Goal: Task Accomplishment & Management: Manage account settings

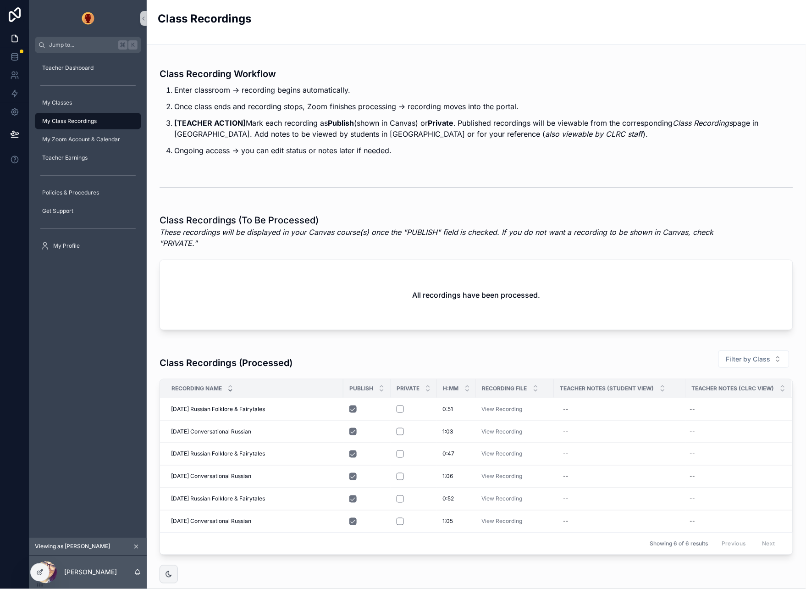
click at [133, 549] on icon "scrollable content" at bounding box center [136, 547] width 6 height 6
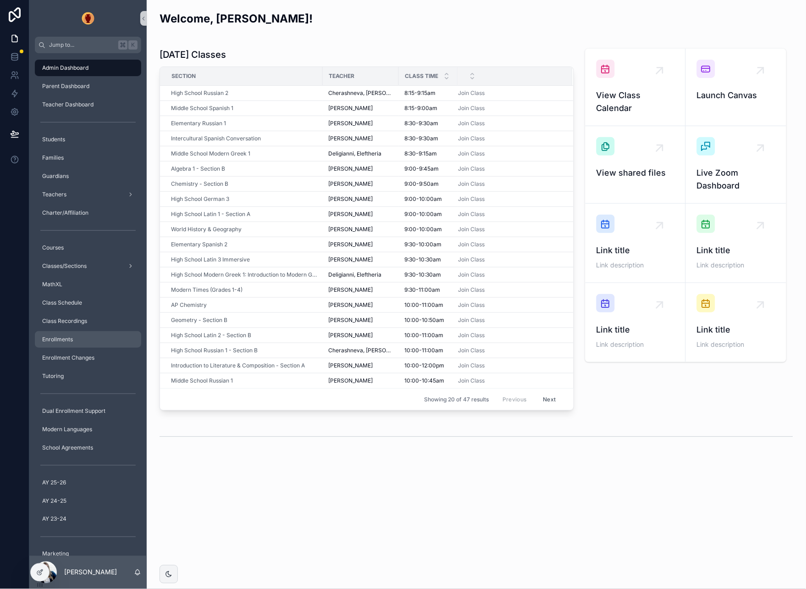
click at [81, 337] on div "Enrollments" at bounding box center [87, 339] width 95 height 15
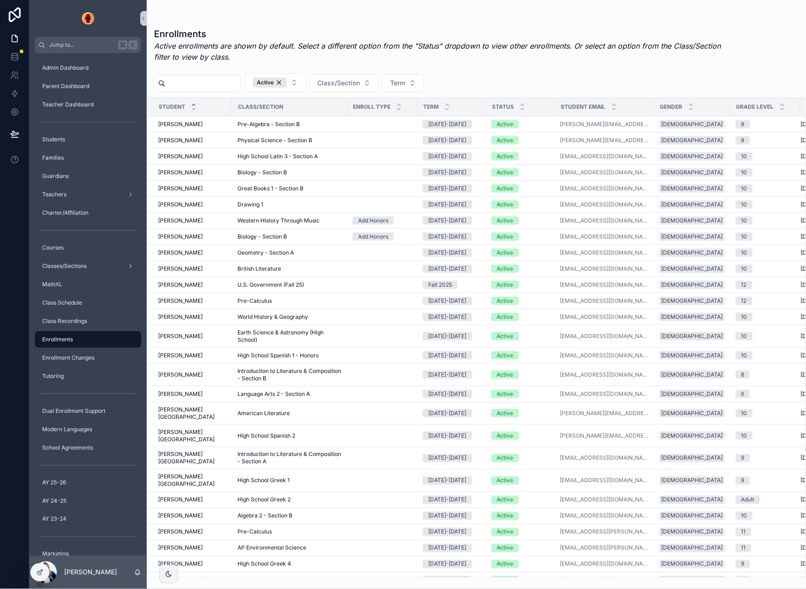
click at [512, 67] on div "Enrollments Active enrollments are shown by default. Select a different option …" at bounding box center [442, 48] width 576 height 40
click at [204, 87] on input "scrollable content" at bounding box center [203, 83] width 75 height 13
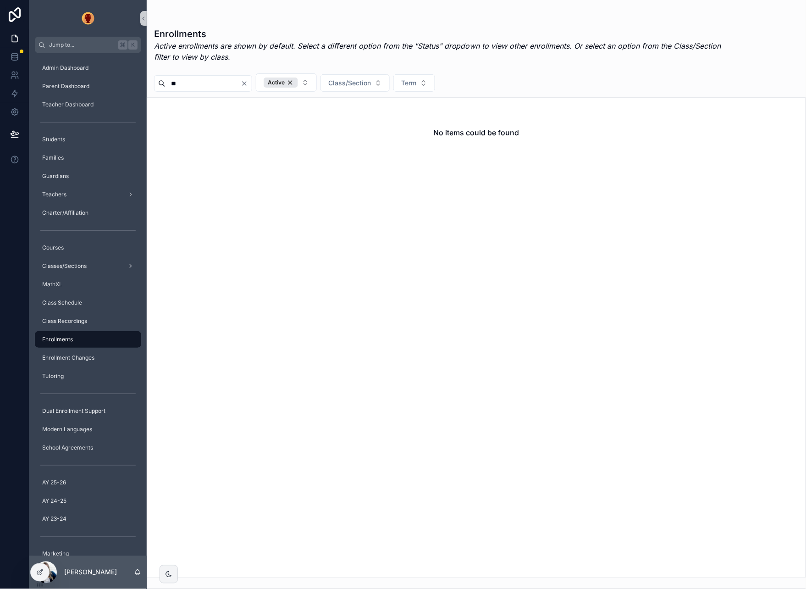
type input "*"
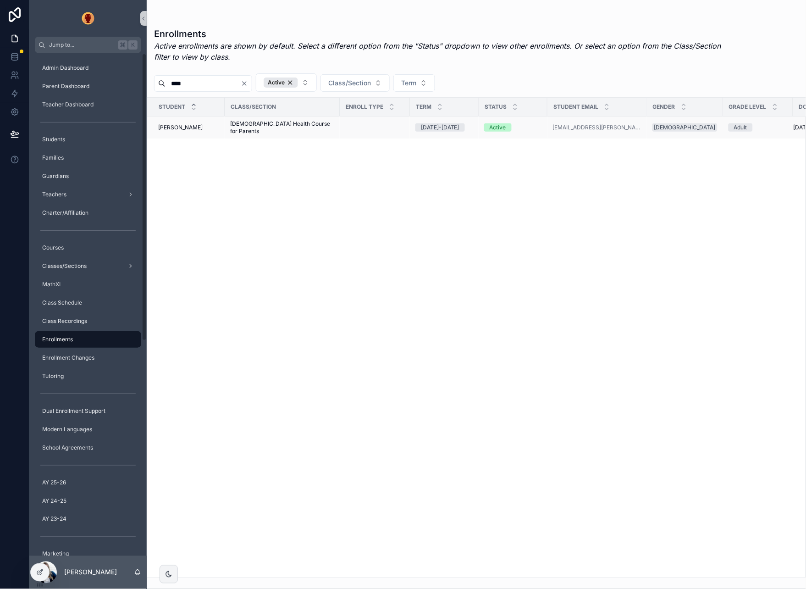
type input "****"
click at [217, 126] on div "Loumakis, Lorika Loumakis, Lorika" at bounding box center [188, 127] width 61 height 7
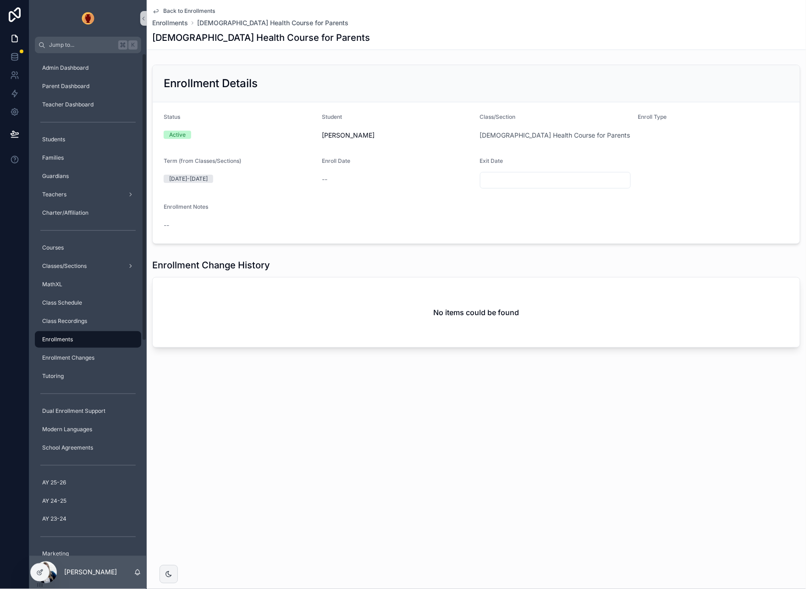
click at [184, 11] on span "Back to Enrollments" at bounding box center [189, 10] width 52 height 7
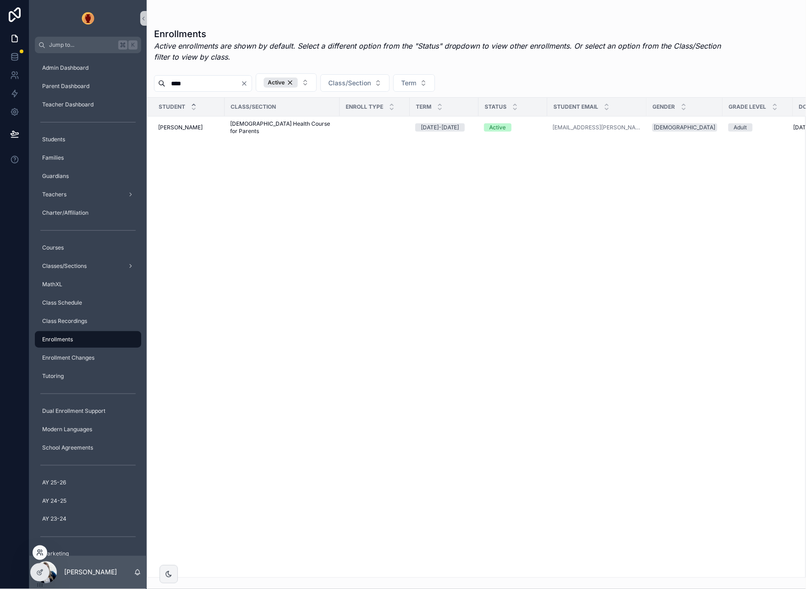
click at [38, 554] on icon at bounding box center [39, 552] width 7 height 7
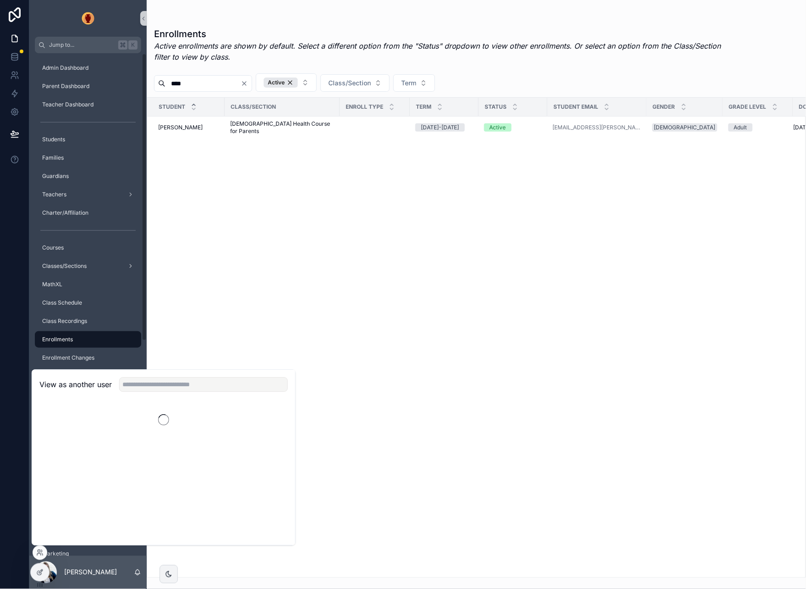
click at [163, 393] on div "View as another user" at bounding box center [163, 385] width 263 height 30
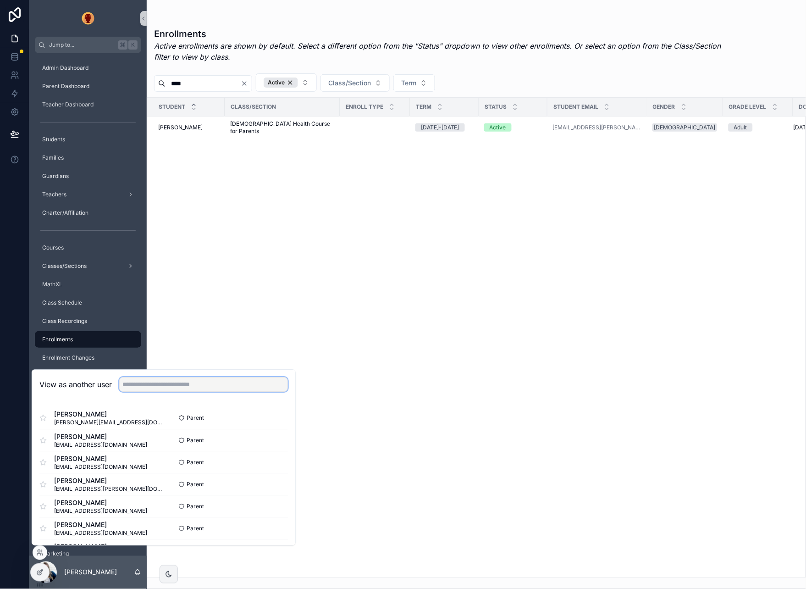
click at [169, 386] on input "text" at bounding box center [203, 385] width 169 height 15
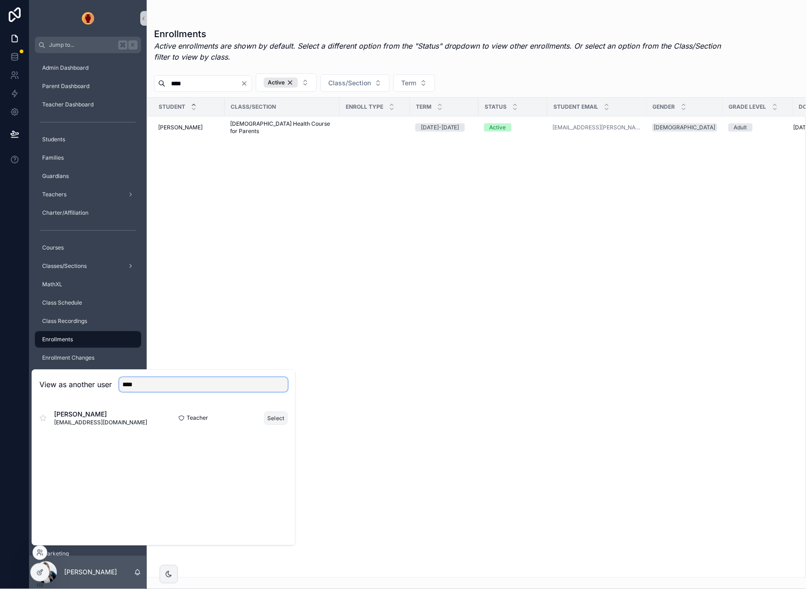
type input "****"
click at [279, 422] on button "Select" at bounding box center [276, 417] width 24 height 13
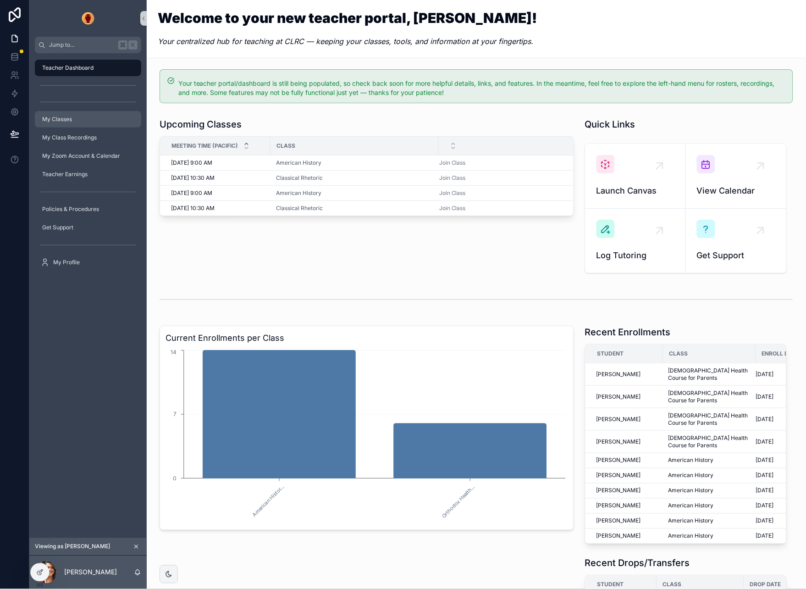
click at [59, 116] on span "My Classes" at bounding box center [57, 119] width 30 height 7
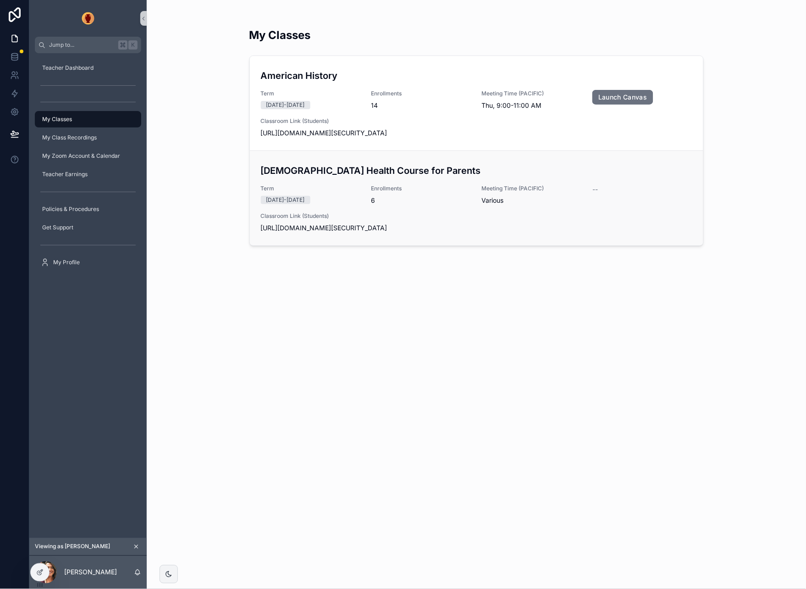
click at [306, 171] on h3 "Orthodox Health Course for Parents" at bounding box center [477, 171] width 432 height 14
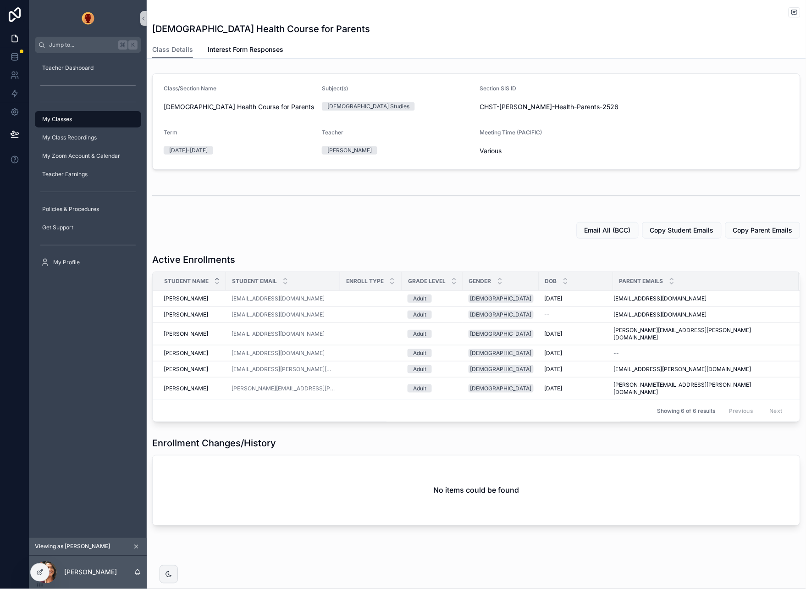
click at [645, 253] on div "Active Enrollments" at bounding box center [476, 259] width 649 height 13
click at [357, 433] on div "Enrollment Changes/History No items could be found" at bounding box center [477, 481] width 660 height 96
click at [13, 36] on icon at bounding box center [14, 38] width 9 height 9
drag, startPoint x: 39, startPoint y: 554, endPoint x: 65, endPoint y: 546, distance: 27.0
click at [0, 0] on icon at bounding box center [0, 0] width 0 height 0
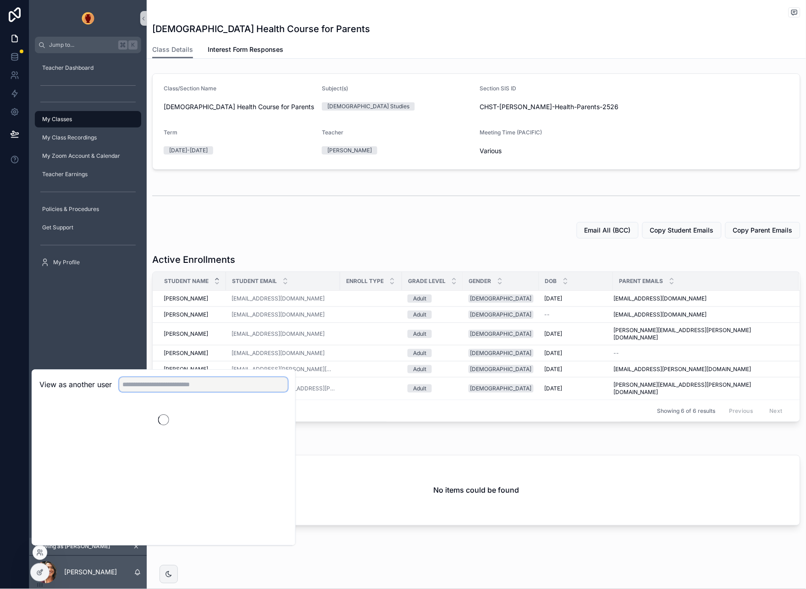
click at [156, 384] on input "text" at bounding box center [203, 385] width 169 height 15
type input "********"
click at [279, 420] on button "Select" at bounding box center [276, 417] width 24 height 13
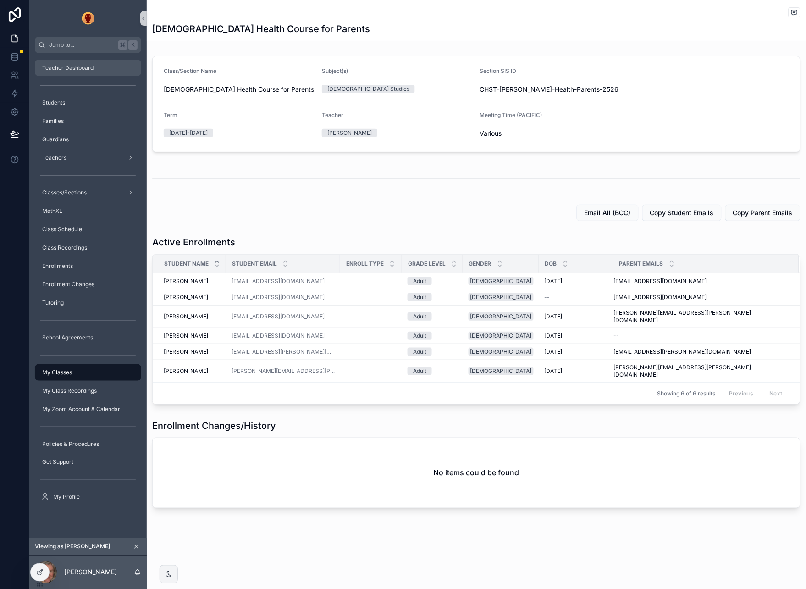
click at [85, 67] on span "Teacher Dashboard" at bounding box center [67, 67] width 51 height 7
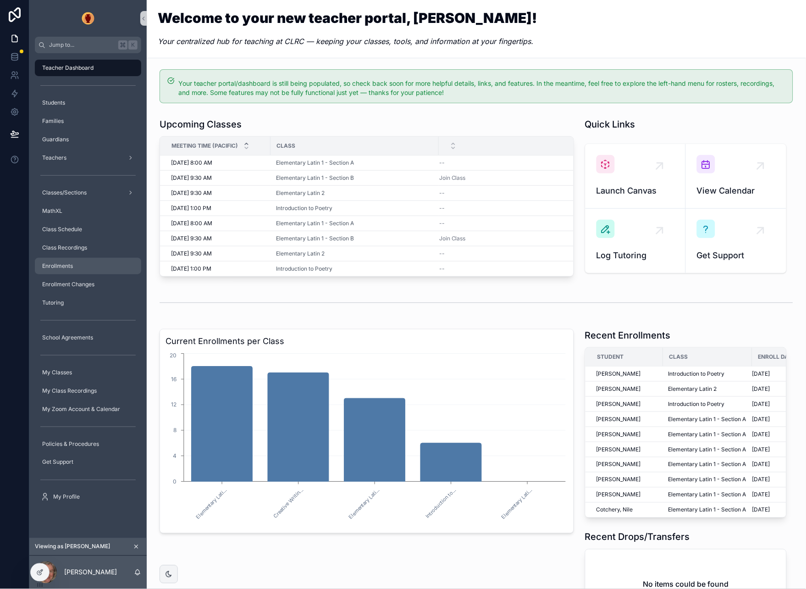
click at [74, 271] on div "Enrollments" at bounding box center [87, 266] width 95 height 15
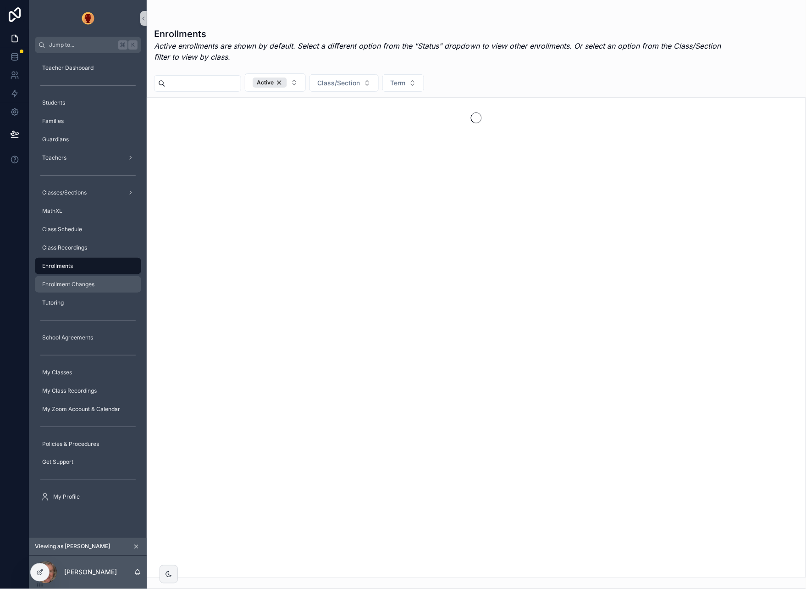
click at [76, 284] on span "Enrollment Changes" at bounding box center [68, 284] width 52 height 7
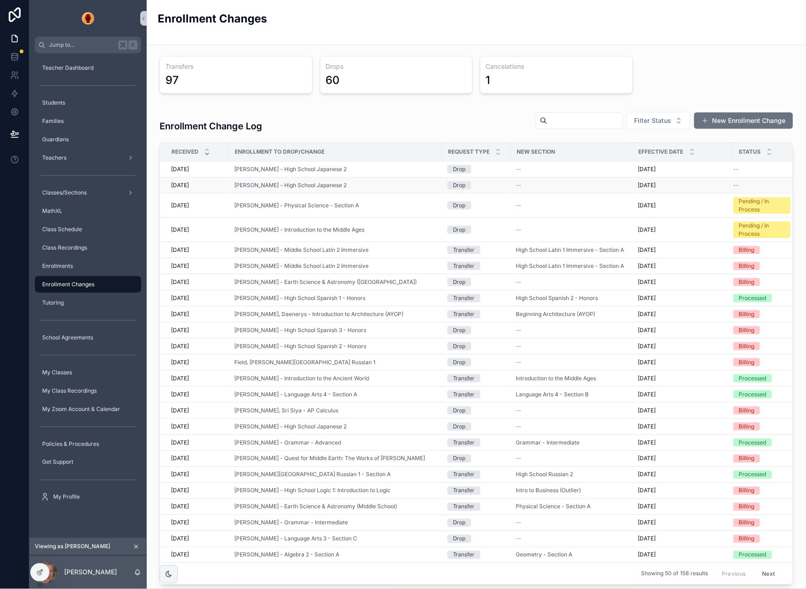
click at [739, 185] on span "--" at bounding box center [737, 185] width 6 height 7
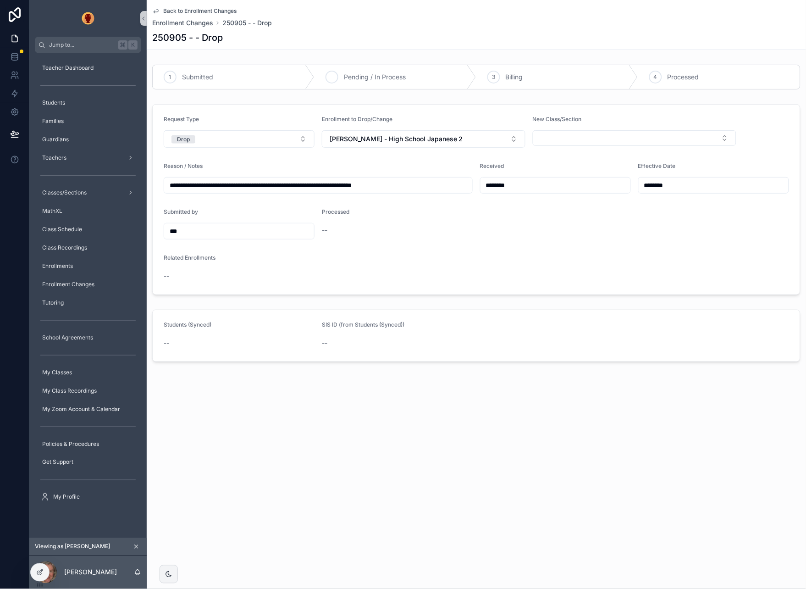
click at [329, 76] on icon "scrollable content" at bounding box center [331, 76] width 7 height 7
click at [160, 7] on link "Back to Enrollment Changes" at bounding box center [194, 10] width 84 height 7
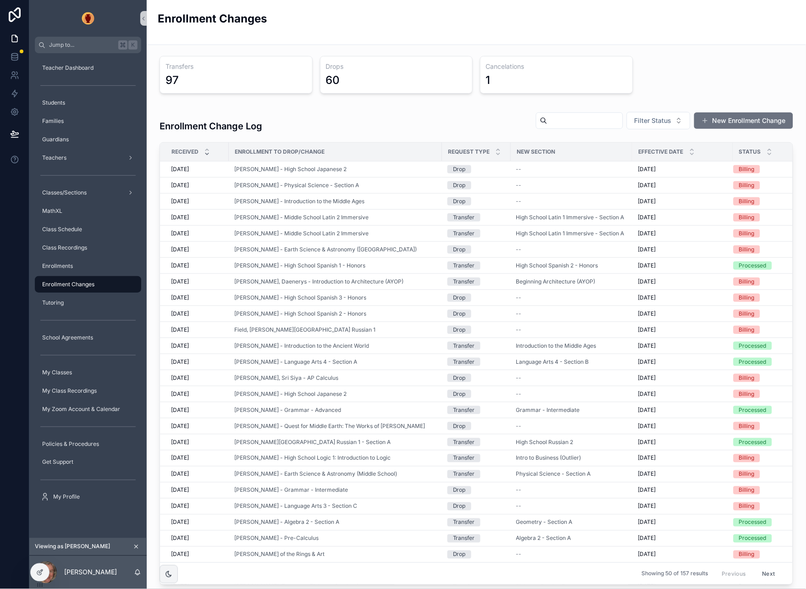
click at [715, 83] on div "Transfers 97 Drops 60 Cancelations 1" at bounding box center [477, 75] width 634 height 38
click at [40, 555] on icon at bounding box center [39, 552] width 7 height 7
drag, startPoint x: 150, startPoint y: 553, endPoint x: 151, endPoint y: 561, distance: 8.3
click at [150, 553] on div "Transfers 97 Drops 60 Cancelations 1 Enrollment Change Log Filter Status New En…" at bounding box center [477, 346] width 660 height 602
click at [41, 571] on icon at bounding box center [39, 572] width 7 height 7
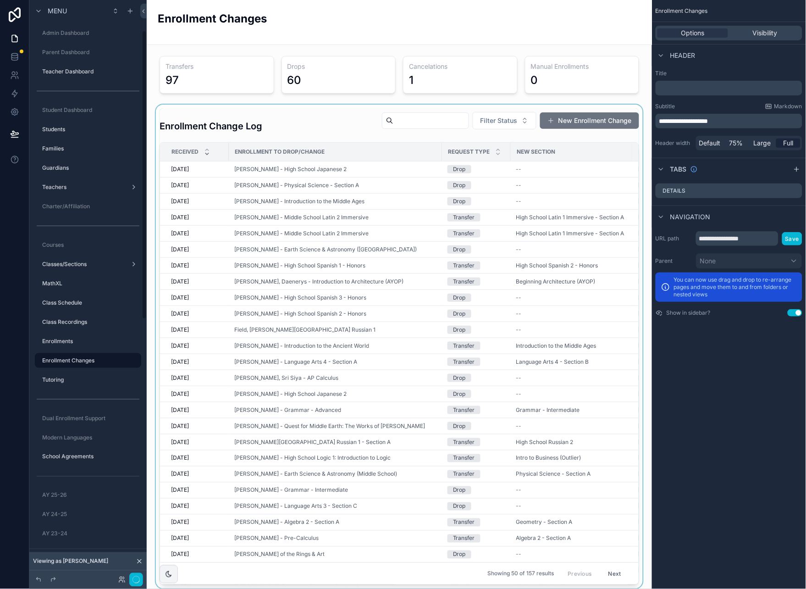
click at [321, 131] on div "scrollable content" at bounding box center [399, 347] width 491 height 484
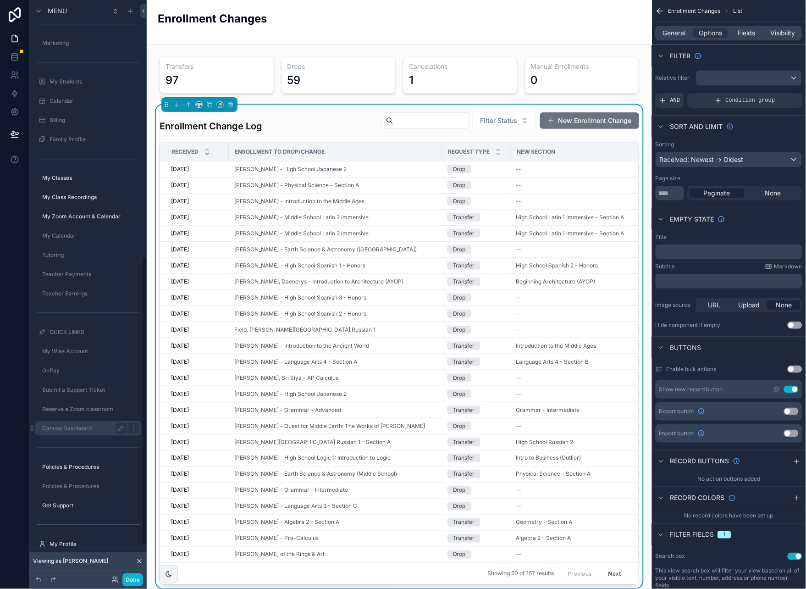
scroll to position [576, 0]
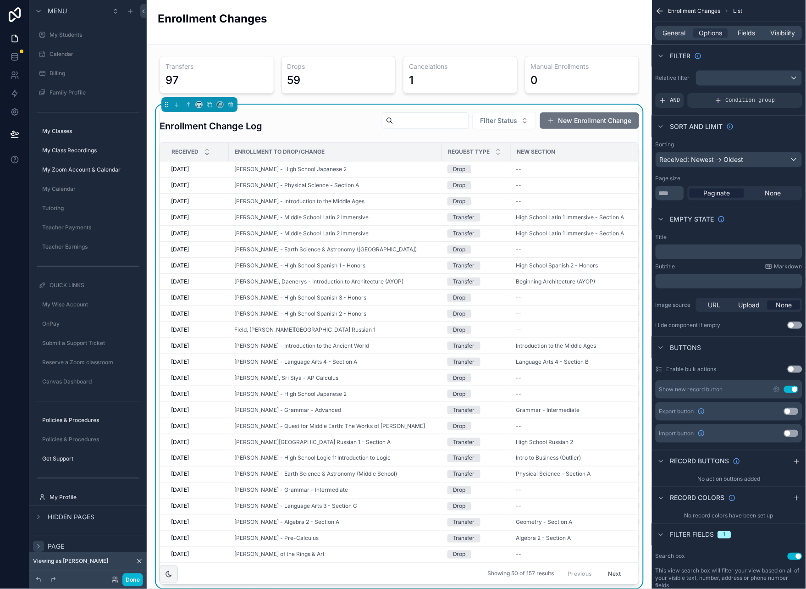
click at [39, 544] on icon "scrollable content" at bounding box center [38, 546] width 7 height 7
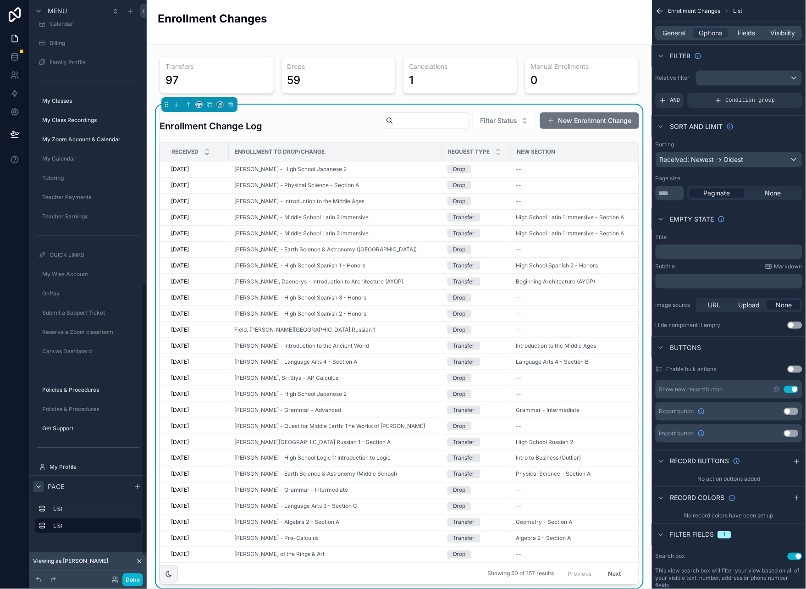
scroll to position [610, 0]
click at [89, 497] on icon "scrollable content" at bounding box center [88, 499] width 8 height 8
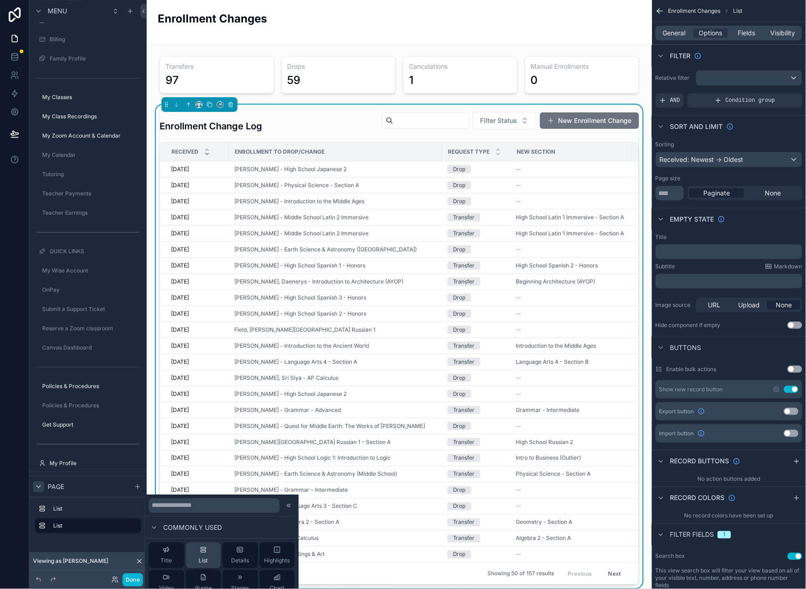
click at [207, 553] on icon at bounding box center [203, 549] width 7 height 7
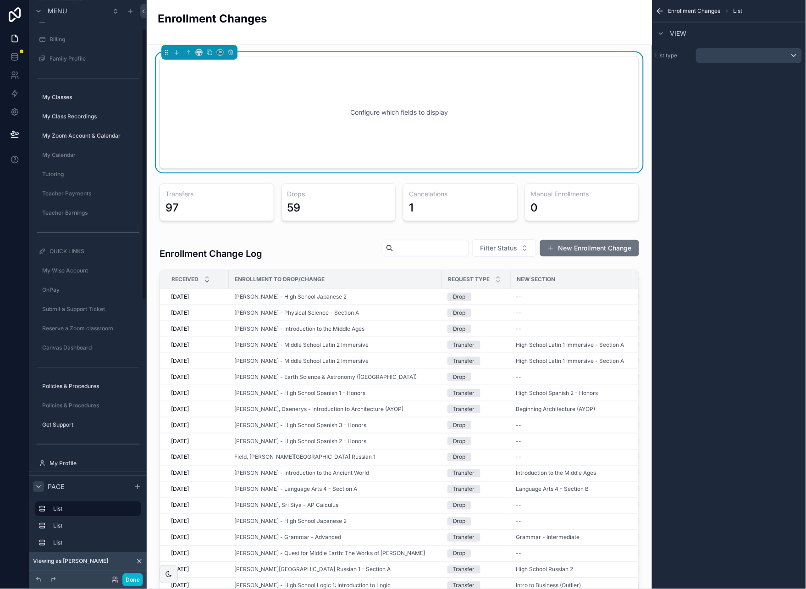
scroll to position [61, 0]
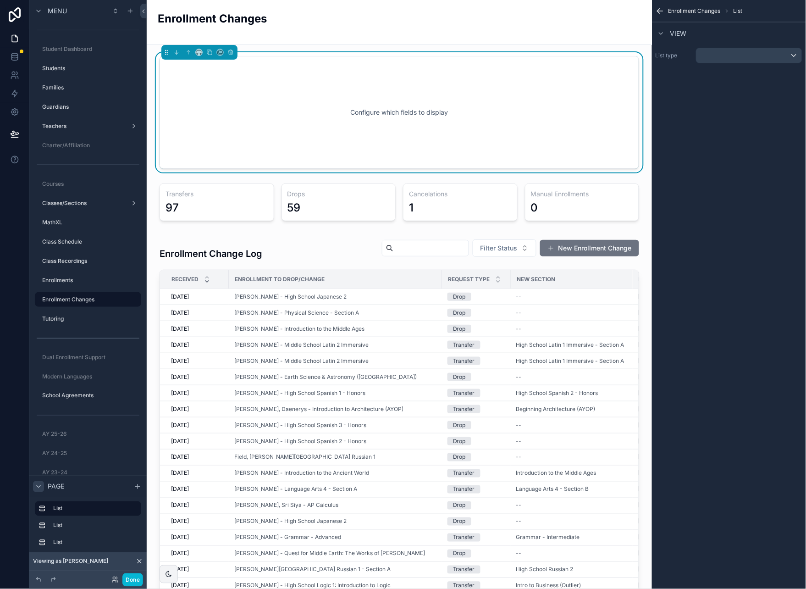
click at [490, 98] on div "Configure which fields to display" at bounding box center [400, 112] width 450 height 83
click at [716, 61] on div "scrollable content" at bounding box center [750, 55] width 106 height 15
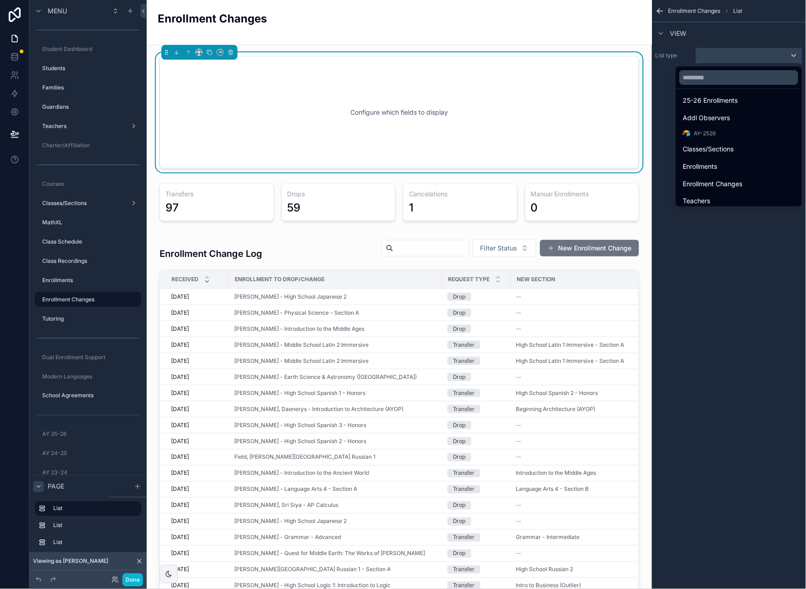
scroll to position [345, 0]
click at [728, 167] on div "Enrollments" at bounding box center [739, 166] width 111 height 11
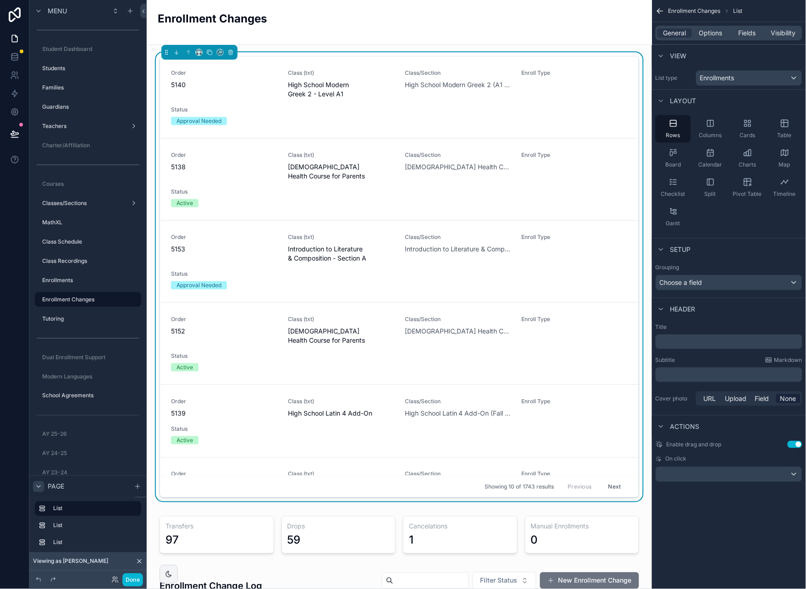
drag, startPoint x: 746, startPoint y: 33, endPoint x: 762, endPoint y: 120, distance: 88.3
click at [755, 113] on div "Enrollment Changes List General Options Fields Visibility View List type Enroll…" at bounding box center [729, 243] width 154 height 486
click at [786, 126] on icon "scrollable content" at bounding box center [785, 123] width 9 height 9
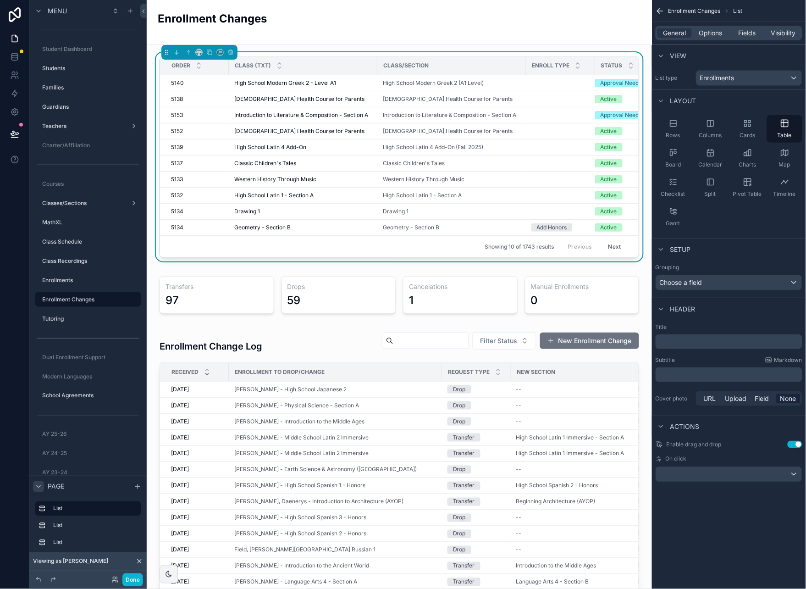
click at [689, 343] on p "﻿" at bounding box center [730, 341] width 141 height 9
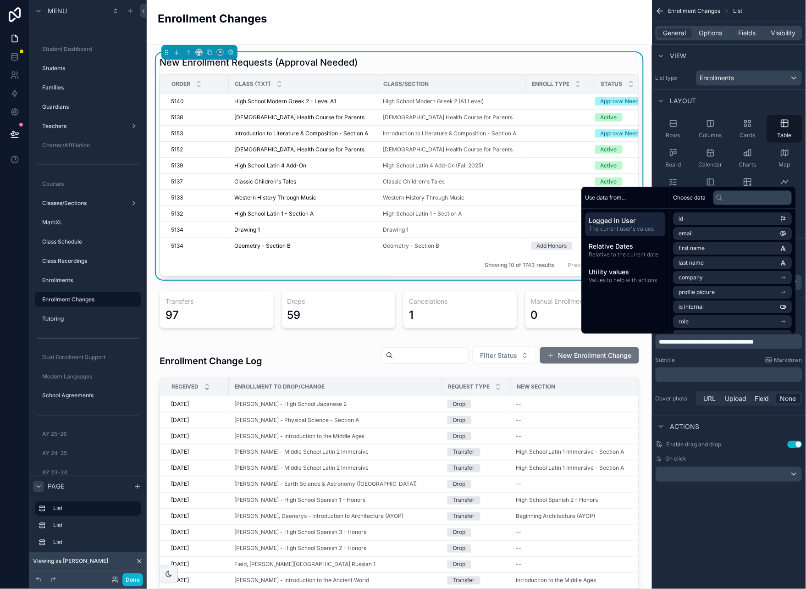
click at [669, 341] on span "**********" at bounding box center [707, 342] width 95 height 6
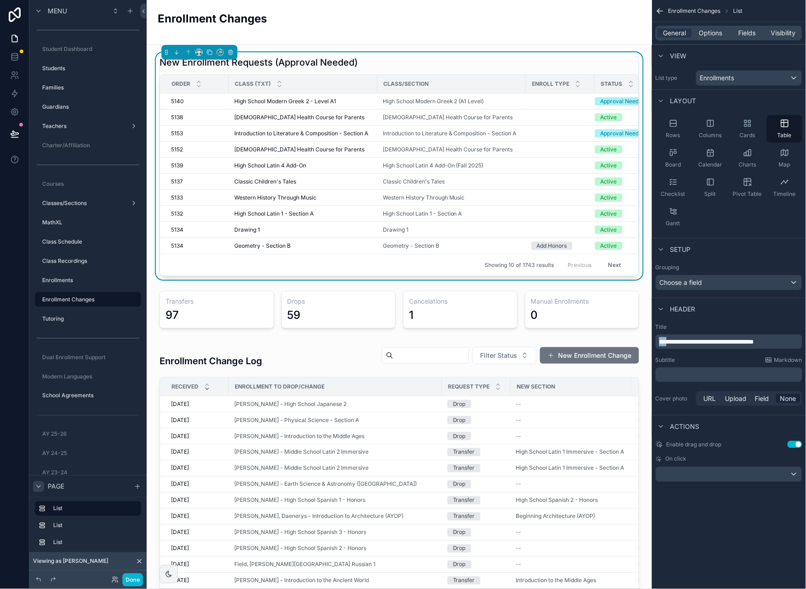
click at [669, 341] on span "**********" at bounding box center [707, 342] width 95 height 6
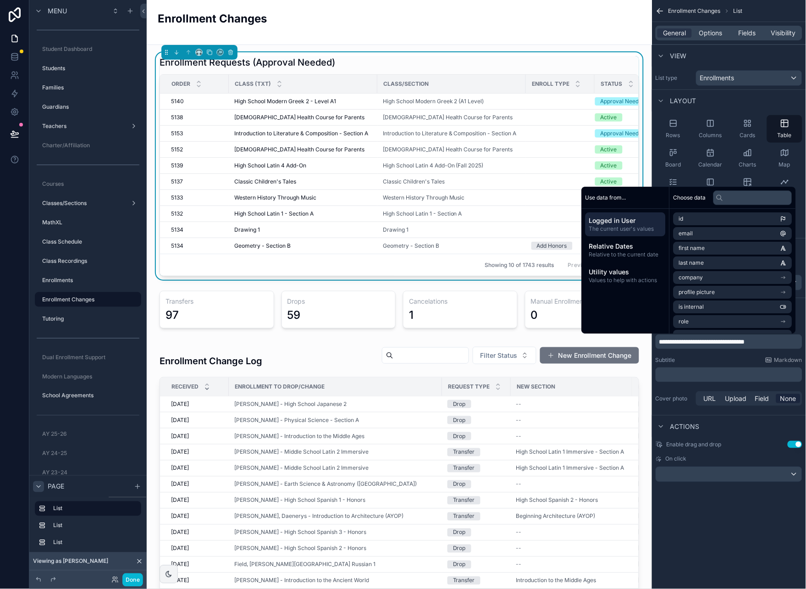
click at [703, 514] on div "**********" at bounding box center [729, 294] width 154 height 589
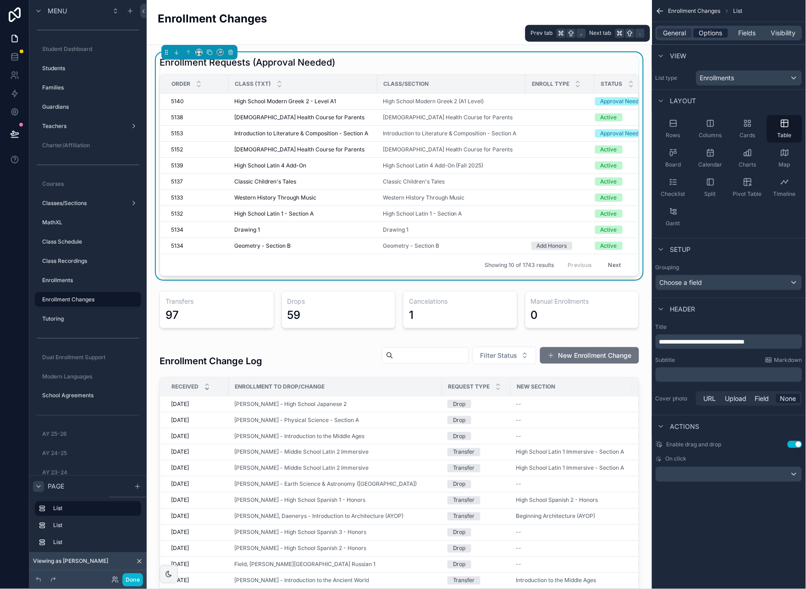
click at [716, 33] on span "Options" at bounding box center [711, 32] width 23 height 9
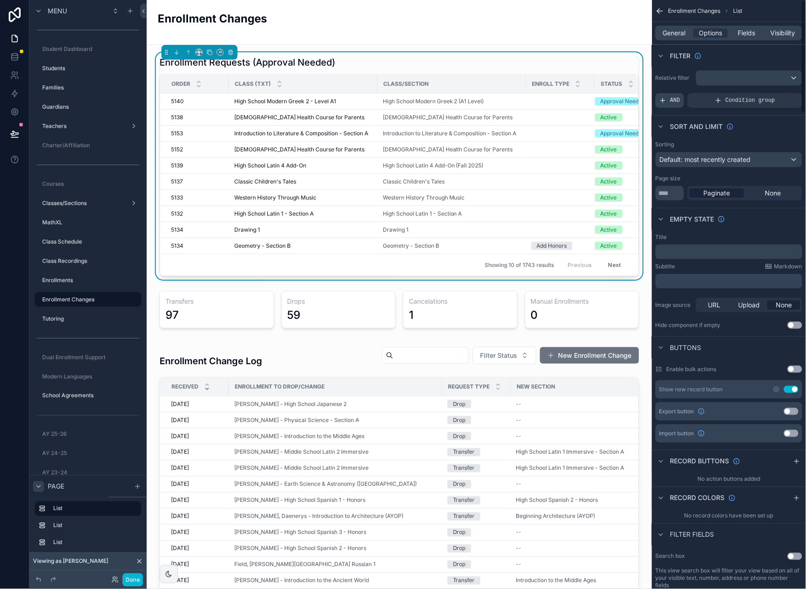
click at [665, 97] on icon "scrollable content" at bounding box center [663, 100] width 7 height 7
click at [781, 94] on icon "scrollable content" at bounding box center [780, 93] width 3 height 3
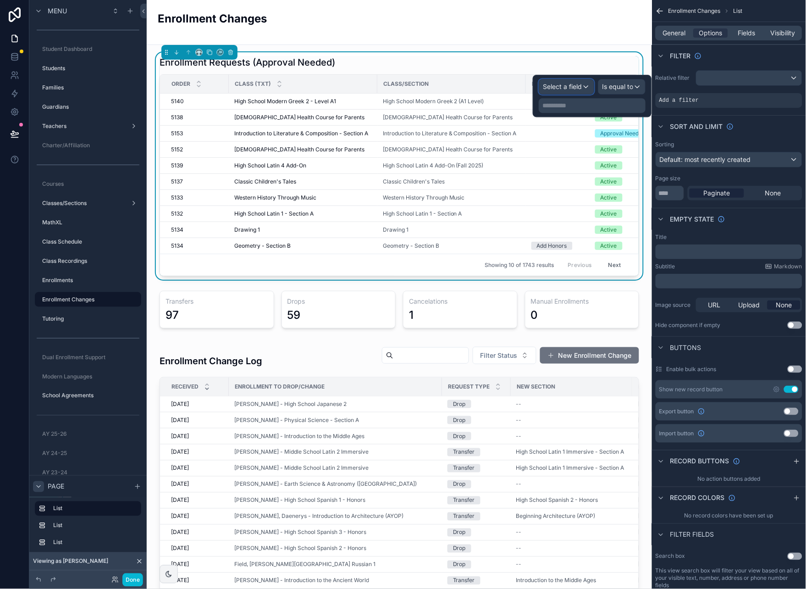
click at [566, 83] on span "Select a field" at bounding box center [562, 87] width 39 height 8
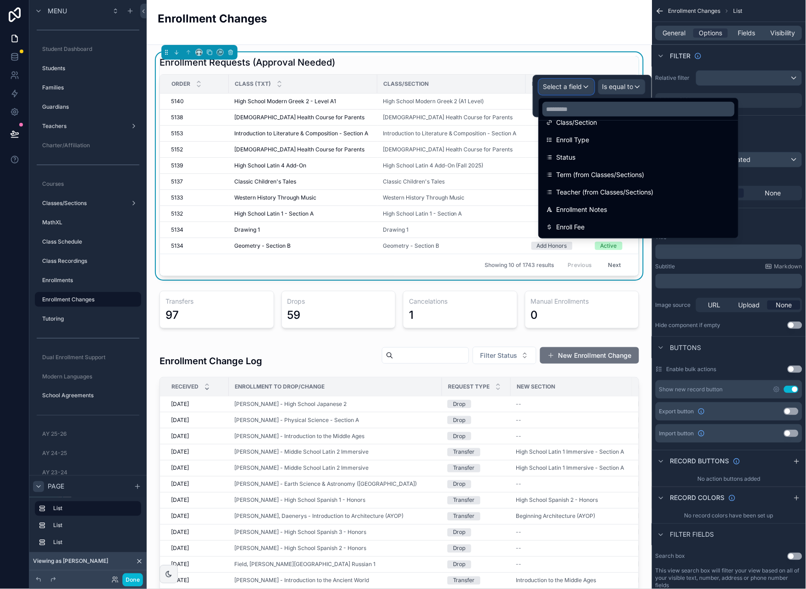
scroll to position [134, 0]
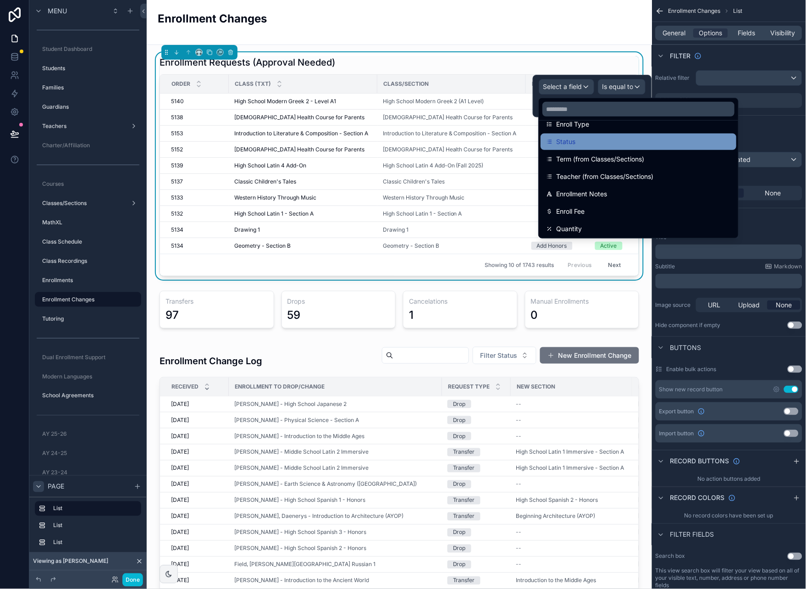
click at [599, 146] on div "Status" at bounding box center [638, 141] width 185 height 11
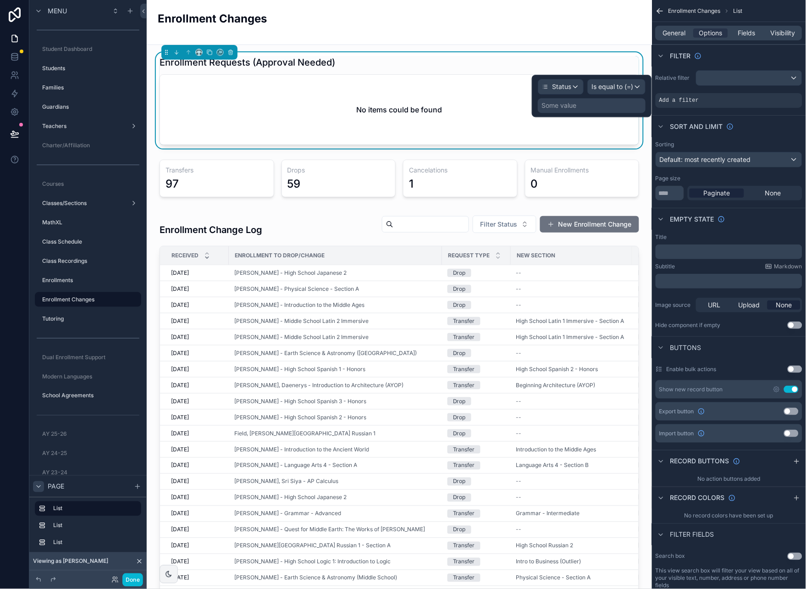
click at [562, 112] on div "Some value" at bounding box center [592, 105] width 108 height 15
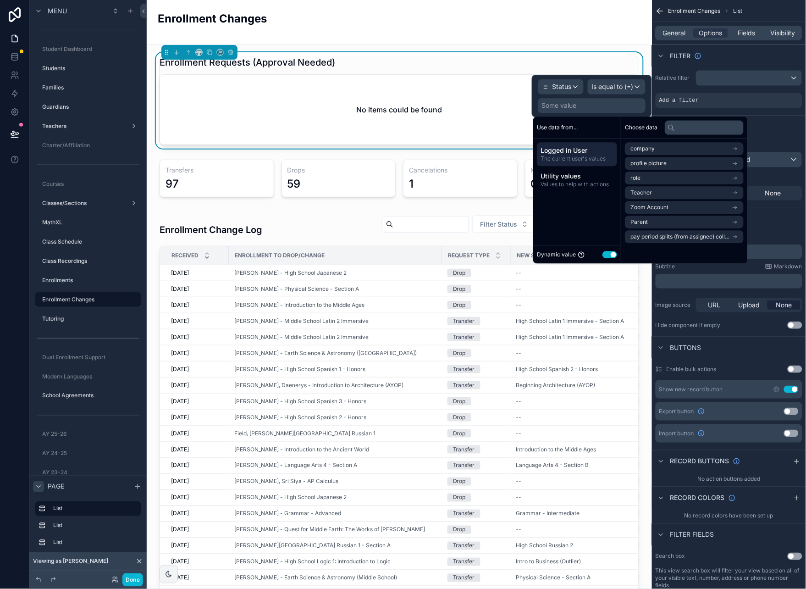
click at [608, 254] on button "Use setting" at bounding box center [610, 254] width 15 height 7
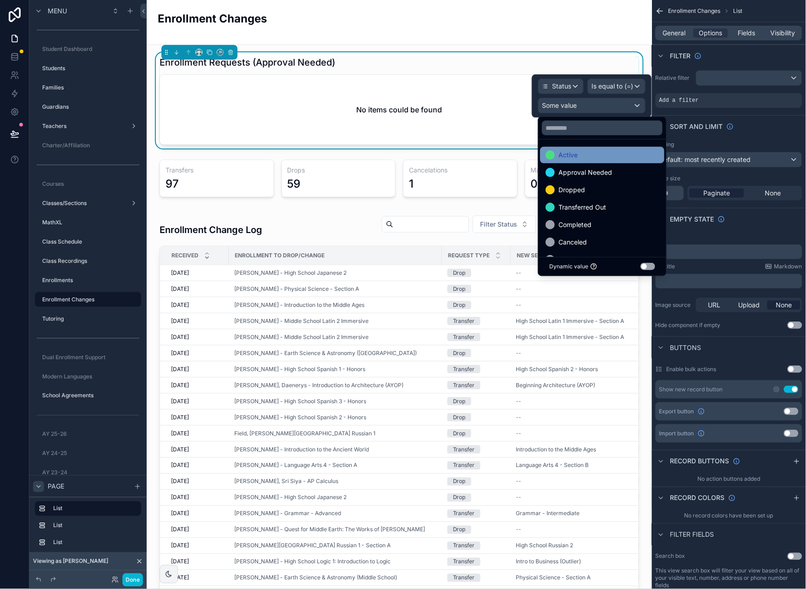
drag, startPoint x: 593, startPoint y: 170, endPoint x: 605, endPoint y: 161, distance: 14.4
click at [593, 170] on span "Approval Needed" at bounding box center [586, 172] width 54 height 11
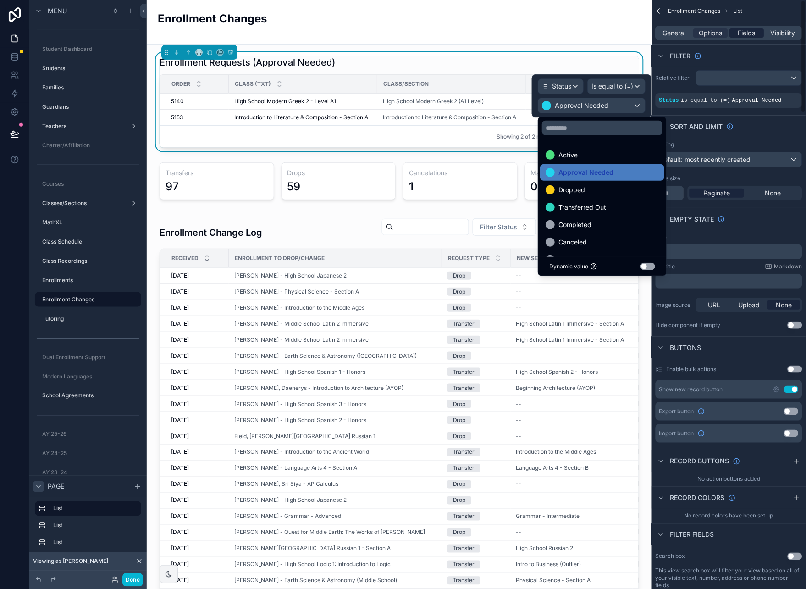
click at [745, 30] on span "Fields" at bounding box center [747, 32] width 17 height 9
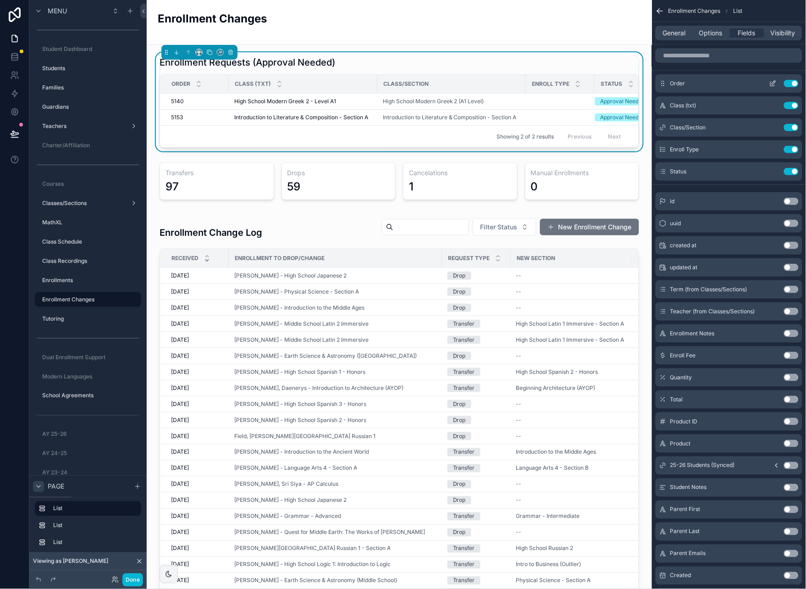
click at [792, 80] on button "Use setting" at bounding box center [791, 83] width 15 height 7
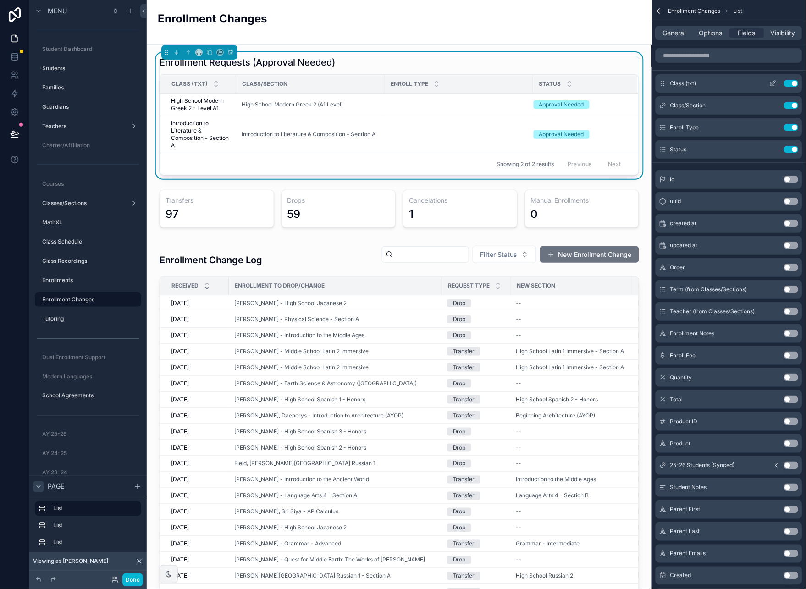
click at [792, 83] on button "Use setting" at bounding box center [791, 83] width 15 height 7
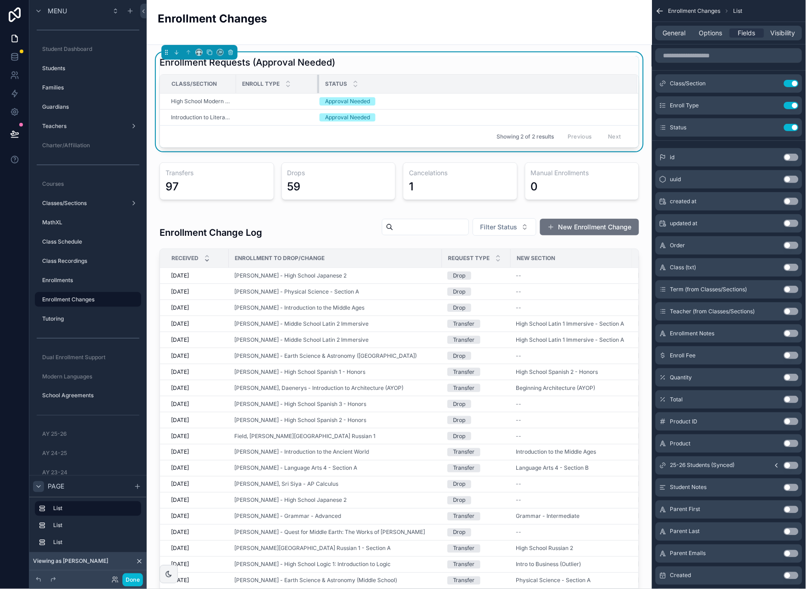
drag, startPoint x: 382, startPoint y: 81, endPoint x: 312, endPoint y: 88, distance: 70.6
click at [317, 88] on div "scrollable content" at bounding box center [319, 84] width 4 height 18
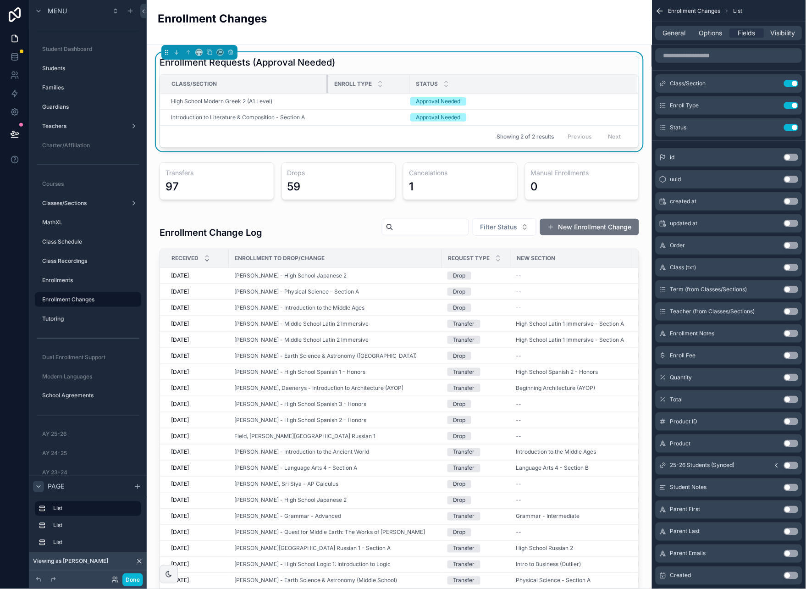
drag, startPoint x: 234, startPoint y: 83, endPoint x: 334, endPoint y: 86, distance: 100.1
click at [334, 86] on tr "Class/Section Enroll Type Status" at bounding box center [399, 84] width 479 height 19
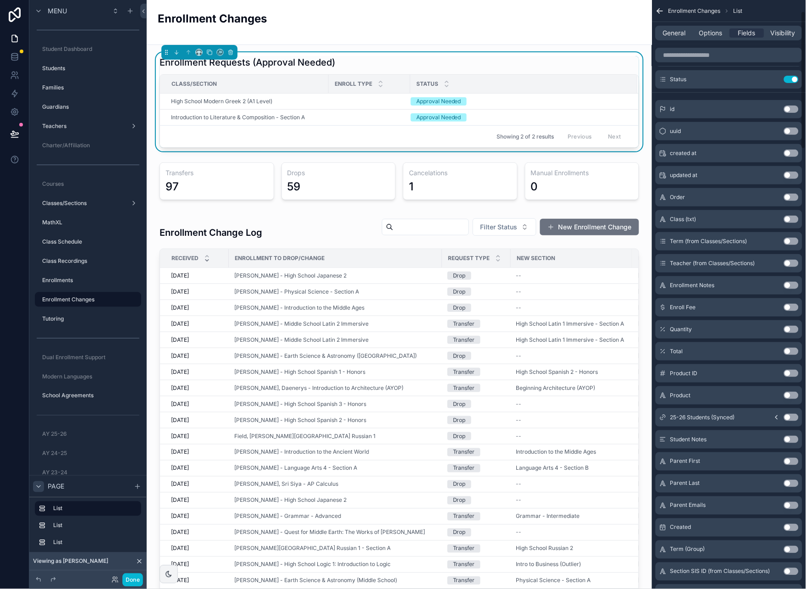
scroll to position [58, 0]
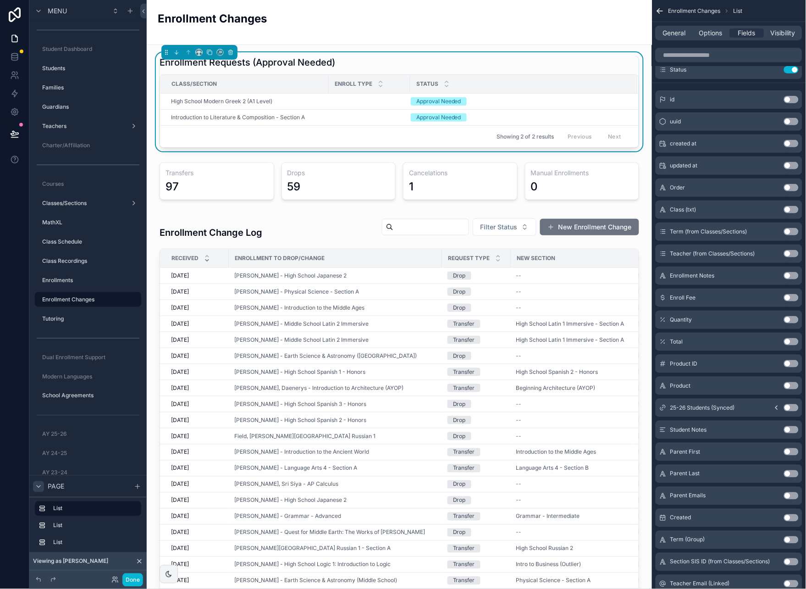
click at [776, 406] on icon "scrollable content" at bounding box center [776, 407] width 7 height 7
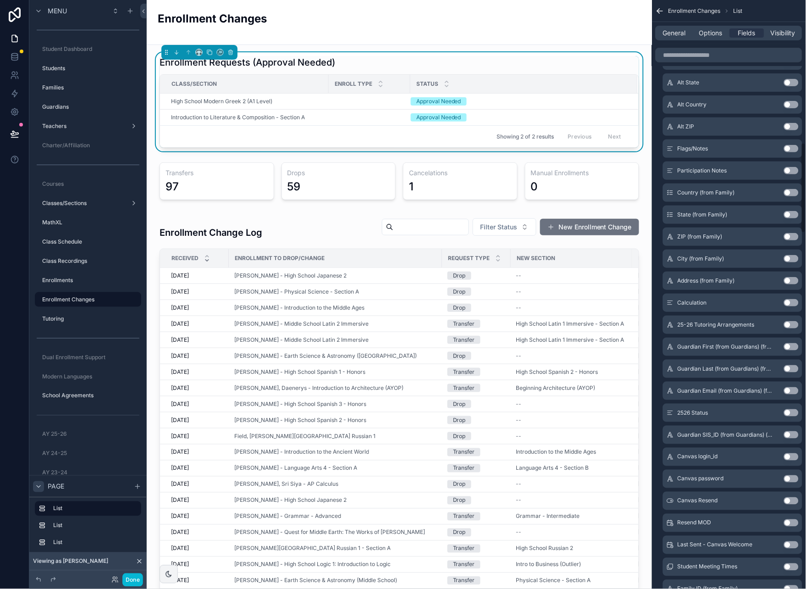
scroll to position [928, 0]
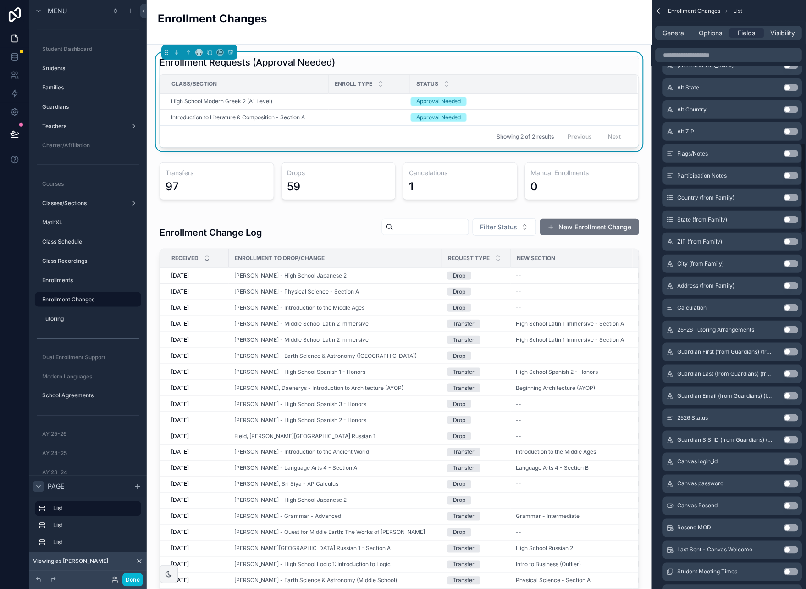
click at [794, 308] on button "Use setting" at bounding box center [791, 307] width 15 height 7
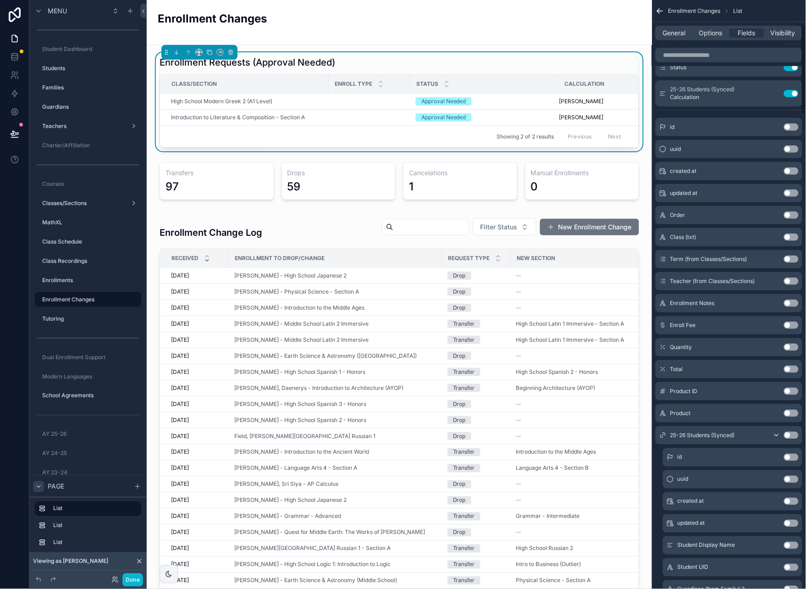
scroll to position [0, 0]
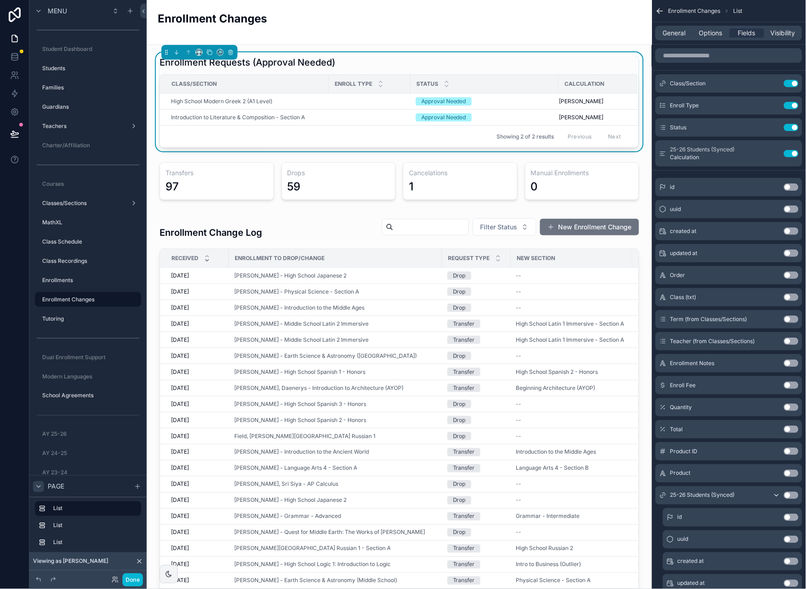
click at [795, 495] on button "Use setting" at bounding box center [791, 495] width 15 height 7
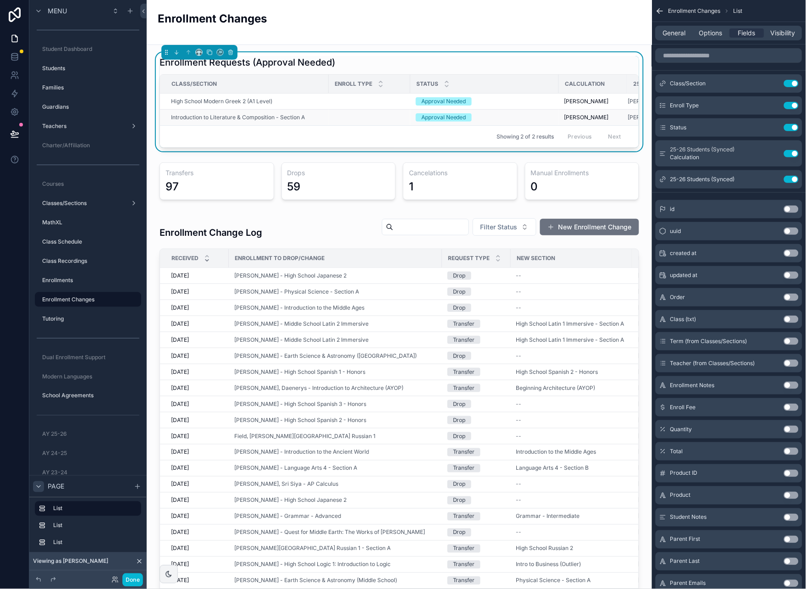
scroll to position [0, 67]
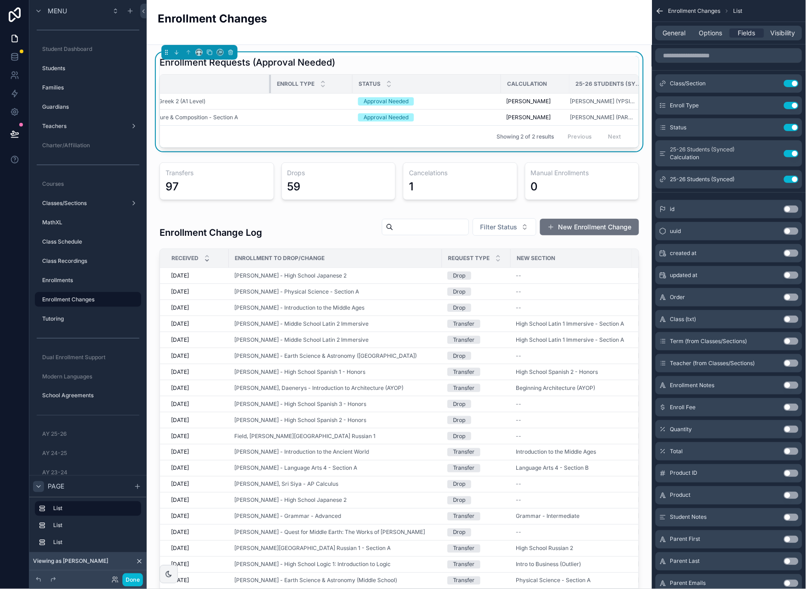
drag, startPoint x: 259, startPoint y: 81, endPoint x: 268, endPoint y: 81, distance: 9.2
click at [269, 81] on div "scrollable content" at bounding box center [271, 84] width 4 height 18
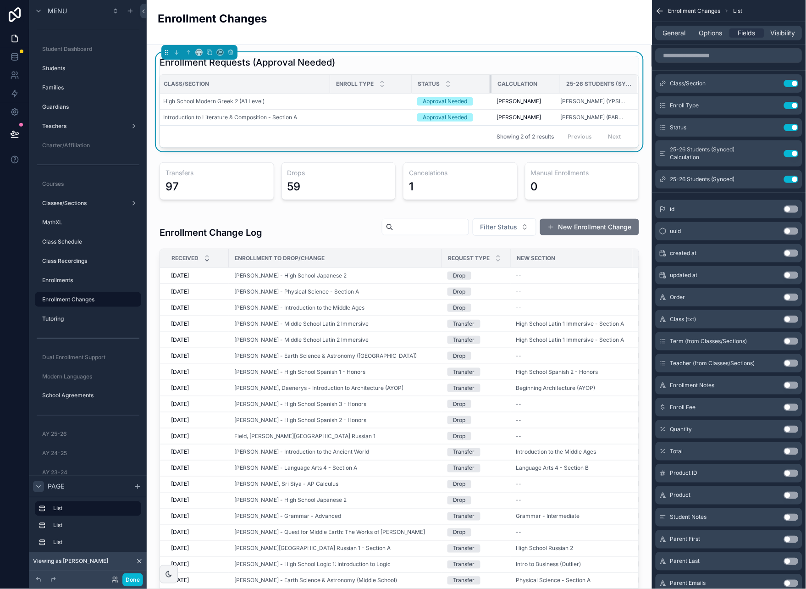
scroll to position [0, 7]
drag, startPoint x: 499, startPoint y: 82, endPoint x: 430, endPoint y: 86, distance: 68.9
click at [430, 86] on th "Status" at bounding box center [452, 84] width 80 height 19
click at [792, 156] on button "Use setting" at bounding box center [791, 153] width 15 height 7
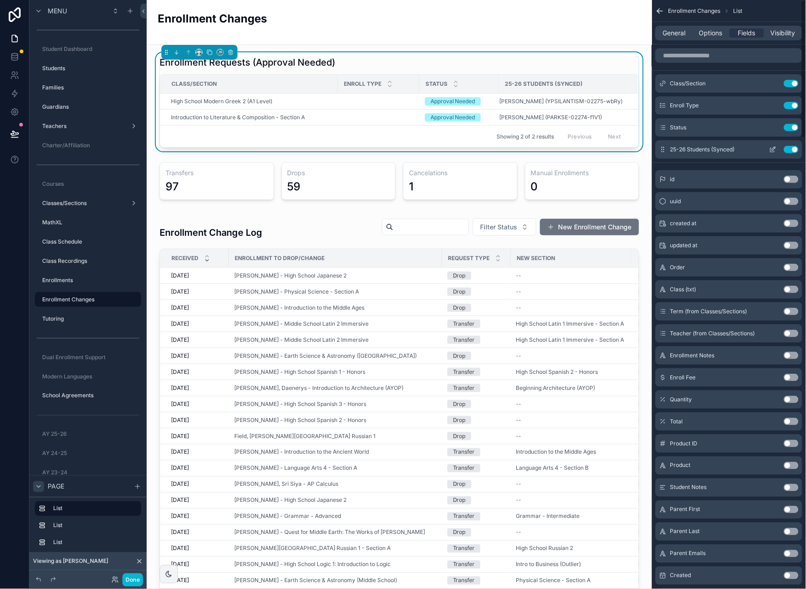
click at [792, 147] on button "Use setting" at bounding box center [791, 149] width 15 height 7
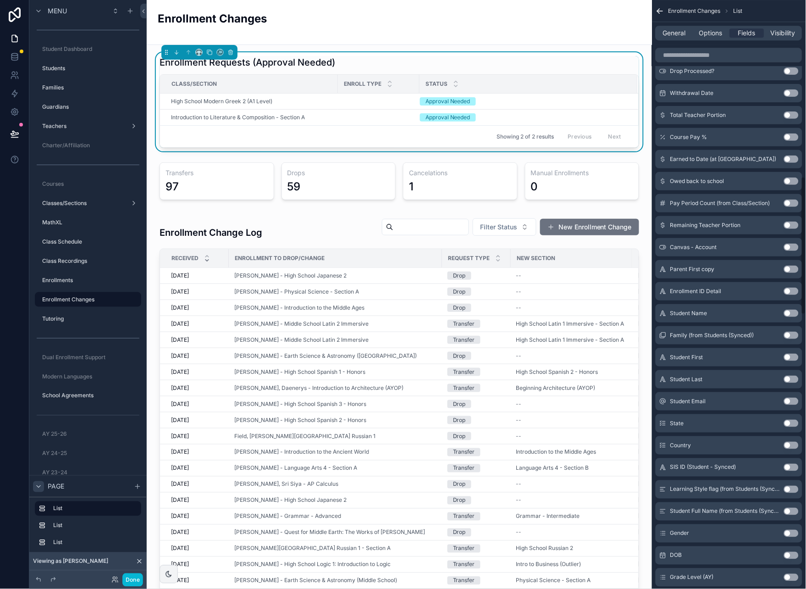
scroll to position [745, 0]
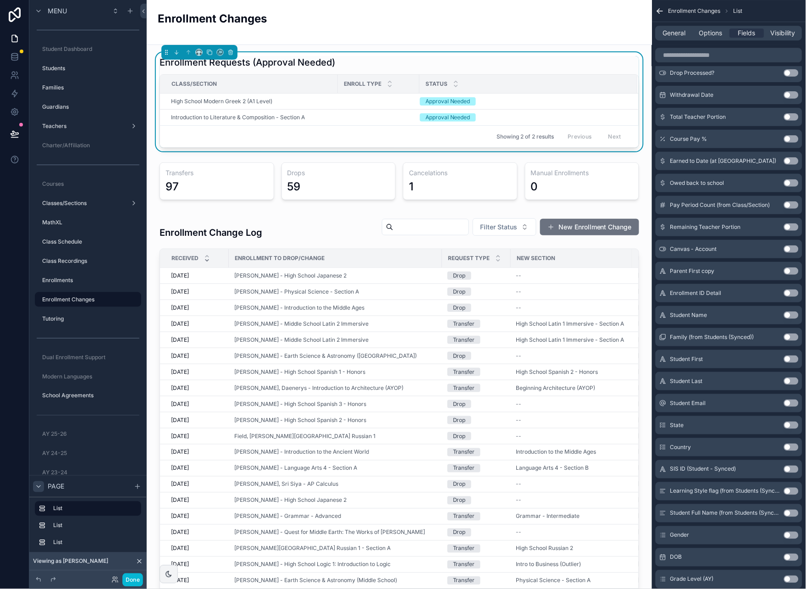
click at [792, 315] on button "Use setting" at bounding box center [791, 314] width 15 height 7
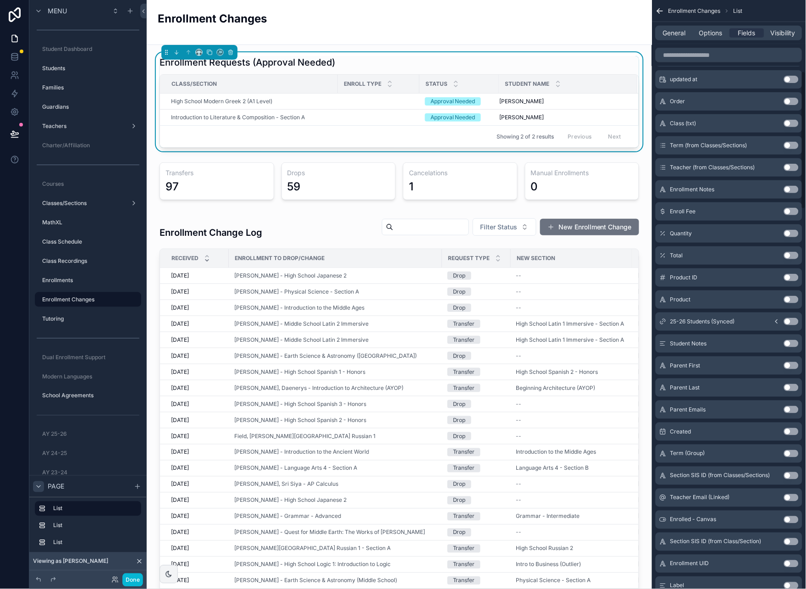
scroll to position [0, 0]
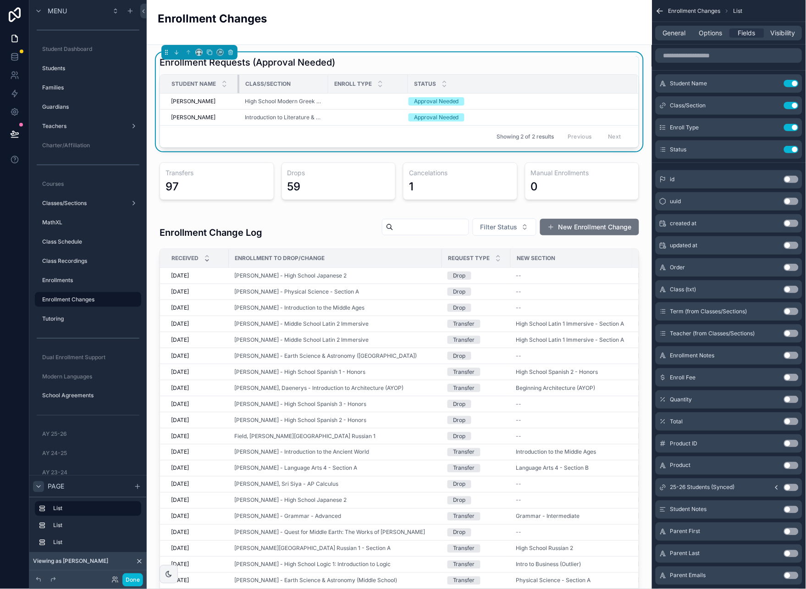
drag, startPoint x: 337, startPoint y: 82, endPoint x: 239, endPoint y: 83, distance: 98.2
click at [238, 83] on div "scrollable content" at bounding box center [240, 84] width 4 height 18
drag, startPoint x: 327, startPoint y: 81, endPoint x: 650, endPoint y: 188, distance: 340.5
click at [417, 87] on tr "Student Name Class/Section Enroll Type Status" at bounding box center [399, 84] width 479 height 19
click at [794, 335] on button "Use setting" at bounding box center [791, 333] width 15 height 7
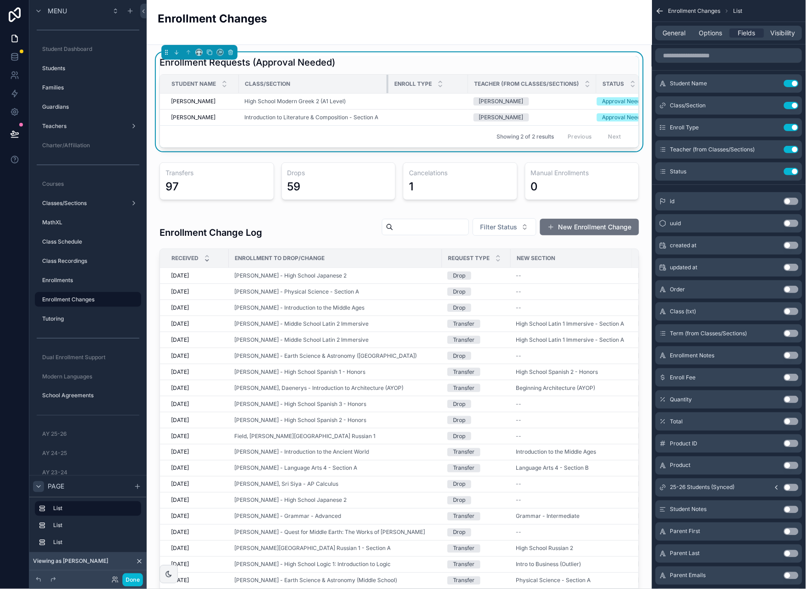
drag, startPoint x: 409, startPoint y: 82, endPoint x: 462, endPoint y: 80, distance: 53.3
click at [388, 84] on div "scrollable content" at bounding box center [389, 84] width 4 height 18
drag, startPoint x: 467, startPoint y: 80, endPoint x: 547, endPoint y: 78, distance: 79.4
click at [449, 82] on div "scrollable content" at bounding box center [450, 84] width 4 height 18
drag, startPoint x: 577, startPoint y: 82, endPoint x: 559, endPoint y: 84, distance: 17.5
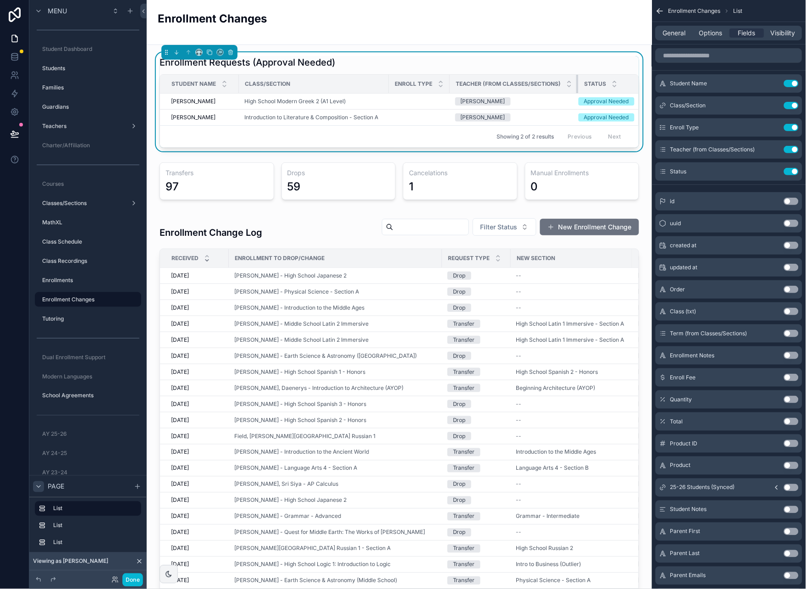
click at [559, 84] on th "Teacher (from Classes/Sections)" at bounding box center [514, 84] width 128 height 19
click at [774, 150] on icon "scrollable content" at bounding box center [775, 149] width 4 height 4
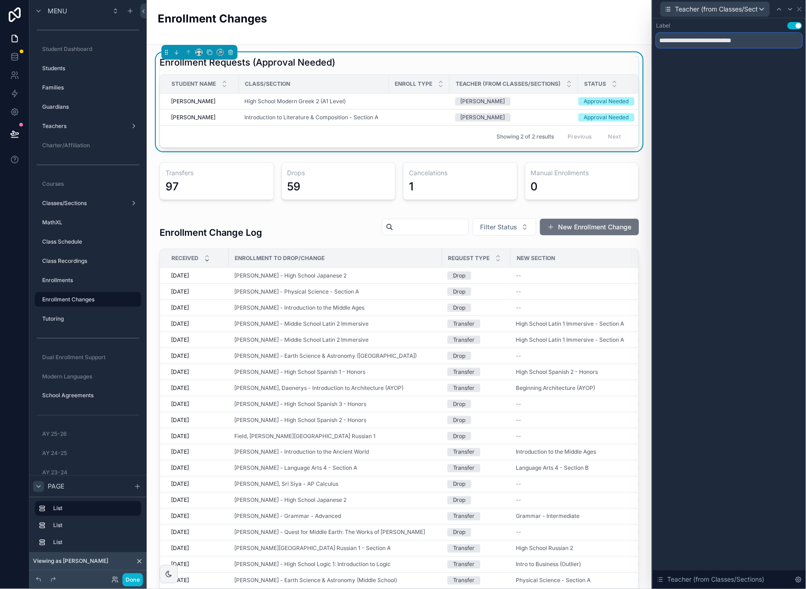
click at [717, 39] on input "**********" at bounding box center [730, 40] width 146 height 15
type input "*******"
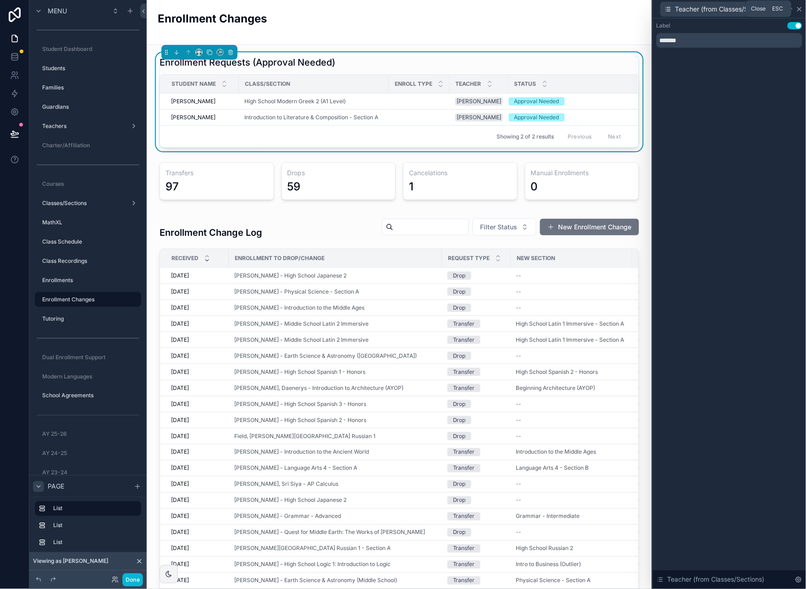
click at [799, 9] on icon at bounding box center [799, 9] width 7 height 7
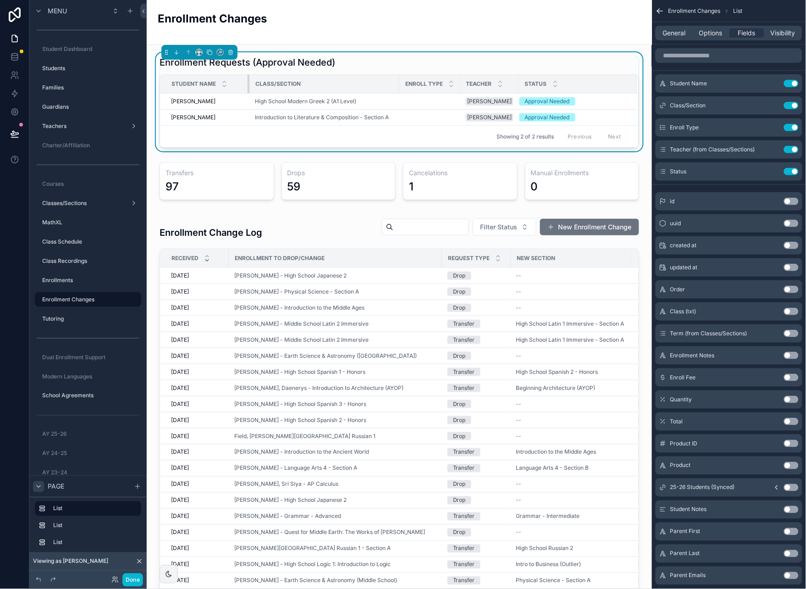
drag, startPoint x: 238, startPoint y: 81, endPoint x: 248, endPoint y: 81, distance: 10.6
click at [248, 81] on div "scrollable content" at bounding box center [250, 84] width 4 height 18
drag, startPoint x: 511, startPoint y: 81, endPoint x: 564, endPoint y: 81, distance: 52.8
click at [564, 81] on tr "Student Name Class/Section Enroll Type Teacher Status" at bounding box center [399, 84] width 479 height 19
click at [431, 36] on div "Enrollment Changes" at bounding box center [400, 22] width 484 height 44
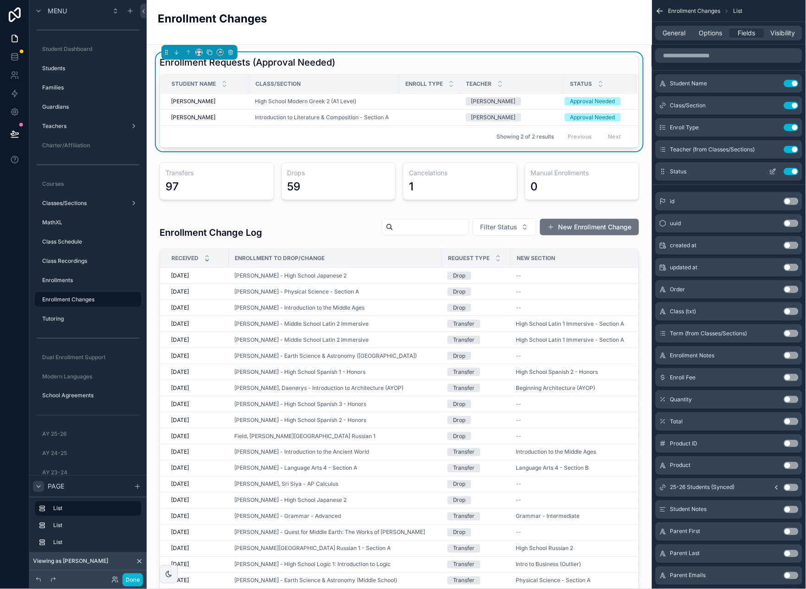
click at [775, 171] on icon "scrollable content" at bounding box center [775, 171] width 4 height 4
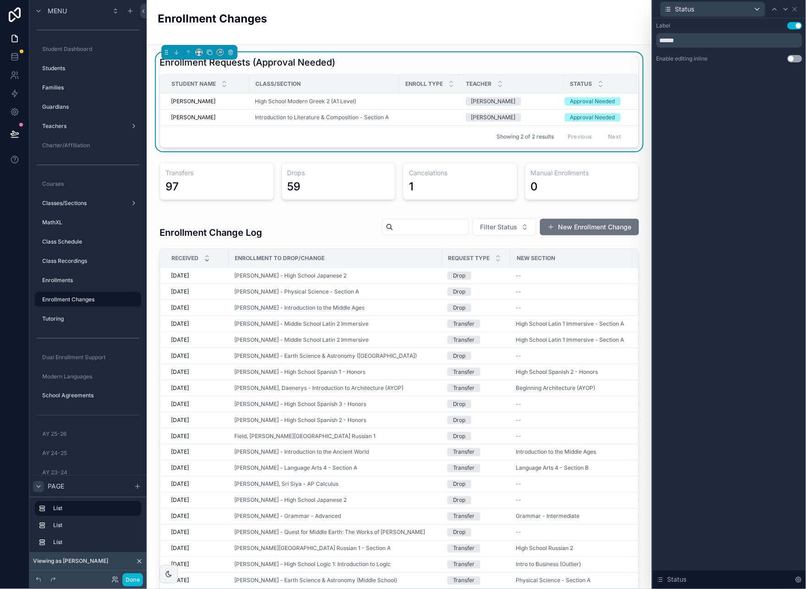
click at [799, 60] on button "Use setting" at bounding box center [795, 58] width 15 height 7
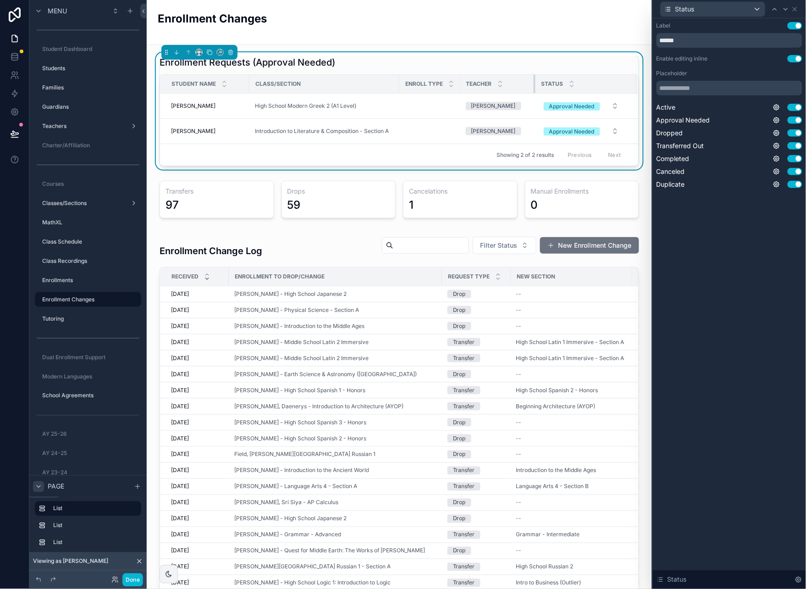
drag, startPoint x: 563, startPoint y: 82, endPoint x: 519, endPoint y: 83, distance: 44.0
click at [534, 83] on div "scrollable content" at bounding box center [536, 84] width 4 height 18
drag, startPoint x: 248, startPoint y: 82, endPoint x: 238, endPoint y: 81, distance: 10.1
click at [238, 81] on div "scrollable content" at bounding box center [240, 84] width 4 height 18
click at [387, 81] on tr "Student Name Class/Section Enroll Type Teacher Status" at bounding box center [399, 84] width 479 height 19
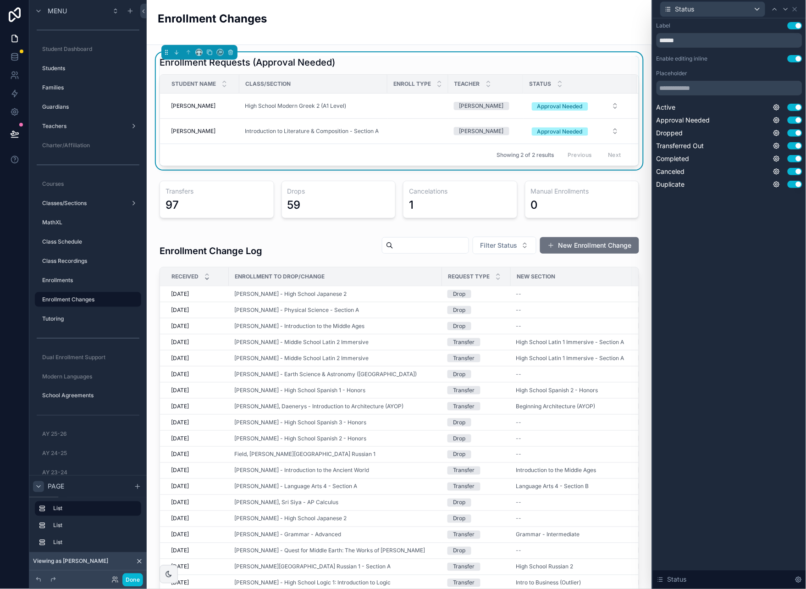
click at [387, 81] on tr "Student Name Class/Section Enroll Type Teacher Status" at bounding box center [399, 84] width 479 height 19
click at [441, 82] on th "Enroll Type" at bounding box center [418, 84] width 61 height 19
drag, startPoint x: 523, startPoint y: 84, endPoint x: 539, endPoint y: 84, distance: 16.5
click at [537, 83] on tr "Student Name Class/Section Enroll Type Teacher Status" at bounding box center [399, 84] width 479 height 19
click at [723, 283] on div "Label Use setting ****** Enable editing inline Use setting Placeholder Active U…" at bounding box center [729, 303] width 153 height 571
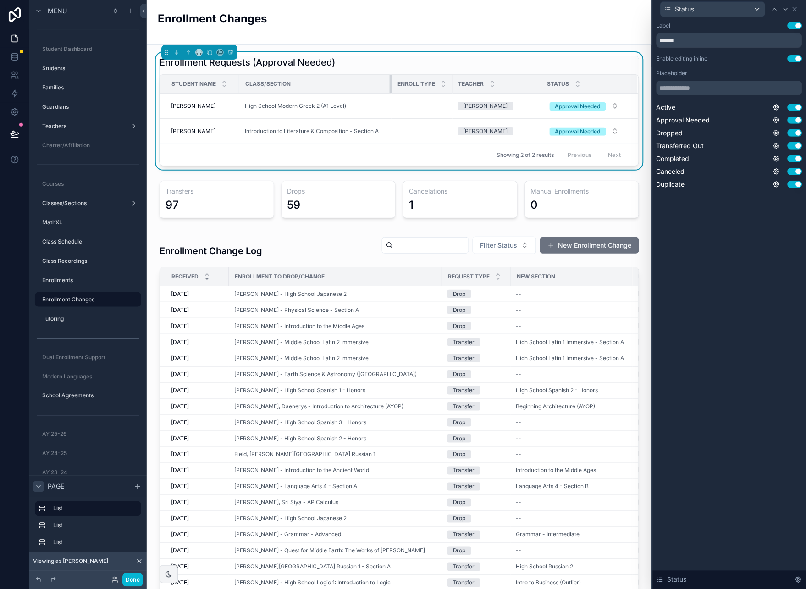
drag, startPoint x: 386, startPoint y: 83, endPoint x: 401, endPoint y: 84, distance: 14.7
click at [390, 83] on div "scrollable content" at bounding box center [392, 84] width 4 height 18
drag, startPoint x: 751, startPoint y: 295, endPoint x: 743, endPoint y: 294, distance: 7.9
click at [751, 295] on div "Label Use setting ****** Enable editing inline Use setting Placeholder Active U…" at bounding box center [729, 303] width 153 height 571
click at [795, 132] on button "Use setting" at bounding box center [795, 132] width 15 height 7
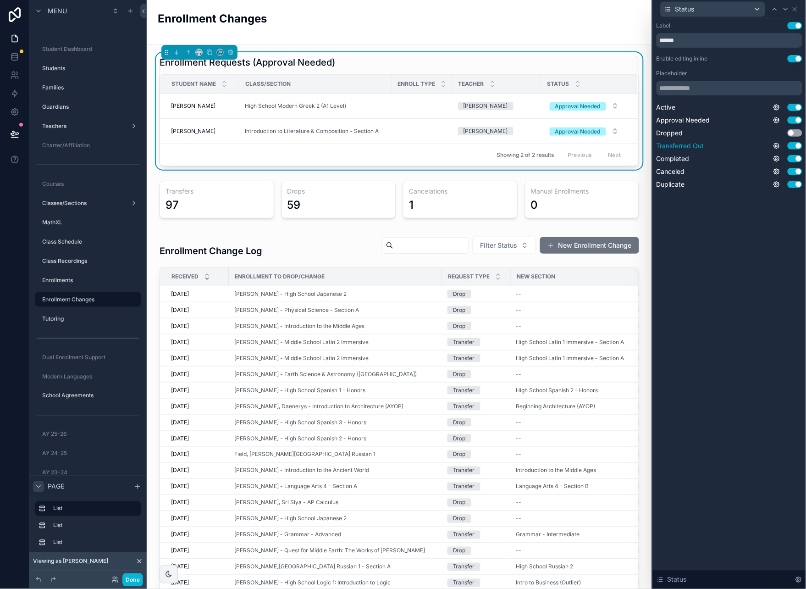
click at [795, 145] on button "Use setting" at bounding box center [795, 145] width 15 height 7
click at [794, 160] on button "Use setting" at bounding box center [795, 158] width 15 height 7
click at [794, 172] on button "Use setting" at bounding box center [795, 171] width 15 height 7
click at [794, 184] on button "Use setting" at bounding box center [795, 184] width 15 height 7
click at [784, 245] on div "Label Use setting ****** Enable editing inline Use setting Placeholder Active U…" at bounding box center [729, 303] width 153 height 571
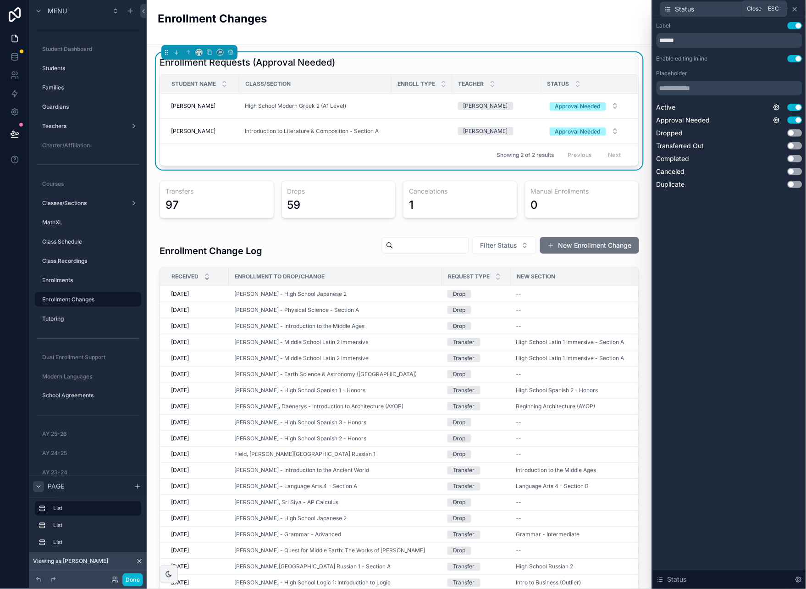
click at [796, 10] on icon at bounding box center [796, 9] width 4 height 4
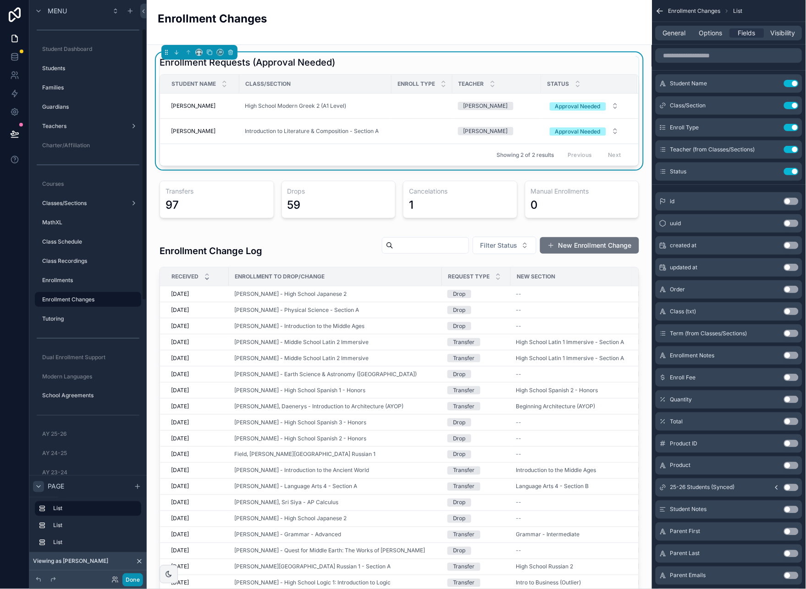
click at [137, 582] on button "Done" at bounding box center [132, 579] width 21 height 13
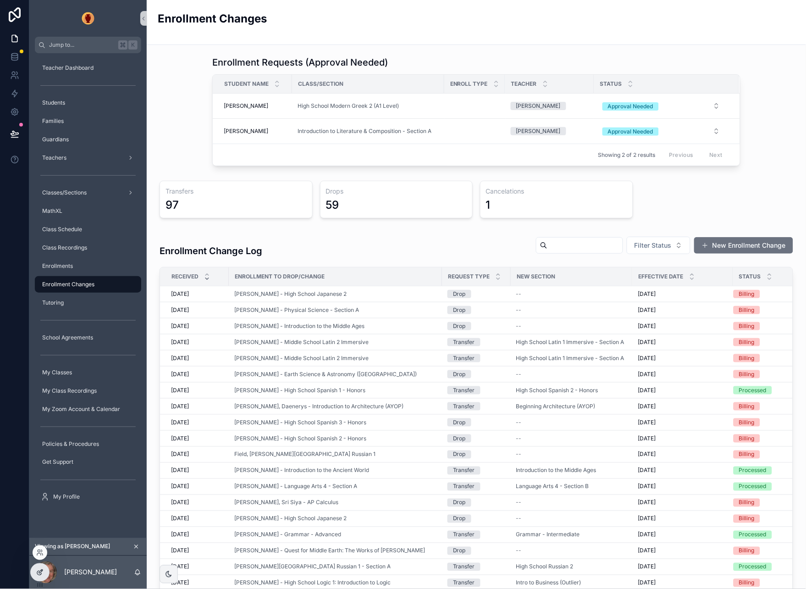
click at [43, 573] on icon at bounding box center [39, 572] width 7 height 7
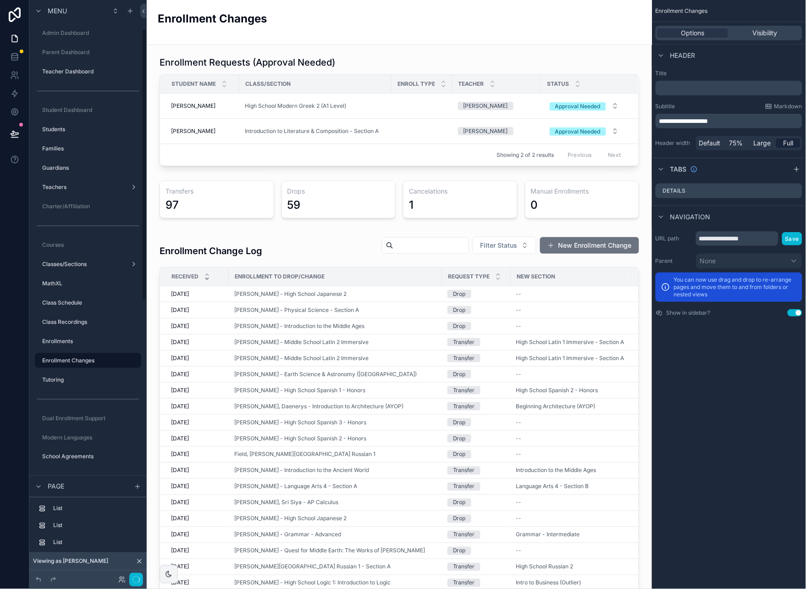
scroll to position [61, 0]
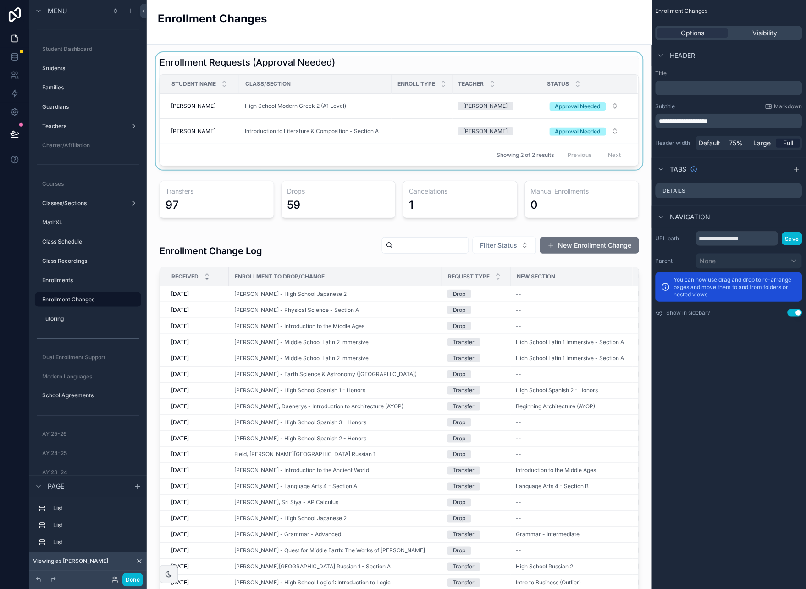
click at [415, 60] on div "scrollable content" at bounding box center [399, 110] width 491 height 117
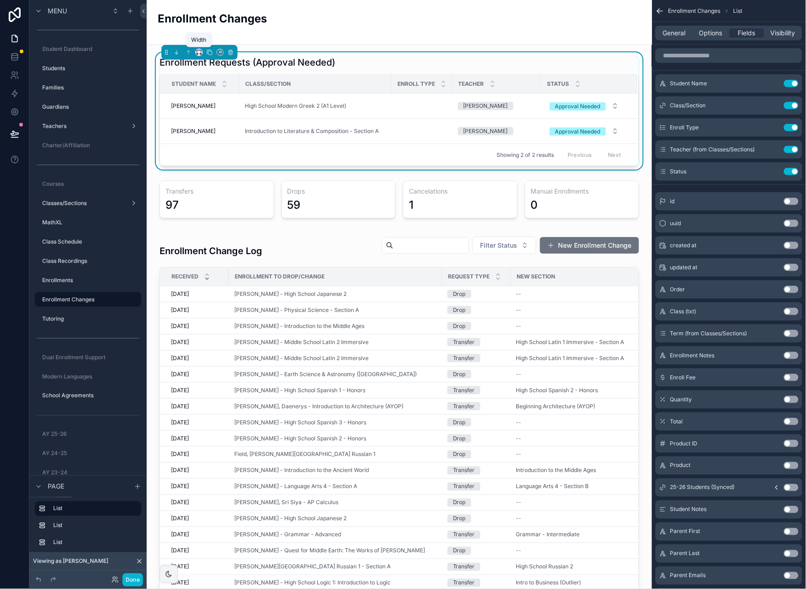
click at [199, 50] on icon "scrollable content" at bounding box center [199, 52] width 6 height 6
click at [218, 166] on div "Full width" at bounding box center [217, 174] width 39 height 17
click at [132, 579] on button "Done" at bounding box center [132, 579] width 21 height 13
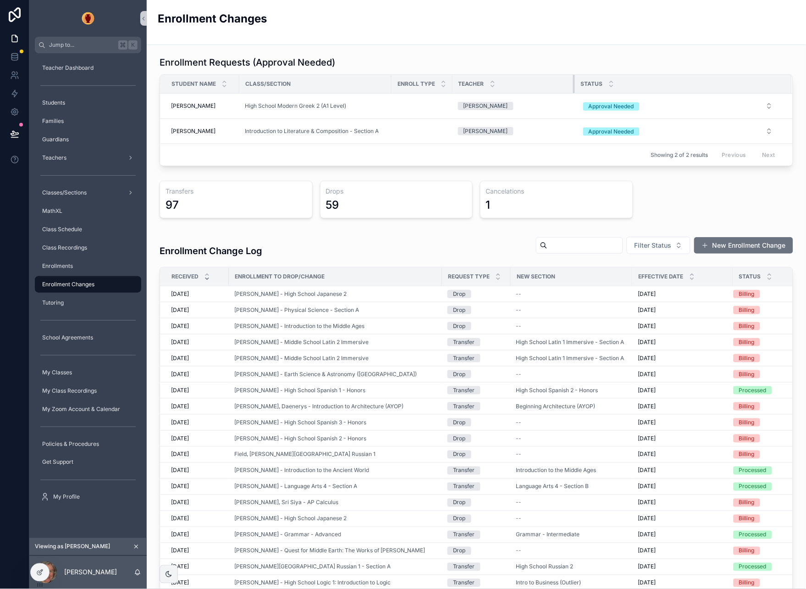
drag, startPoint x: 540, startPoint y: 82, endPoint x: 573, endPoint y: 80, distance: 33.5
click at [573, 80] on div "scrollable content" at bounding box center [575, 84] width 4 height 18
drag, startPoint x: 390, startPoint y: 81, endPoint x: 257, endPoint y: 97, distance: 134.1
click at [405, 80] on div "scrollable content" at bounding box center [406, 84] width 4 height 18
click at [769, 105] on button "Approval Needed" at bounding box center [685, 106] width 190 height 17
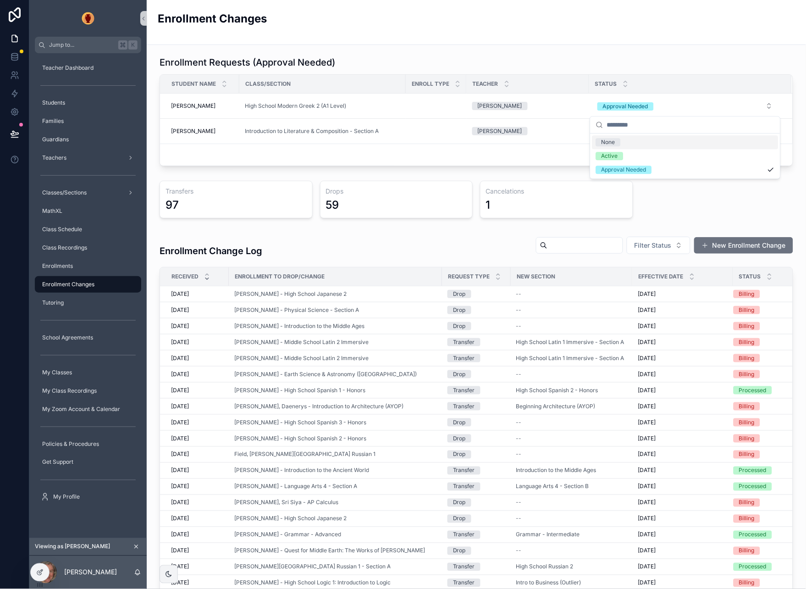
click at [555, 52] on div "Enrollment Requests (Approval Needed) Student Name Class/Section Enroll Type Te…" at bounding box center [476, 110] width 645 height 117
click at [16, 512] on div at bounding box center [14, 294] width 29 height 589
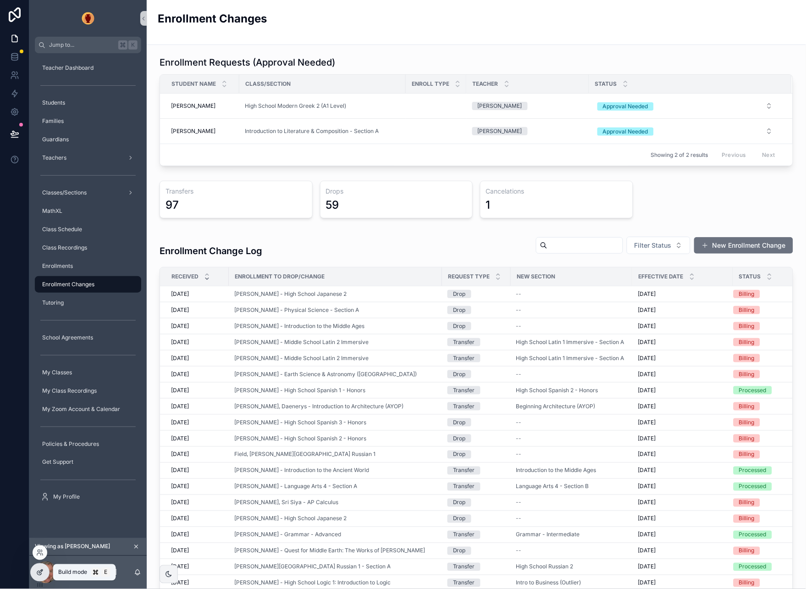
click at [41, 573] on icon at bounding box center [41, 572] width 4 height 4
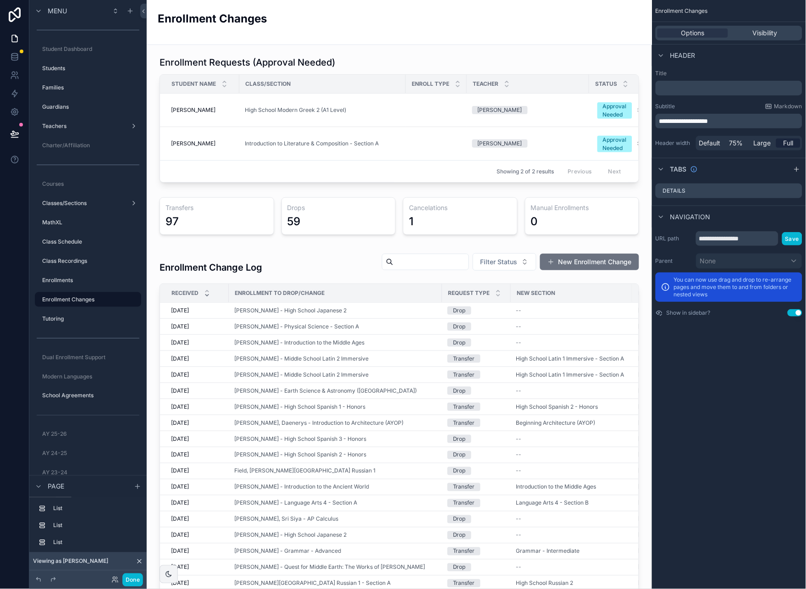
drag, startPoint x: 521, startPoint y: 95, endPoint x: 752, endPoint y: 13, distance: 245.8
click at [521, 95] on div "scrollable content" at bounding box center [399, 119] width 491 height 134
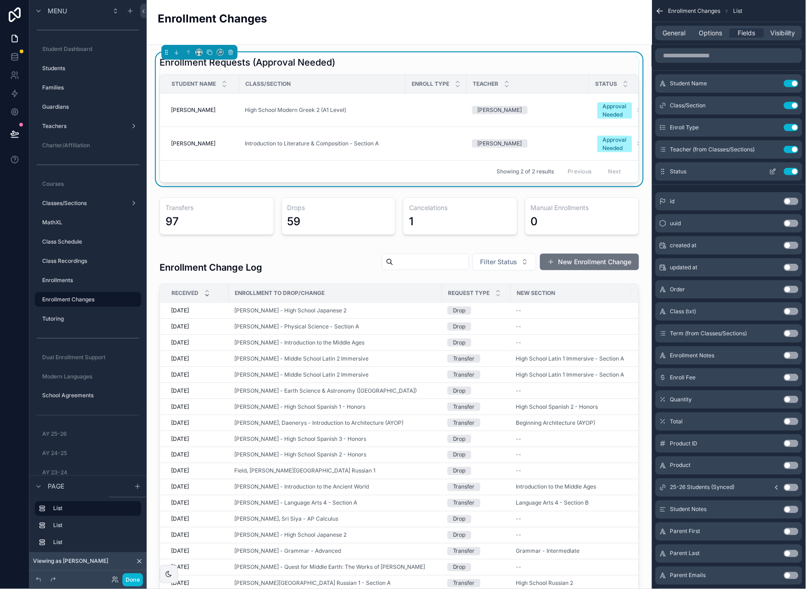
click at [775, 174] on icon "scrollable content" at bounding box center [773, 171] width 7 height 7
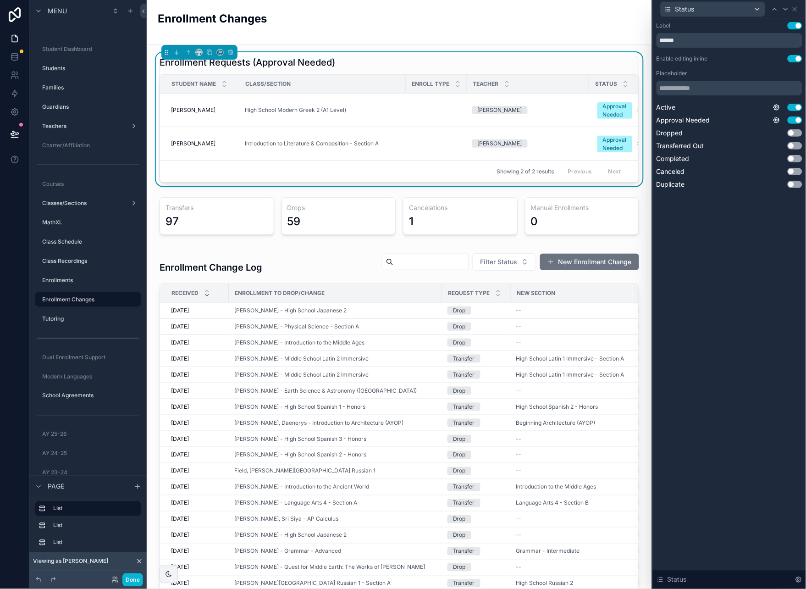
click at [781, 228] on div "Label Use setting ****** Enable editing inline Use setting Placeholder Active U…" at bounding box center [729, 303] width 153 height 571
click at [362, 110] on div "High School Modern Greek 2 (A1 Level)" at bounding box center [323, 109] width 156 height 7
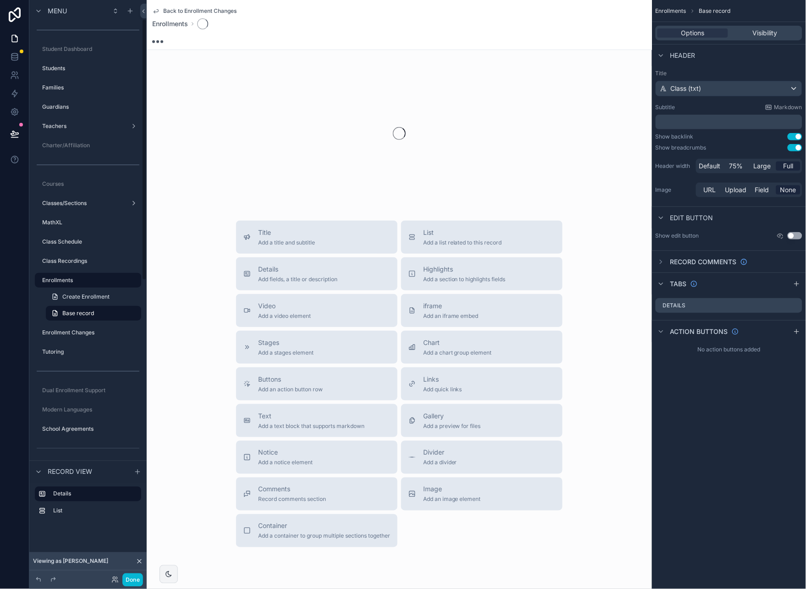
scroll to position [42, 0]
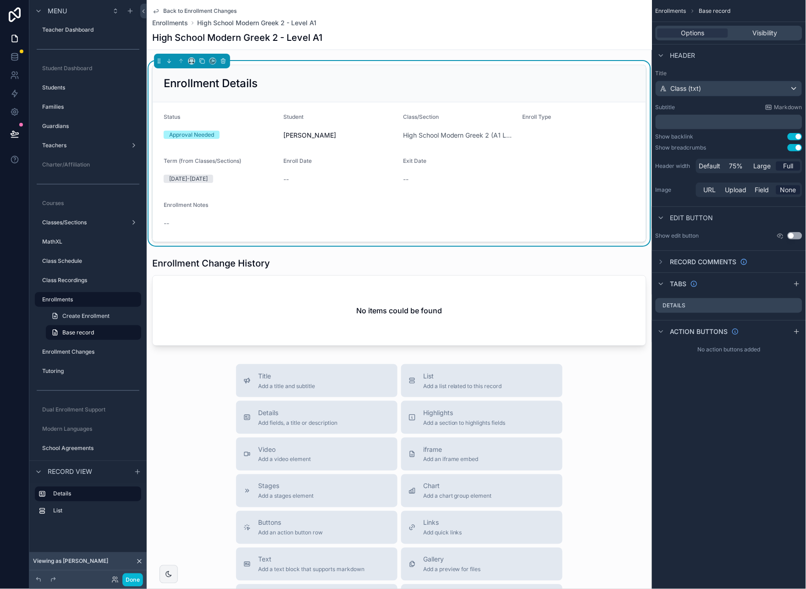
click at [393, 186] on div "--" at bounding box center [340, 179] width 112 height 15
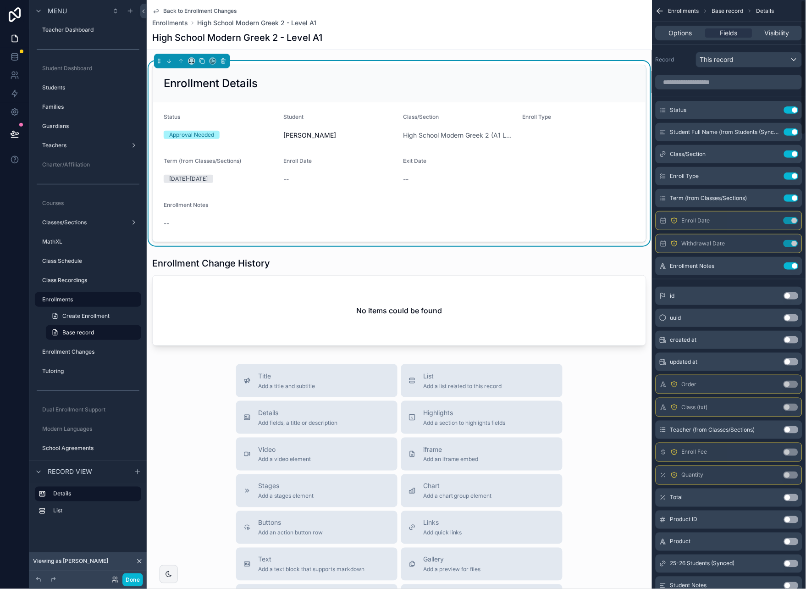
drag, startPoint x: 773, startPoint y: 265, endPoint x: 774, endPoint y: 233, distance: 32.1
click at [0, 0] on icon "scrollable content" at bounding box center [0, 0] width 0 height 0
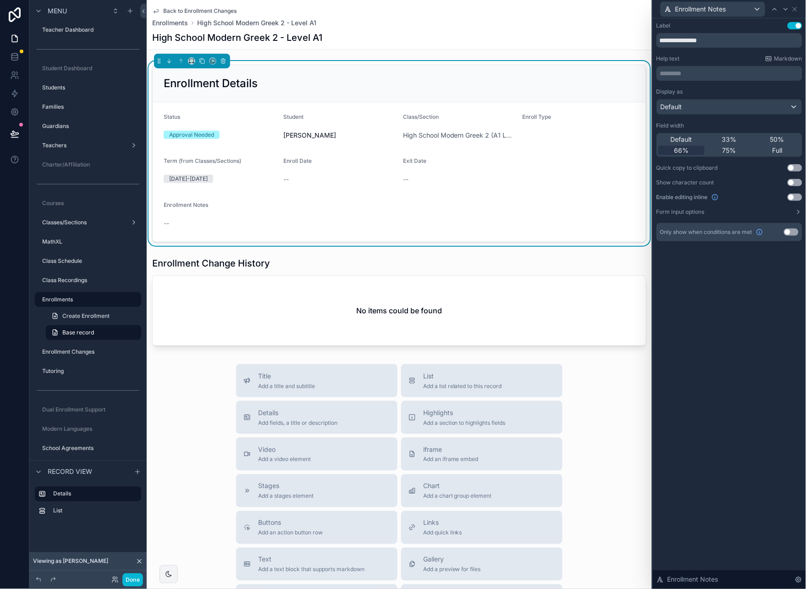
click at [797, 198] on button "Use setting" at bounding box center [795, 197] width 15 height 7
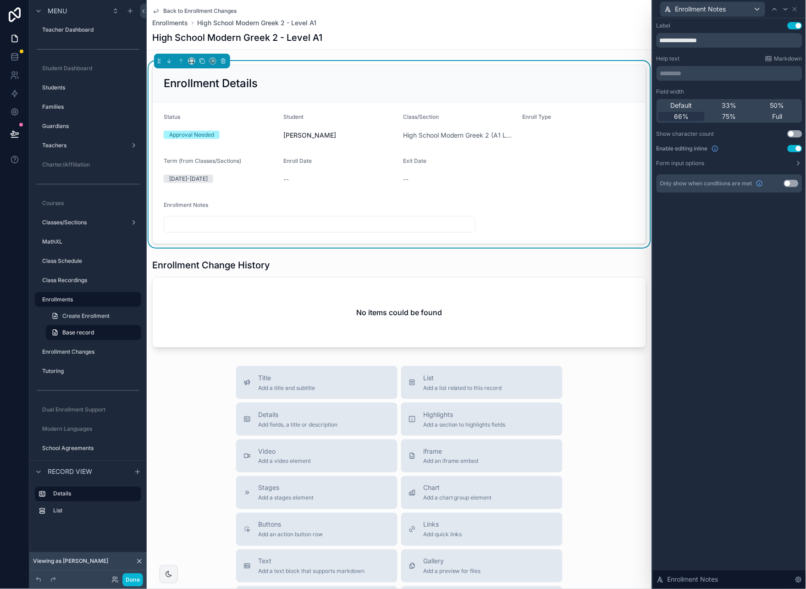
click at [361, 225] on input "scrollable content" at bounding box center [319, 224] width 311 height 13
click at [191, 133] on div "Approval Needed" at bounding box center [191, 135] width 45 height 8
click at [745, 8] on div "Enrollment Notes" at bounding box center [713, 9] width 105 height 15
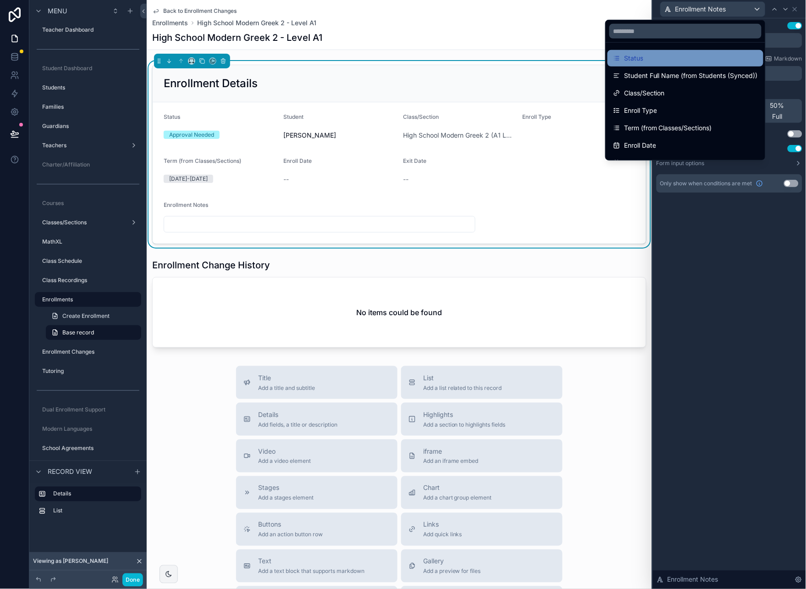
click at [656, 63] on div "Status" at bounding box center [685, 58] width 145 height 11
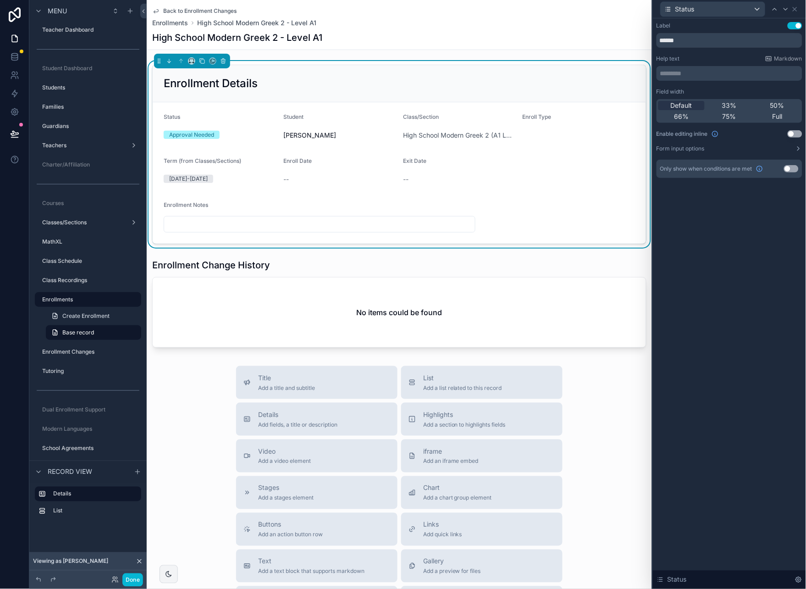
drag, startPoint x: 801, startPoint y: 136, endPoint x: 750, endPoint y: 139, distance: 51.0
click at [801, 136] on button "Use setting" at bounding box center [795, 133] width 15 height 7
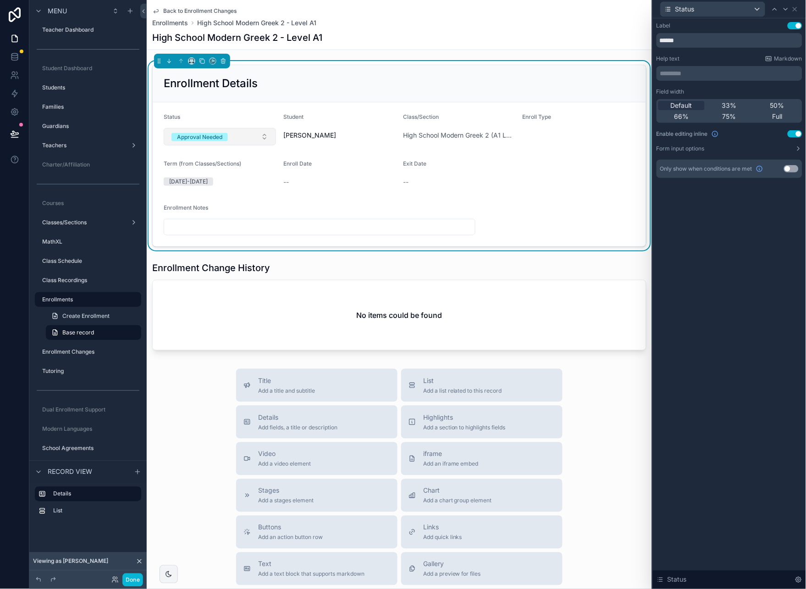
click at [256, 136] on button "Approval Needed" at bounding box center [220, 136] width 112 height 17
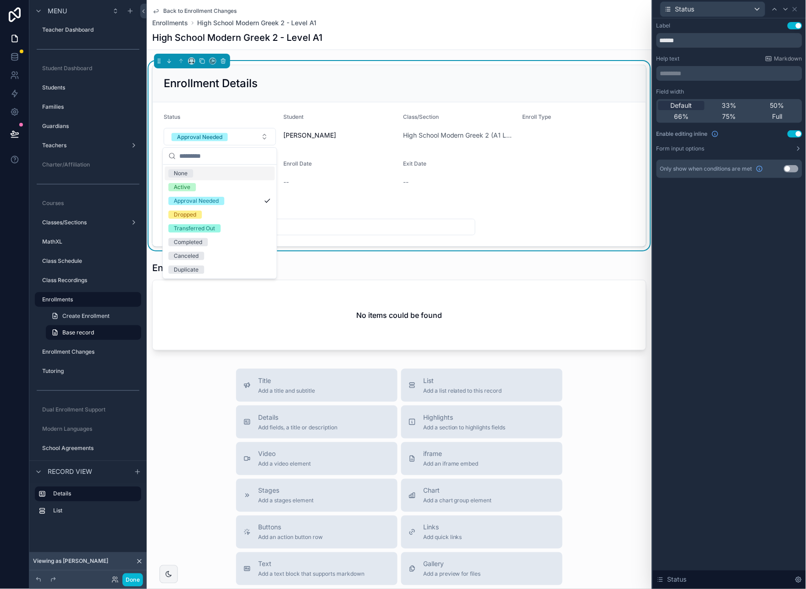
click at [732, 200] on div "Label Use setting ****** Help text Markdown ********* ﻿ Field width Default 33%…" at bounding box center [729, 303] width 153 height 571
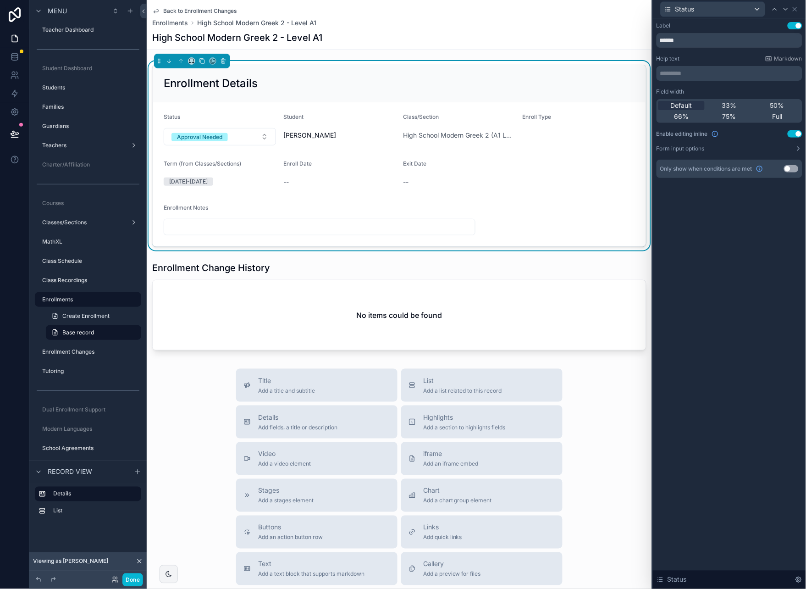
click at [711, 212] on div "Label Use setting ****** Help text Markdown ********* ﻿ Field width Default 33%…" at bounding box center [729, 303] width 153 height 571
click at [734, 72] on p "********* ﻿" at bounding box center [731, 73] width 140 height 9
drag, startPoint x: 744, startPoint y: 282, endPoint x: 789, endPoint y: 188, distance: 104.2
click at [744, 280] on div "Label Use setting ****** Help text Markdown ********* ﻿ Field width Default 33%…" at bounding box center [729, 303] width 153 height 571
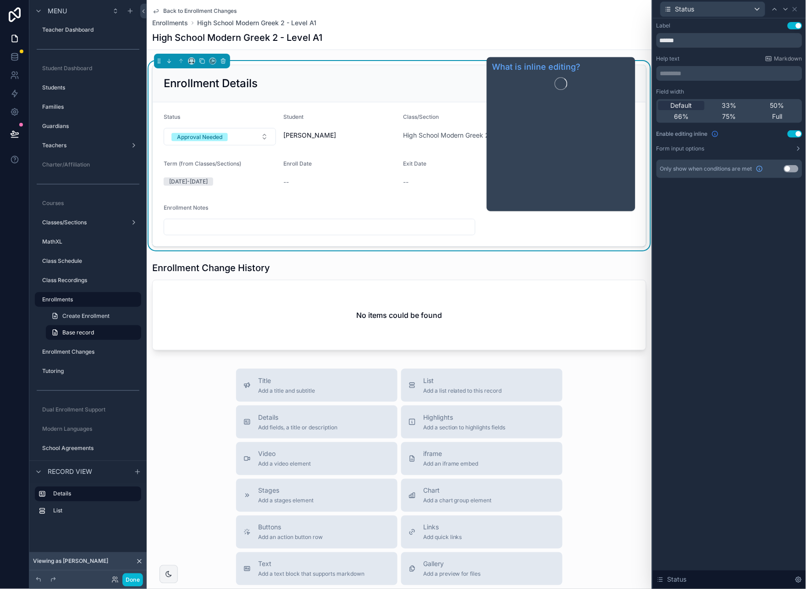
click at [716, 134] on icon at bounding box center [715, 133] width 7 height 7
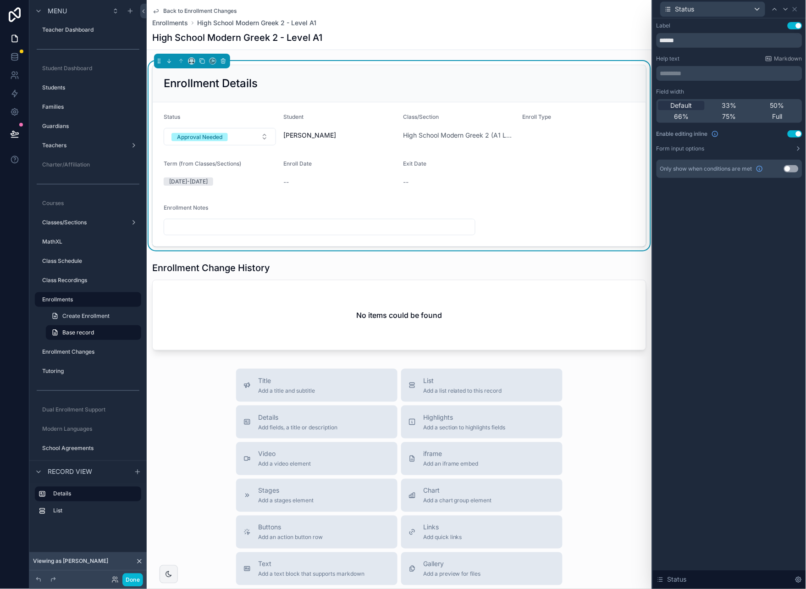
click at [788, 234] on div "Label Use setting ****** Help text Markdown ********* ﻿ Field width Default 33%…" at bounding box center [729, 303] width 153 height 571
click at [798, 149] on icon at bounding box center [798, 148] width 7 height 7
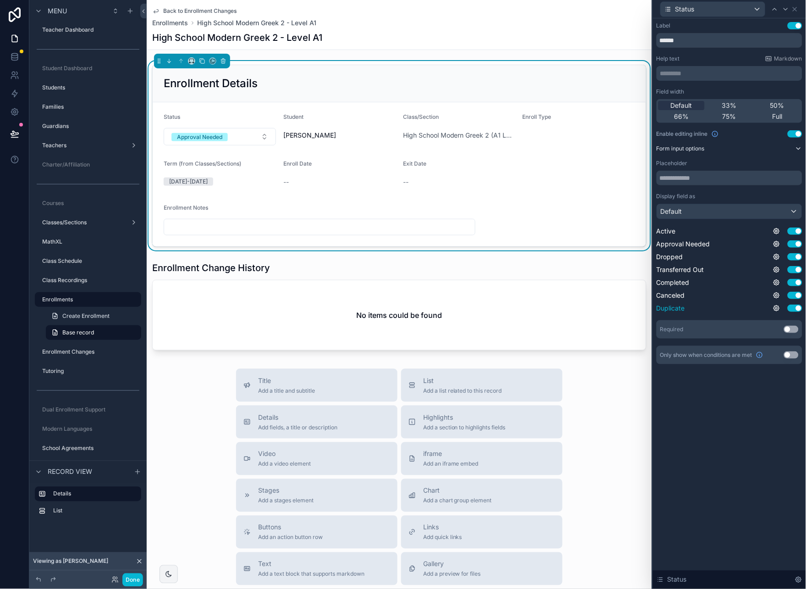
click at [797, 308] on button "Use setting" at bounding box center [795, 308] width 15 height 7
click at [798, 284] on button "Use setting" at bounding box center [795, 282] width 15 height 7
click at [796, 271] on button "Use setting" at bounding box center [795, 269] width 15 height 7
drag, startPoint x: 797, startPoint y: 257, endPoint x: 790, endPoint y: 258, distance: 6.5
click at [797, 257] on button "Use setting" at bounding box center [795, 256] width 15 height 7
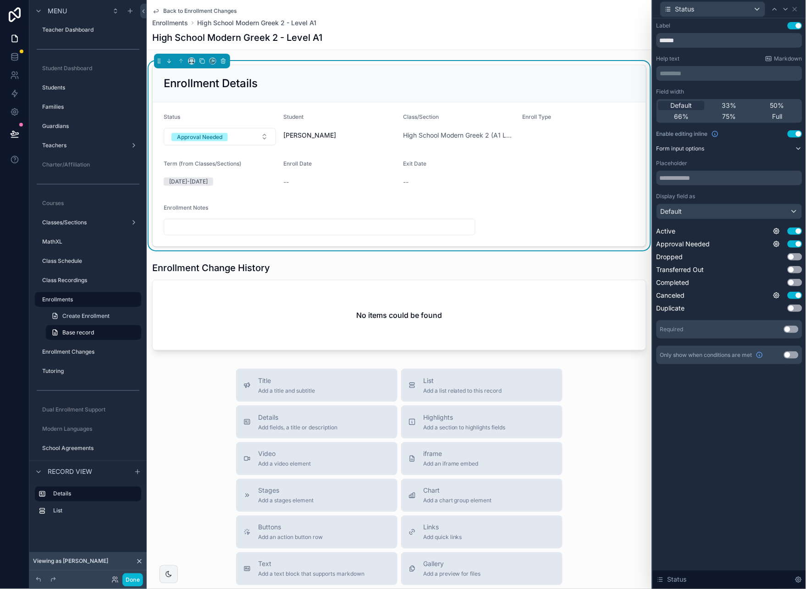
click at [757, 391] on div "Label Use setting ****** Help text Markdown ********* ﻿ Field width Default 33%…" at bounding box center [729, 303] width 153 height 571
click at [759, 393] on div "Label Use setting ****** Help text Markdown ********* ﻿ Field width Default 33%…" at bounding box center [729, 303] width 153 height 571
click at [796, 9] on icon at bounding box center [795, 9] width 7 height 7
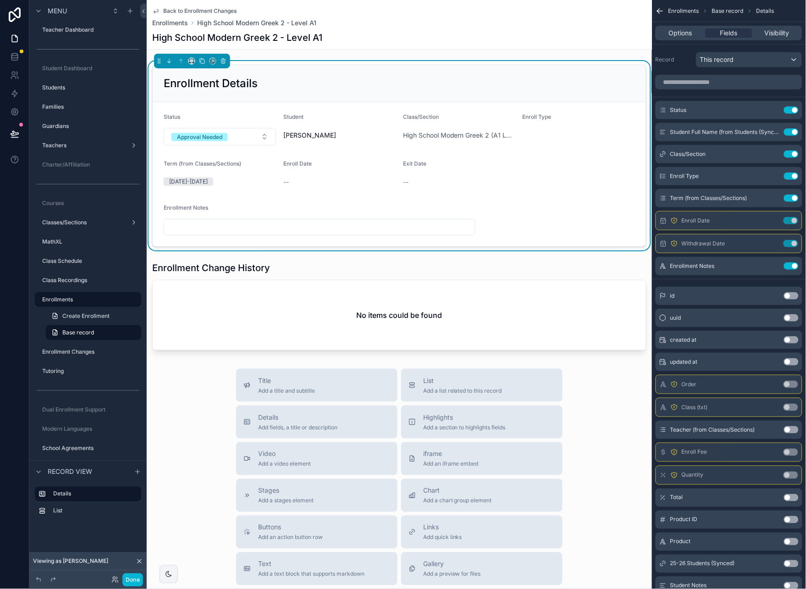
click at [173, 372] on div "Title Add a title and subtitle List Add a list related to this record Details A…" at bounding box center [400, 532] width 506 height 327
click at [229, 228] on input "scrollable content" at bounding box center [319, 227] width 311 height 13
click at [173, 10] on span "Back to Enrollment Changes" at bounding box center [199, 10] width 73 height 7
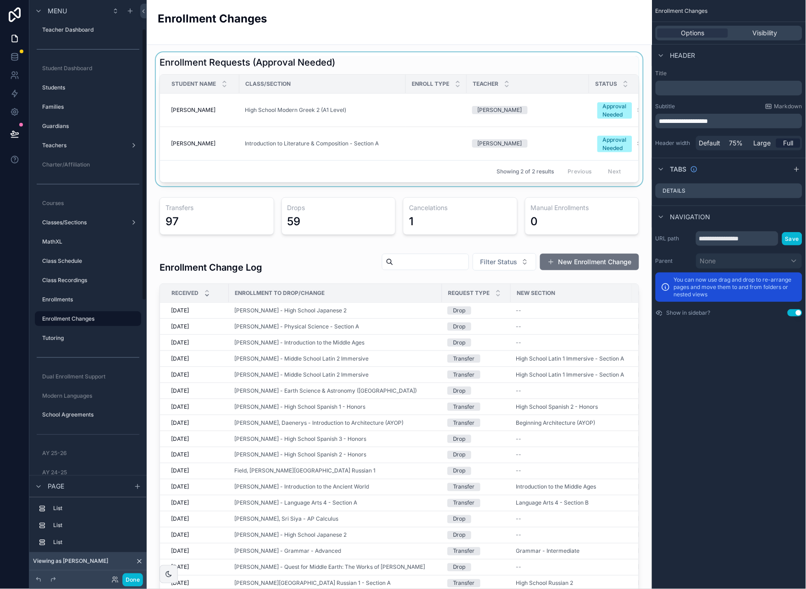
scroll to position [61, 0]
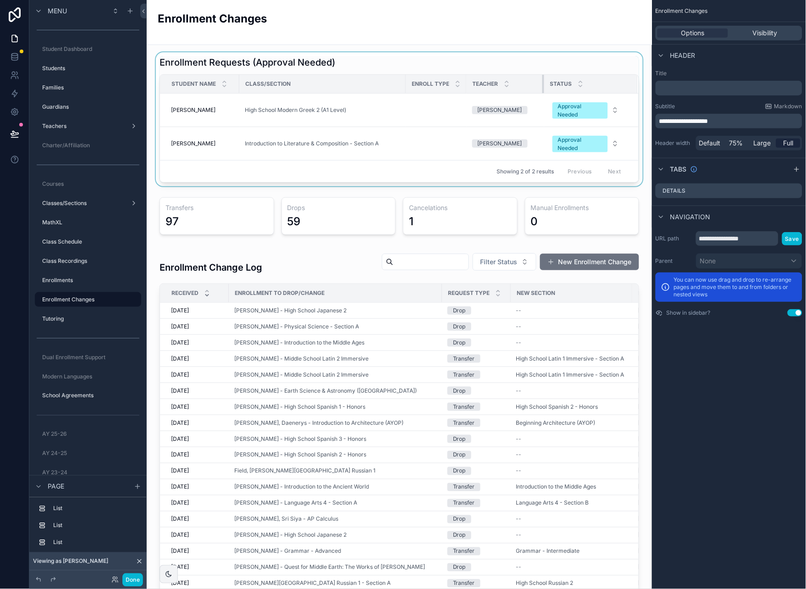
drag, startPoint x: 588, startPoint y: 83, endPoint x: 543, endPoint y: 90, distance: 45.4
click at [543, 90] on div "scrollable content" at bounding box center [545, 84] width 4 height 18
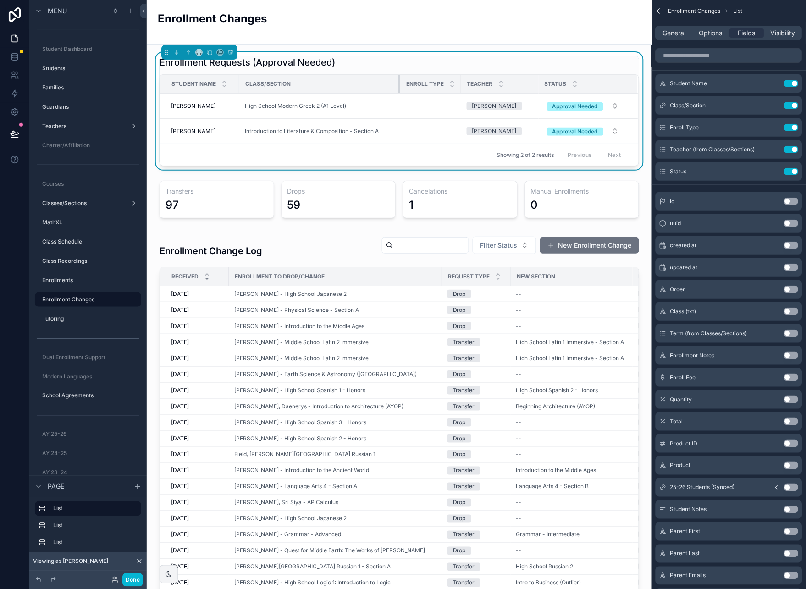
click at [399, 81] on div "scrollable content" at bounding box center [401, 84] width 4 height 18
drag, startPoint x: 237, startPoint y: 82, endPoint x: 302, endPoint y: 83, distance: 64.7
click at [233, 82] on div "scrollable content" at bounding box center [235, 84] width 4 height 18
drag, startPoint x: 456, startPoint y: 81, endPoint x: 444, endPoint y: 82, distance: 11.6
click at [445, 82] on th "Enroll Type" at bounding box center [425, 84] width 61 height 19
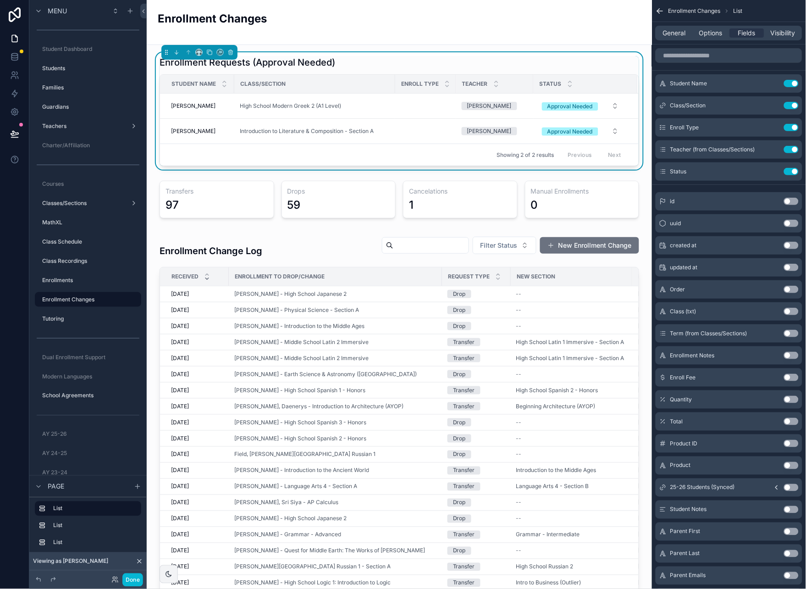
click at [519, 67] on div "Enrollment Requests (Approval Needed)" at bounding box center [400, 62] width 480 height 13
click at [607, 106] on button "Approval Needed" at bounding box center [581, 106] width 92 height 17
drag, startPoint x: 606, startPoint y: 61, endPoint x: 499, endPoint y: 90, distance: 110.6
click at [606, 62] on div "scrollable content" at bounding box center [605, 62] width 69 height 1
click at [774, 171] on icon "scrollable content" at bounding box center [775, 171] width 4 height 4
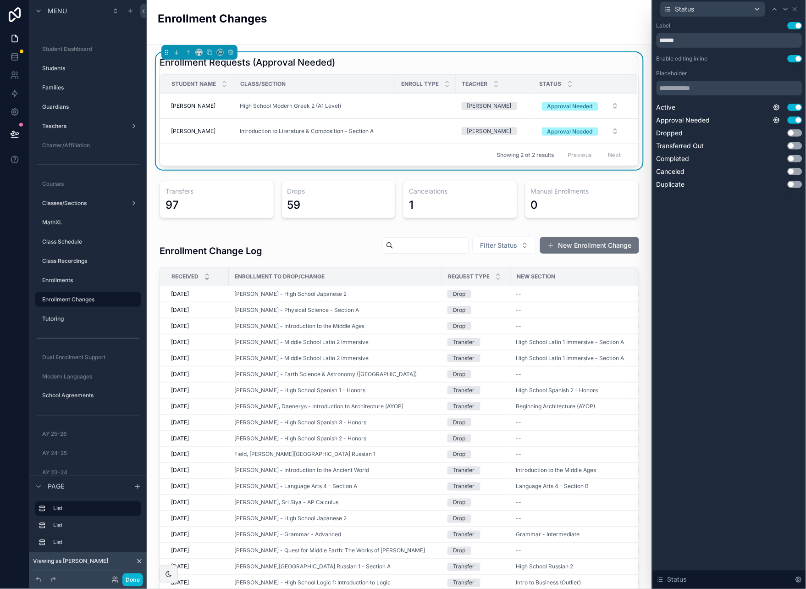
drag, startPoint x: 800, startPoint y: 173, endPoint x: 789, endPoint y: 234, distance: 61.5
click at [800, 173] on button "Use setting" at bounding box center [795, 171] width 15 height 7
drag, startPoint x: 754, startPoint y: 234, endPoint x: 702, endPoint y: 222, distance: 52.6
click at [754, 234] on div "Label Use setting ****** Enable editing inline Use setting Placeholder Active U…" at bounding box center [729, 303] width 153 height 571
click at [726, 270] on div "Label Use setting ****** Enable editing inline Use setting Placeholder Active U…" at bounding box center [729, 303] width 153 height 571
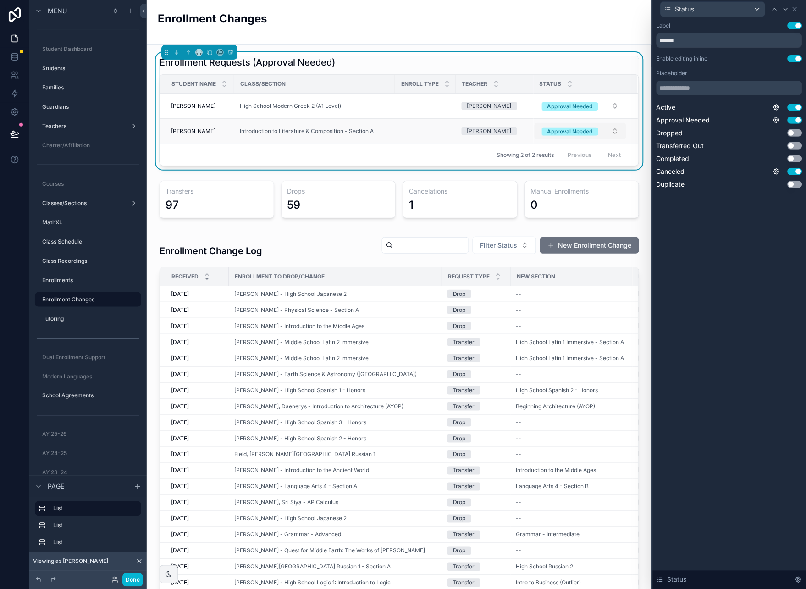
click at [607, 129] on button "Approval Needed" at bounding box center [581, 131] width 92 height 17
click at [479, 30] on div "Enrollment Changes" at bounding box center [400, 22] width 484 height 22
click at [650, 112] on div "Enrollment Requests (Approval Needed) Student Name Class/Section Enroll Type Te…" at bounding box center [400, 590] width 506 height 1090
click at [18, 133] on icon at bounding box center [15, 133] width 8 height 5
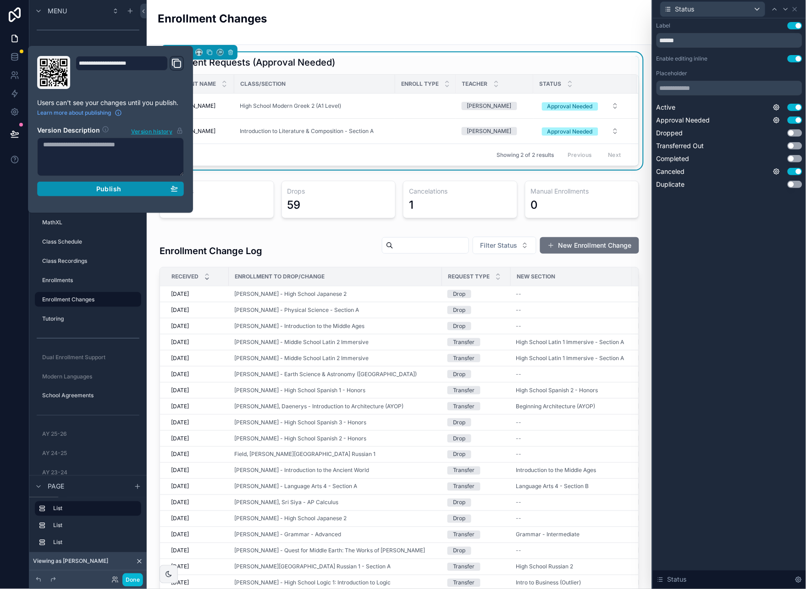
click at [102, 188] on span "Publish" at bounding box center [108, 189] width 25 height 8
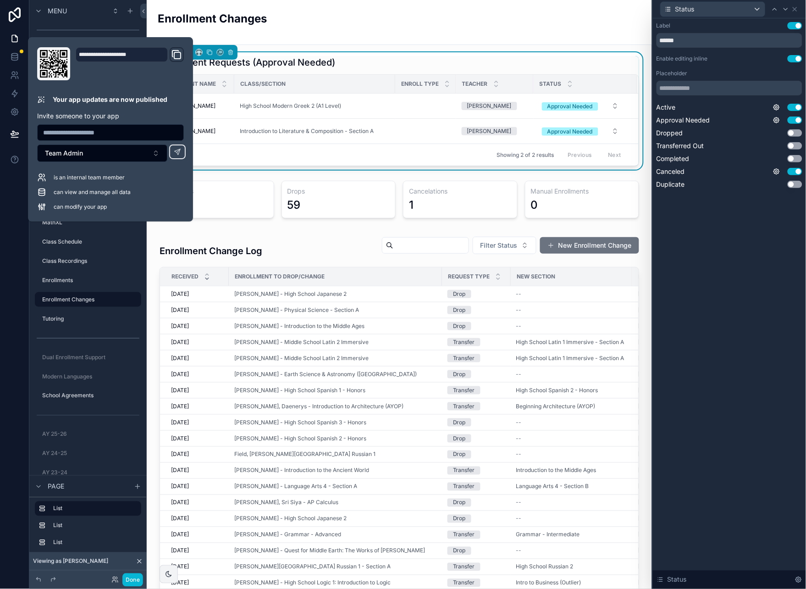
click at [335, 33] on div "Enrollment Changes" at bounding box center [400, 22] width 484 height 44
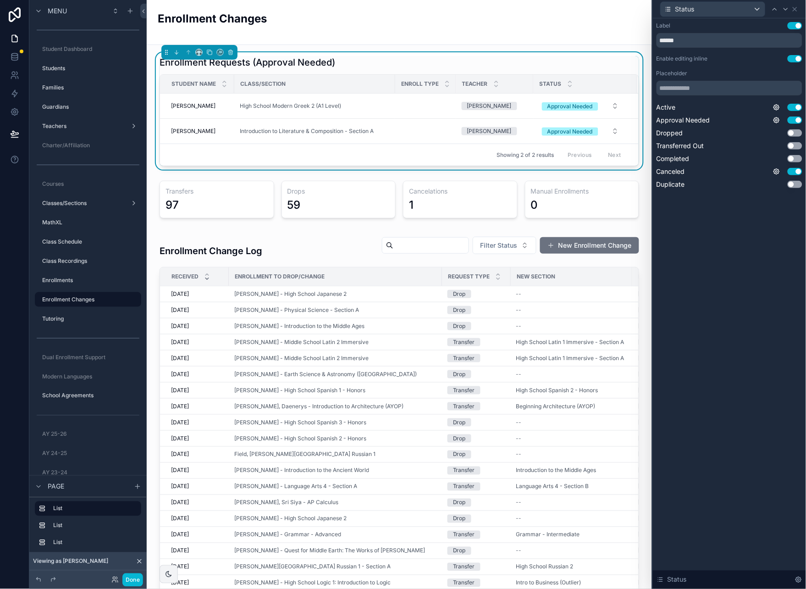
click at [421, 13] on div "Enrollment Changes" at bounding box center [400, 22] width 484 height 22
click at [757, 255] on div "Label Use setting ****** Enable editing inline Use setting Placeholder Active U…" at bounding box center [729, 303] width 153 height 571
click at [134, 580] on button "Done" at bounding box center [132, 579] width 21 height 13
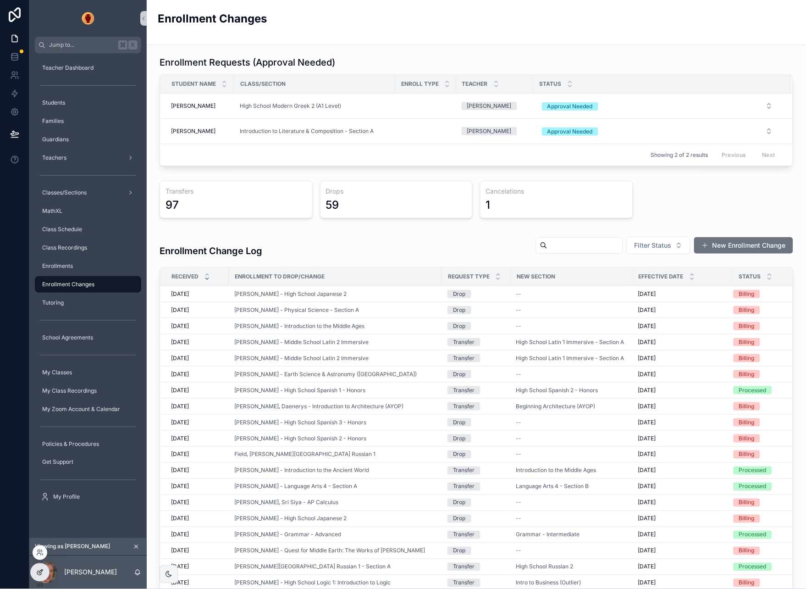
click at [39, 571] on icon at bounding box center [39, 572] width 7 height 7
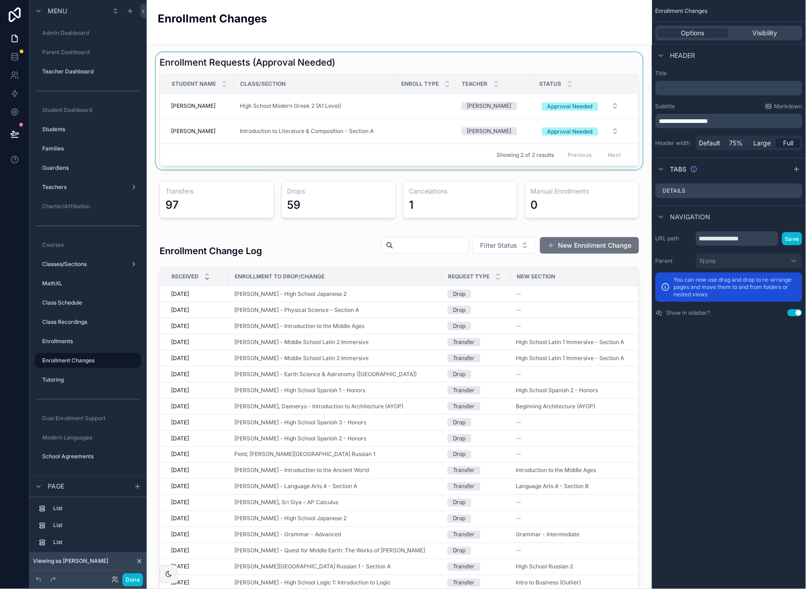
scroll to position [61, 0]
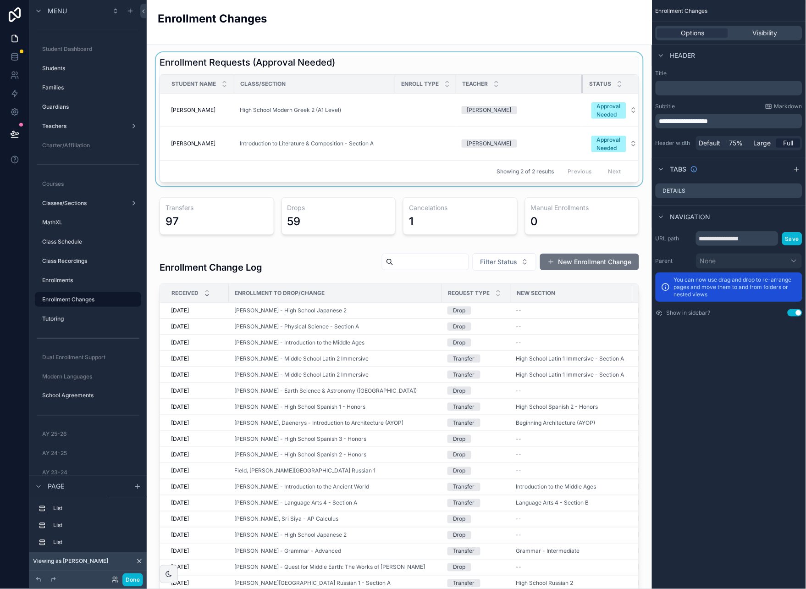
drag, startPoint x: 539, startPoint y: 83, endPoint x: 582, endPoint y: 83, distance: 42.2
click at [582, 83] on div "scrollable content" at bounding box center [584, 84] width 4 height 18
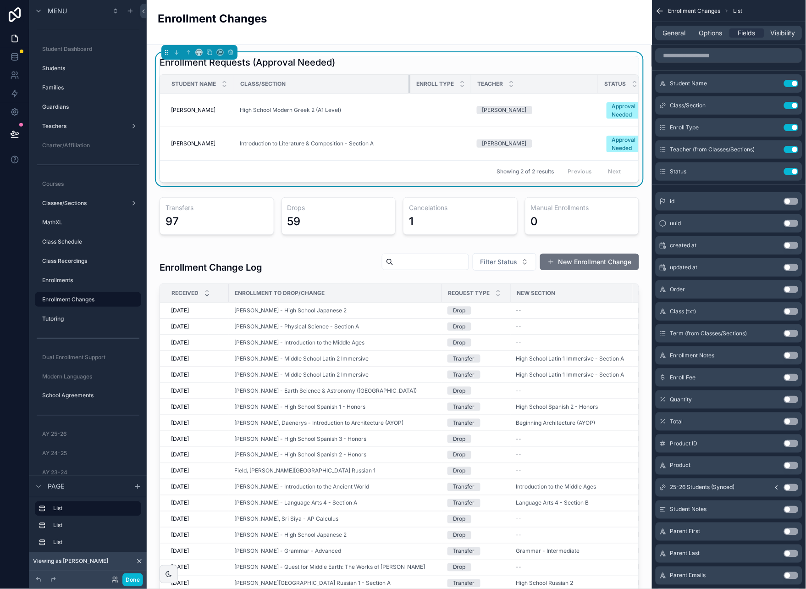
drag, startPoint x: 395, startPoint y: 83, endPoint x: 410, endPoint y: 83, distance: 15.1
click at [410, 83] on div "scrollable content" at bounding box center [411, 84] width 4 height 18
drag, startPoint x: 474, startPoint y: 83, endPoint x: 517, endPoint y: 83, distance: 43.6
click at [517, 83] on tr "Student Name Class/Section Enroll Type Teacher Status" at bounding box center [432, 84] width 544 height 19
click at [89, 517] on icon "scrollable content" at bounding box center [88, 517] width 3 height 0
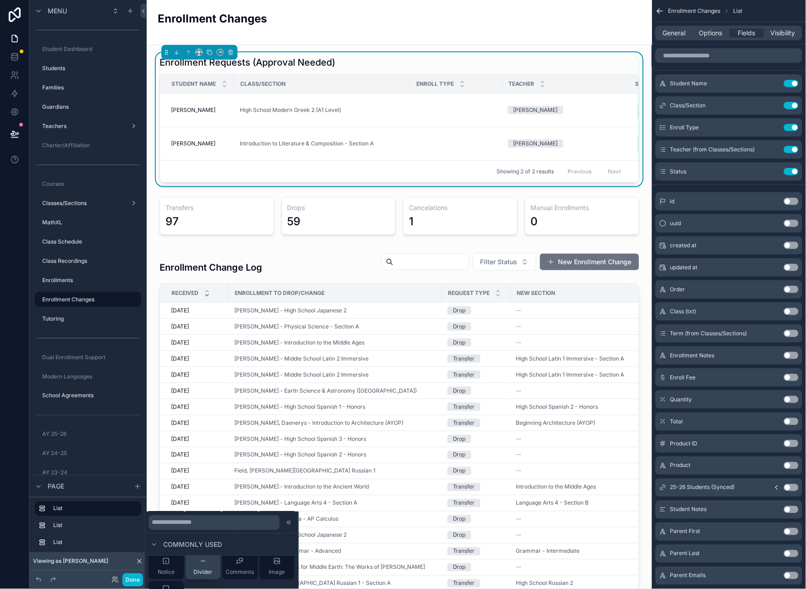
scroll to position [87, 0]
click at [199, 568] on div "Divider" at bounding box center [203, 568] width 19 height 18
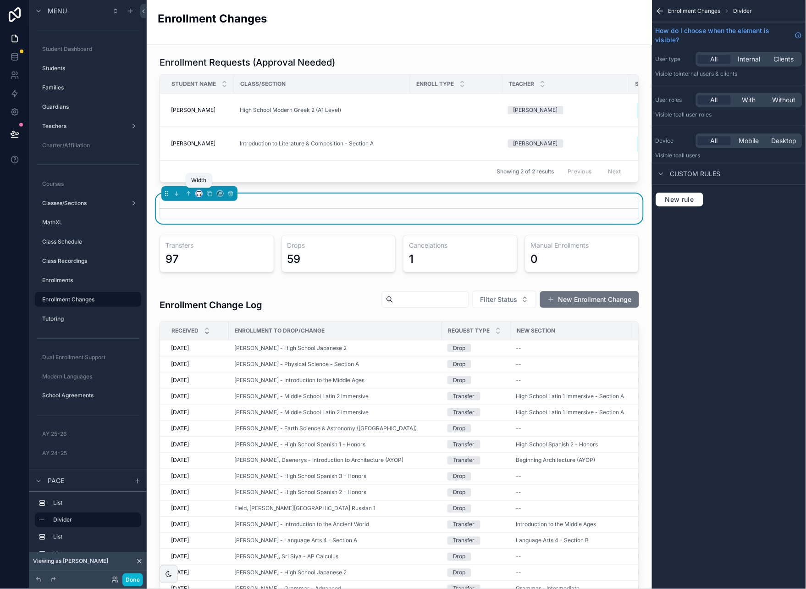
click at [198, 194] on icon "scrollable content" at bounding box center [199, 193] width 6 height 6
click at [221, 313] on span "Full width" at bounding box center [217, 314] width 28 height 11
click at [12, 136] on icon at bounding box center [14, 133] width 9 height 9
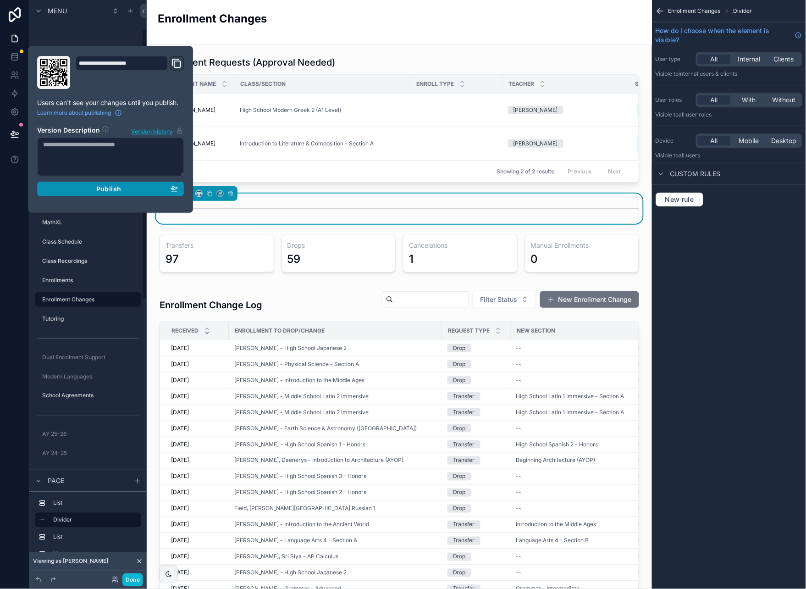
click at [146, 188] on div "Publish" at bounding box center [110, 189] width 135 height 8
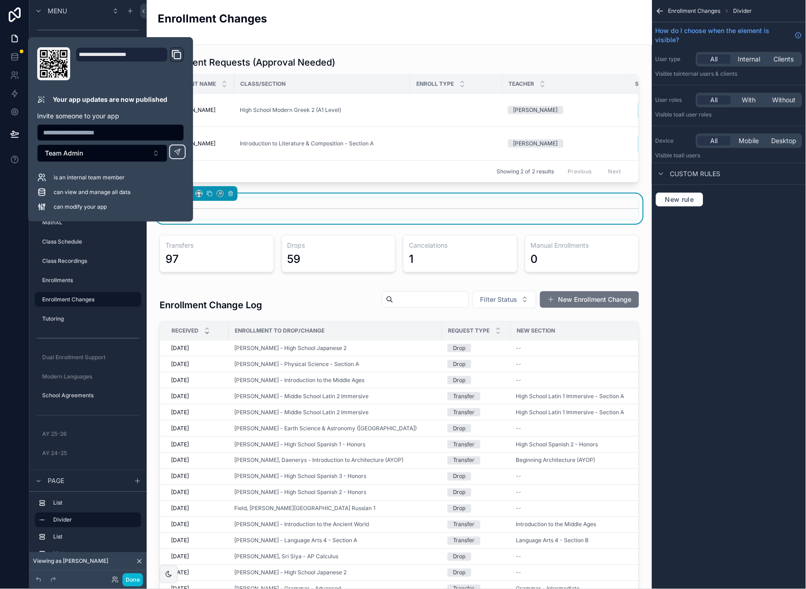
click at [390, 17] on div "Enrollment Changes" at bounding box center [400, 22] width 484 height 22
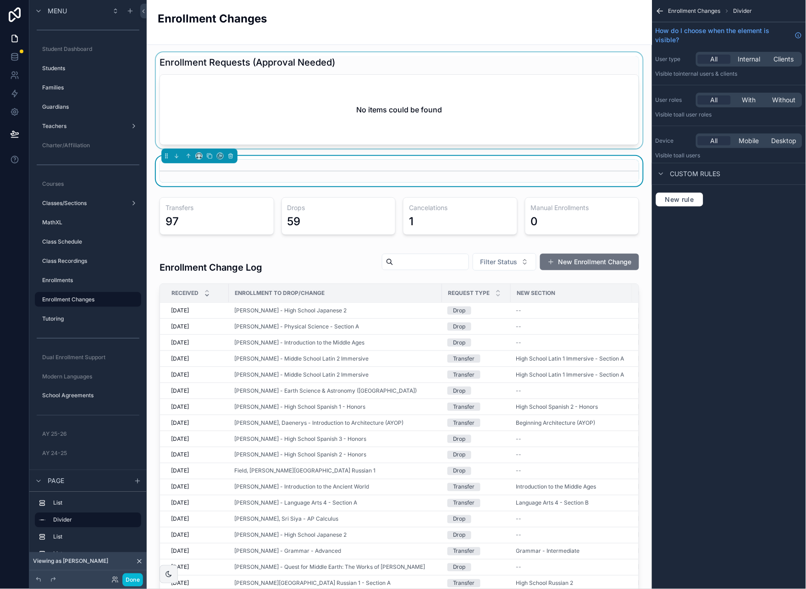
click at [504, 89] on div "scrollable content" at bounding box center [399, 100] width 491 height 96
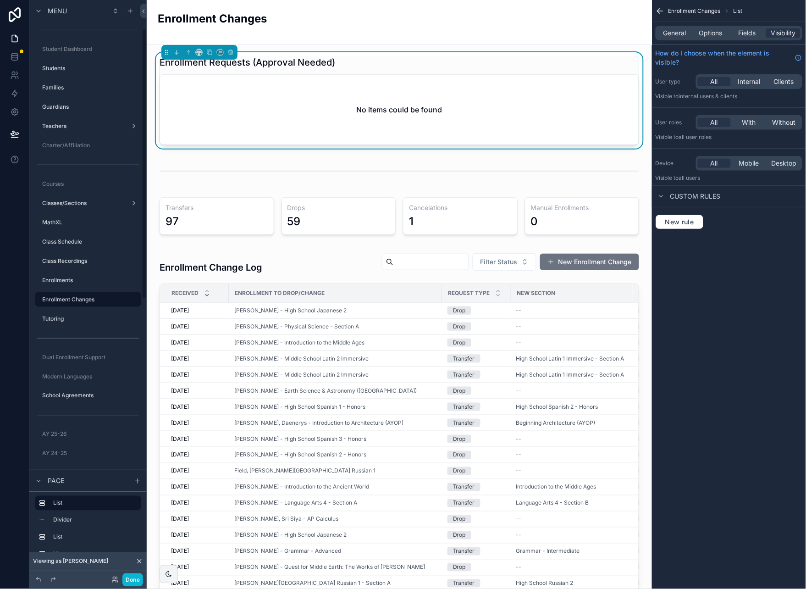
click at [512, 110] on div "No items could be found" at bounding box center [399, 110] width 479 height 70
click at [706, 36] on span "Options" at bounding box center [711, 32] width 23 height 9
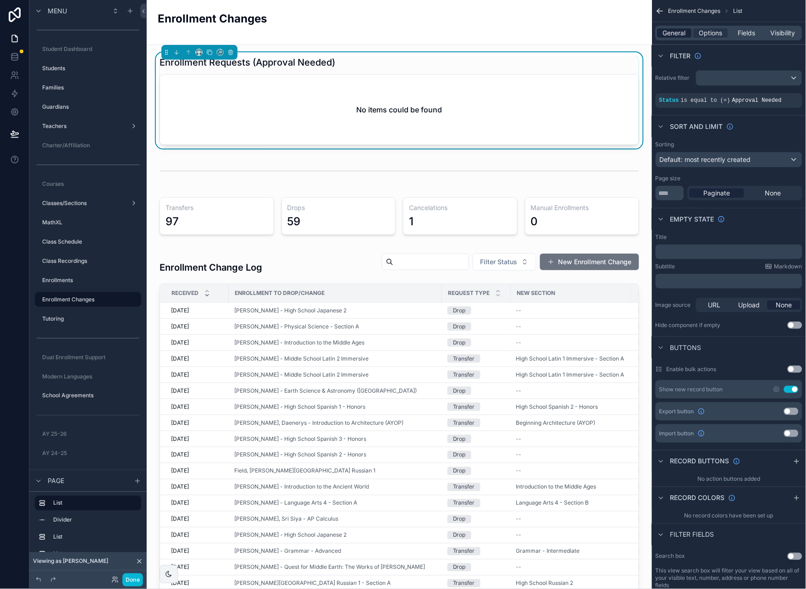
click at [671, 35] on span "General" at bounding box center [675, 32] width 23 height 9
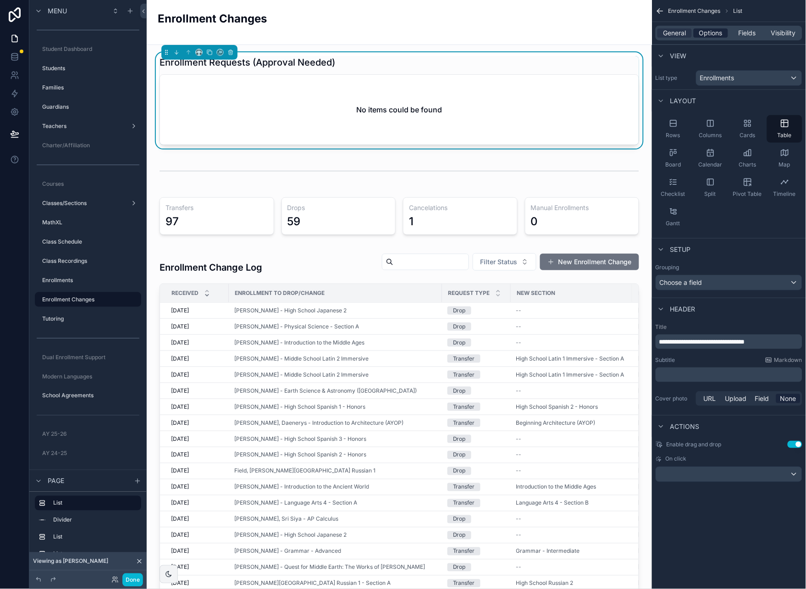
click at [717, 34] on span "Options" at bounding box center [711, 32] width 23 height 9
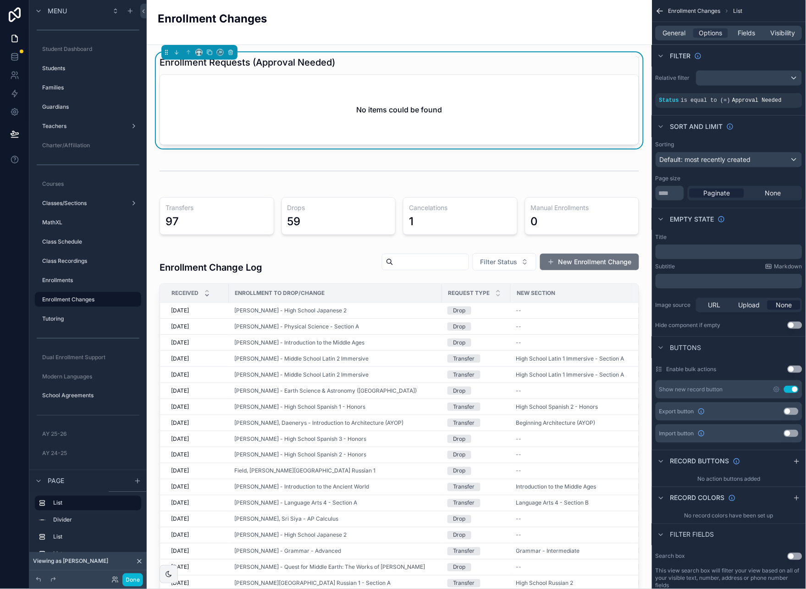
click at [696, 254] on p "﻿" at bounding box center [730, 251] width 141 height 7
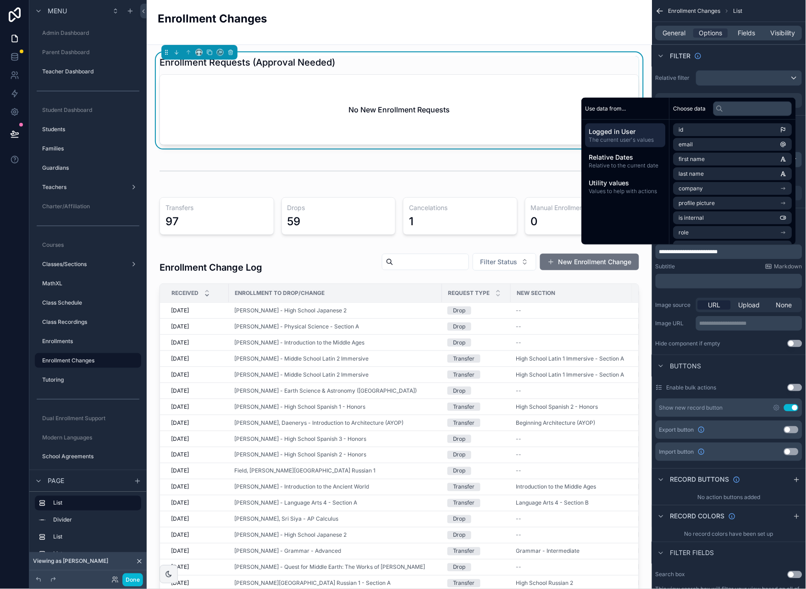
scroll to position [61, 0]
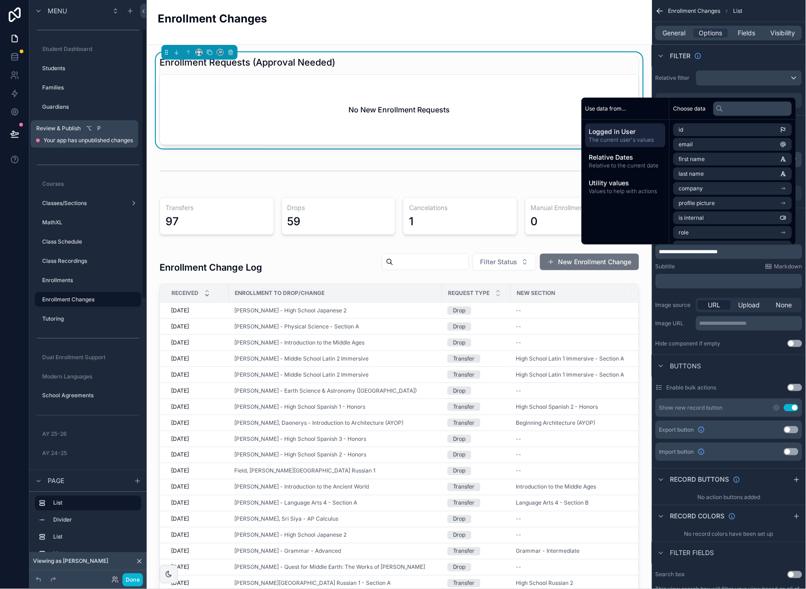
click at [14, 133] on icon at bounding box center [14, 133] width 9 height 9
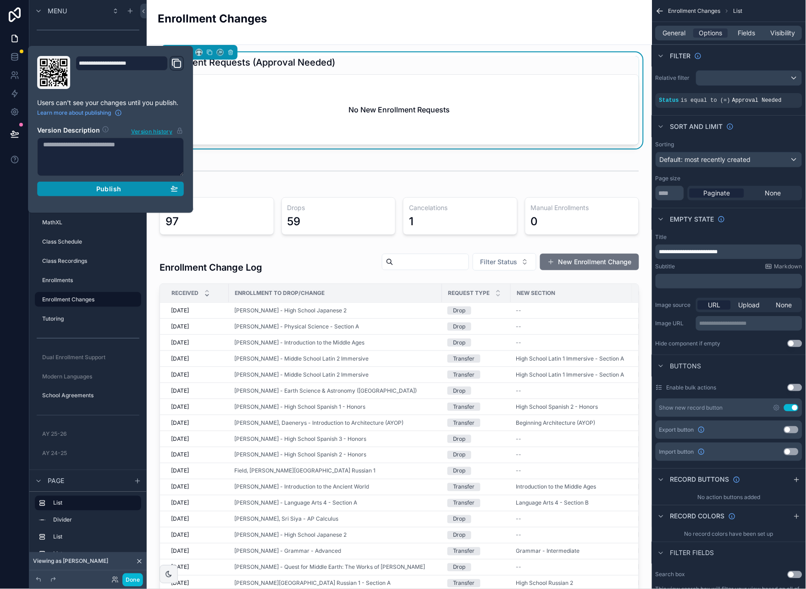
click at [145, 191] on div "Publish" at bounding box center [110, 189] width 135 height 8
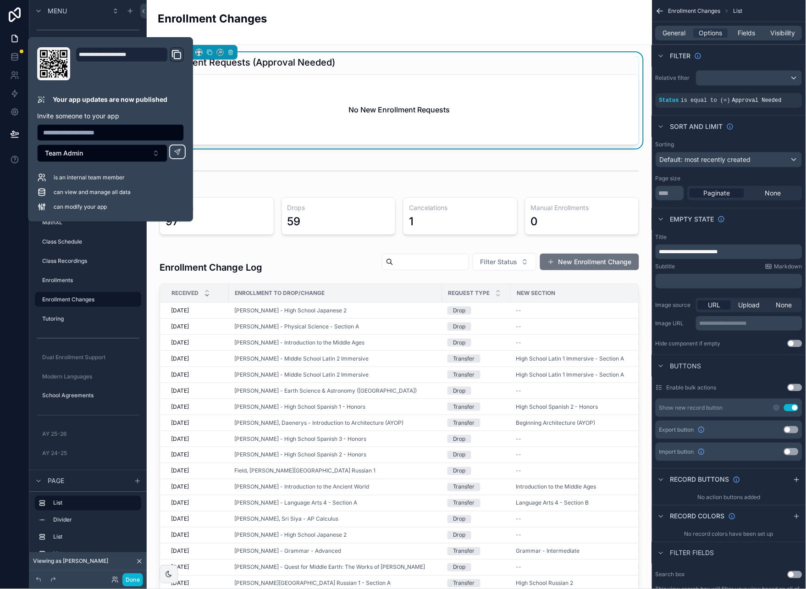
click at [460, 28] on div "Enrollment Changes" at bounding box center [400, 22] width 484 height 22
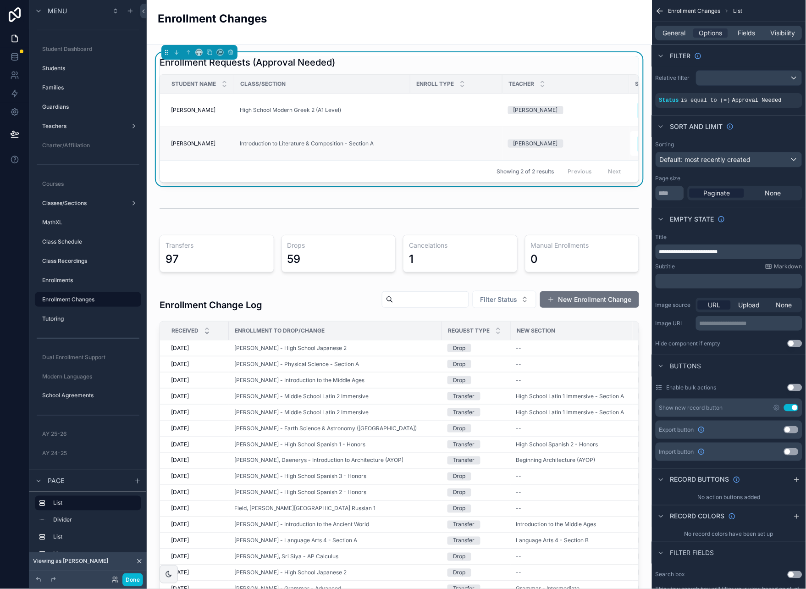
scroll to position [0, 64]
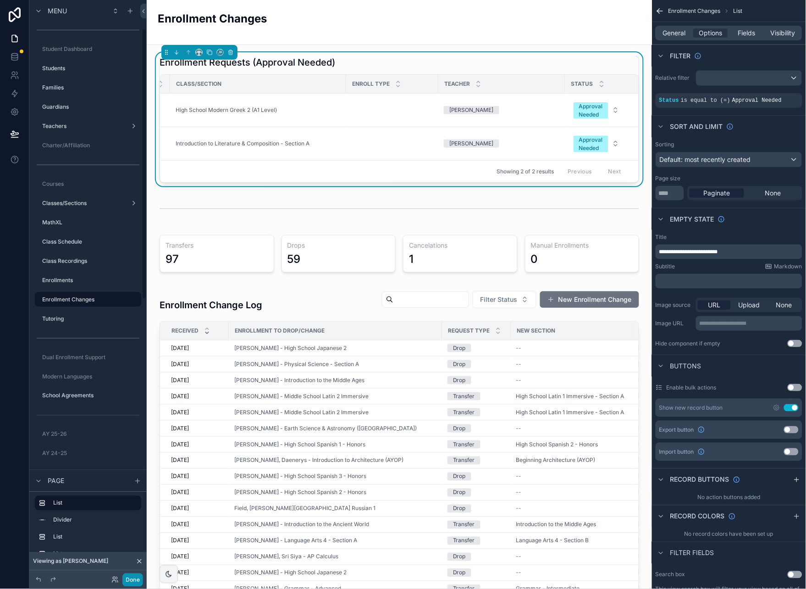
click at [133, 578] on button "Done" at bounding box center [132, 579] width 21 height 13
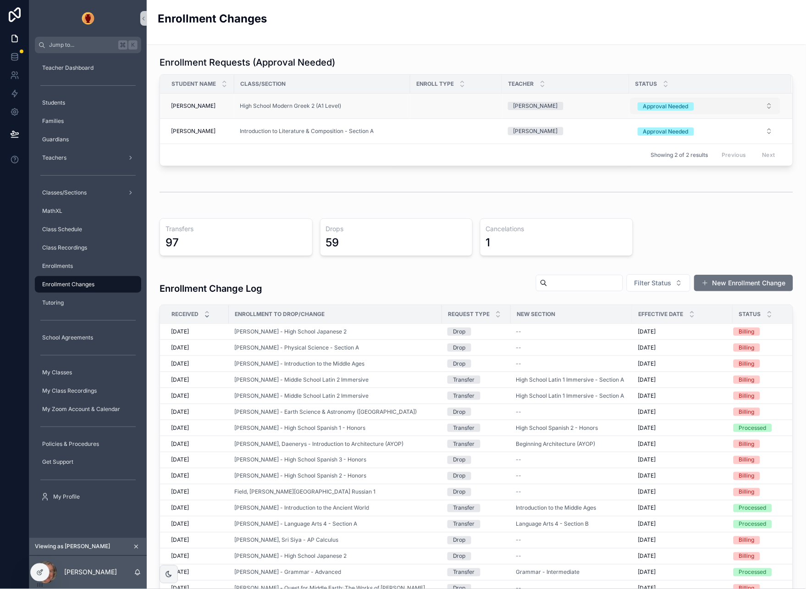
click at [771, 103] on button "Approval Needed" at bounding box center [706, 106] width 150 height 17
click at [679, 212] on div "Enrollment Requests (Approval Needed) Student Name Class/Section Enroll Type Te…" at bounding box center [477, 427] width 660 height 765
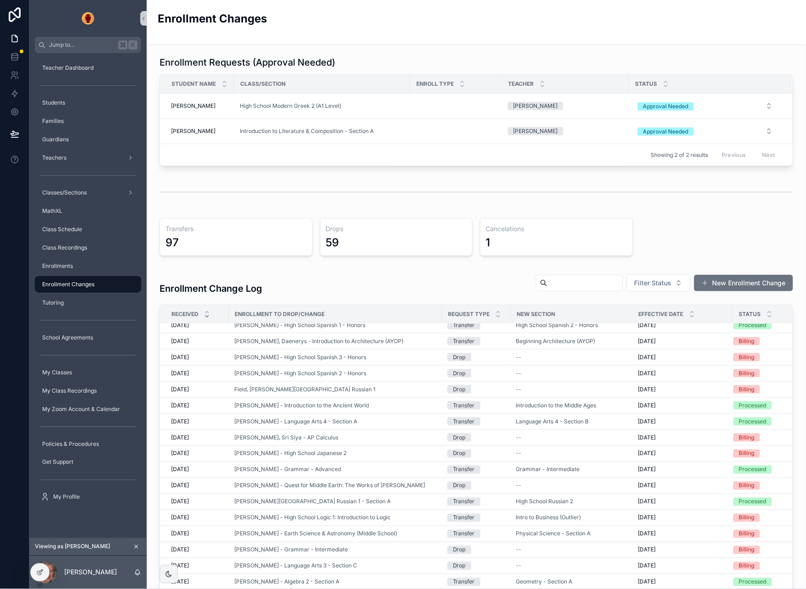
scroll to position [0, 0]
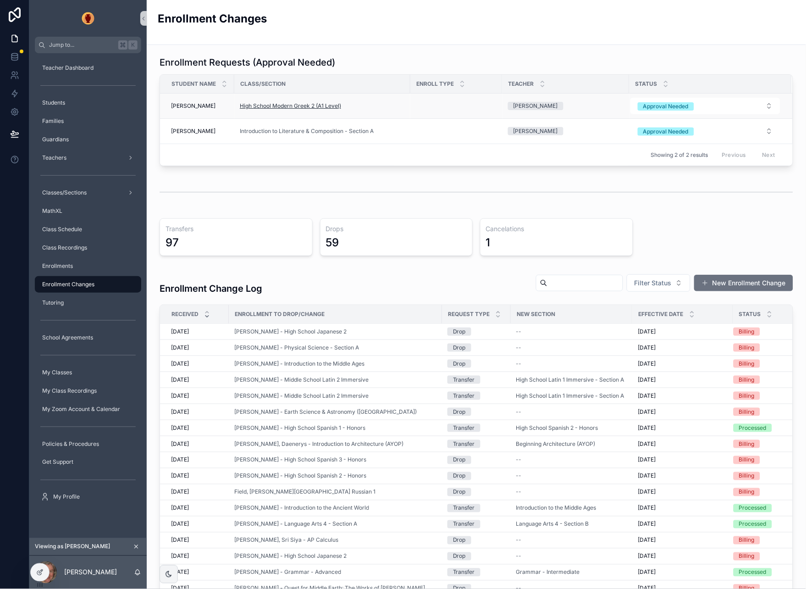
click at [295, 106] on span "High School Modern Greek 2 (A1 Level)" at bounding box center [290, 105] width 101 height 7
click at [200, 103] on span "[PERSON_NAME]" at bounding box center [193, 105] width 44 height 7
click at [217, 100] on td "Ypsilantis, Maria Ypsilantis, Maria" at bounding box center [197, 106] width 74 height 25
click at [213, 103] on span "[PERSON_NAME]" at bounding box center [193, 105] width 44 height 7
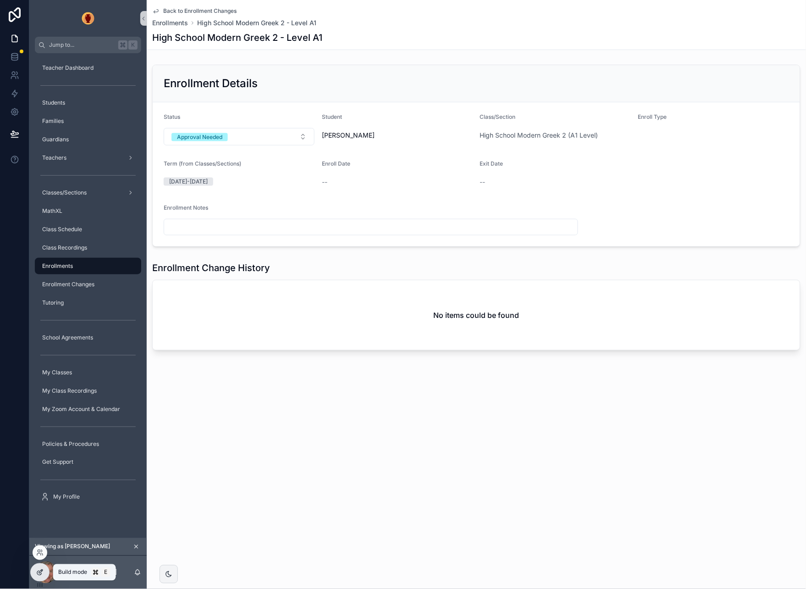
click at [40, 569] on icon at bounding box center [39, 572] width 7 height 7
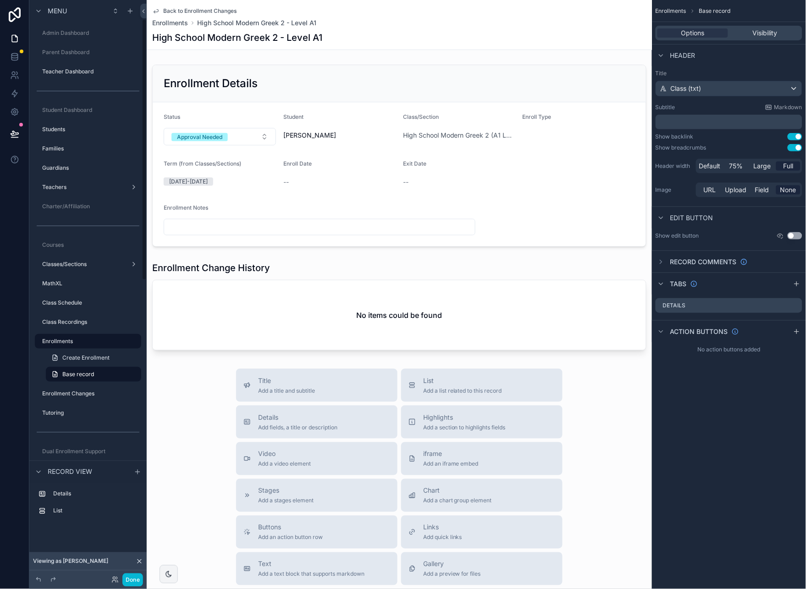
scroll to position [42, 0]
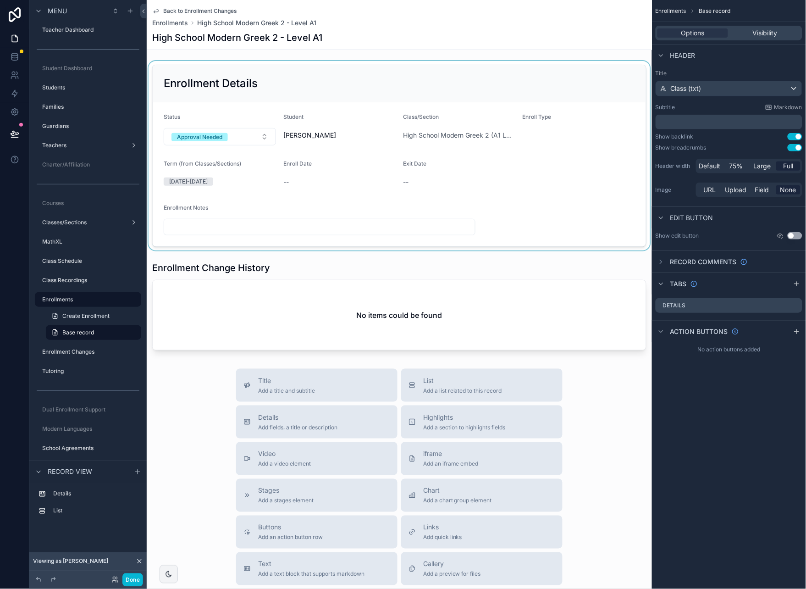
click at [354, 63] on div "scrollable content" at bounding box center [400, 155] width 506 height 189
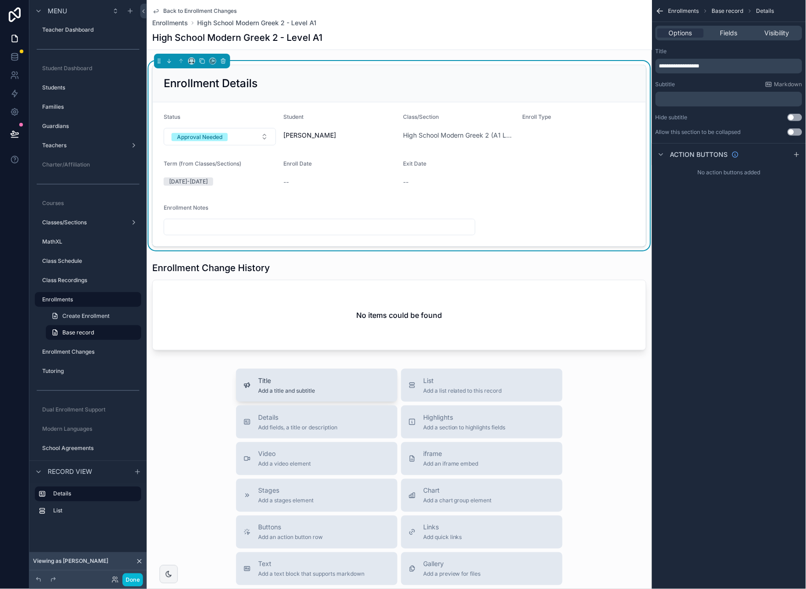
drag, startPoint x: 204, startPoint y: 424, endPoint x: 305, endPoint y: 395, distance: 104.5
click at [204, 424] on div "Title Add a title and subtitle List Add a list related to this record Details A…" at bounding box center [400, 532] width 506 height 327
click at [316, 421] on span "Details" at bounding box center [297, 417] width 79 height 9
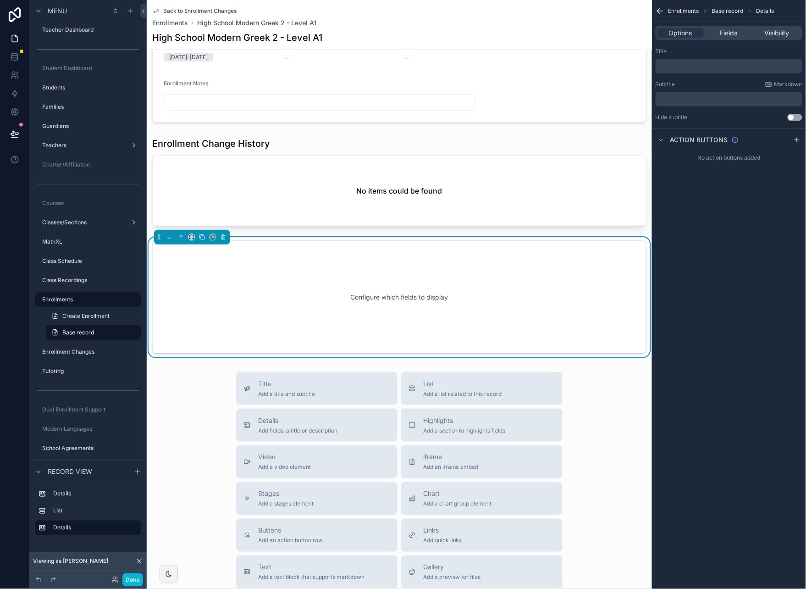
scroll to position [127, 0]
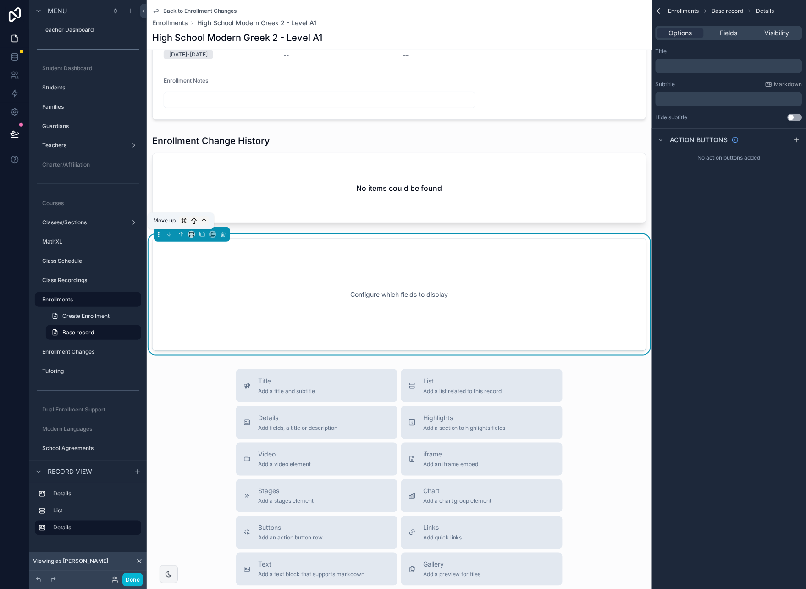
click at [182, 234] on icon "scrollable content" at bounding box center [181, 234] width 6 height 6
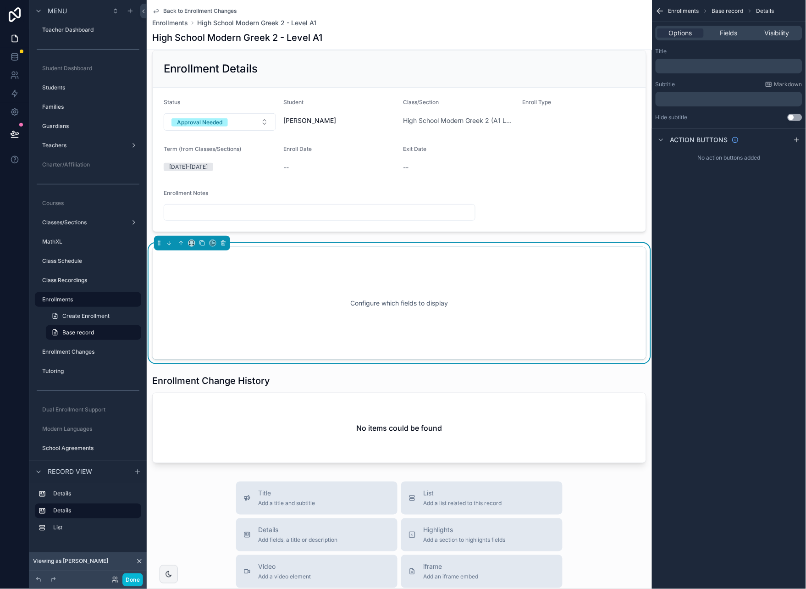
scroll to position [0, 0]
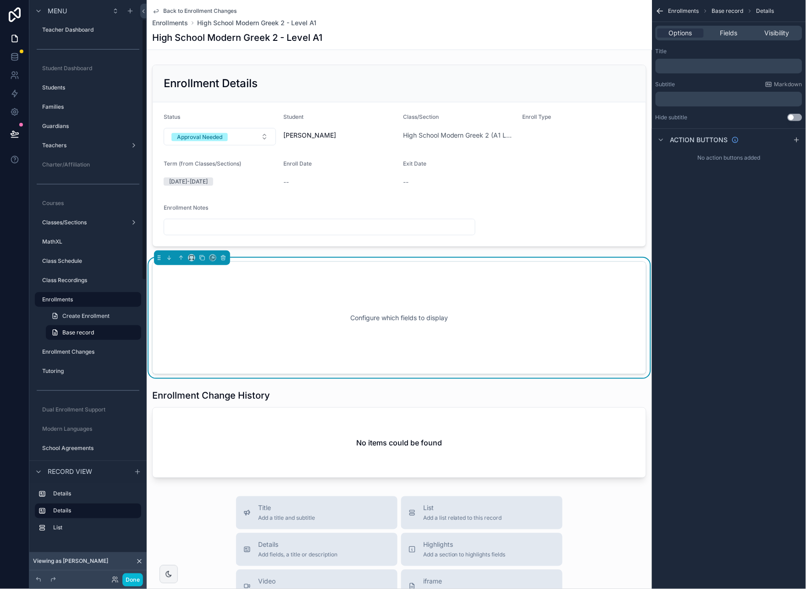
click at [417, 264] on div "Configure which fields to display" at bounding box center [399, 317] width 495 height 113
drag, startPoint x: 724, startPoint y: 32, endPoint x: 708, endPoint y: 32, distance: 16.1
click at [724, 32] on span "Fields" at bounding box center [729, 32] width 17 height 9
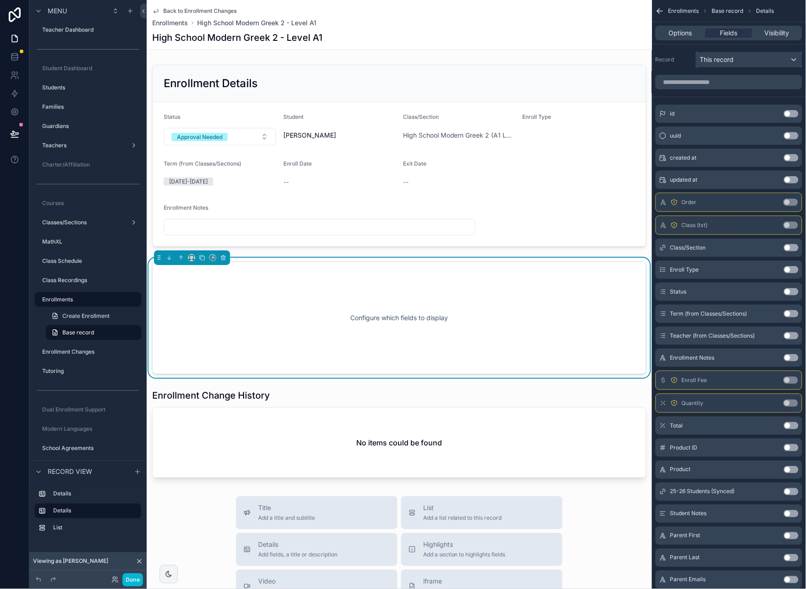
click at [729, 56] on span "This record" at bounding box center [718, 59] width 34 height 9
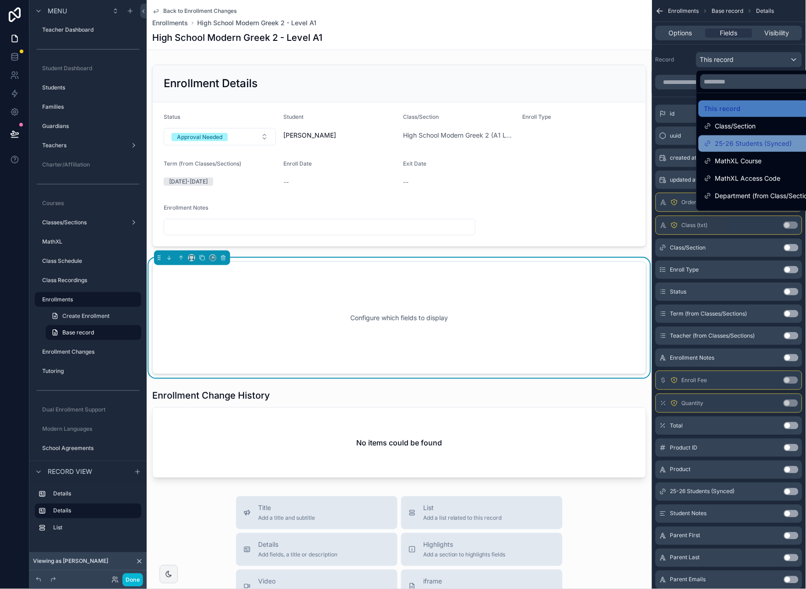
click at [775, 143] on span "25-26 Students (Synced)" at bounding box center [754, 143] width 77 height 11
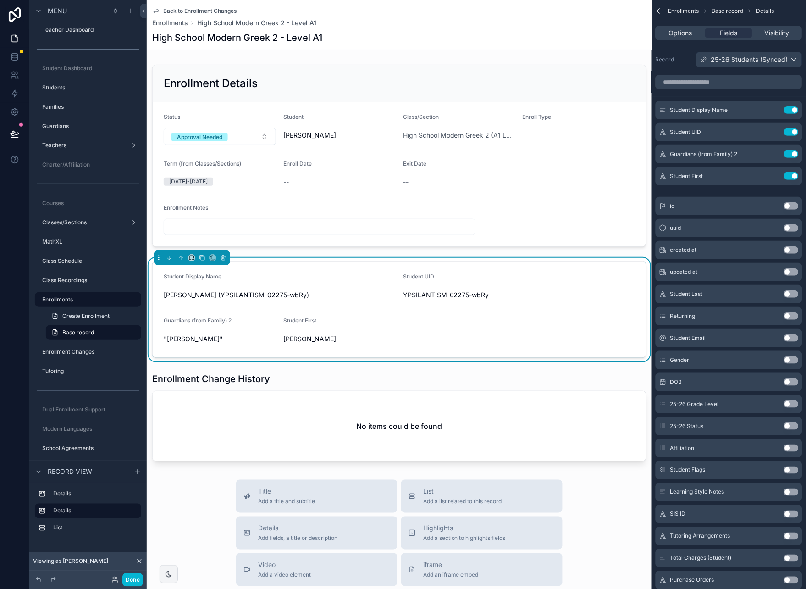
scroll to position [1, 0]
click at [791, 110] on button "Use setting" at bounding box center [791, 109] width 15 height 7
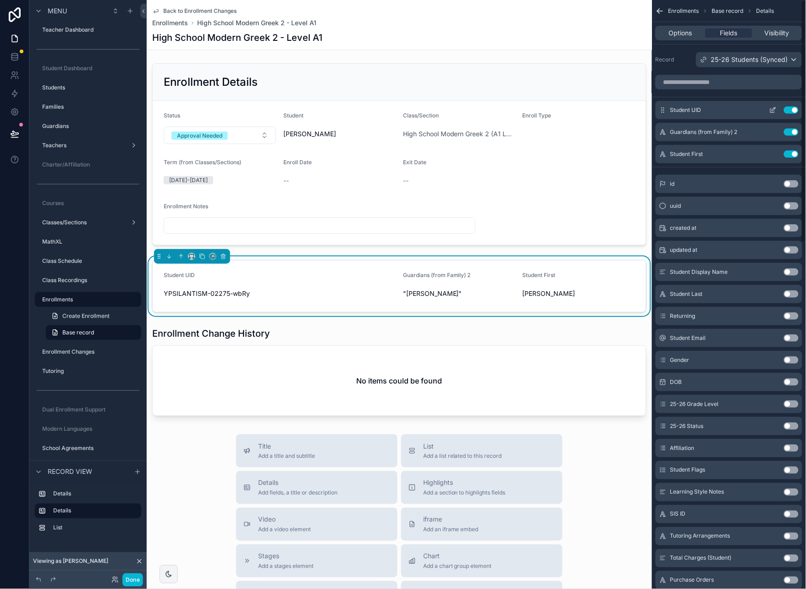
click at [791, 110] on button "Use setting" at bounding box center [791, 109] width 15 height 7
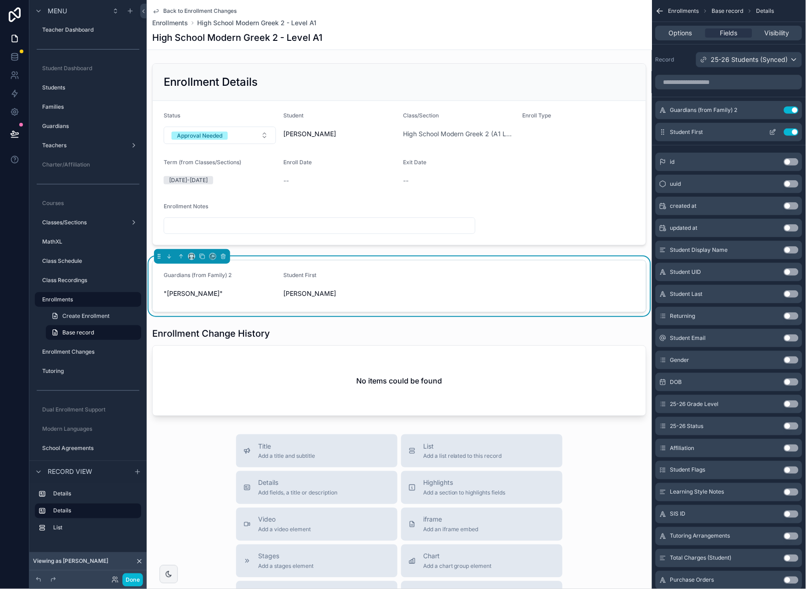
click at [790, 133] on button "Use setting" at bounding box center [791, 131] width 15 height 7
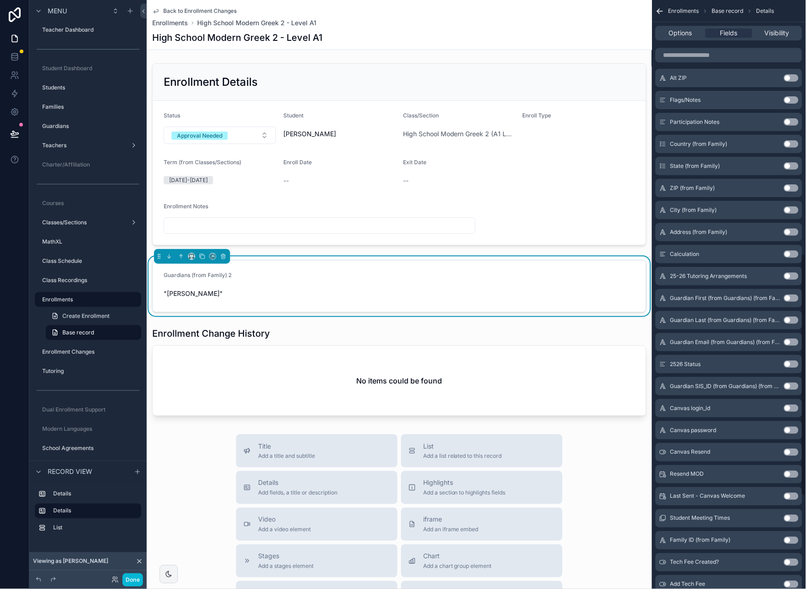
scroll to position [617, 0]
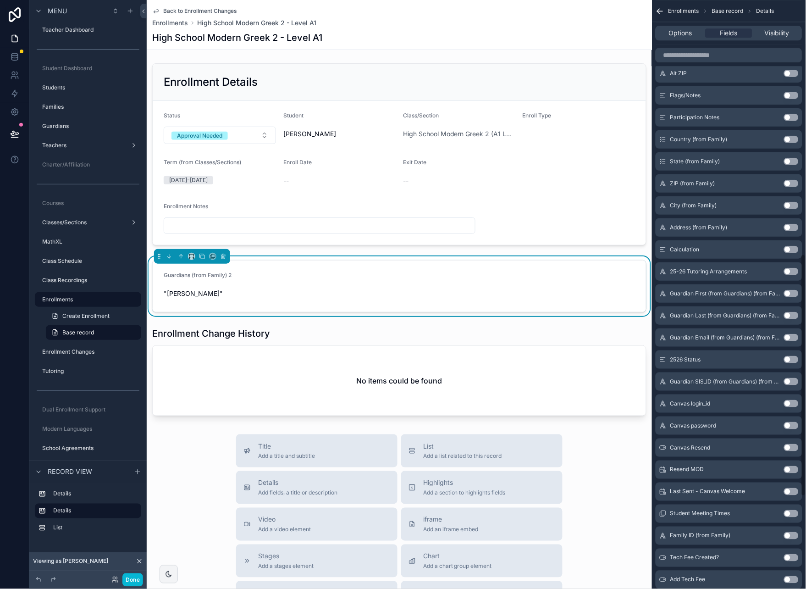
click at [797, 249] on button "Use setting" at bounding box center [791, 249] width 15 height 7
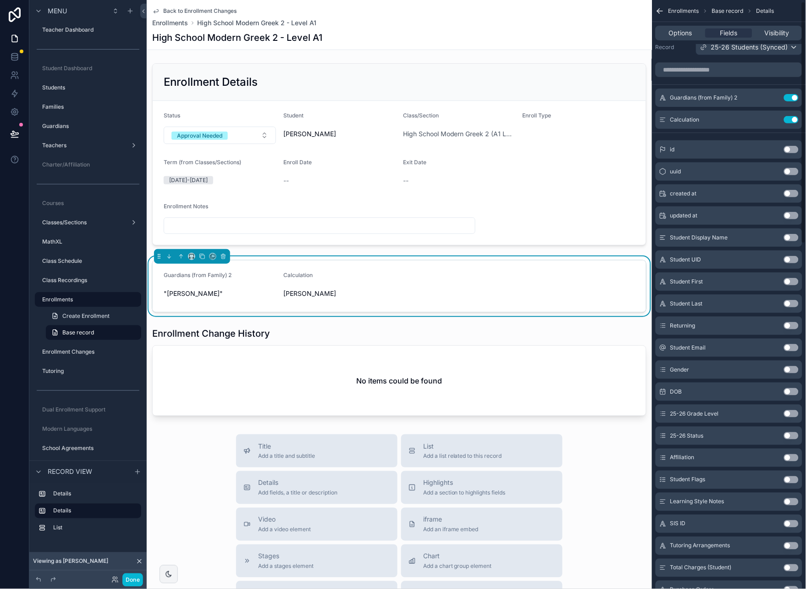
scroll to position [0, 0]
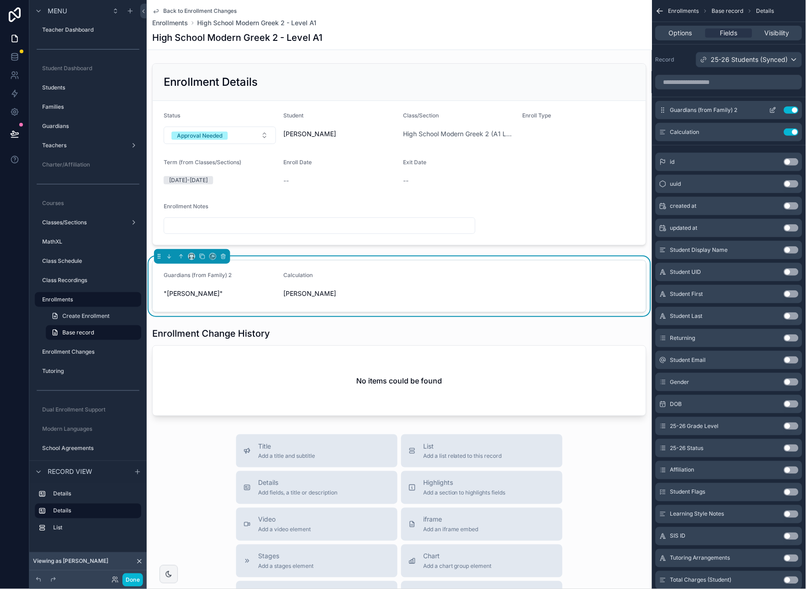
click at [791, 110] on button "Use setting" at bounding box center [791, 109] width 15 height 7
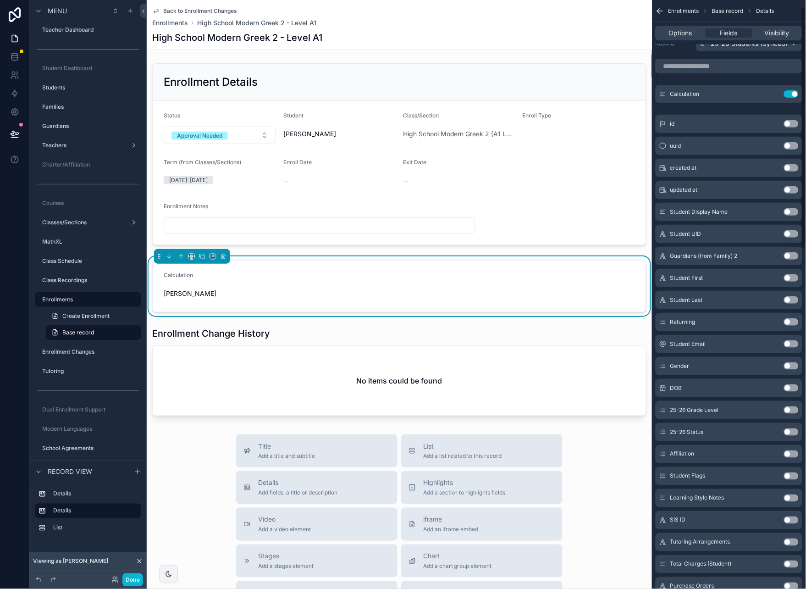
scroll to position [15, 0]
click at [795, 214] on button "Use setting" at bounding box center [791, 212] width 15 height 7
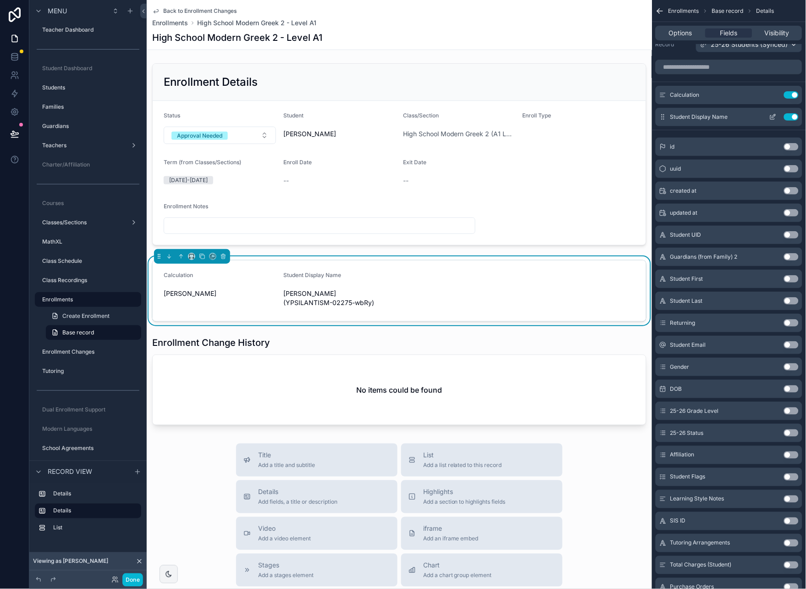
click at [785, 113] on div "Use setting" at bounding box center [782, 116] width 33 height 7
click at [791, 115] on button "Use setting" at bounding box center [791, 116] width 15 height 7
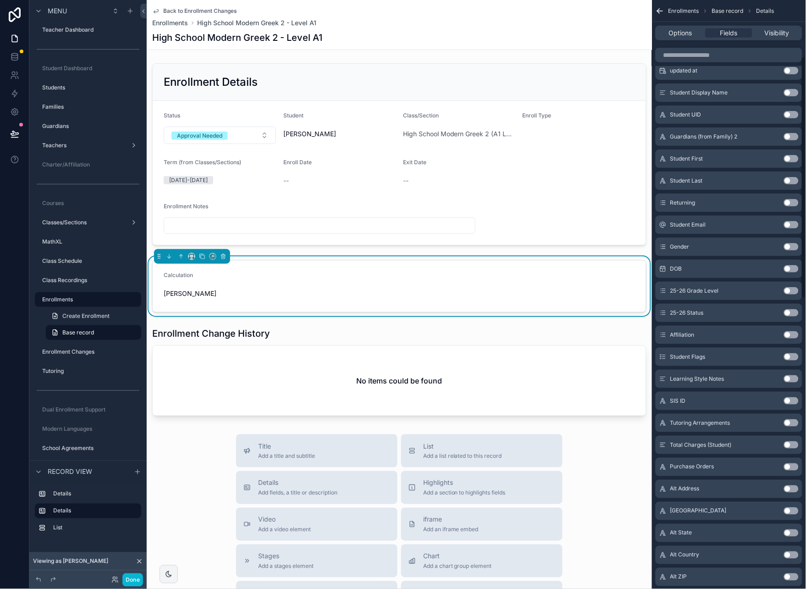
scroll to position [137, 0]
click at [795, 223] on button "Use setting" at bounding box center [791, 223] width 15 height 7
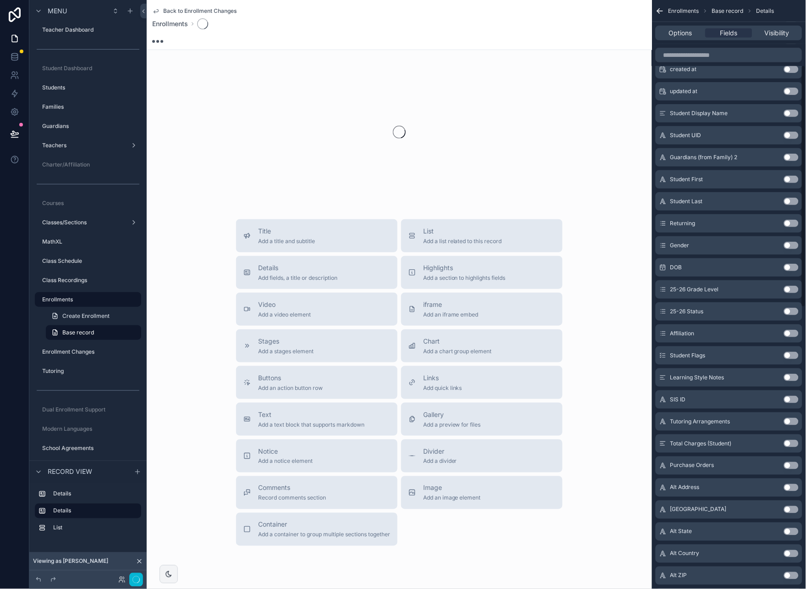
scroll to position [159, 0]
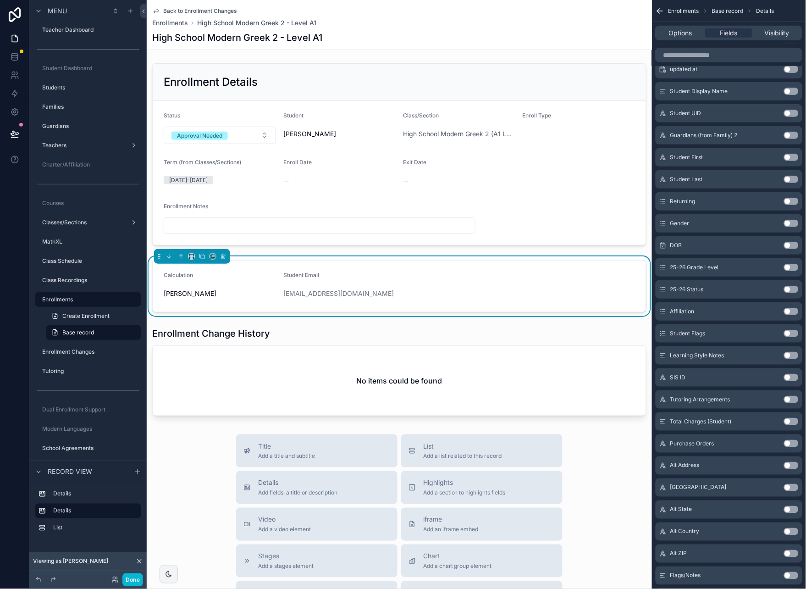
click at [795, 223] on button "Use setting" at bounding box center [791, 223] width 15 height 7
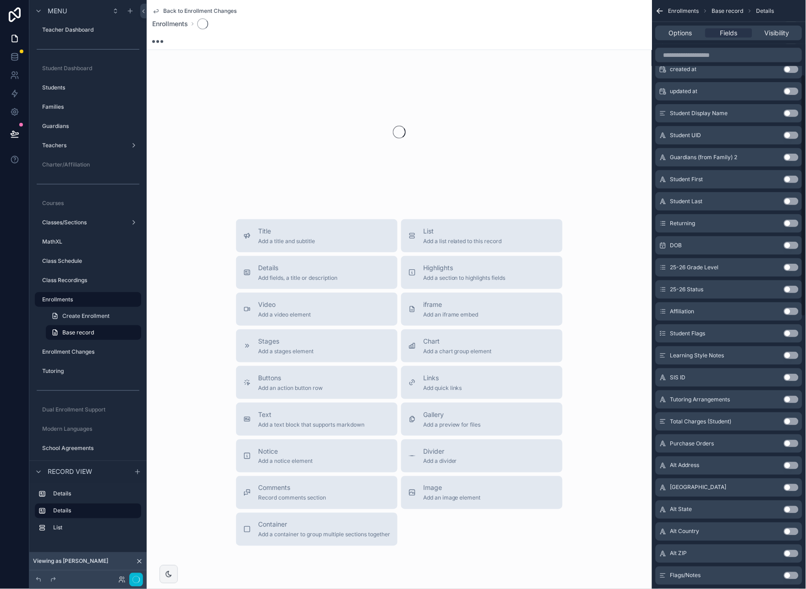
scroll to position [181, 0]
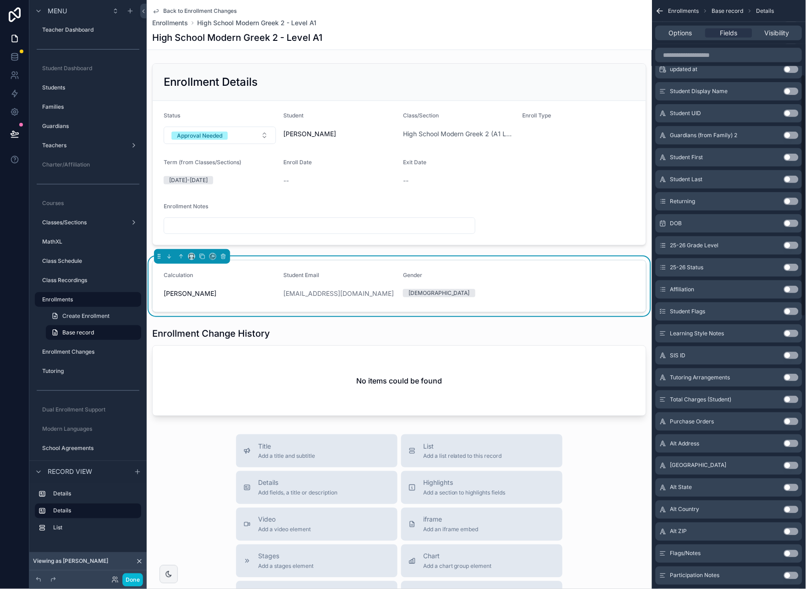
click at [795, 223] on button "Use setting" at bounding box center [791, 223] width 15 height 7
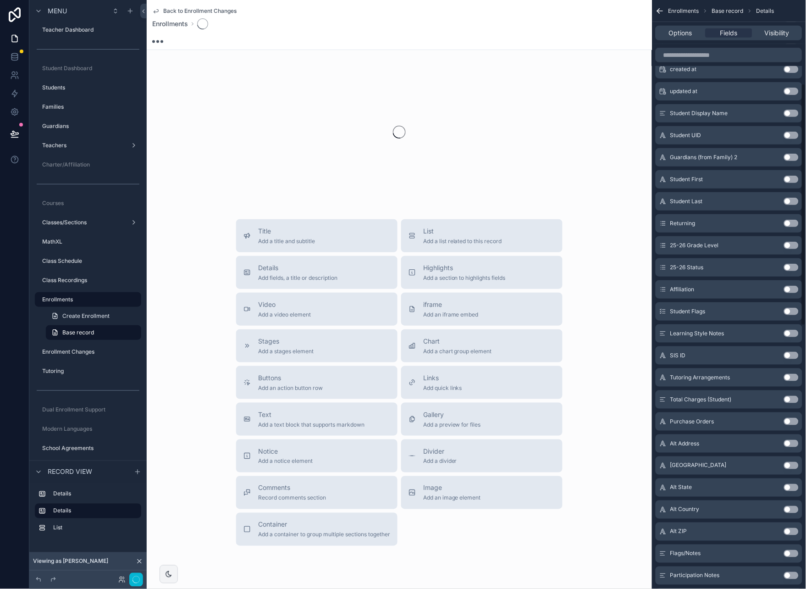
scroll to position [203, 0]
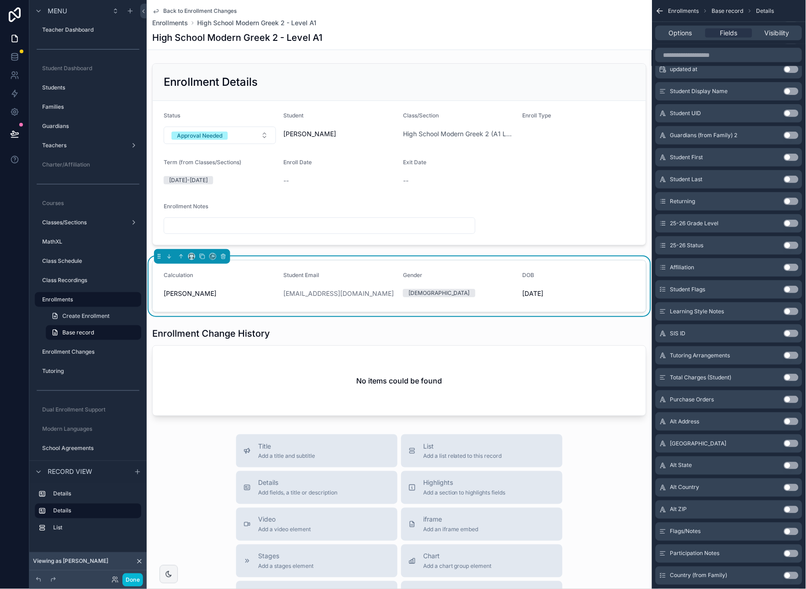
click at [795, 223] on button "Use setting" at bounding box center [791, 223] width 15 height 7
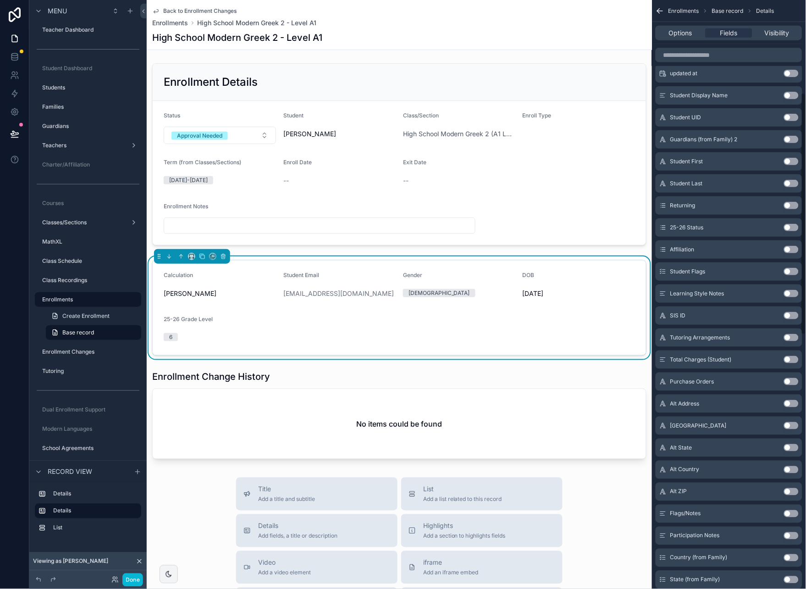
scroll to position [217, 0]
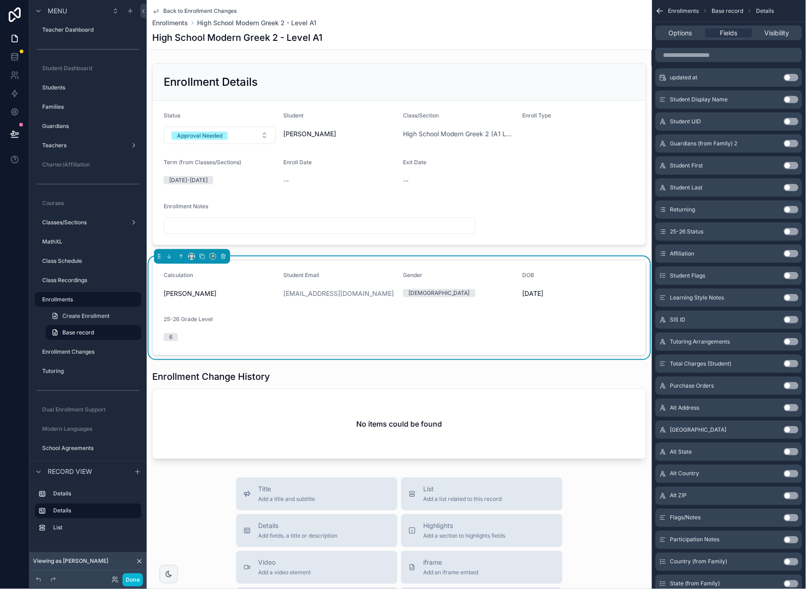
click at [796, 209] on button "Use setting" at bounding box center [791, 209] width 15 height 7
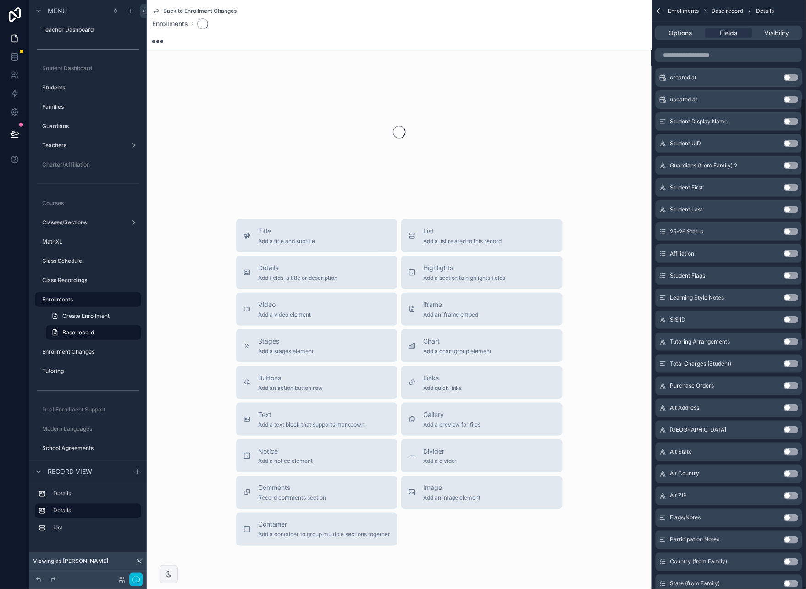
scroll to position [239, 0]
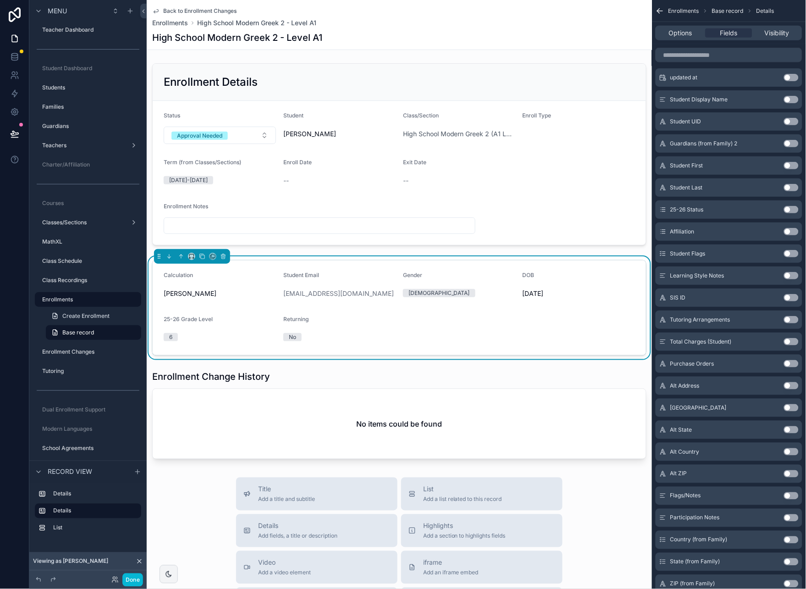
click at [796, 276] on button "Use setting" at bounding box center [791, 275] width 15 height 7
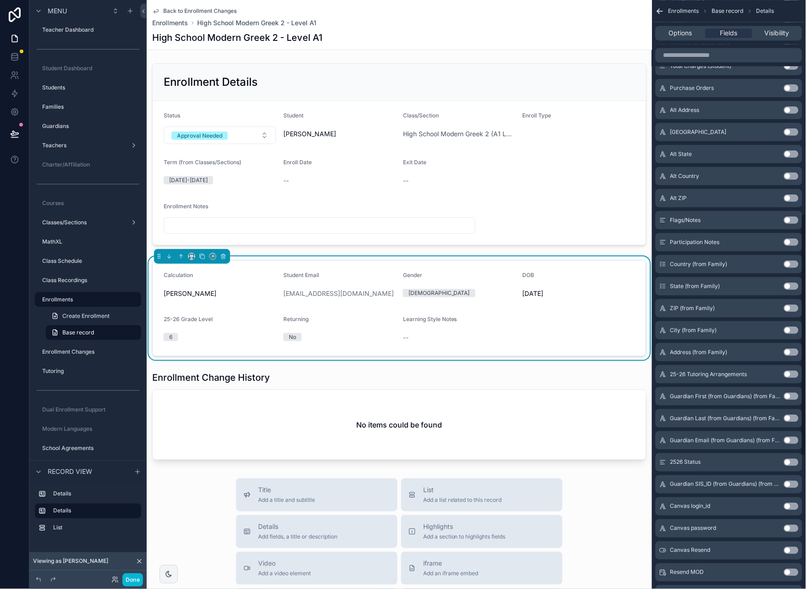
scroll to position [527, 0]
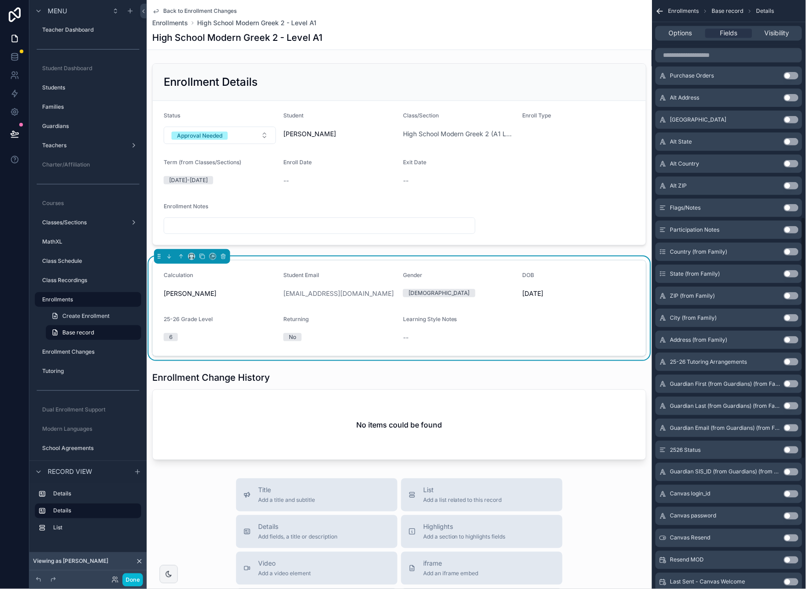
click at [795, 230] on button "Use setting" at bounding box center [791, 229] width 15 height 7
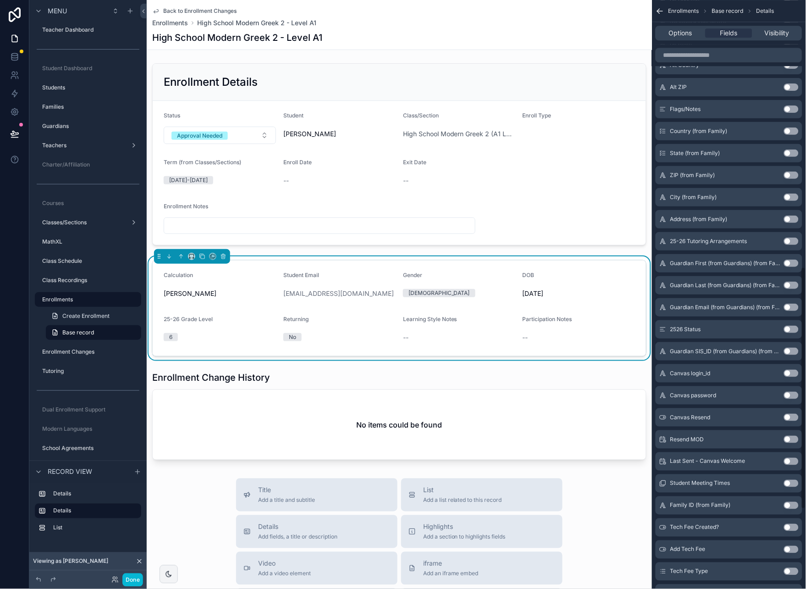
scroll to position [648, 0]
click at [793, 306] on button "Use setting" at bounding box center [791, 306] width 15 height 7
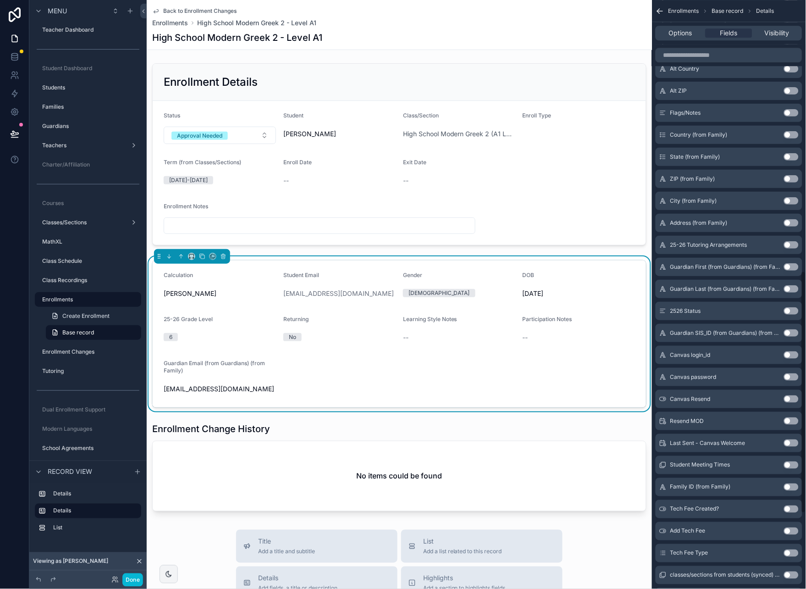
scroll to position [643, 0]
click at [790, 288] on button "Use setting" at bounding box center [791, 289] width 15 height 7
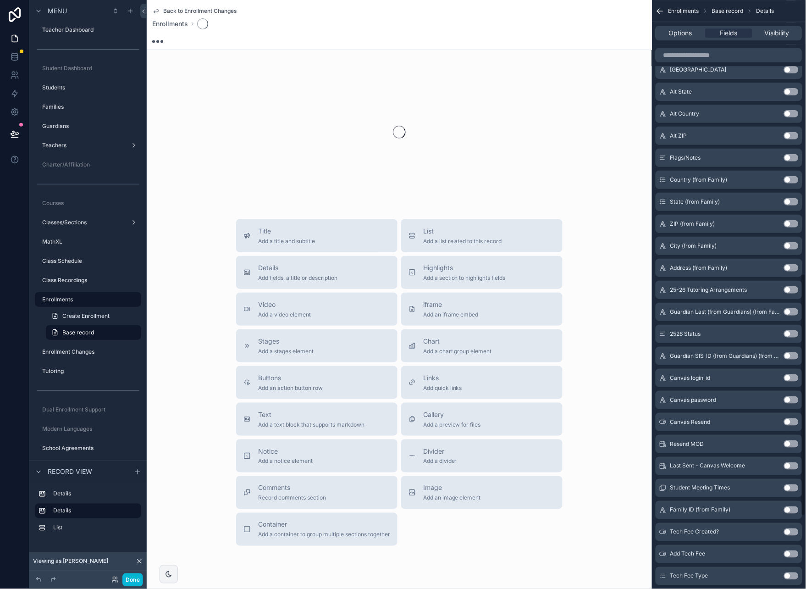
scroll to position [664, 0]
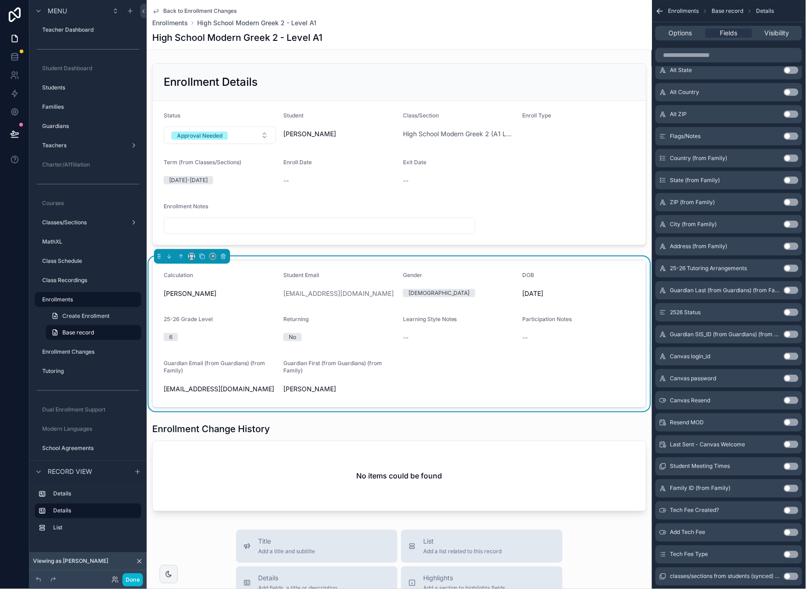
click at [793, 288] on button "Use setting" at bounding box center [791, 290] width 15 height 7
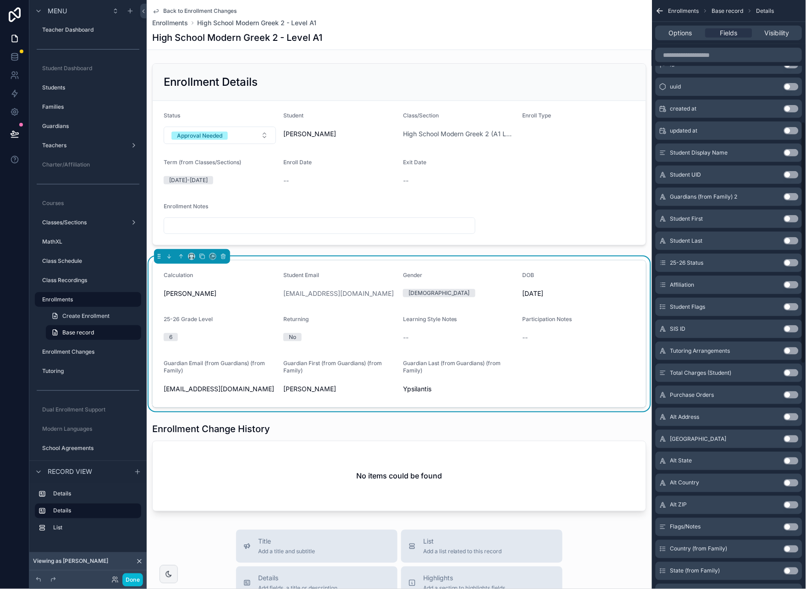
scroll to position [0, 0]
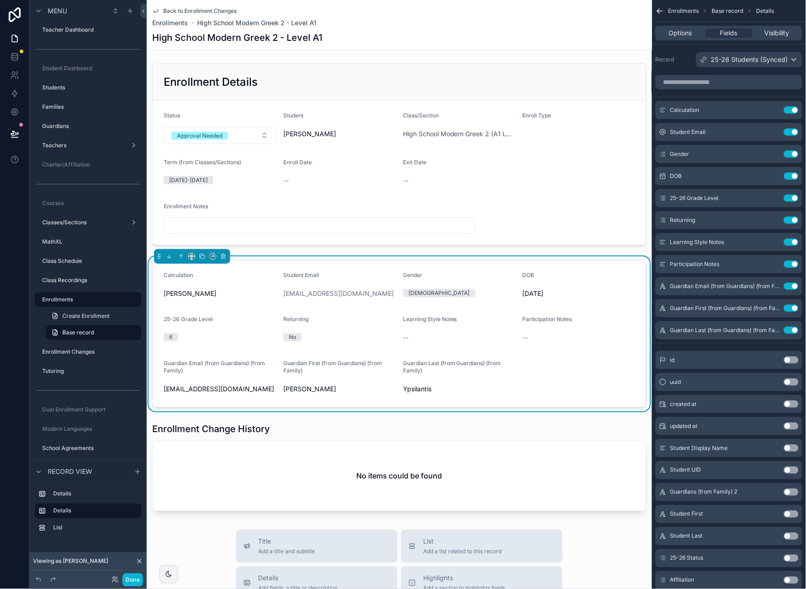
click at [578, 261] on form "Calculation Ypsilantis, Maria Student Email maypsilantis@gmail.com Gender Femal…" at bounding box center [400, 334] width 494 height 147
click at [683, 33] on span "Options" at bounding box center [680, 32] width 23 height 9
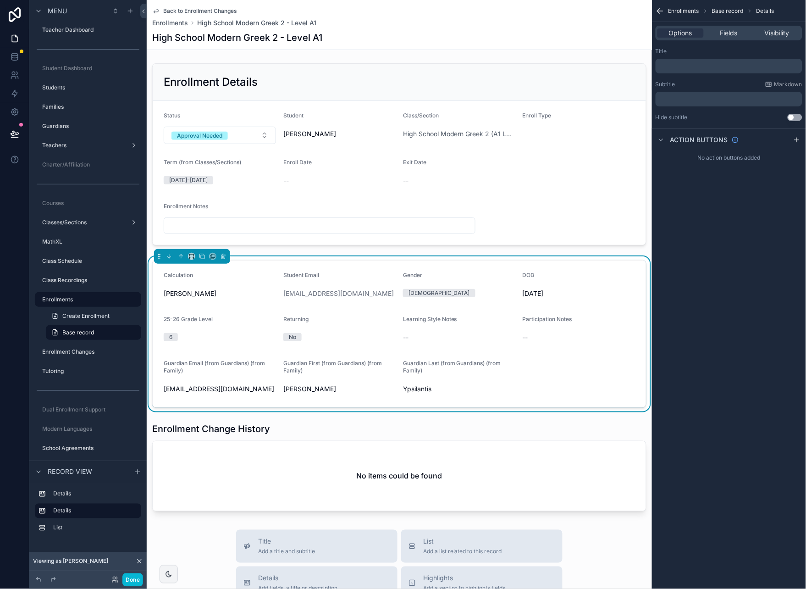
click at [696, 64] on p "﻿" at bounding box center [730, 65] width 141 height 7
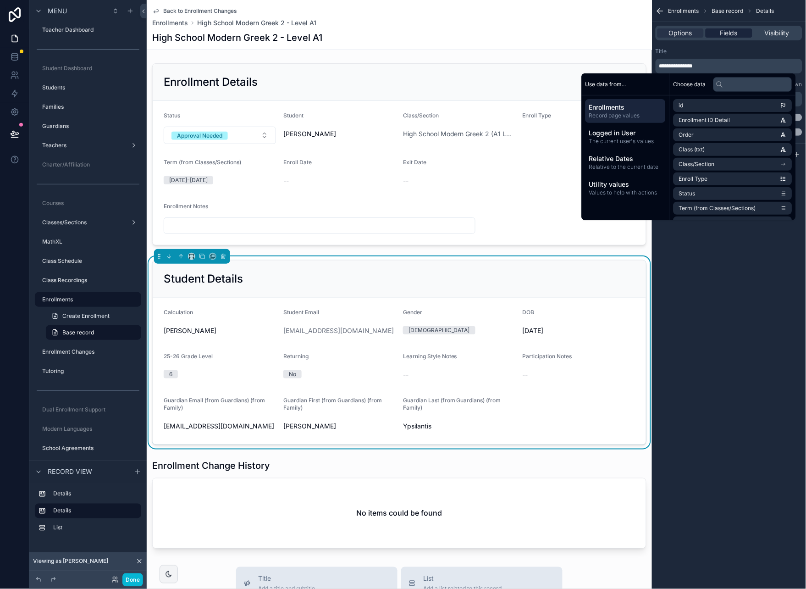
click at [727, 33] on span "Fields" at bounding box center [729, 32] width 17 height 9
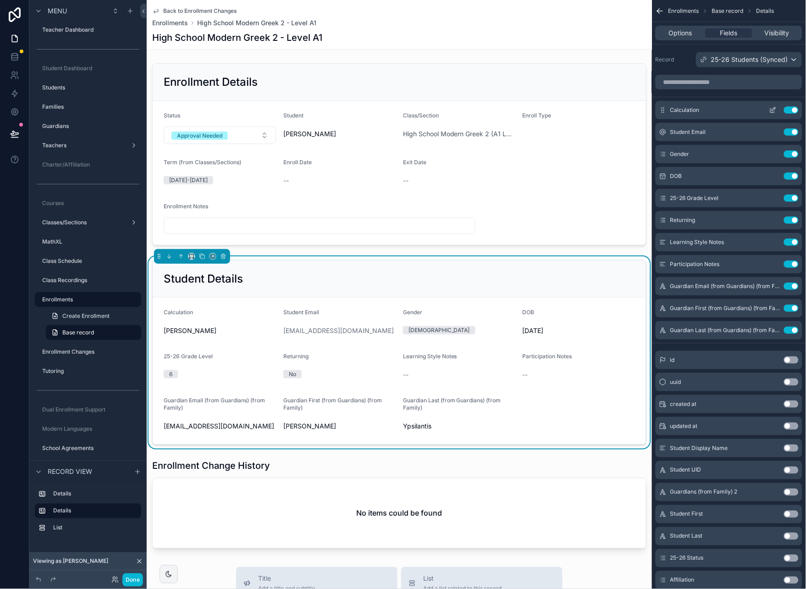
click at [772, 110] on icon "scrollable content" at bounding box center [773, 109] width 7 height 7
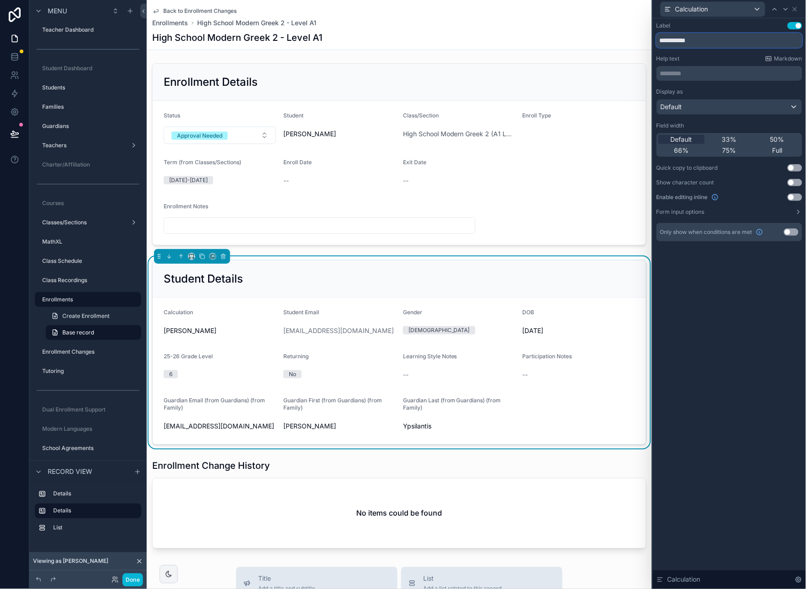
click at [680, 38] on input "**********" at bounding box center [730, 40] width 146 height 15
type input "**********"
click at [797, 10] on icon at bounding box center [796, 9] width 4 height 4
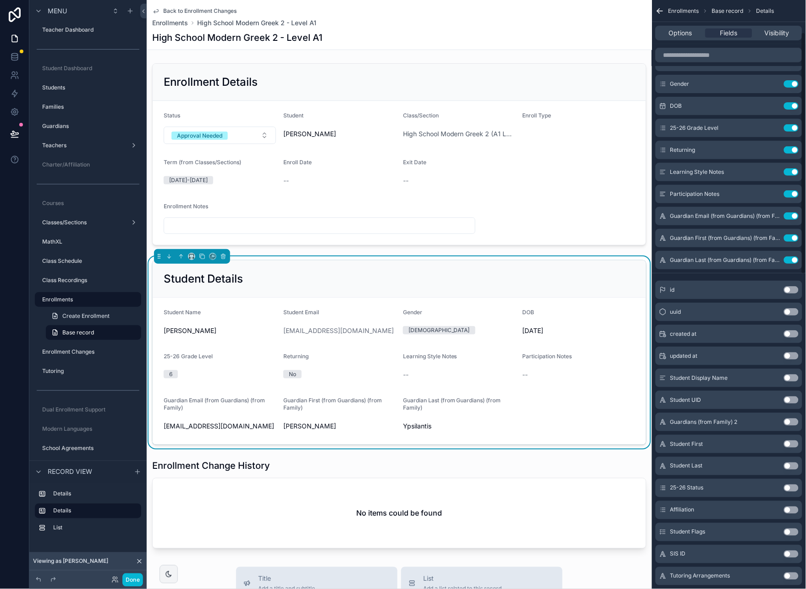
scroll to position [78, 0]
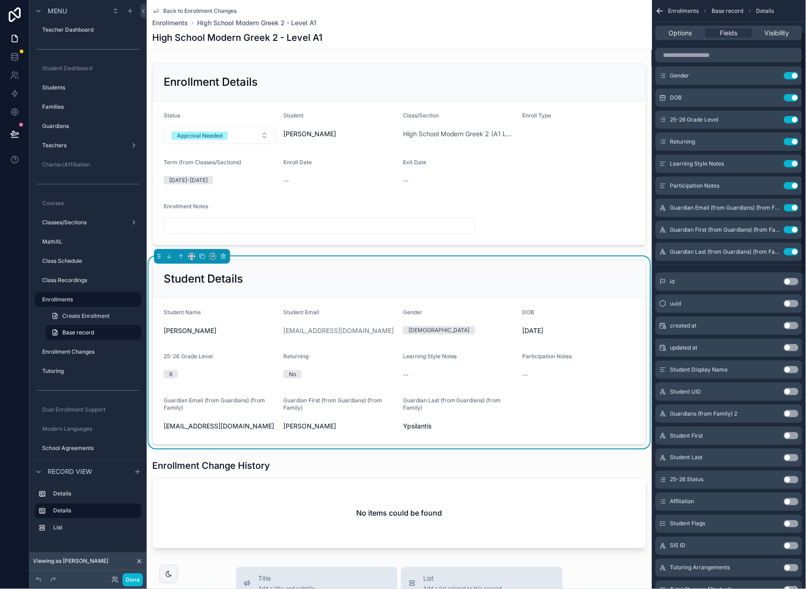
click at [792, 436] on button "Use setting" at bounding box center [791, 435] width 15 height 7
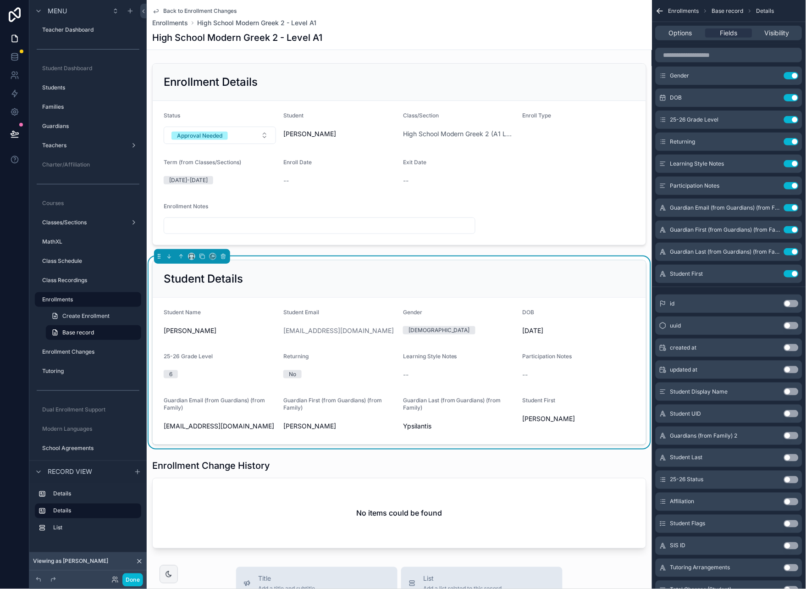
click at [795, 457] on button "Use setting" at bounding box center [791, 457] width 15 height 7
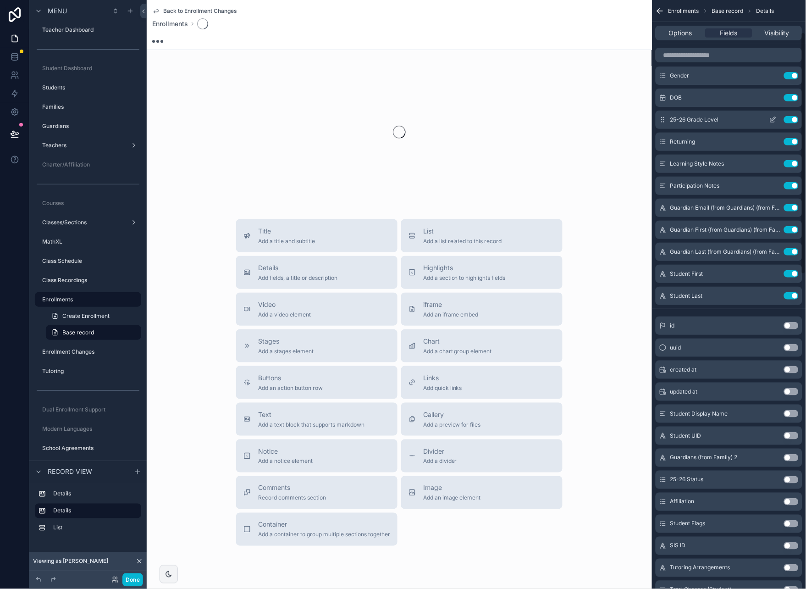
scroll to position [0, 0]
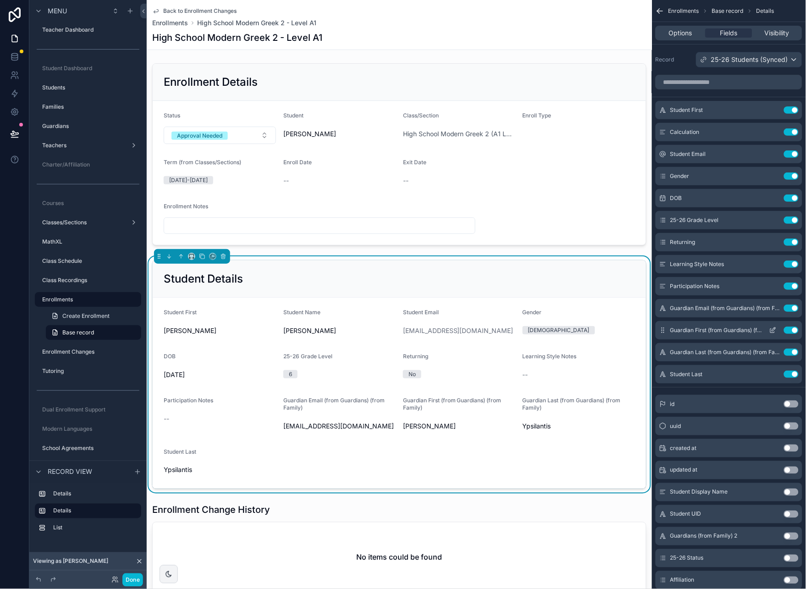
drag, startPoint x: 790, startPoint y: 132, endPoint x: 682, endPoint y: 315, distance: 212.7
click at [790, 132] on button "Use setting" at bounding box center [791, 131] width 15 height 7
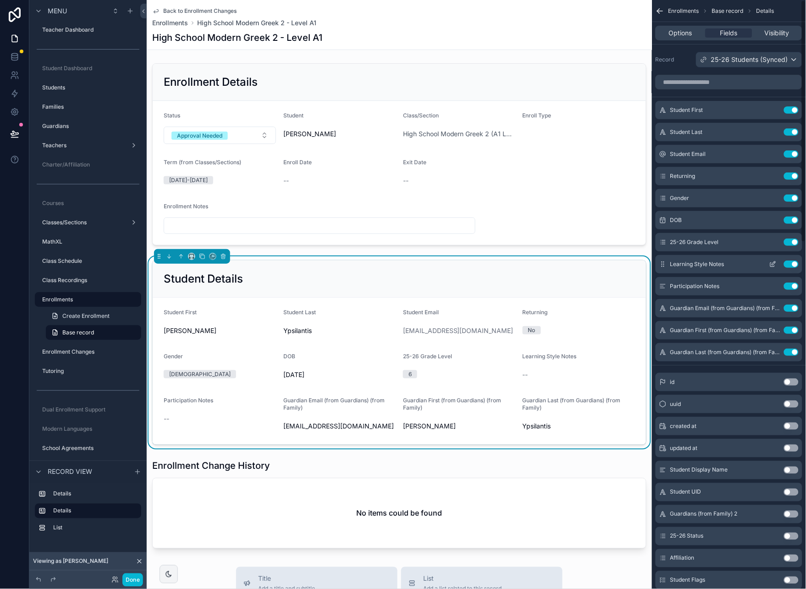
click at [773, 264] on icon "scrollable content" at bounding box center [775, 263] width 4 height 4
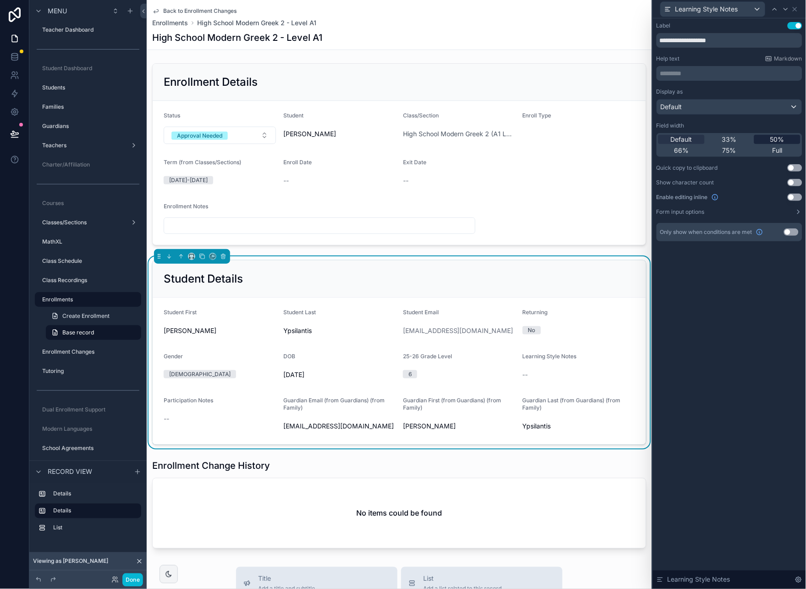
click at [776, 137] on span "50%" at bounding box center [778, 139] width 14 height 9
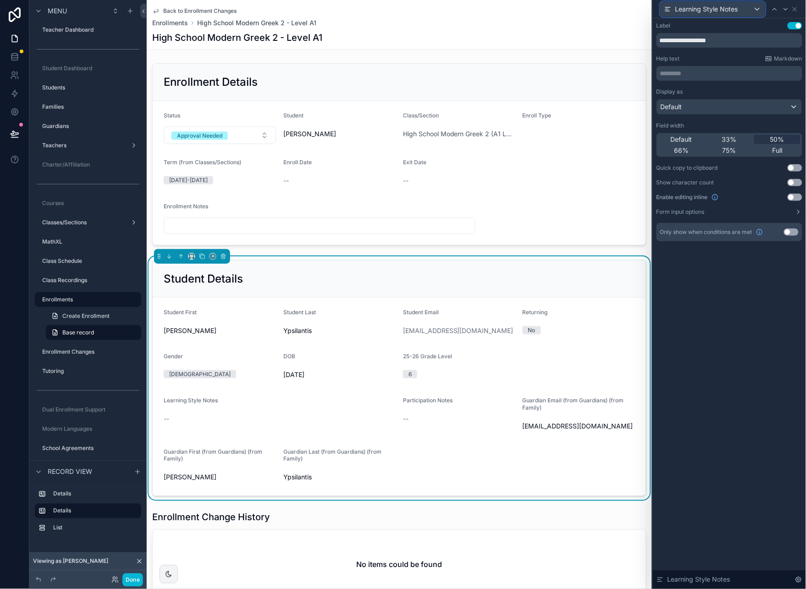
click at [755, 9] on div "Learning Style Notes" at bounding box center [713, 9] width 105 height 15
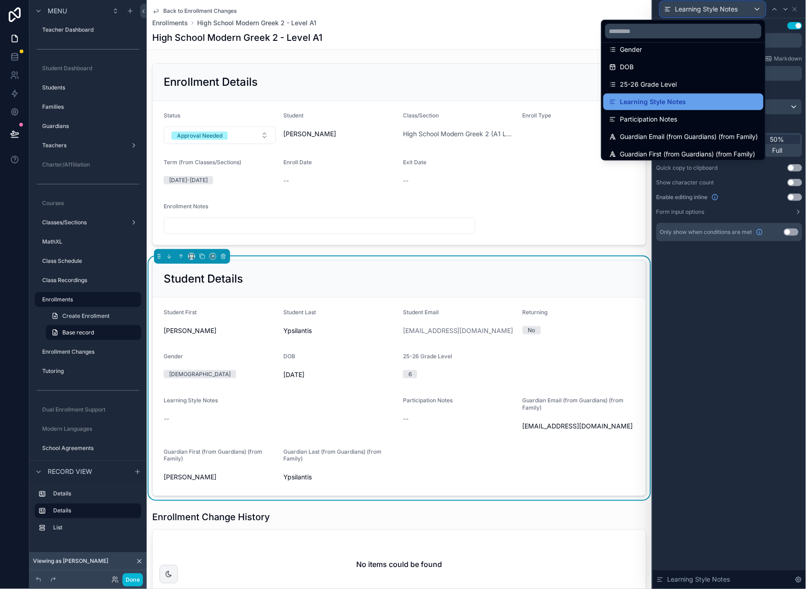
scroll to position [80, 0]
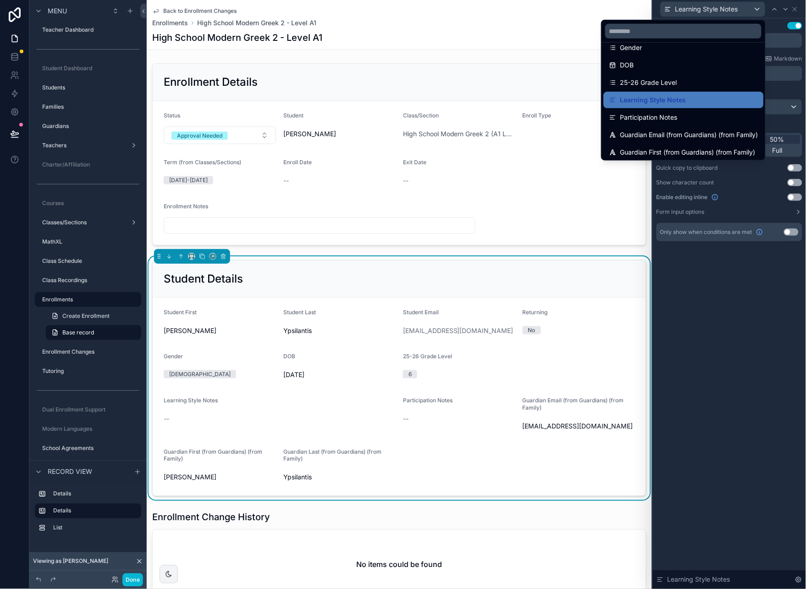
click at [690, 113] on div "Participation Notes" at bounding box center [683, 117] width 149 height 11
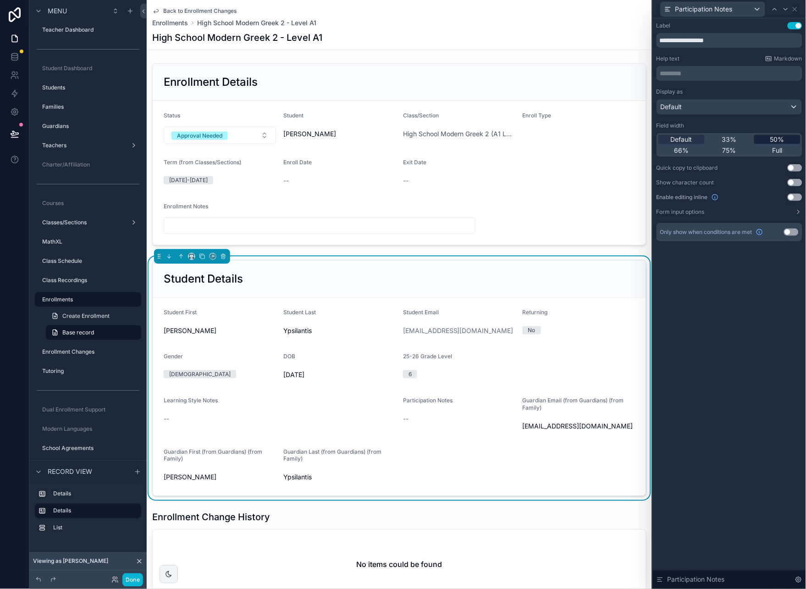
click at [772, 139] on span "50%" at bounding box center [778, 139] width 14 height 9
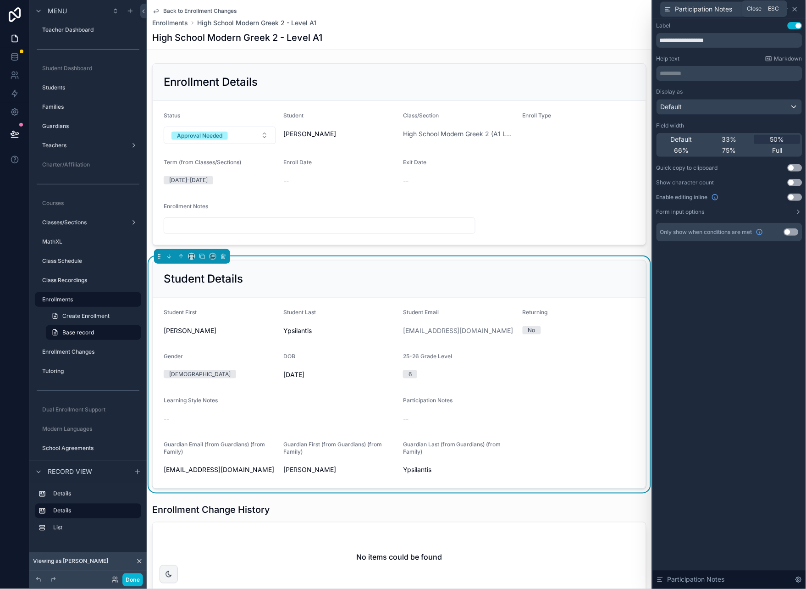
click at [795, 6] on icon at bounding box center [795, 9] width 7 height 7
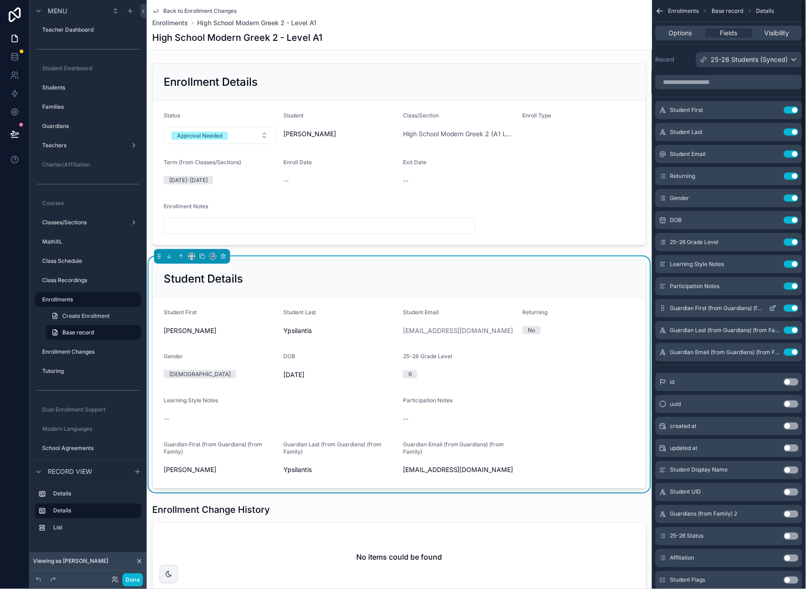
drag, startPoint x: 774, startPoint y: 308, endPoint x: 757, endPoint y: 311, distance: 17.2
click at [774, 308] on icon "scrollable content" at bounding box center [773, 308] width 7 height 7
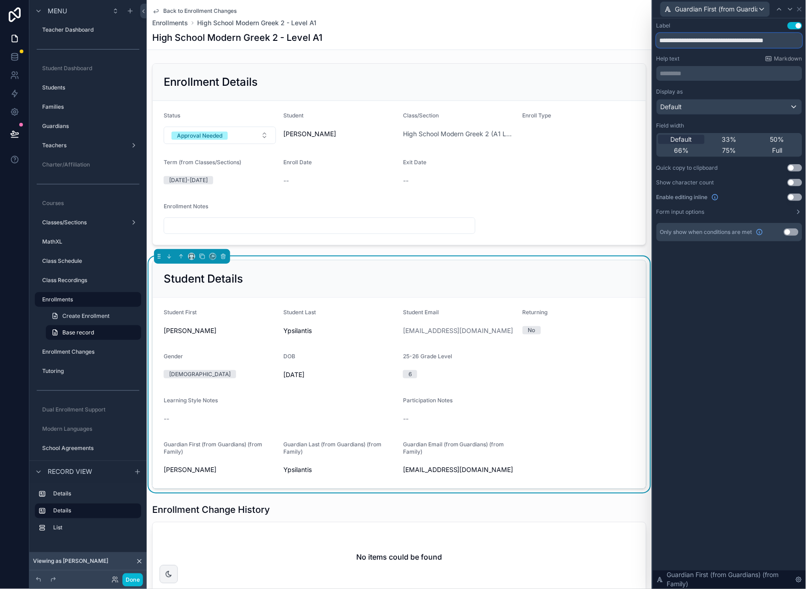
click at [710, 41] on input "**********" at bounding box center [730, 40] width 146 height 15
type input "**********"
click at [758, 7] on div "Guardian First (from Guardians) (from Family)" at bounding box center [715, 9] width 109 height 15
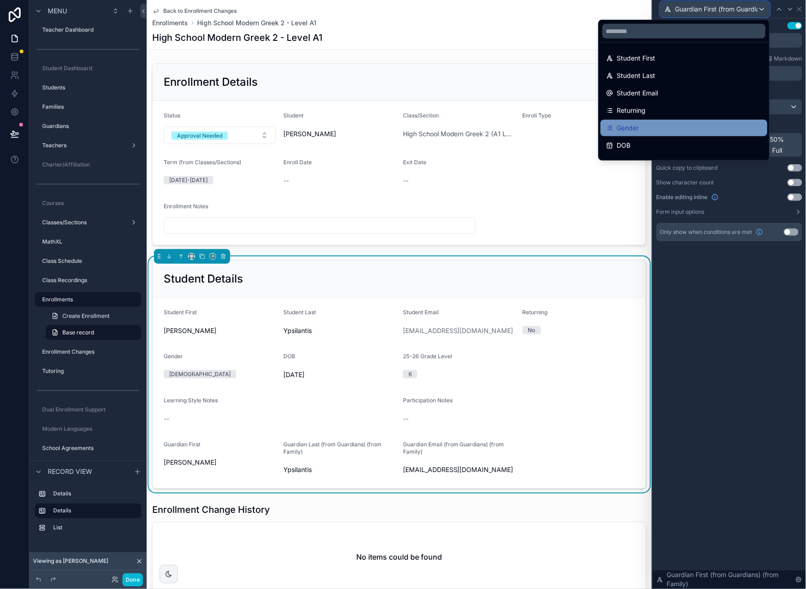
scroll to position [100, 0]
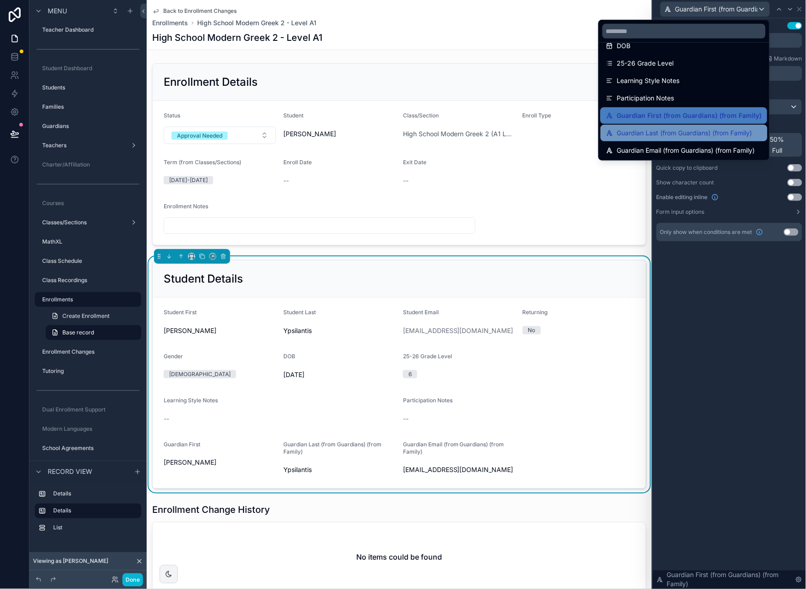
click at [673, 129] on span "Guardian Last (from Guardians) (from Family)" at bounding box center [684, 133] width 135 height 11
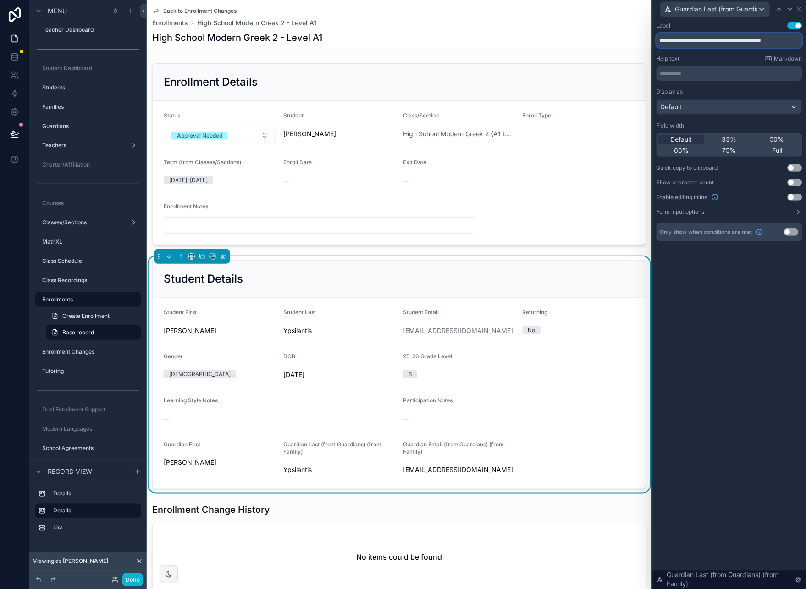
click at [712, 39] on input "**********" at bounding box center [730, 40] width 146 height 15
type input "**********"
click at [749, 8] on span "Guardian Last (from Guardians) (from Family)" at bounding box center [717, 9] width 83 height 9
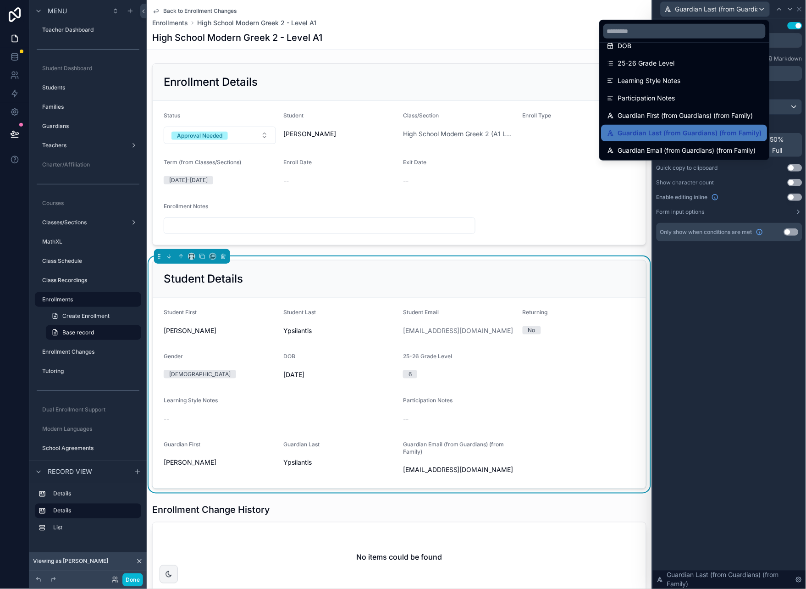
click at [720, 149] on span "Guardian Email (from Guardians) (from Family)" at bounding box center [687, 150] width 138 height 11
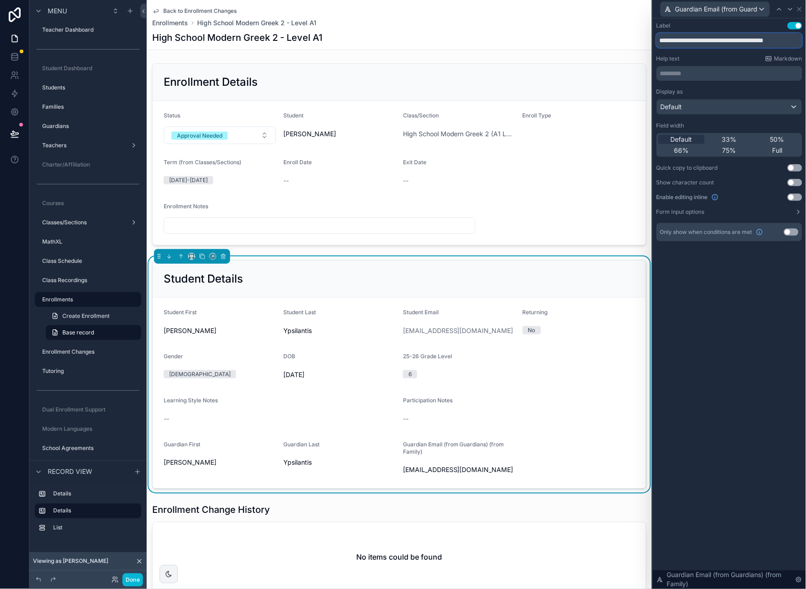
click at [717, 39] on input "**********" at bounding box center [730, 40] width 146 height 15
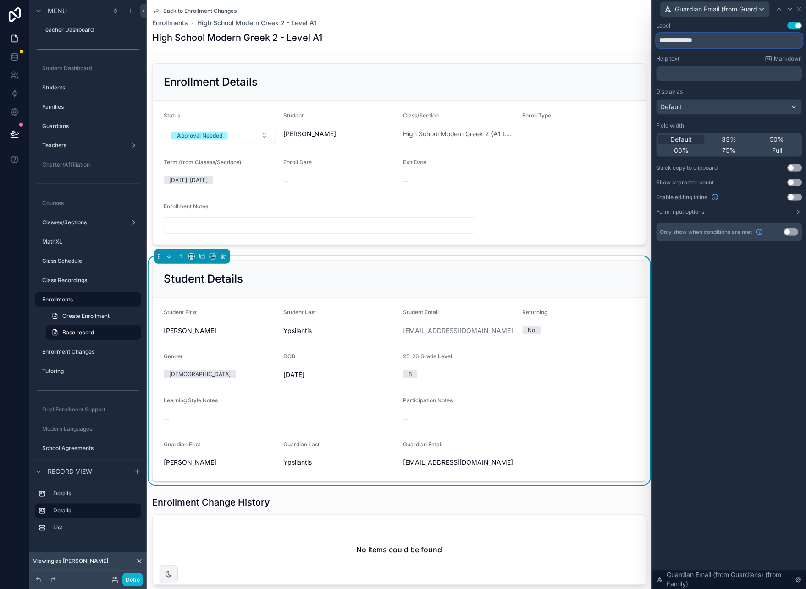
type input "**********"
click at [720, 350] on div "**********" at bounding box center [729, 303] width 153 height 571
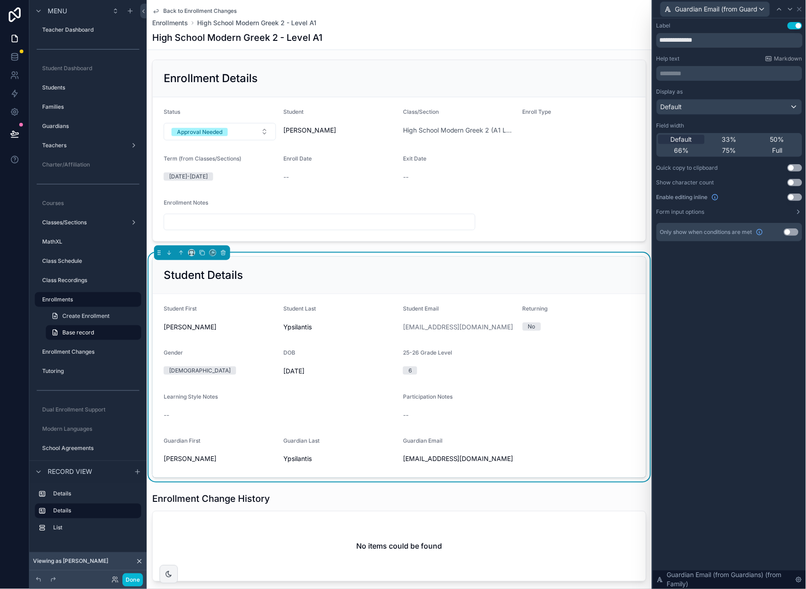
scroll to position [7, 0]
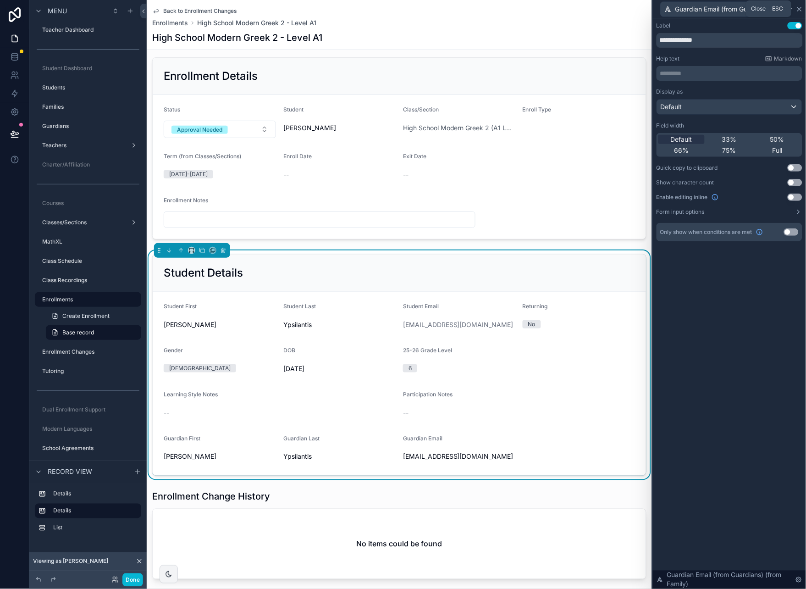
click at [798, 10] on icon at bounding box center [800, 9] width 4 height 4
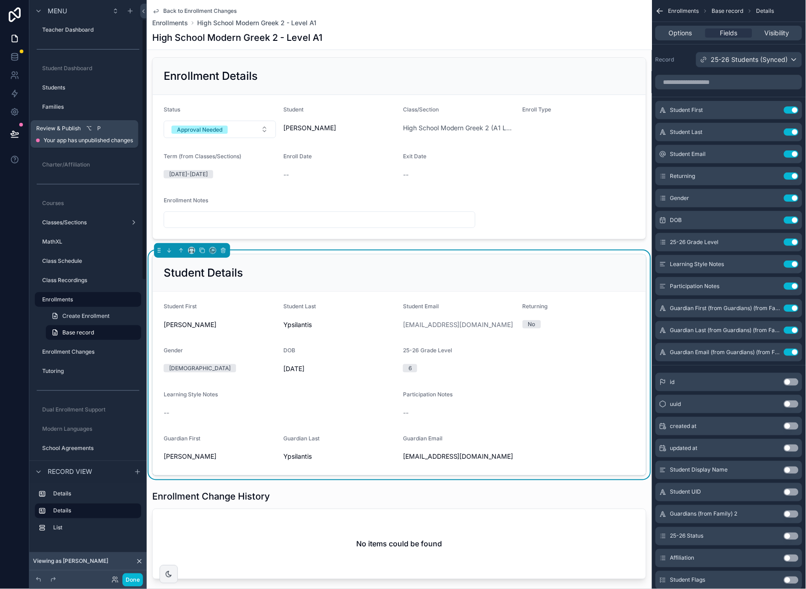
drag, startPoint x: 15, startPoint y: 132, endPoint x: 58, endPoint y: 135, distance: 43.2
click at [15, 132] on icon at bounding box center [15, 133] width 8 height 5
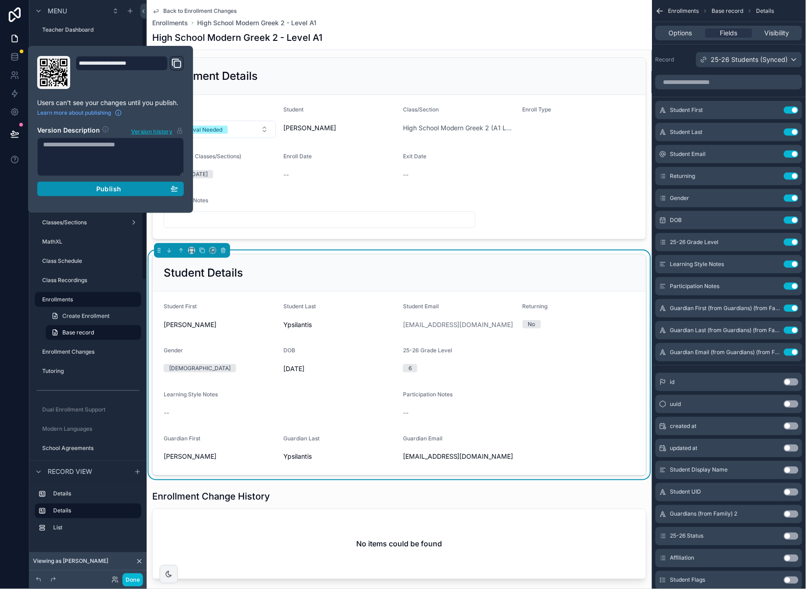
click at [114, 189] on span "Publish" at bounding box center [108, 189] width 25 height 8
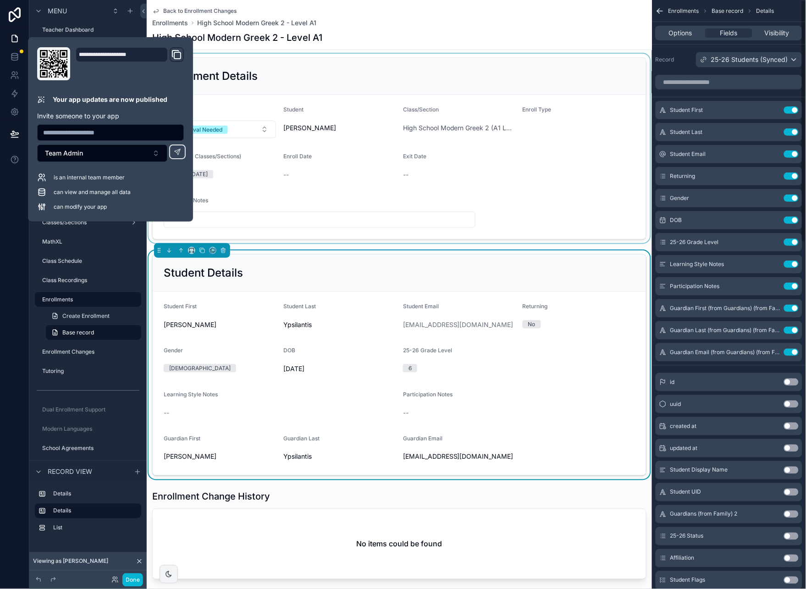
click at [554, 18] on div "Back to Enrollment Changes Enrollments High School Modern Greek 2 - Level A1" at bounding box center [399, 17] width 495 height 20
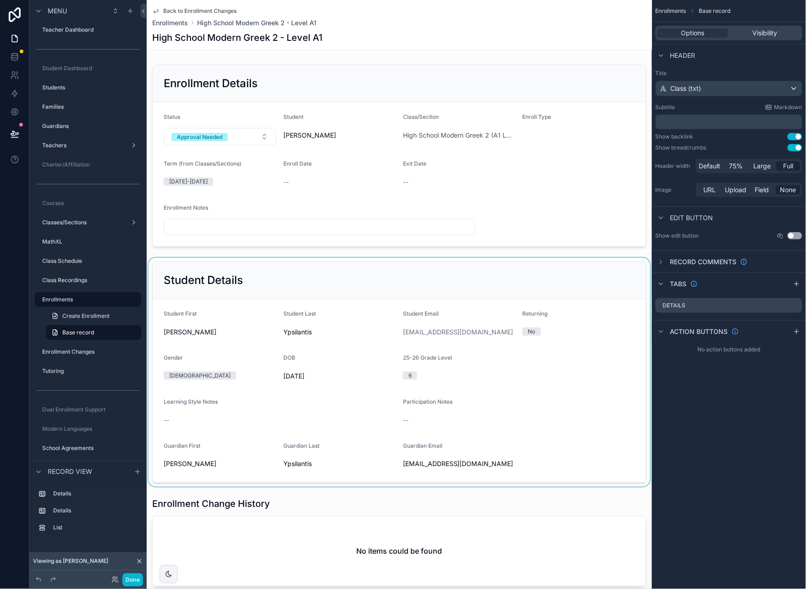
scroll to position [3, 0]
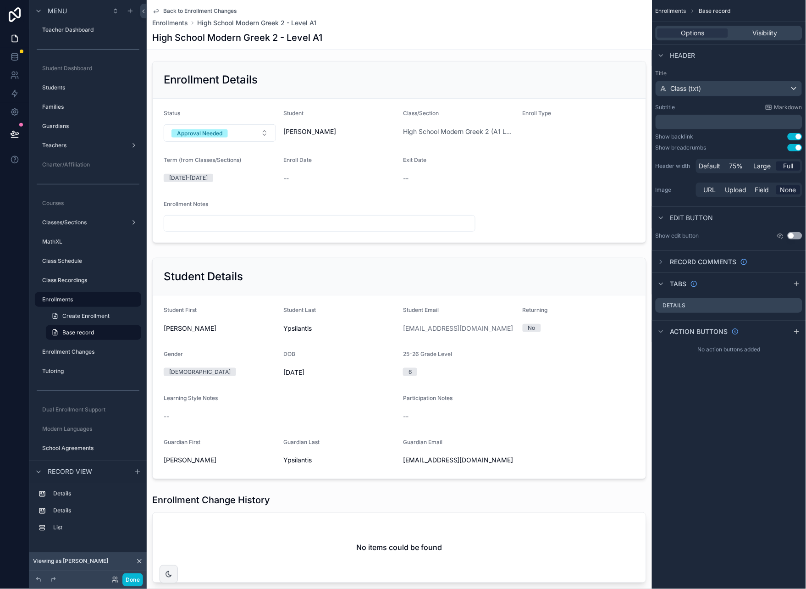
click at [168, 5] on div "Back to Enrollment Changes Enrollments High School Modern Greek 2 - Level A1 Hi…" at bounding box center [399, 25] width 495 height 50
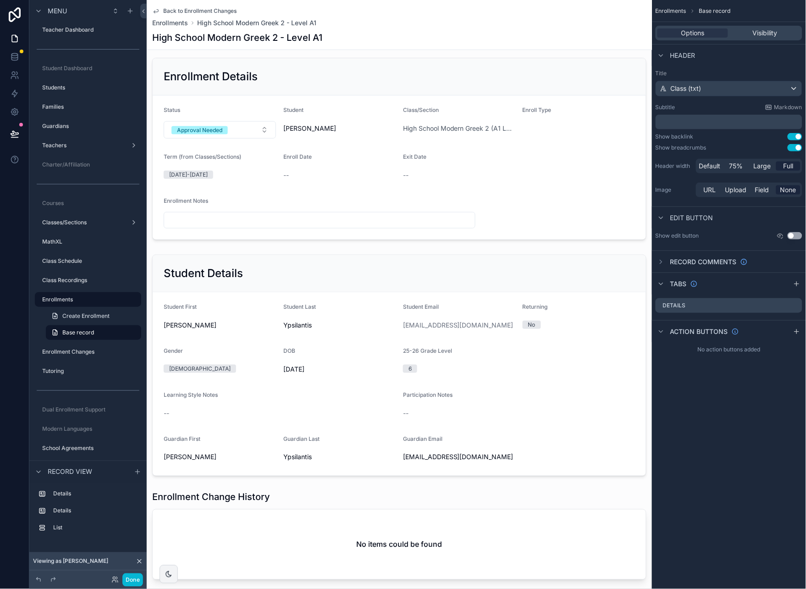
click at [172, 7] on span "Back to Enrollment Changes" at bounding box center [199, 10] width 73 height 7
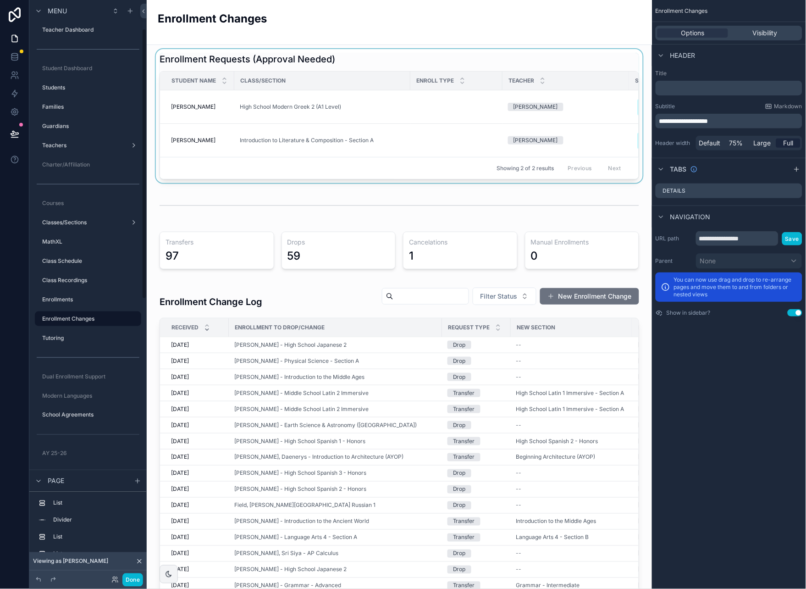
scroll to position [61, 0]
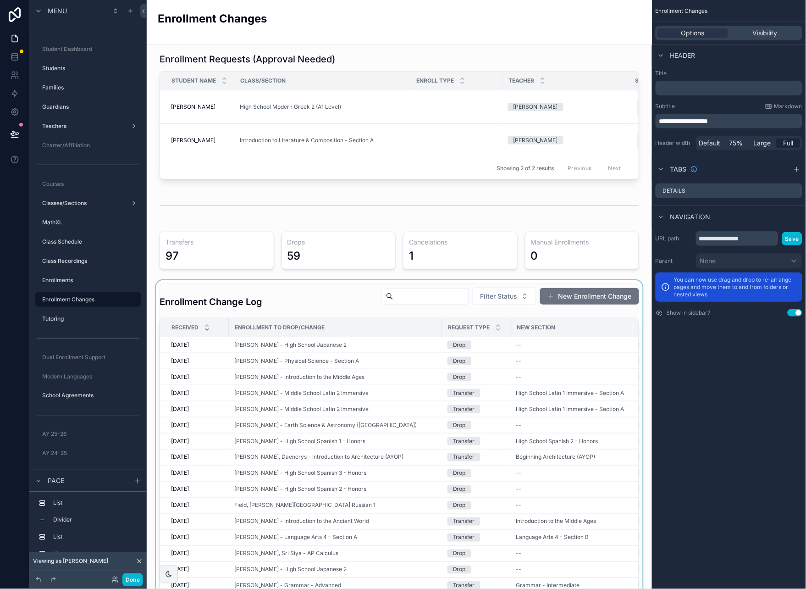
click at [368, 340] on div "scrollable content" at bounding box center [399, 522] width 491 height 484
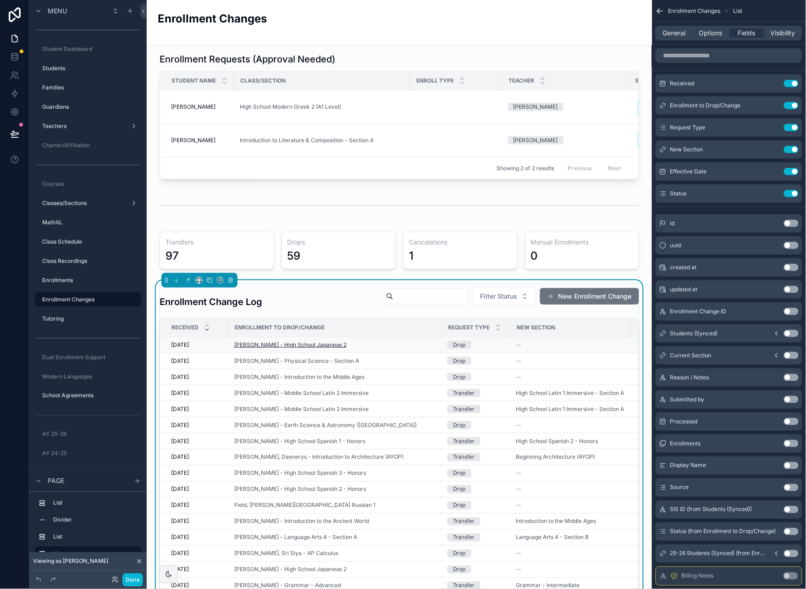
click at [336, 341] on span "[PERSON_NAME] - High School Japanese 2" at bounding box center [290, 344] width 112 height 7
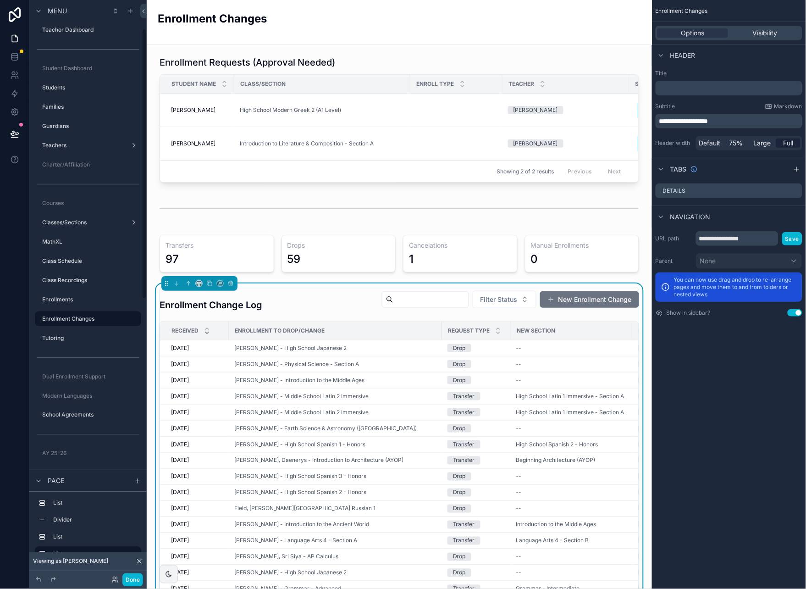
scroll to position [61, 0]
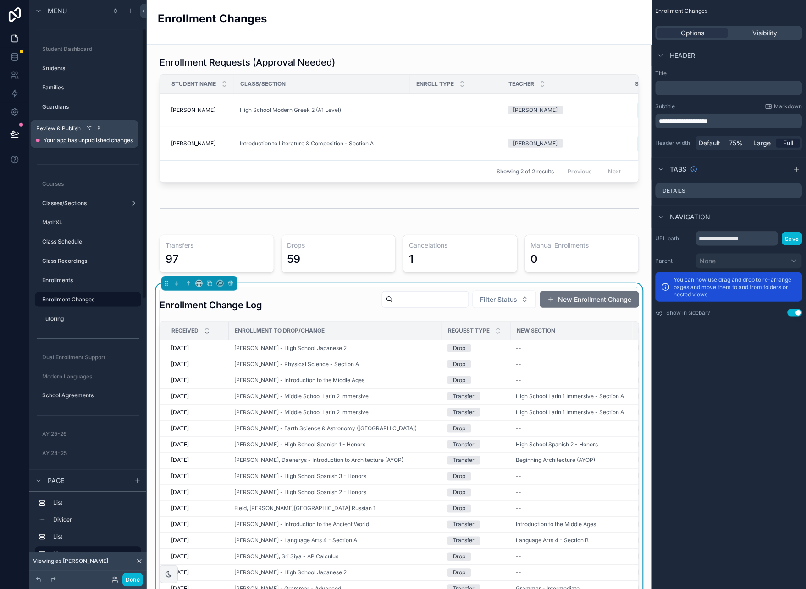
click at [13, 133] on icon at bounding box center [15, 133] width 8 height 5
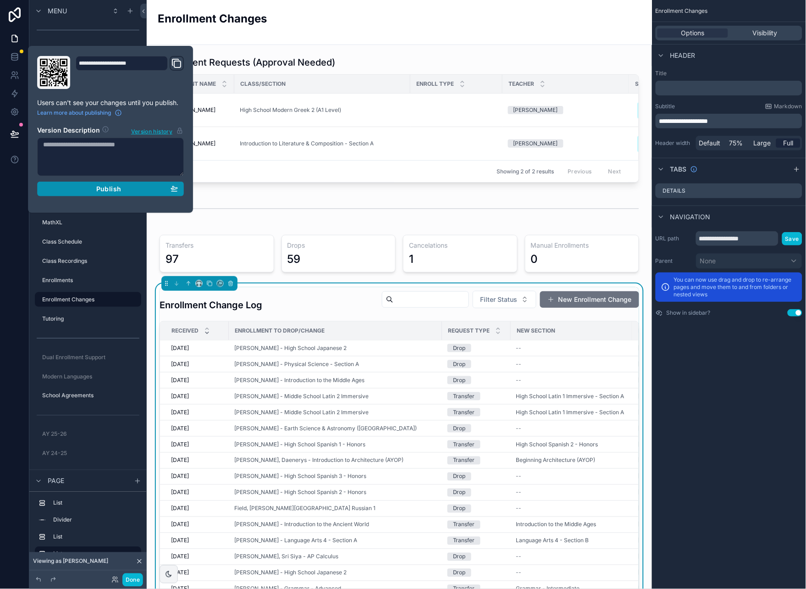
click at [149, 190] on div "Publish" at bounding box center [110, 189] width 135 height 8
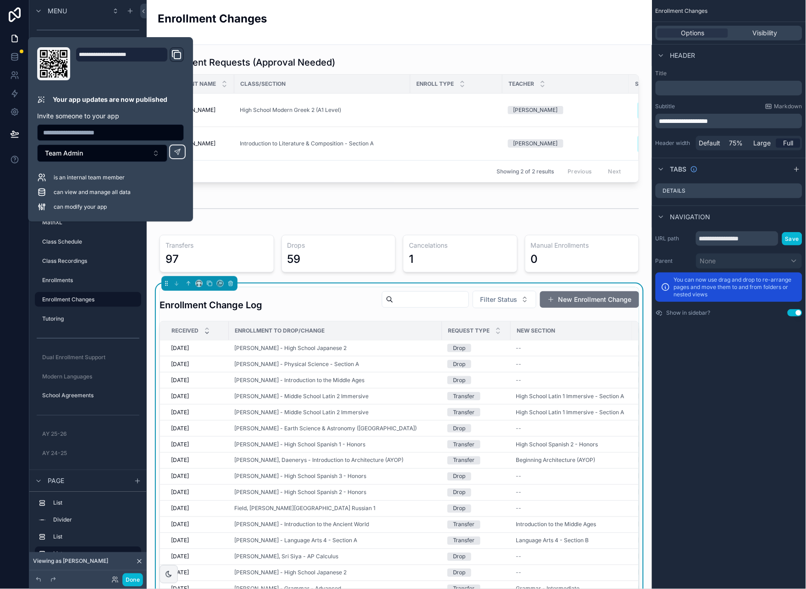
click at [732, 342] on div "**********" at bounding box center [729, 294] width 154 height 589
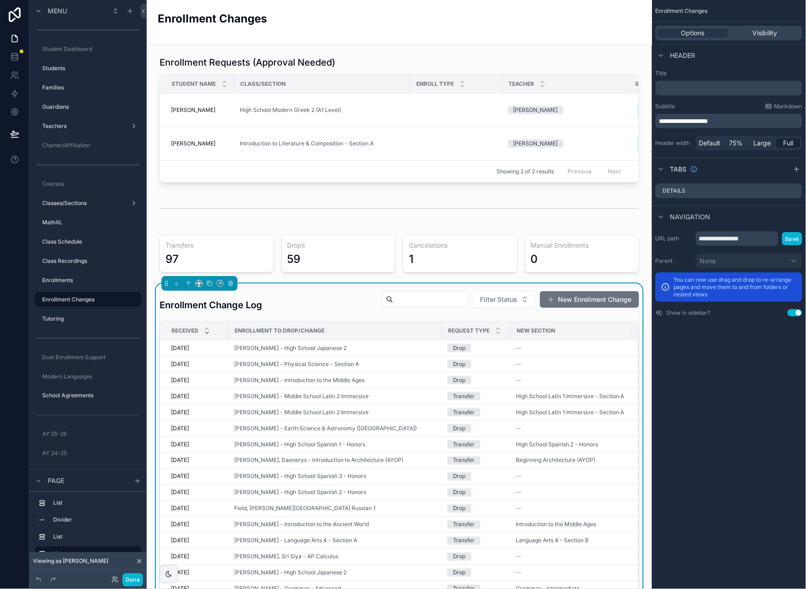
click at [337, 304] on div "Enrollment Change Log Filter Status New Enrollment Change" at bounding box center [400, 301] width 480 height 28
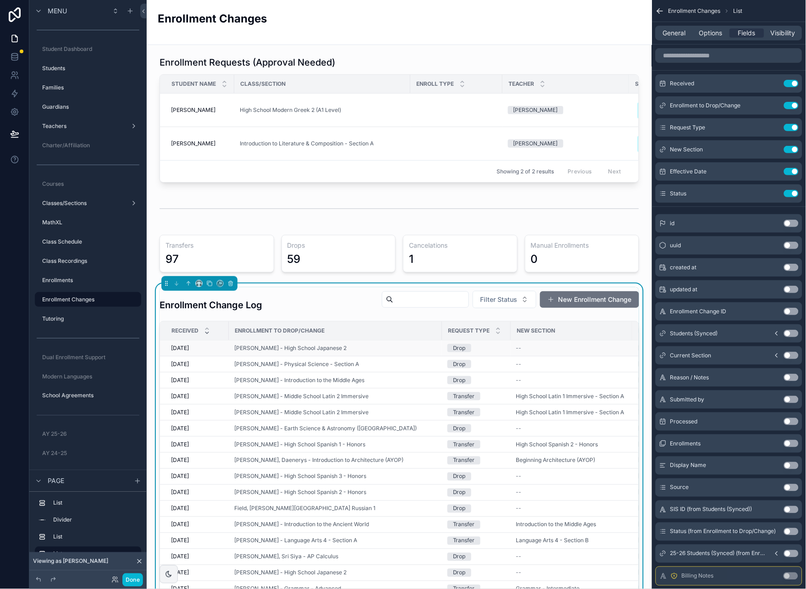
click at [376, 351] on td "[PERSON_NAME] - High School Japanese 2" at bounding box center [335, 348] width 213 height 16
click at [204, 116] on div "scrollable content" at bounding box center [399, 119] width 491 height 134
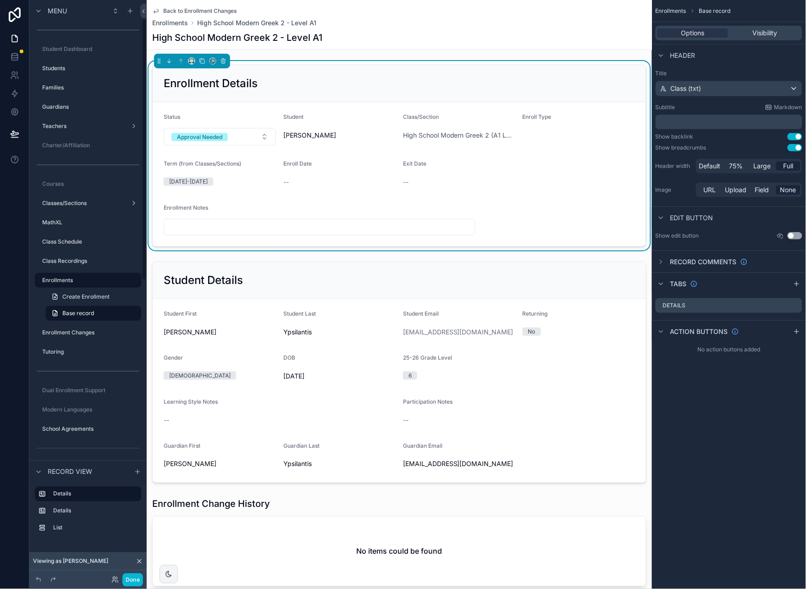
scroll to position [42, 0]
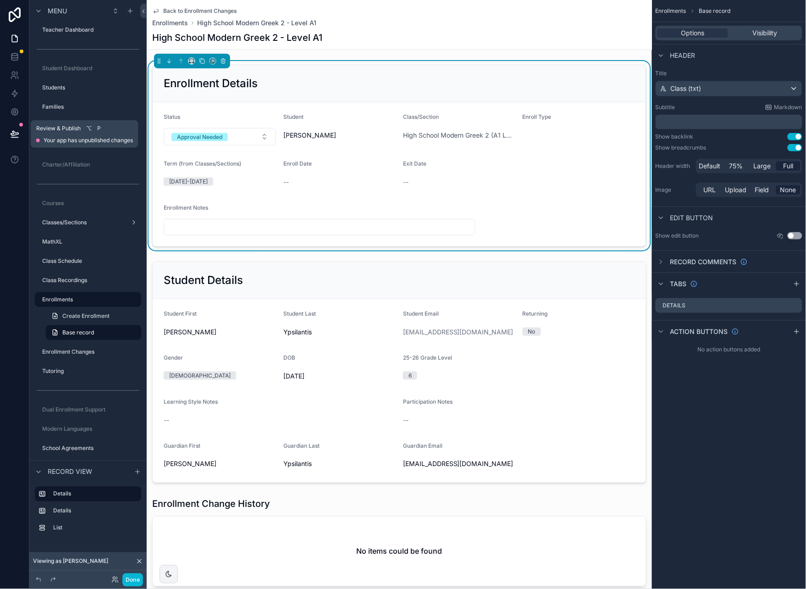
click at [14, 133] on icon at bounding box center [14, 133] width 9 height 9
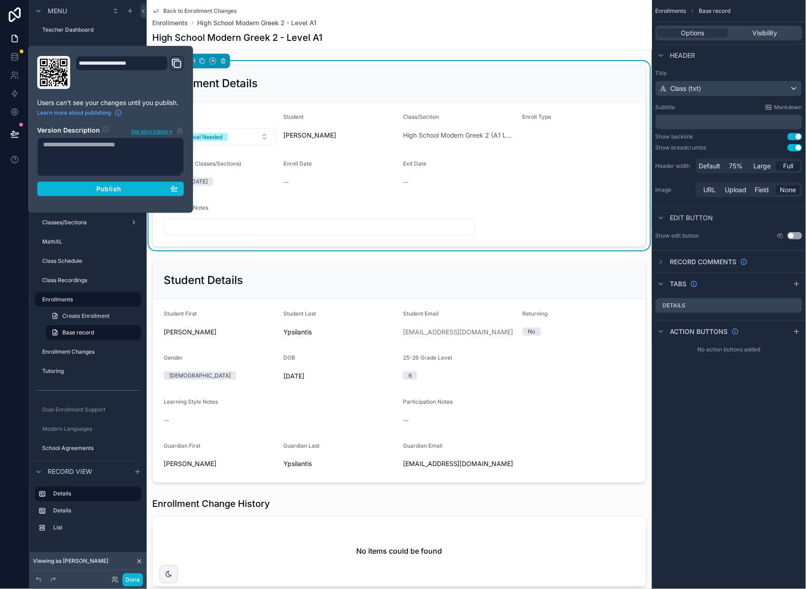
click at [502, 26] on div "Back to Enrollment Changes Enrollments High School Modern Greek 2 - Level A1" at bounding box center [399, 17] width 495 height 20
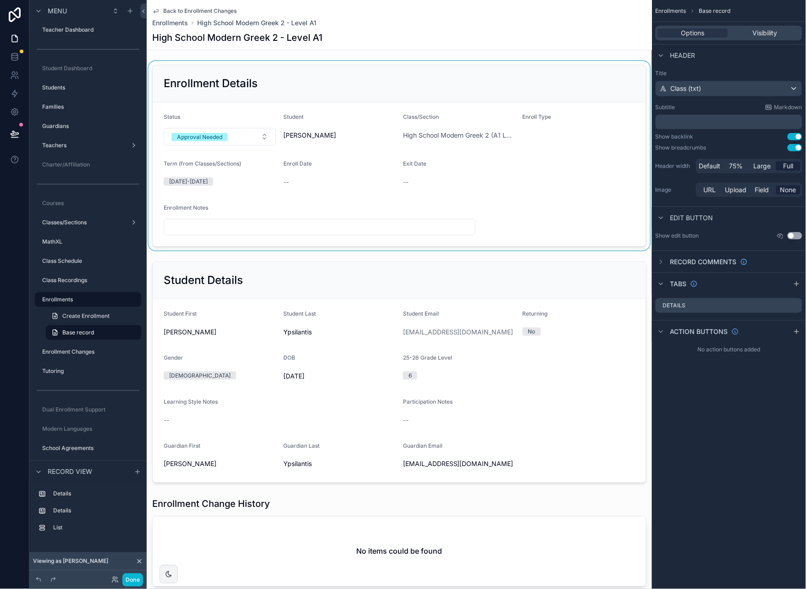
click at [260, 136] on div "scrollable content" at bounding box center [400, 155] width 506 height 189
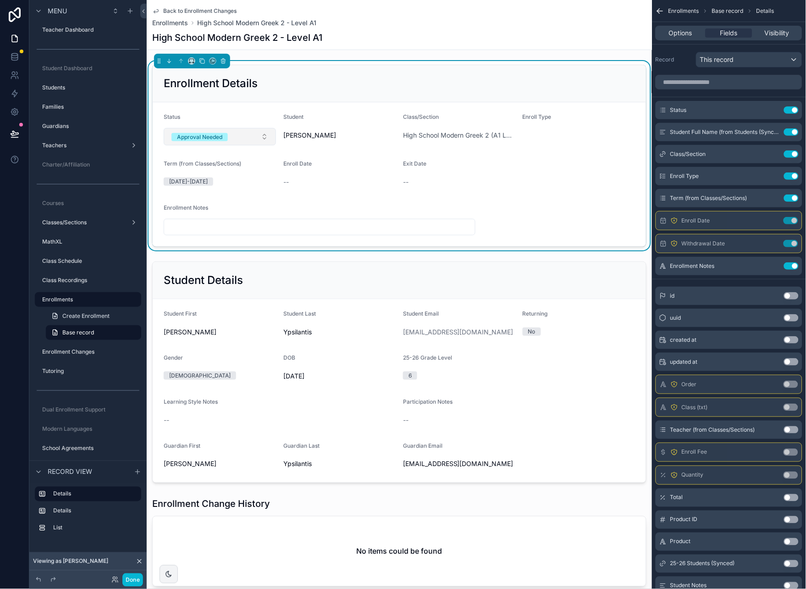
click at [245, 138] on button "Approval Needed" at bounding box center [220, 136] width 112 height 17
click at [478, 50] on div "Back to Enrollment Changes Enrollments High School Modern Greek 2 - Level A1 Hi…" at bounding box center [400, 502] width 506 height 1005
click at [264, 232] on input "scrollable content" at bounding box center [319, 227] width 311 height 13
click at [774, 266] on icon "scrollable content" at bounding box center [773, 265] width 7 height 7
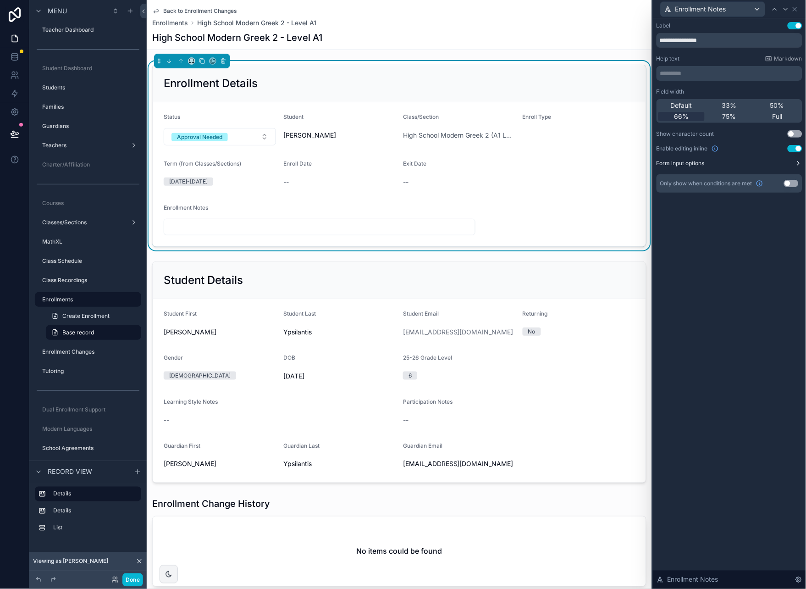
click at [800, 163] on icon at bounding box center [799, 163] width 2 height 4
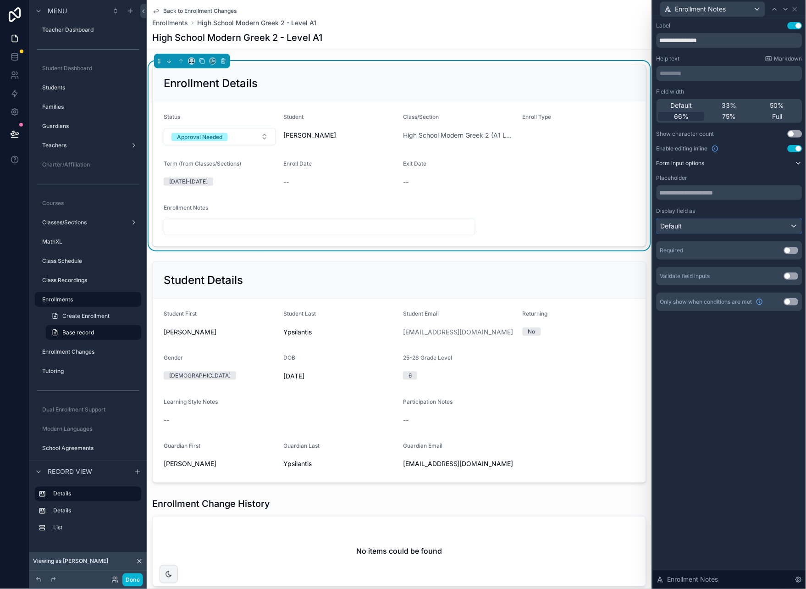
click at [793, 225] on div "Default" at bounding box center [729, 226] width 145 height 15
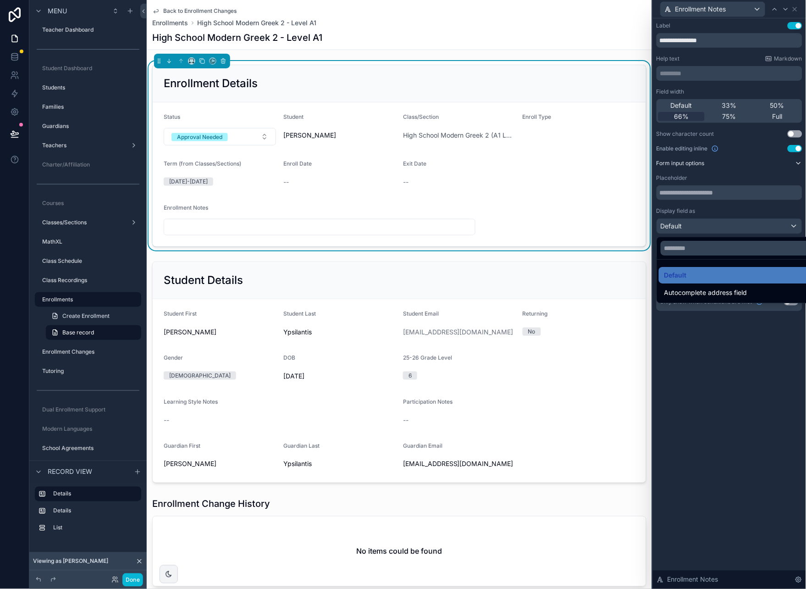
click at [729, 327] on div at bounding box center [729, 294] width 153 height 589
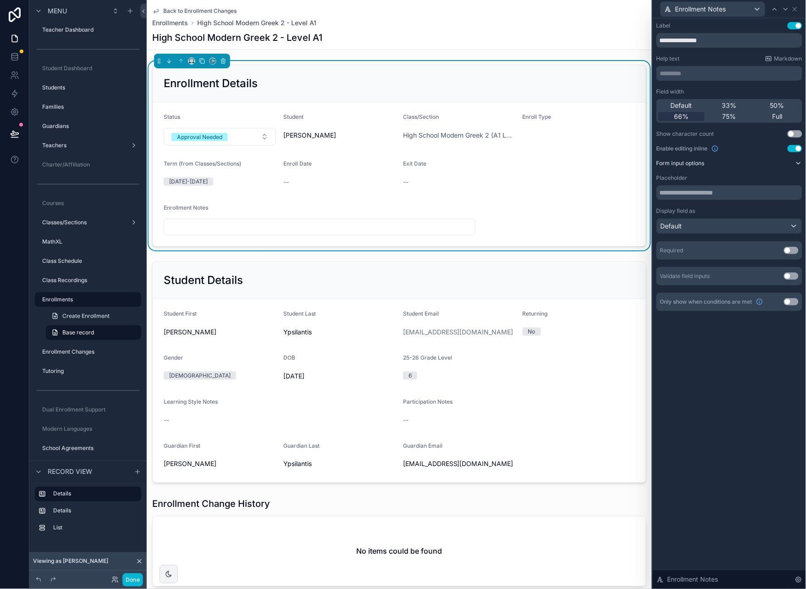
click at [758, 348] on div "**********" at bounding box center [729, 303] width 153 height 571
click at [794, 10] on icon at bounding box center [795, 9] width 7 height 7
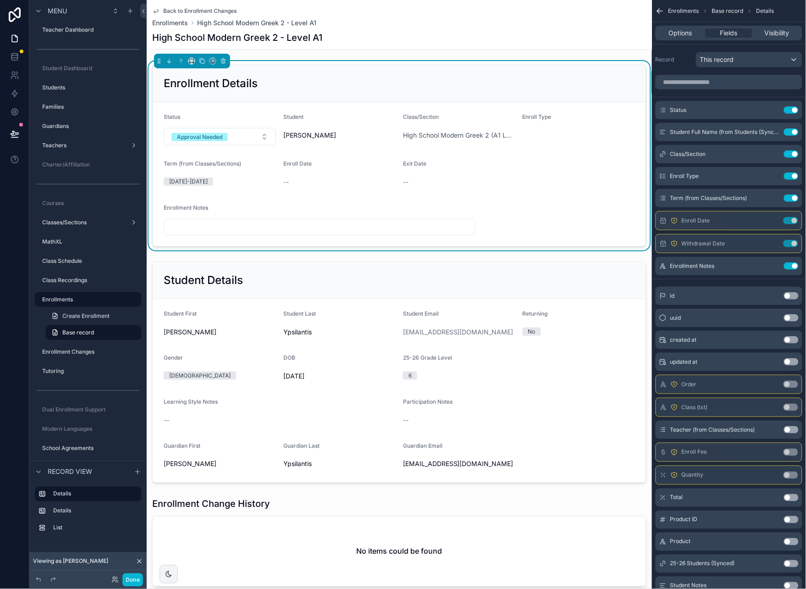
click at [200, 7] on span "Back to Enrollment Changes" at bounding box center [199, 10] width 73 height 7
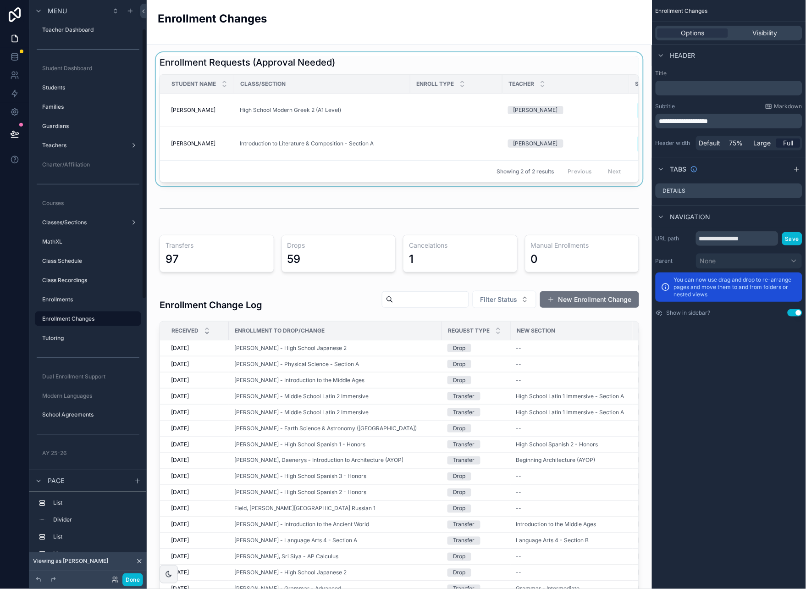
scroll to position [61, 0]
click at [185, 105] on div "scrollable content" at bounding box center [399, 119] width 491 height 134
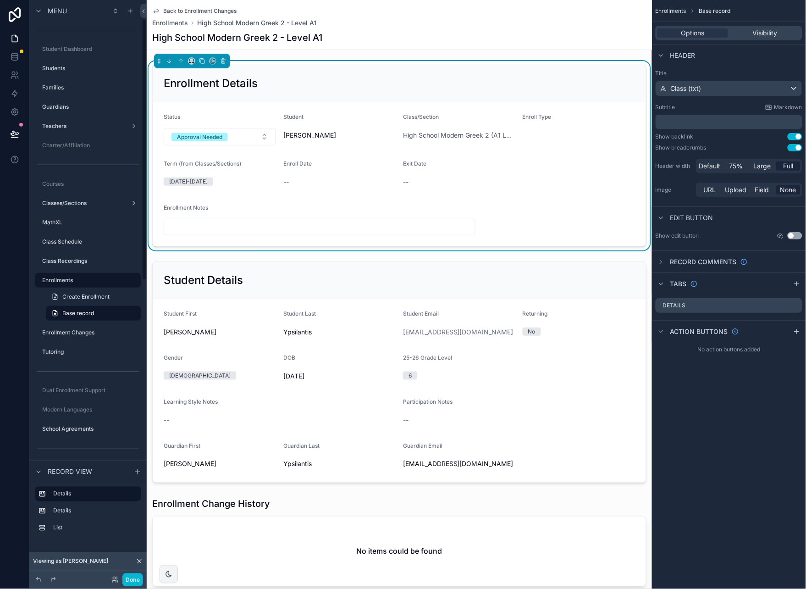
scroll to position [42, 0]
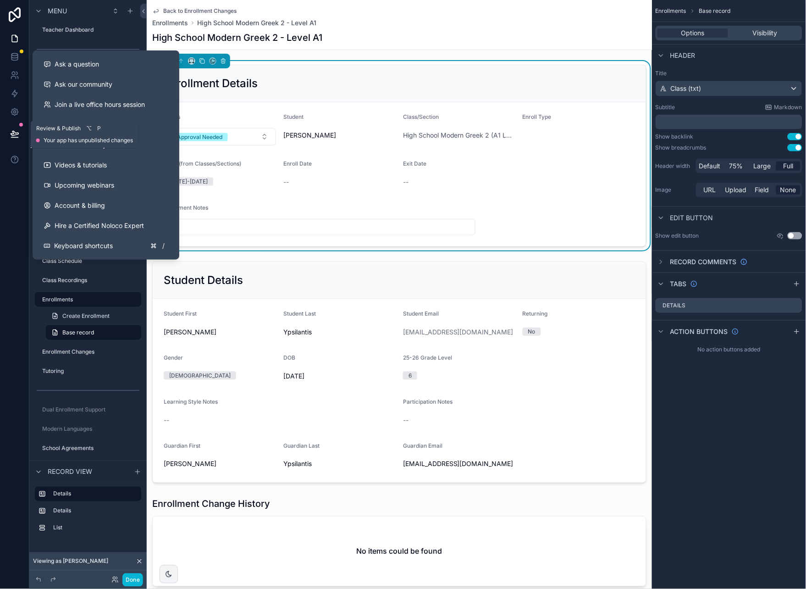
click at [13, 138] on icon at bounding box center [14, 138] width 7 height 0
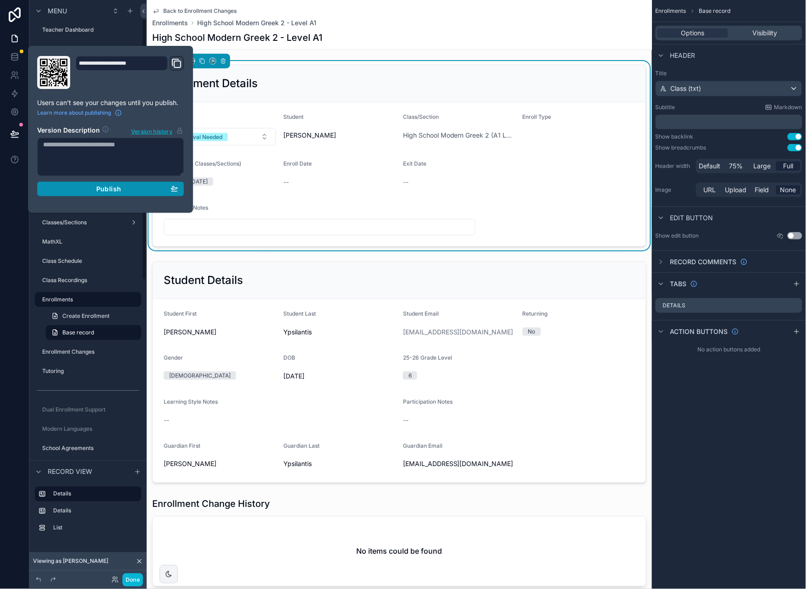
click at [142, 191] on div "Publish" at bounding box center [110, 189] width 135 height 8
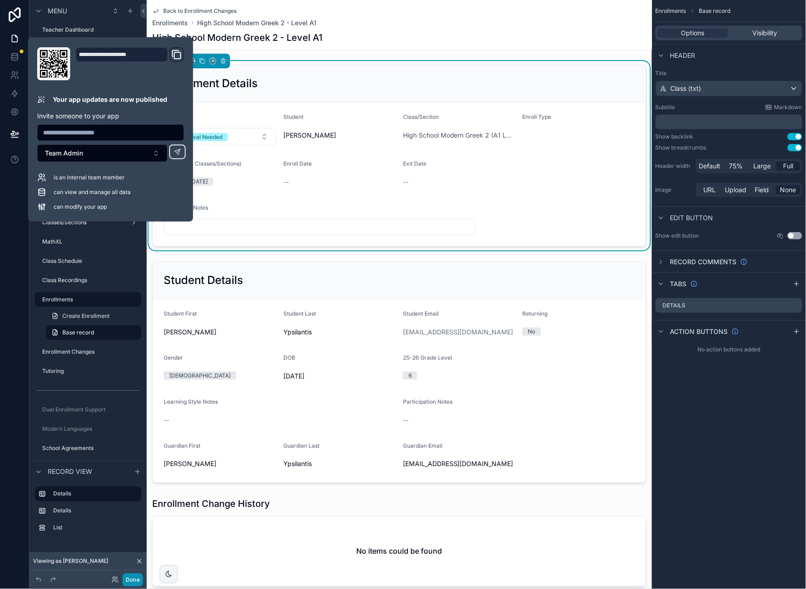
click at [131, 583] on button "Done" at bounding box center [132, 579] width 21 height 13
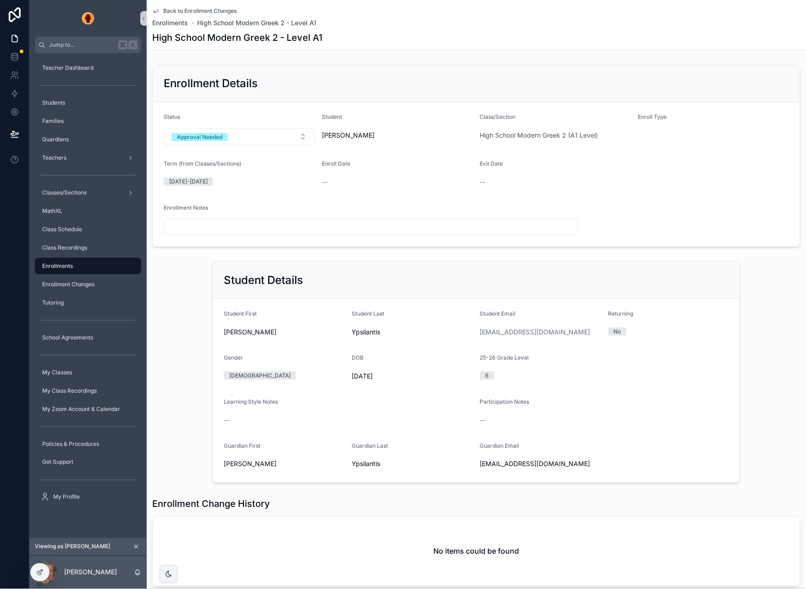
click at [187, 10] on span "Back to Enrollment Changes" at bounding box center [199, 10] width 73 height 7
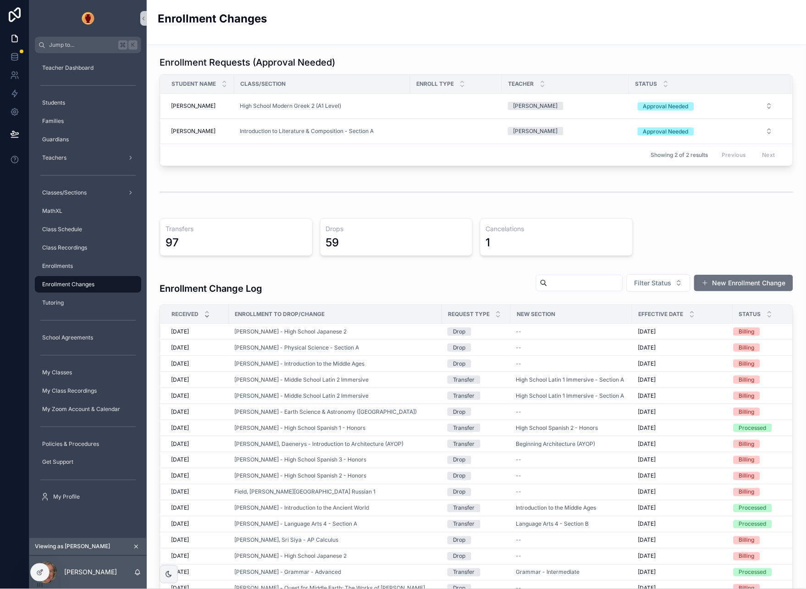
drag, startPoint x: 455, startPoint y: 38, endPoint x: 425, endPoint y: 34, distance: 30.0
click at [455, 38] on div "Enrollment Changes" at bounding box center [477, 22] width 638 height 44
click at [199, 111] on td "Ypsilantis, Maria Ypsilantis, Maria" at bounding box center [197, 106] width 74 height 25
click at [420, 119] on td "scrollable content" at bounding box center [457, 131] width 92 height 25
click at [392, 101] on td "High School Modern Greek 2 (A1 Level)" at bounding box center [322, 106] width 176 height 25
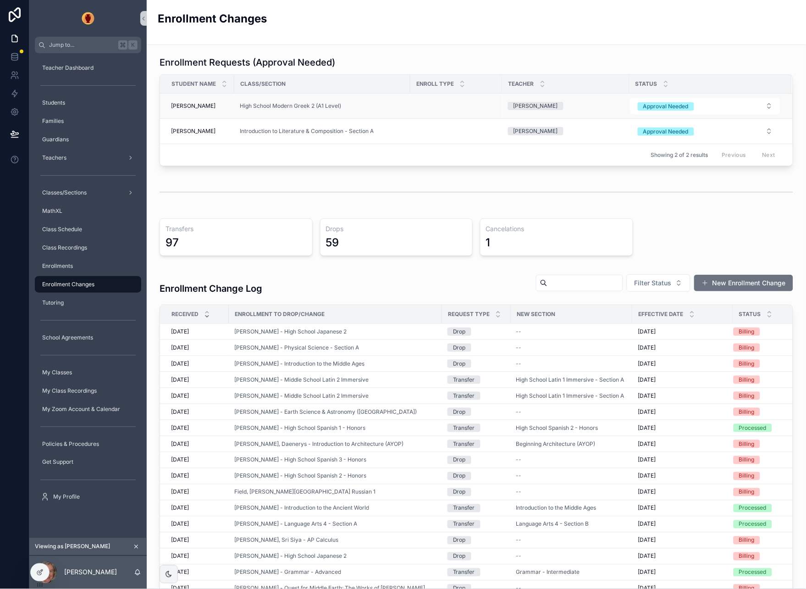
click at [205, 104] on span "[PERSON_NAME]" at bounding box center [193, 105] width 44 height 7
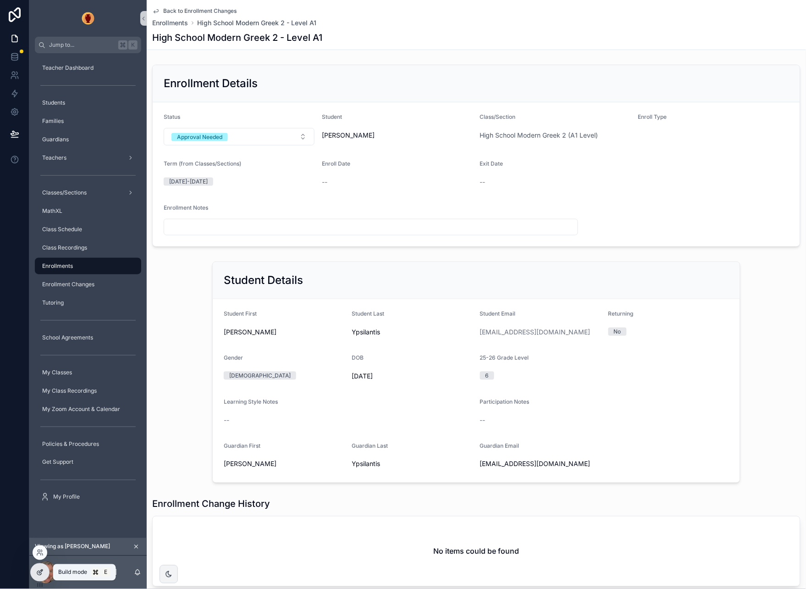
click at [40, 573] on icon at bounding box center [39, 572] width 7 height 7
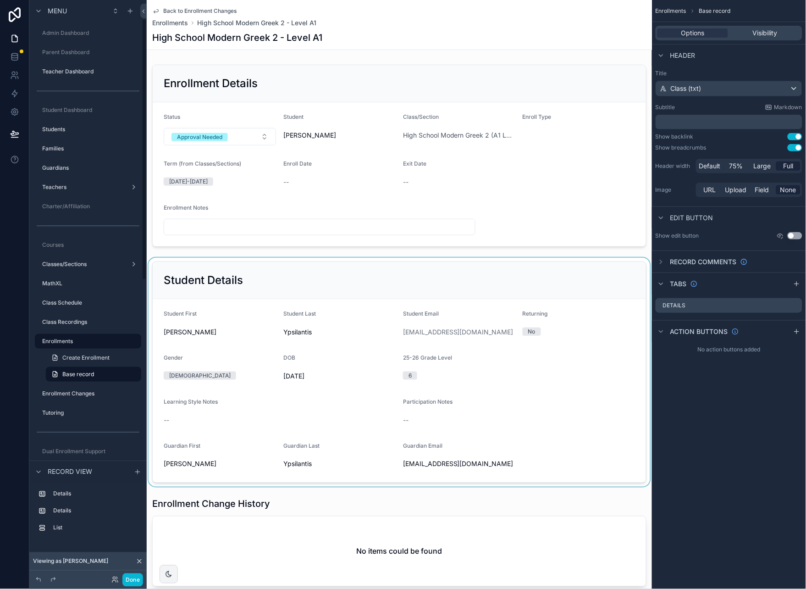
scroll to position [42, 0]
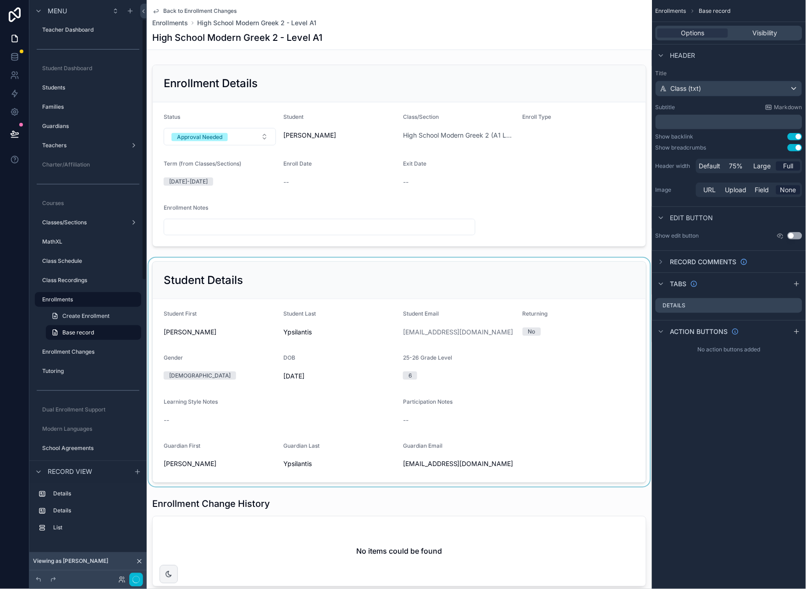
click at [280, 283] on div "scrollable content" at bounding box center [400, 372] width 506 height 229
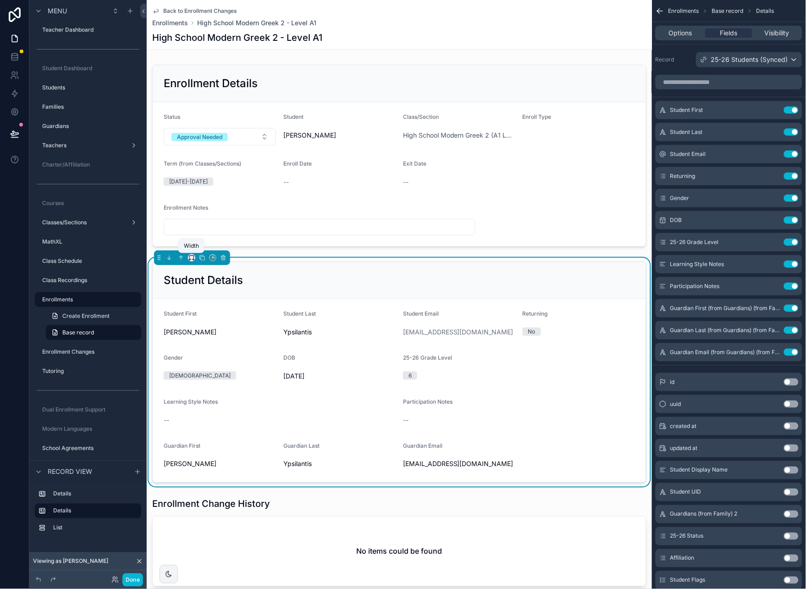
click at [190, 260] on icon "scrollable content" at bounding box center [192, 258] width 6 height 6
click at [212, 376] on span "Full width" at bounding box center [210, 379] width 28 height 11
click at [15, 135] on icon at bounding box center [15, 133] width 8 height 5
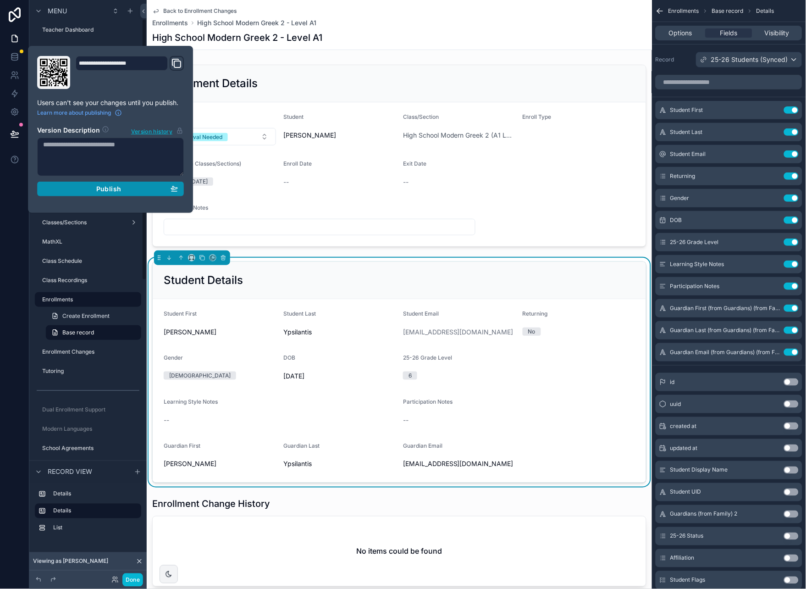
click at [128, 191] on div "Publish" at bounding box center [110, 189] width 135 height 8
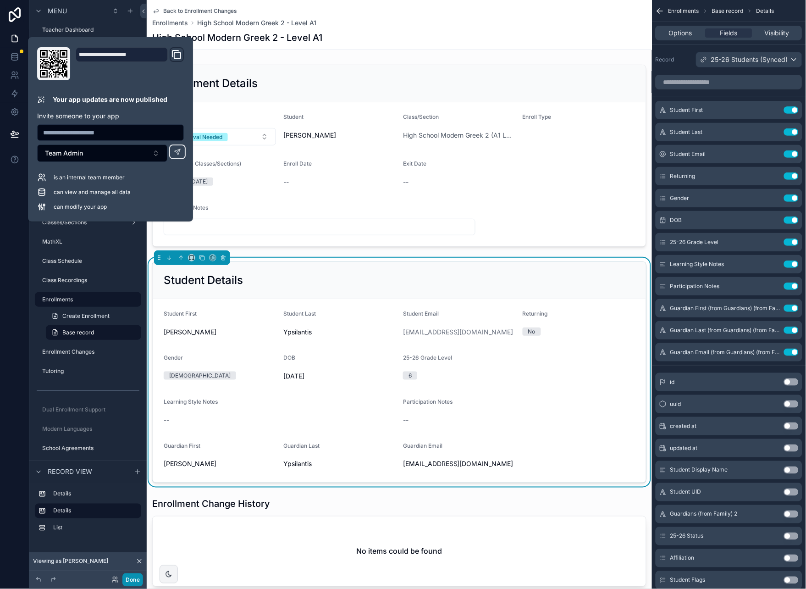
click at [136, 581] on button "Done" at bounding box center [132, 579] width 21 height 13
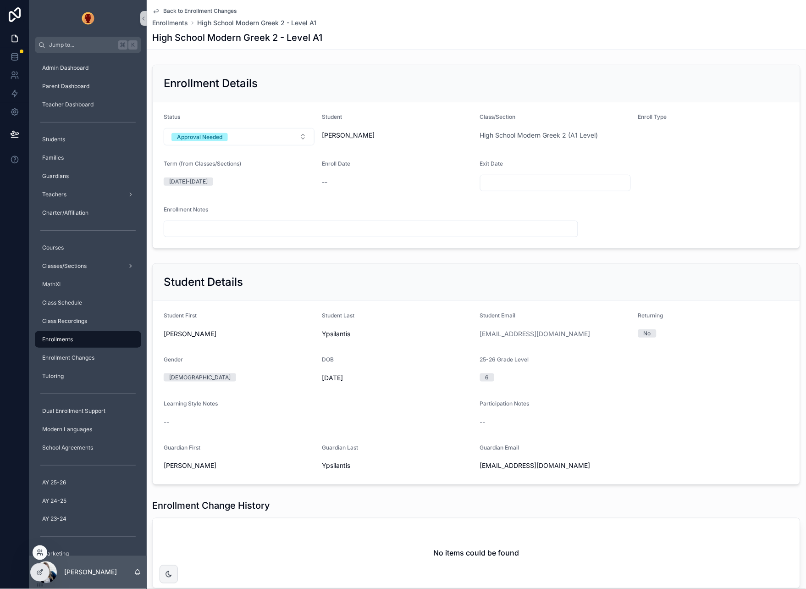
click at [41, 555] on icon at bounding box center [39, 552] width 7 height 7
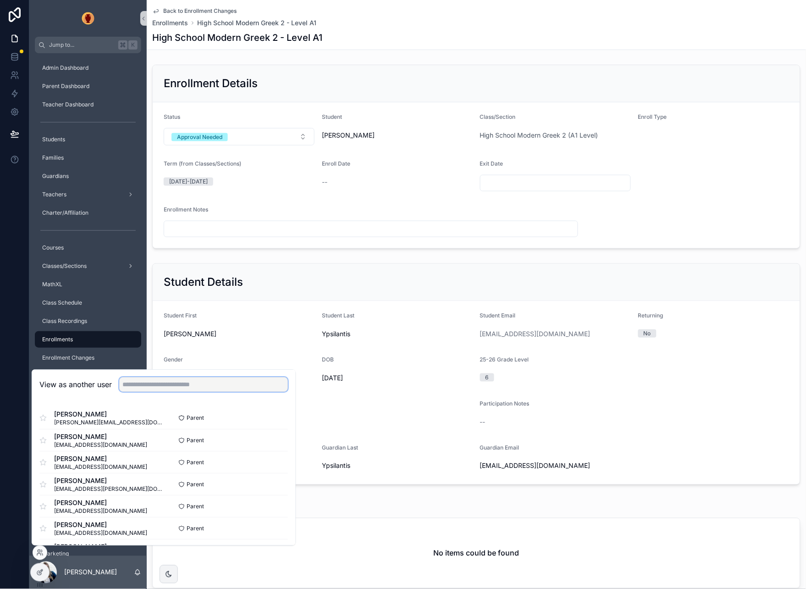
click at [219, 387] on input "text" at bounding box center [203, 385] width 169 height 15
type input "****"
click at [375, 255] on div "Enrollment Details Status Approval Needed Student [PERSON_NAME] Class/Section H…" at bounding box center [477, 326] width 660 height 531
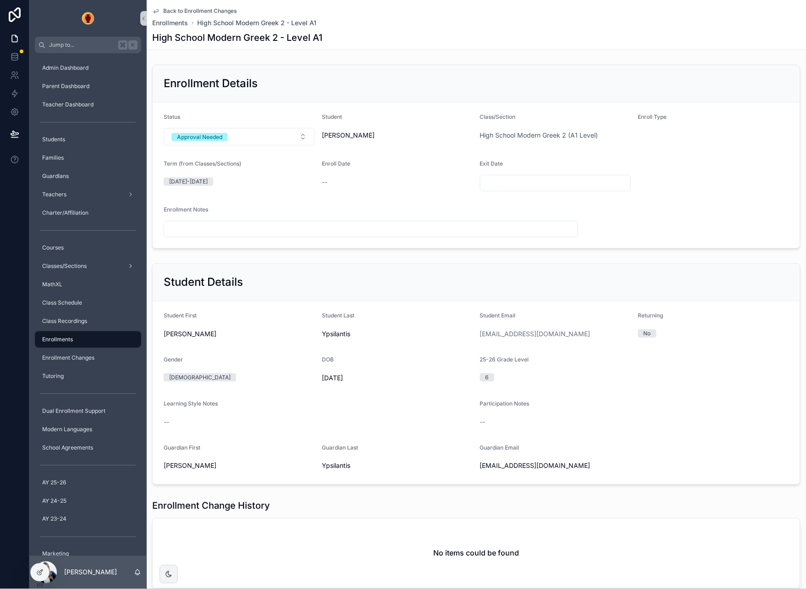
click at [156, 10] on icon "scrollable content" at bounding box center [155, 10] width 7 height 7
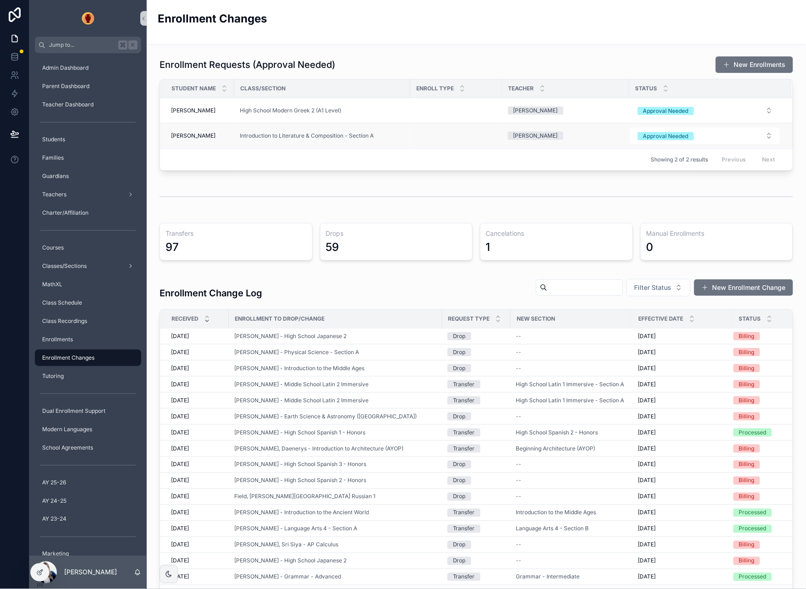
click at [209, 128] on td "[PERSON_NAME], [PERSON_NAME], [PERSON_NAME]" at bounding box center [197, 135] width 74 height 25
click at [195, 135] on span "[PERSON_NAME]" at bounding box center [193, 135] width 44 height 7
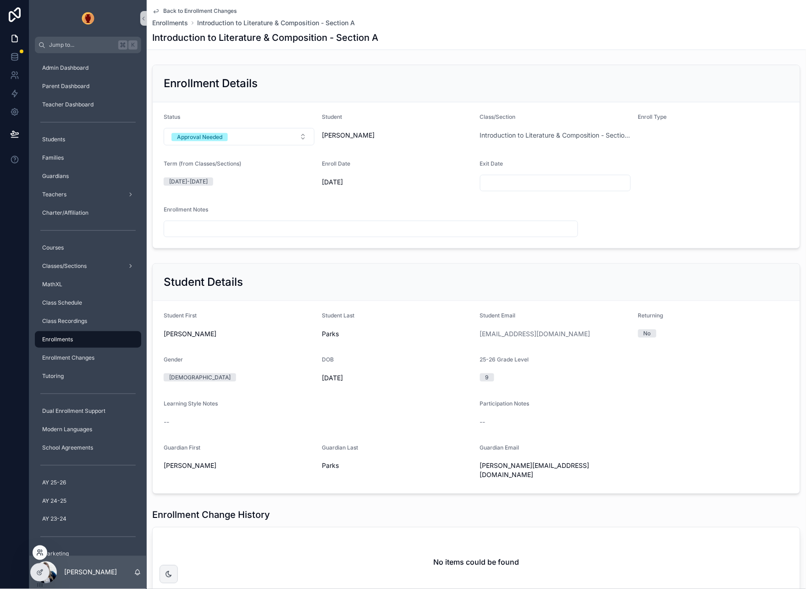
click at [38, 554] on icon at bounding box center [39, 555] width 4 height 2
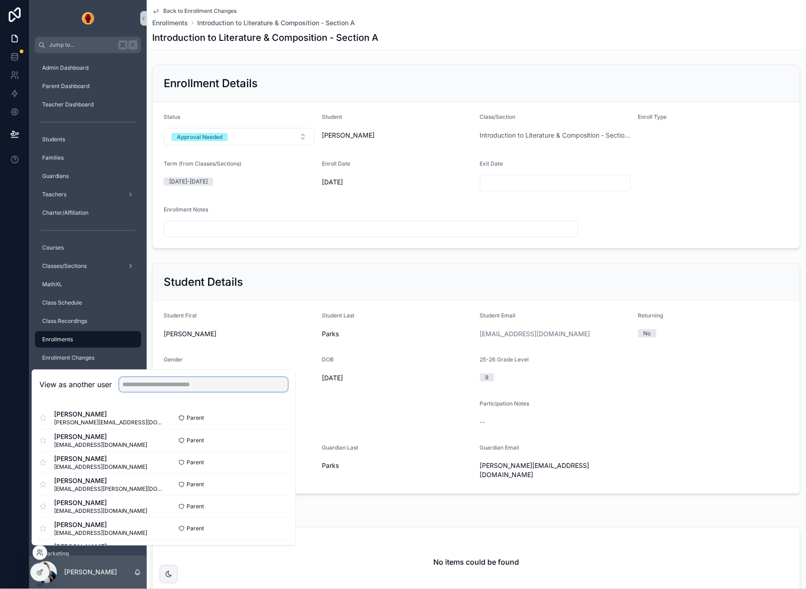
click at [148, 387] on input "text" at bounding box center [203, 385] width 169 height 15
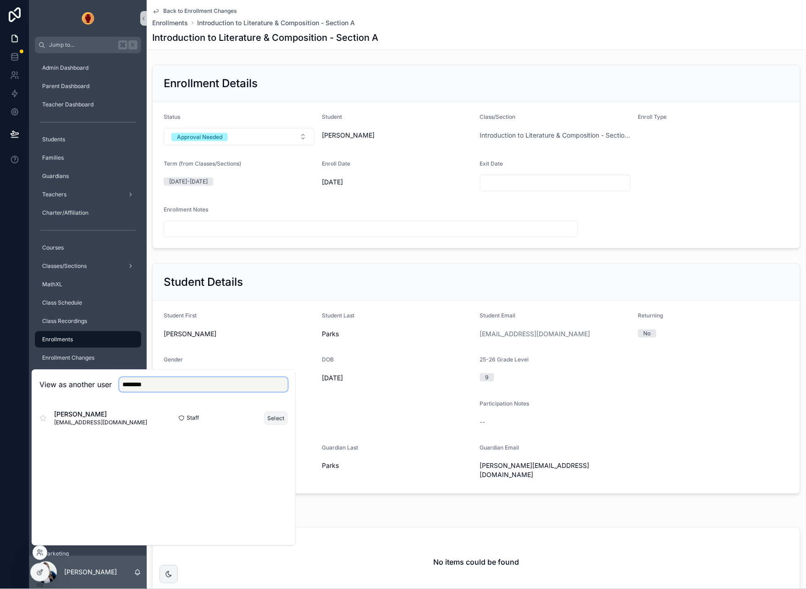
type input "********"
click at [271, 421] on button "Select" at bounding box center [276, 417] width 24 height 13
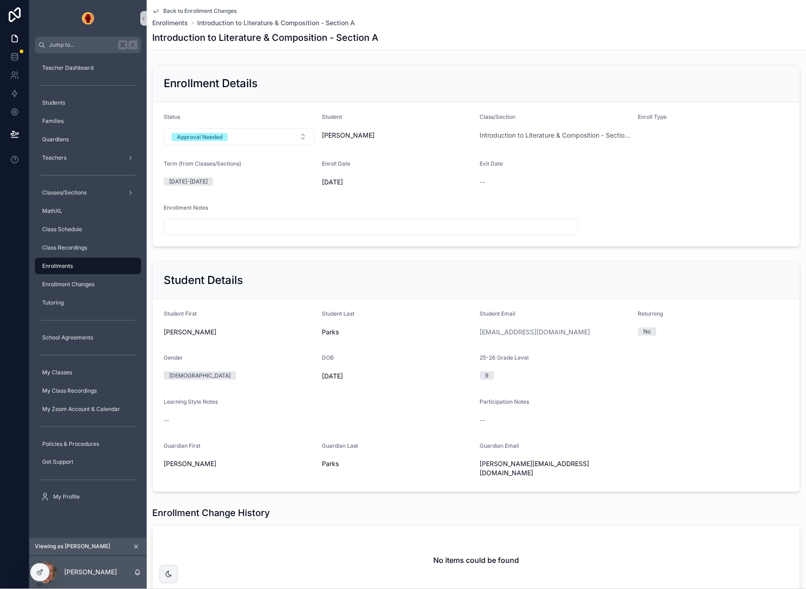
click at [172, 422] on div "--" at bounding box center [318, 420] width 309 height 9
drag, startPoint x: 16, startPoint y: 252, endPoint x: 7, endPoint y: 254, distance: 8.5
click at [16, 252] on div at bounding box center [14, 294] width 29 height 589
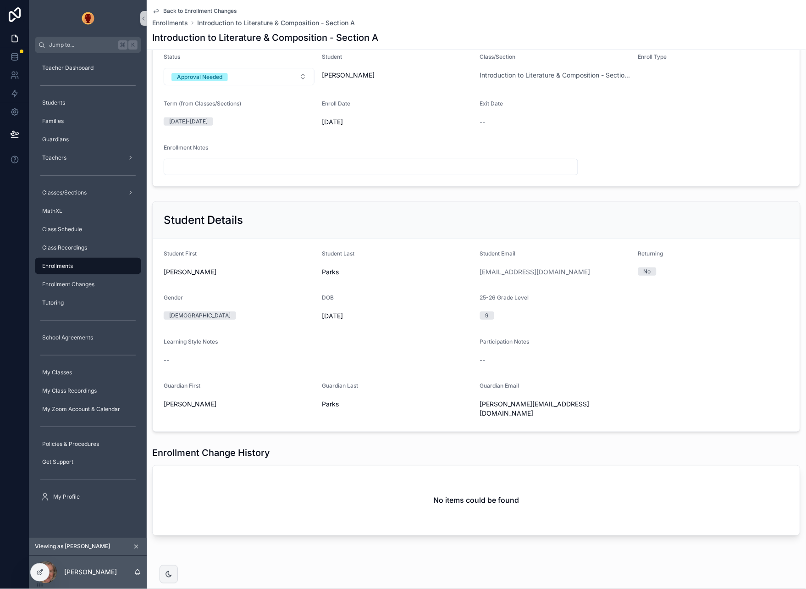
click at [589, 476] on div "No items could be found" at bounding box center [477, 501] width 648 height 70
click at [44, 572] on div at bounding box center [40, 572] width 18 height 17
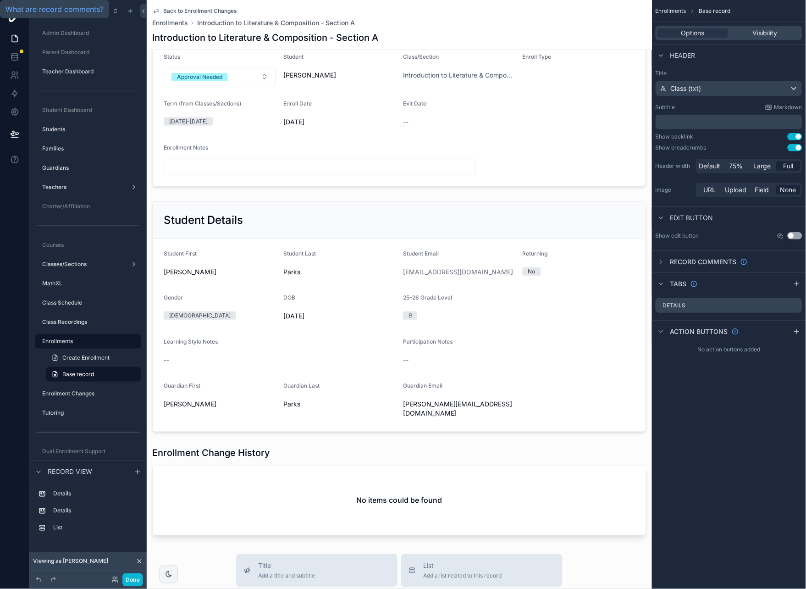
scroll to position [42, 0]
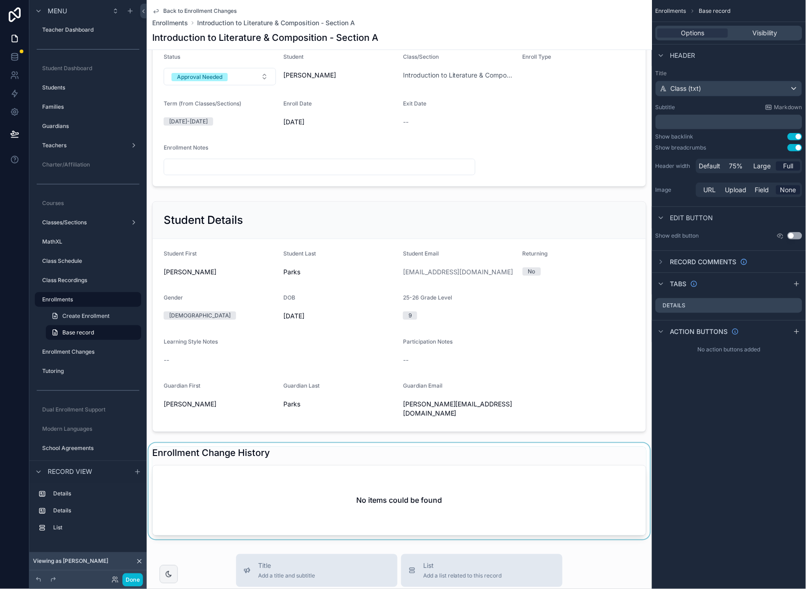
click at [455, 502] on div "scrollable content" at bounding box center [400, 491] width 506 height 96
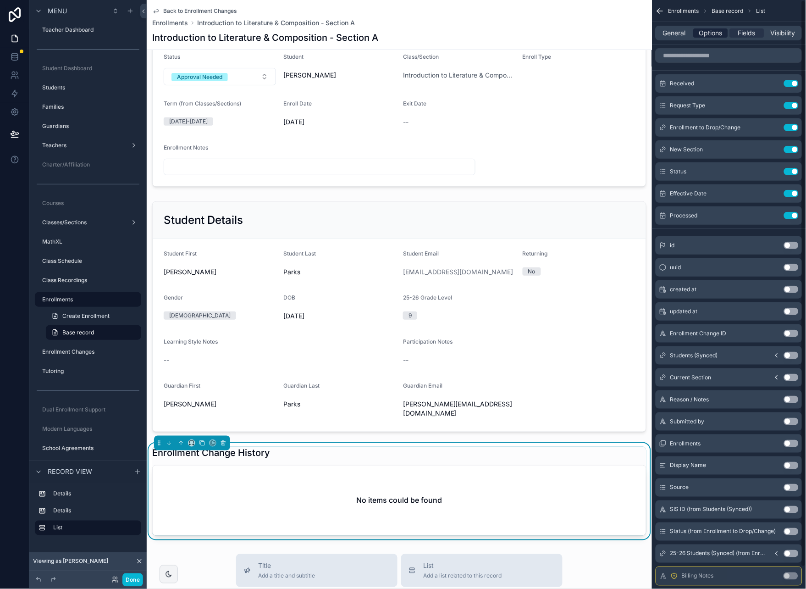
click at [704, 33] on span "Options" at bounding box center [711, 32] width 23 height 9
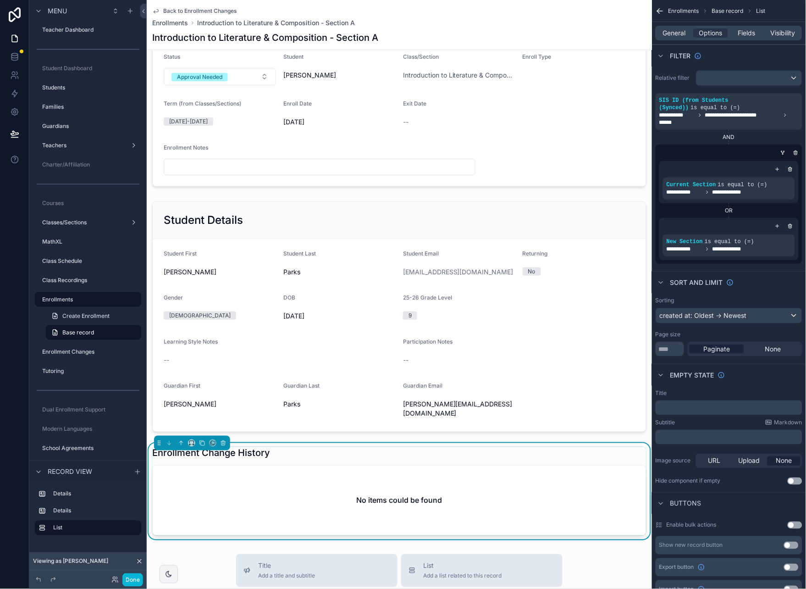
click at [690, 409] on p "﻿" at bounding box center [730, 407] width 141 height 7
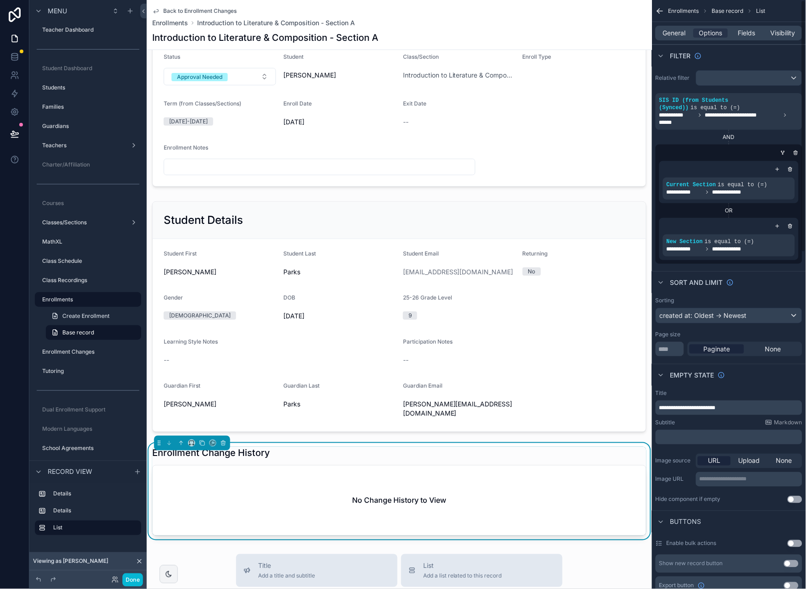
click at [681, 406] on span "**********" at bounding box center [688, 408] width 56 height 6
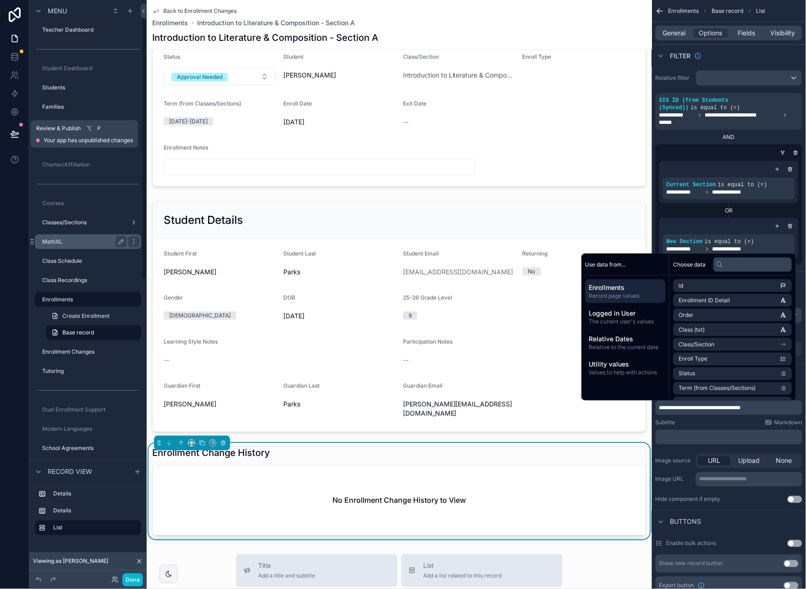
drag, startPoint x: 14, startPoint y: 131, endPoint x: 134, endPoint y: 235, distance: 158.7
click at [14, 131] on icon at bounding box center [14, 133] width 9 height 9
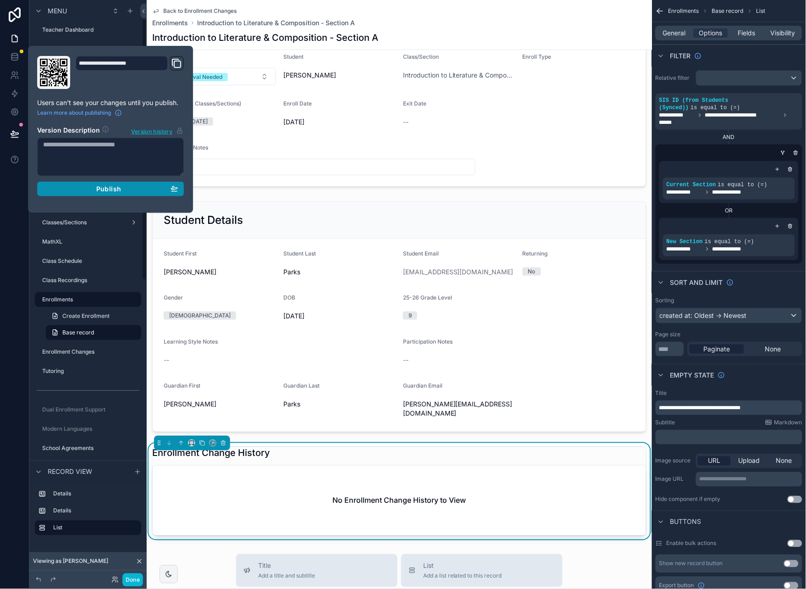
click at [148, 185] on div "Publish" at bounding box center [110, 189] width 135 height 8
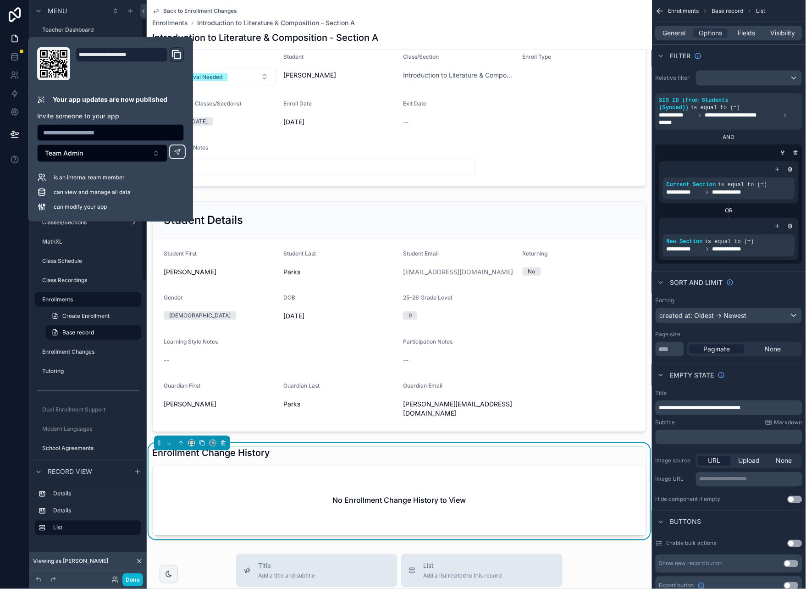
click at [12, 245] on div at bounding box center [14, 294] width 29 height 589
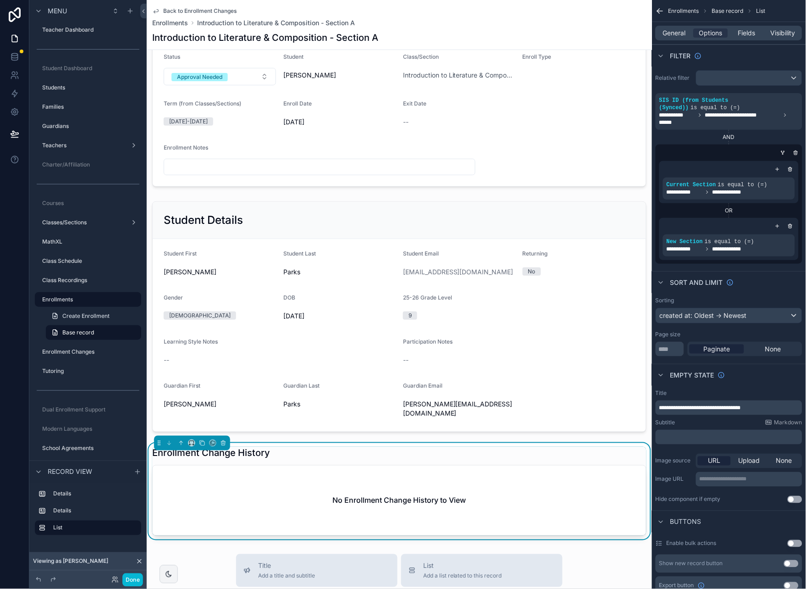
click at [17, 236] on div at bounding box center [14, 294] width 29 height 589
click at [132, 580] on button "Done" at bounding box center [132, 579] width 21 height 13
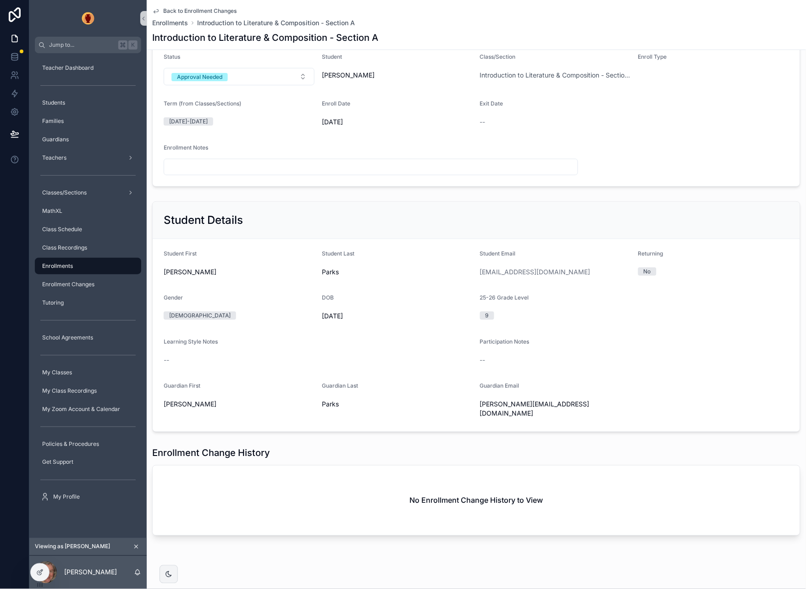
click at [138, 545] on icon "scrollable content" at bounding box center [136, 546] width 3 height 3
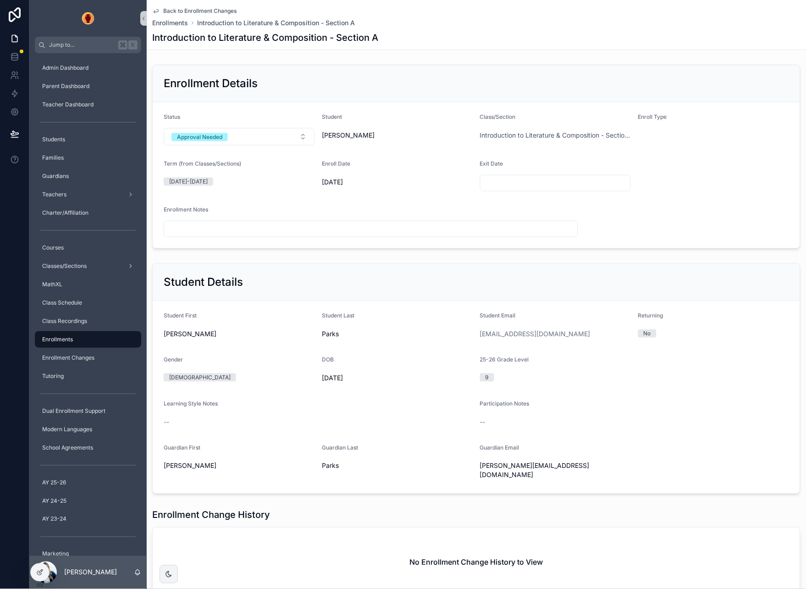
click at [525, 78] on div "Enrollment Details" at bounding box center [477, 83] width 626 height 15
click at [79, 352] on div "Enrollment Changes" at bounding box center [87, 357] width 95 height 15
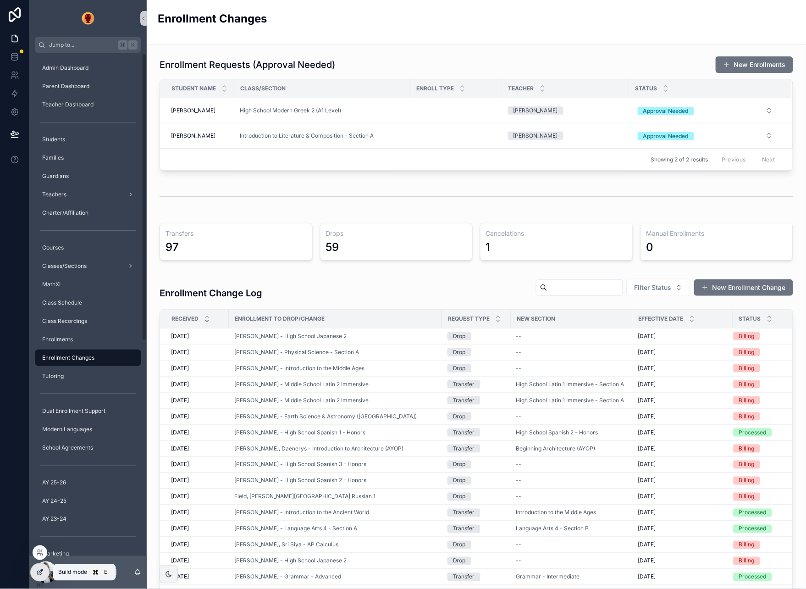
drag, startPoint x: 37, startPoint y: 573, endPoint x: 91, endPoint y: 572, distance: 54.6
click at [37, 573] on icon at bounding box center [39, 573] width 4 height 4
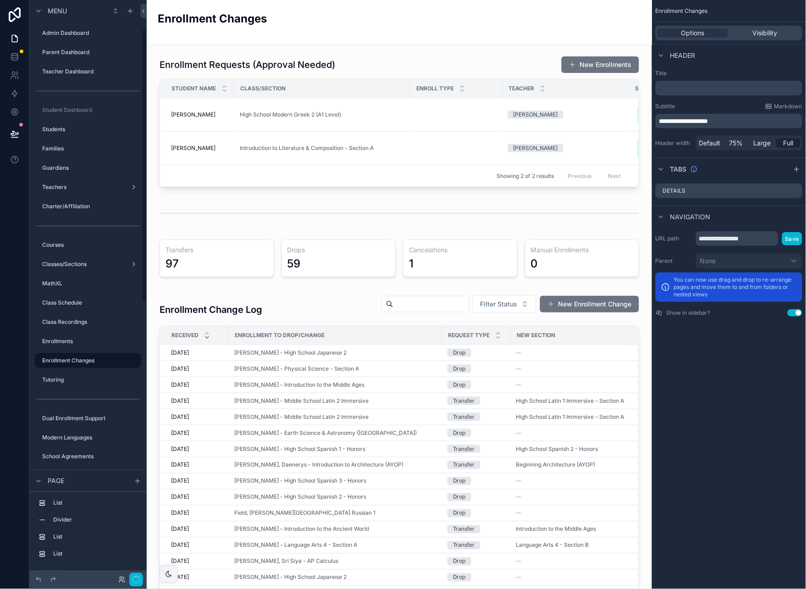
click at [550, 17] on div "Enrollment Changes" at bounding box center [400, 22] width 484 height 22
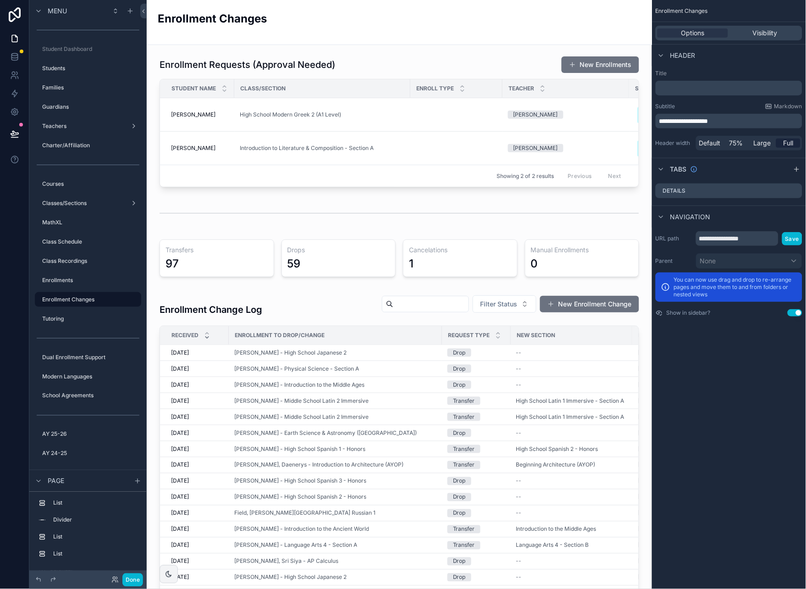
click at [716, 362] on div "**********" at bounding box center [729, 294] width 154 height 589
click at [584, 307] on div "scrollable content" at bounding box center [399, 530] width 491 height 484
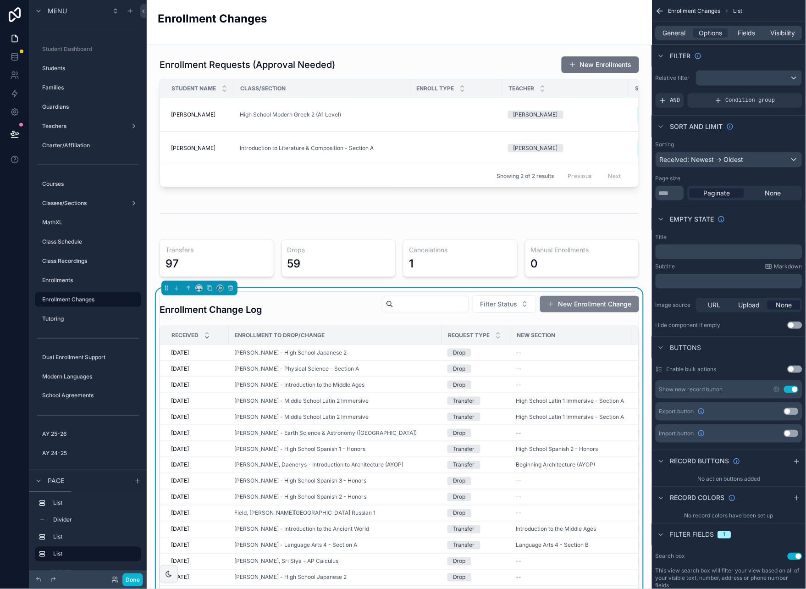
click at [597, 301] on button "New Enrollment Change" at bounding box center [589, 304] width 99 height 17
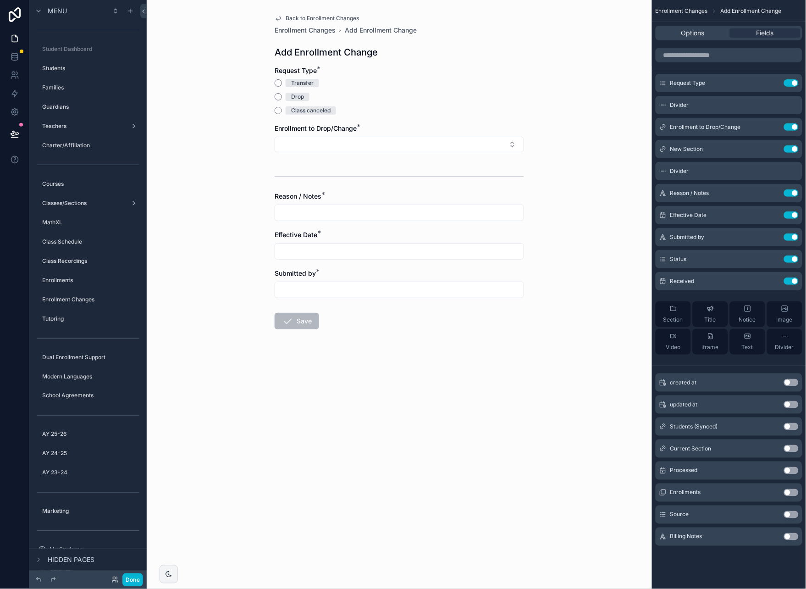
click at [398, 293] on input "scrollable content" at bounding box center [399, 290] width 249 height 13
click at [414, 313] on form "Request Type * Transfer Drop Class canceled Enrollment to Drop/Change * Reason …" at bounding box center [400, 227] width 250 height 322
click at [405, 270] on div "Submitted by *" at bounding box center [400, 273] width 250 height 9
click at [778, 235] on button "scrollable content" at bounding box center [773, 237] width 15 height 7
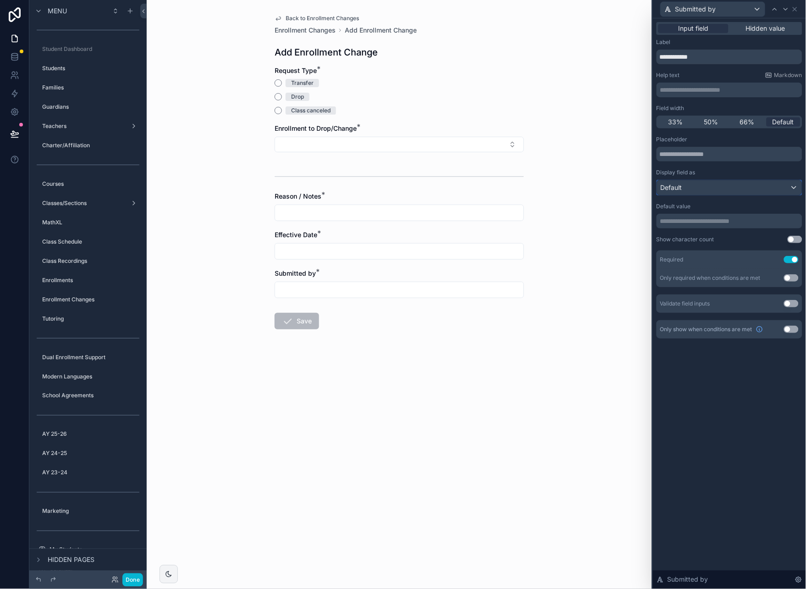
click at [774, 189] on div "Default" at bounding box center [729, 187] width 145 height 15
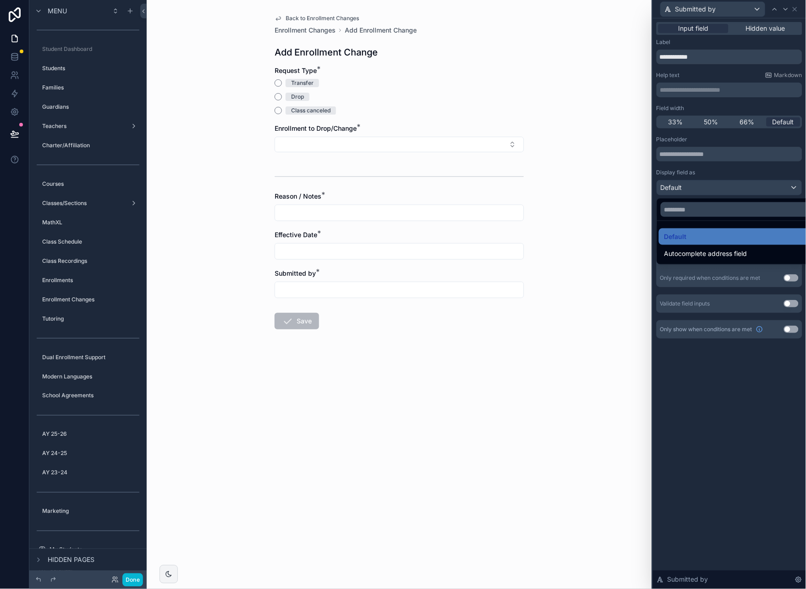
click at [749, 406] on div at bounding box center [729, 294] width 153 height 589
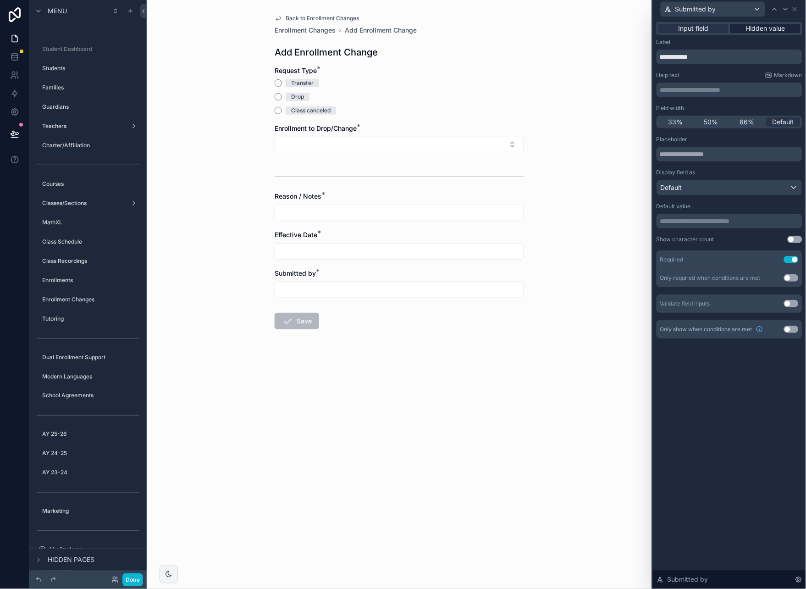
click at [782, 31] on span "Hidden value" at bounding box center [765, 28] width 39 height 9
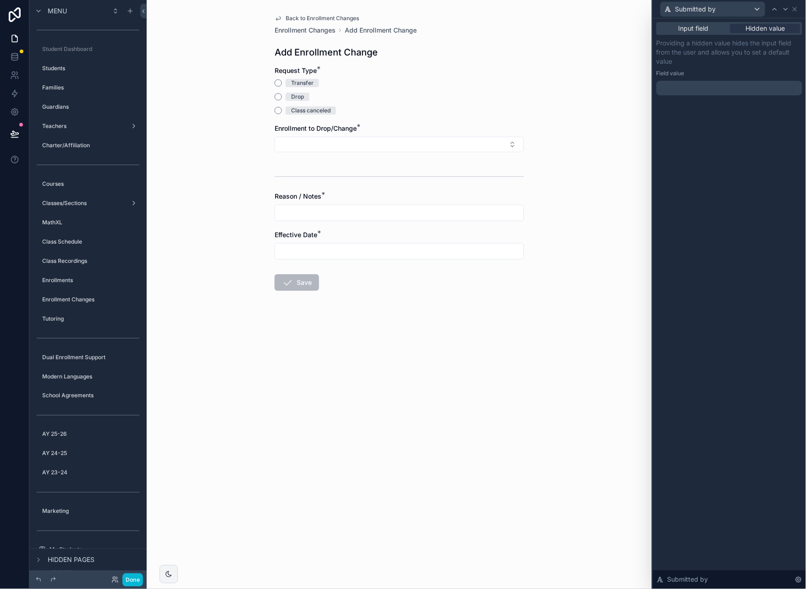
click at [686, 90] on p "﻿" at bounding box center [731, 87] width 140 height 9
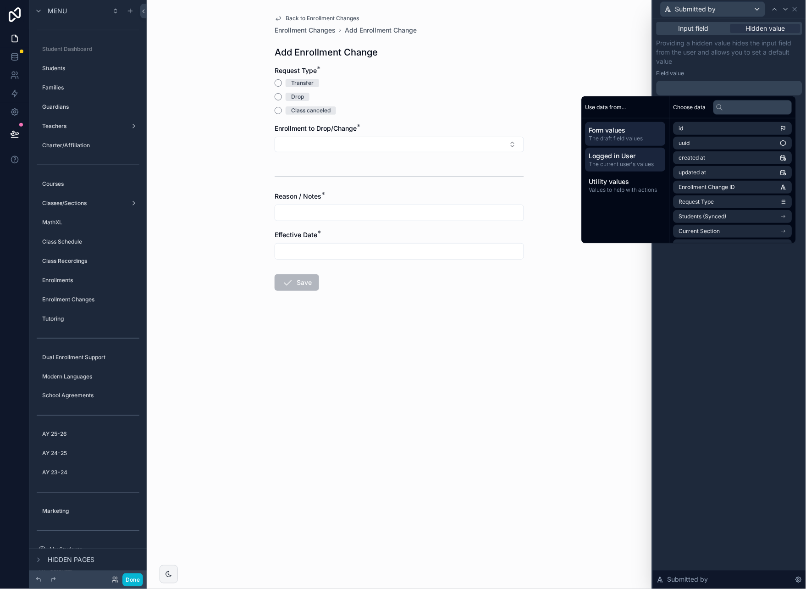
click at [630, 159] on span "Logged in User" at bounding box center [625, 155] width 73 height 9
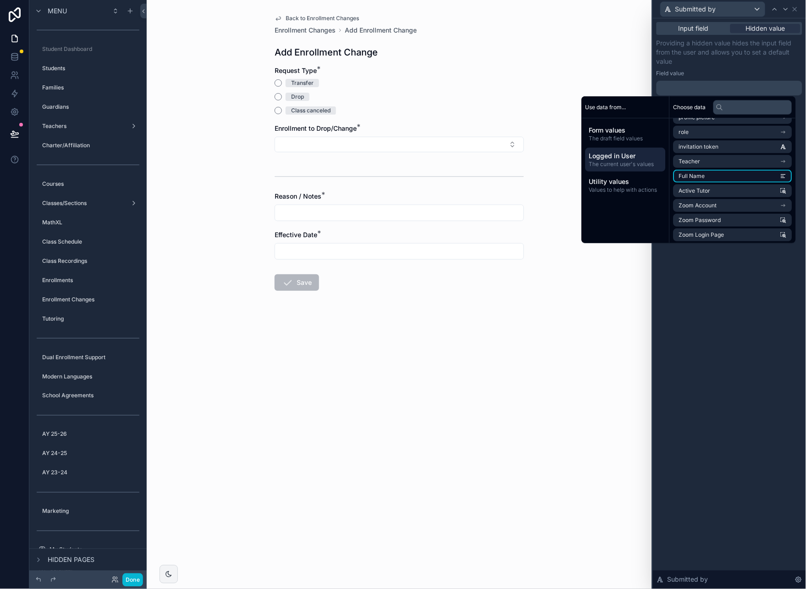
click at [763, 178] on li "Full Name" at bounding box center [733, 176] width 119 height 13
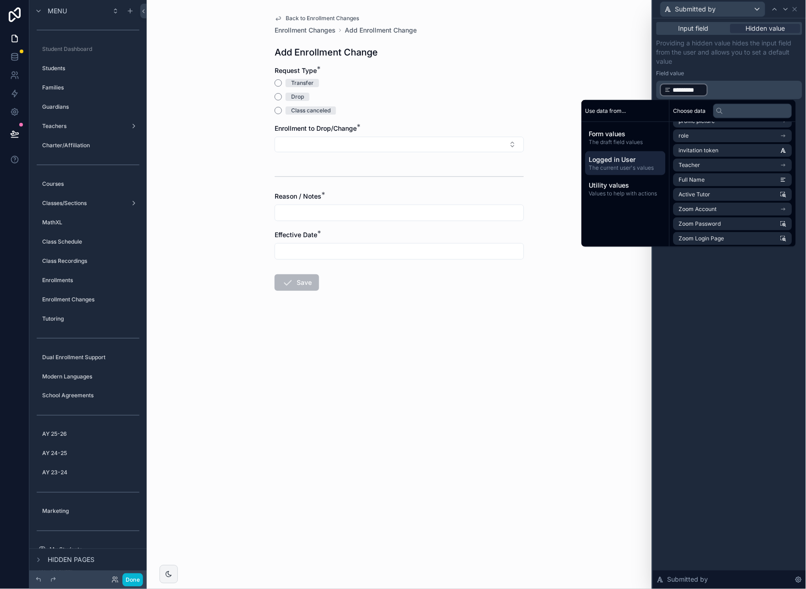
click at [722, 294] on div "Input field Hidden value Providing a hidden value hides the input field from th…" at bounding box center [729, 303] width 153 height 571
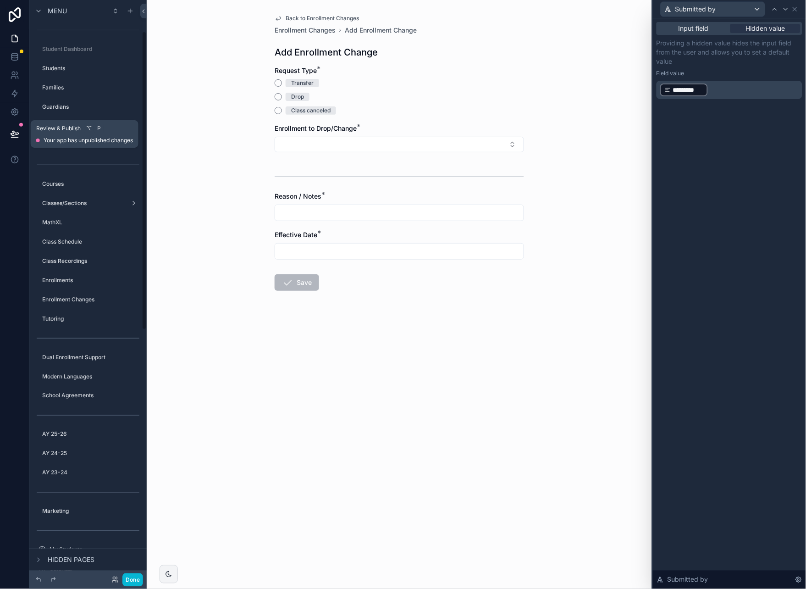
click at [12, 133] on icon at bounding box center [15, 133] width 8 height 5
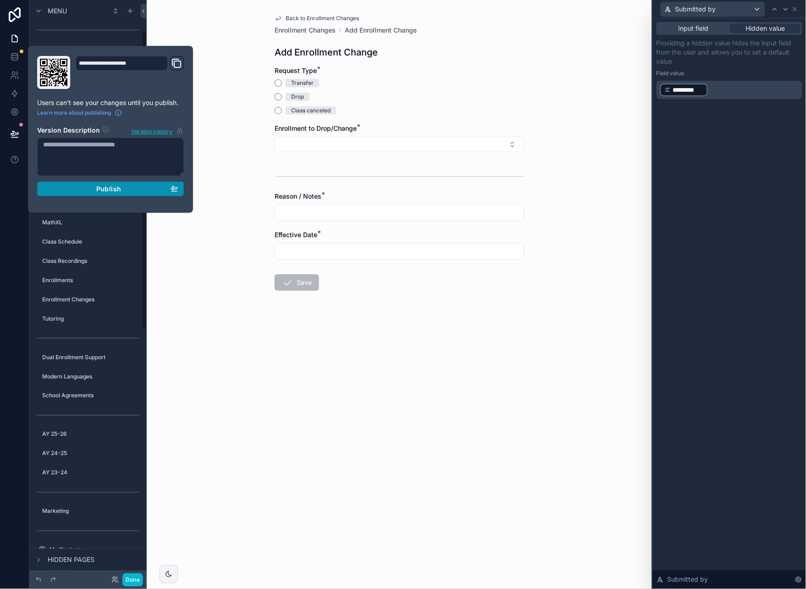
click at [151, 186] on div "Publish" at bounding box center [110, 189] width 135 height 8
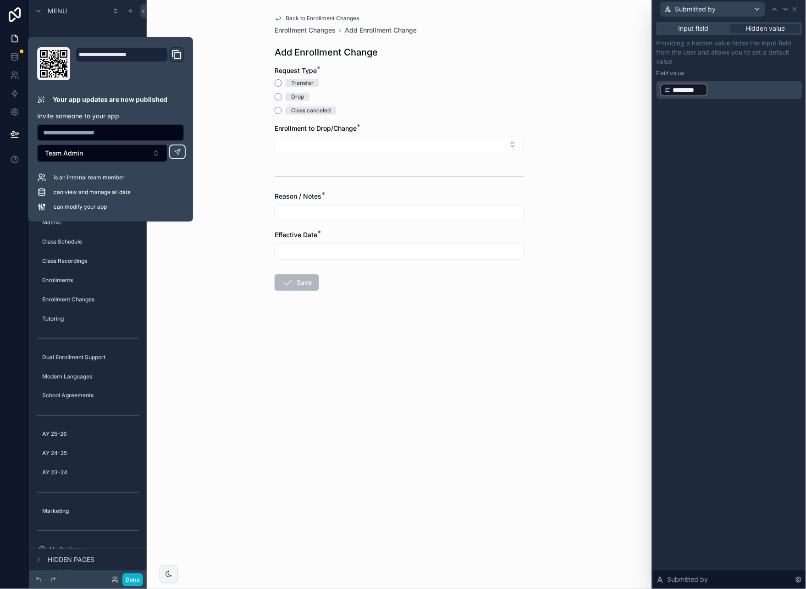
click at [232, 429] on div "Back to Enrollment Changes Enrollment Changes Add Enrollment Change Add Enrollm…" at bounding box center [400, 294] width 506 height 589
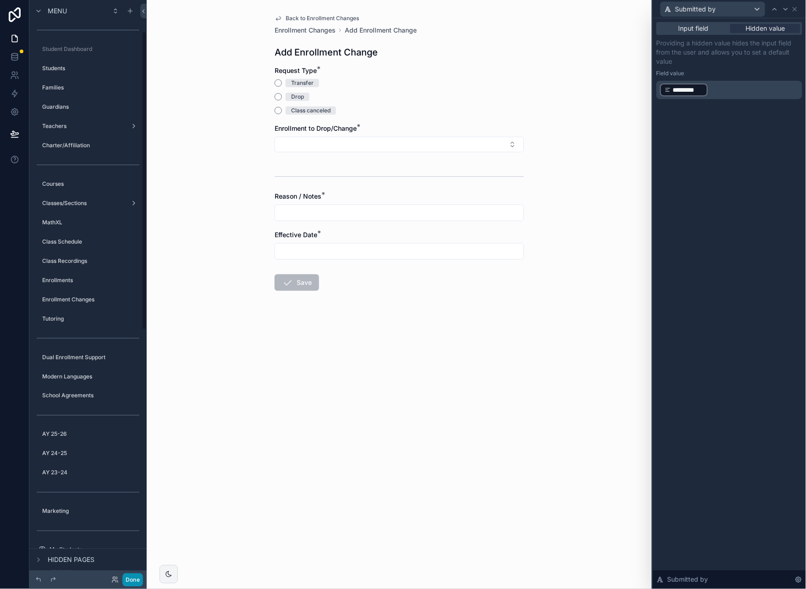
drag, startPoint x: 136, startPoint y: 581, endPoint x: 172, endPoint y: 556, distance: 44.2
click at [136, 581] on button "Done" at bounding box center [132, 579] width 21 height 13
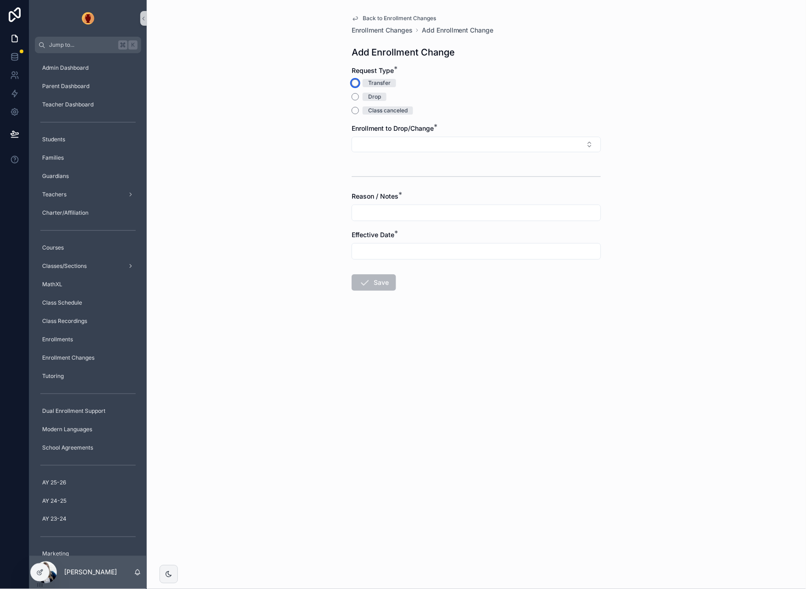
click at [357, 82] on button "Transfer" at bounding box center [355, 82] width 7 height 7
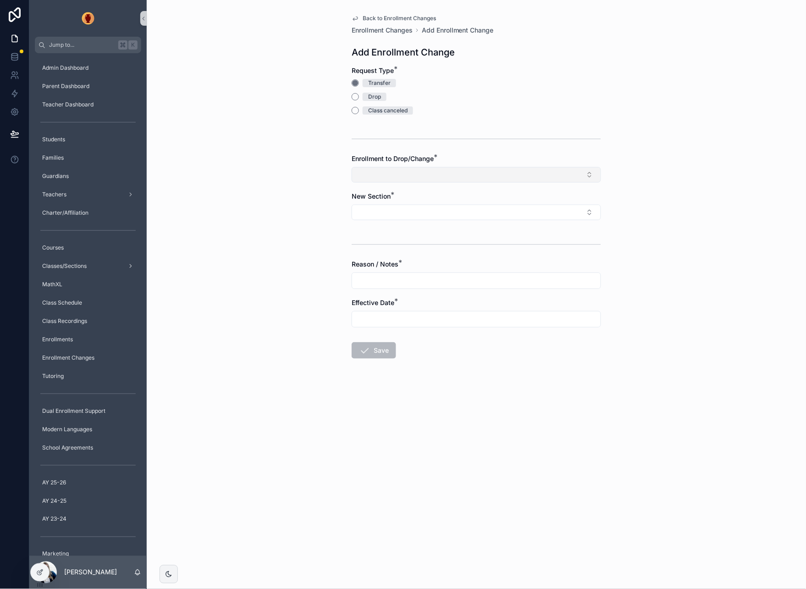
drag, startPoint x: 385, startPoint y: 169, endPoint x: 389, endPoint y: 173, distance: 5.5
click at [385, 169] on button "Select Button" at bounding box center [477, 175] width 250 height 16
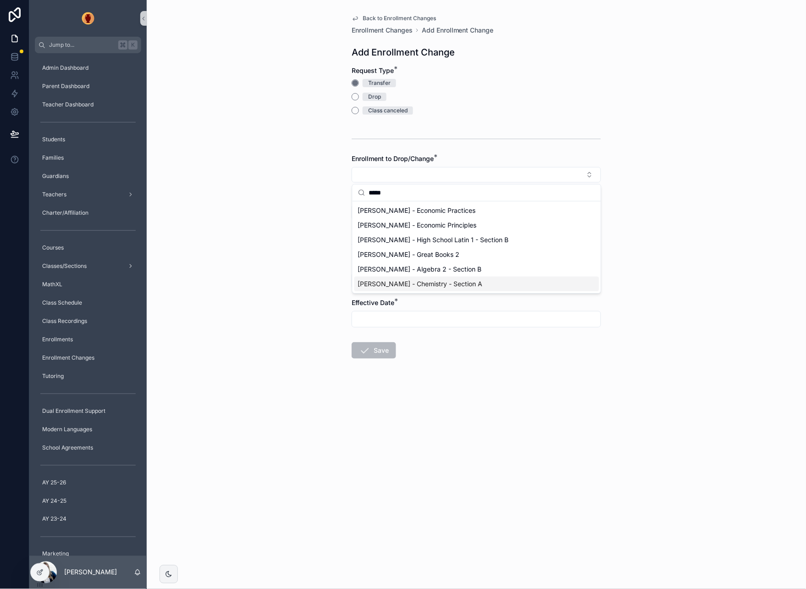
type input "*****"
click at [487, 353] on form "Request Type * Transfer Drop Class canceled Enrollment to Drop/Change * New Sec…" at bounding box center [477, 241] width 250 height 351
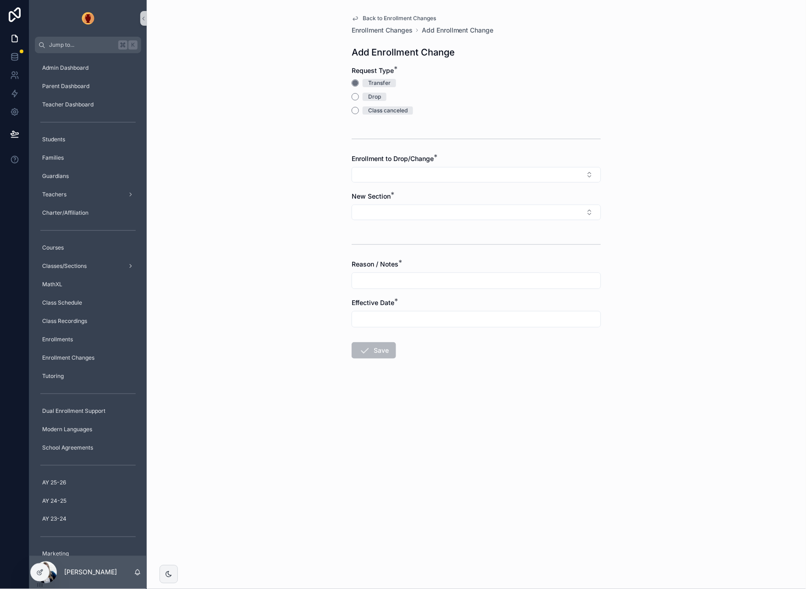
click at [400, 20] on span "Back to Enrollment Changes" at bounding box center [399, 18] width 73 height 7
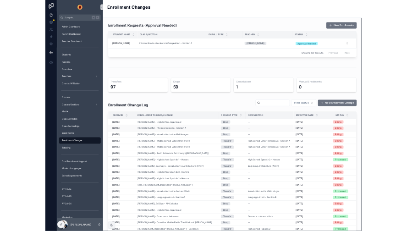
scroll to position [0, 10]
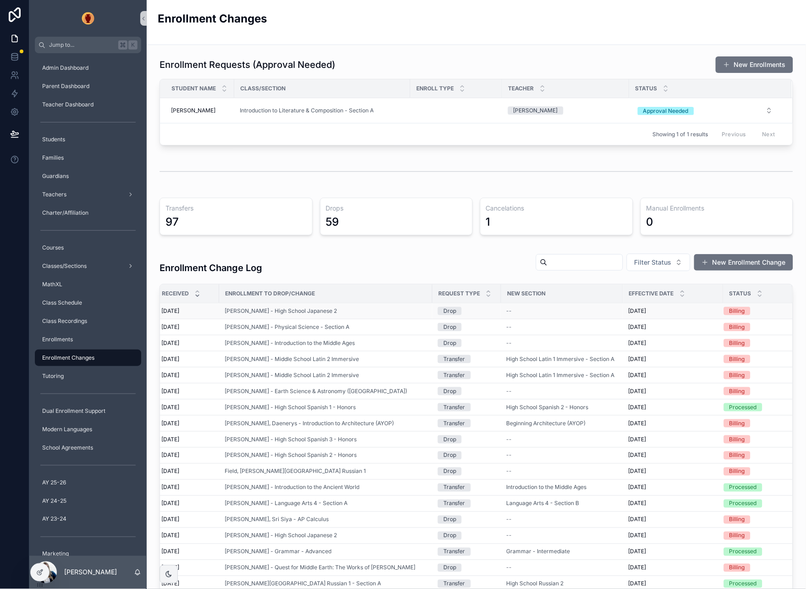
click at [363, 311] on div "[PERSON_NAME] - High School Japanese 2" at bounding box center [326, 310] width 202 height 7
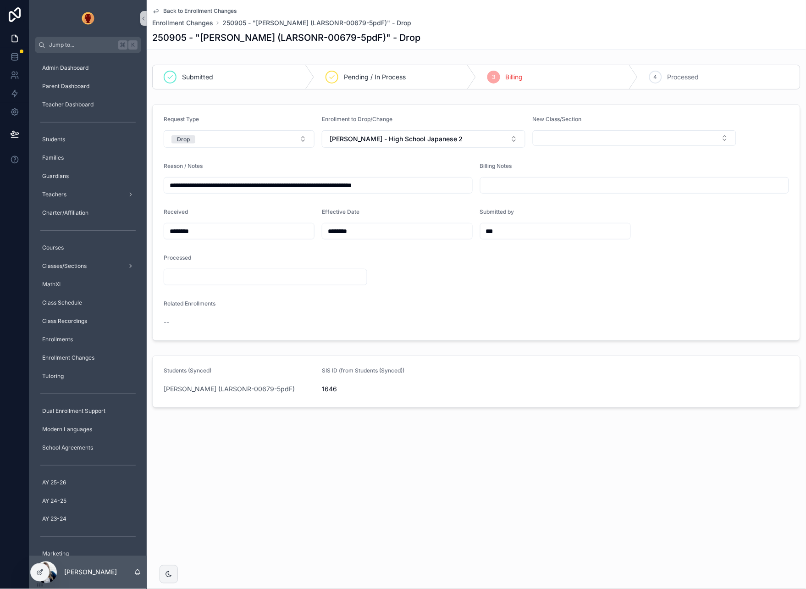
click at [665, 223] on form "**********" at bounding box center [477, 223] width 648 height 236
drag, startPoint x: 43, startPoint y: 572, endPoint x: 60, endPoint y: 566, distance: 17.8
click at [43, 572] on icon at bounding box center [39, 572] width 7 height 7
